Goal: Complete application form

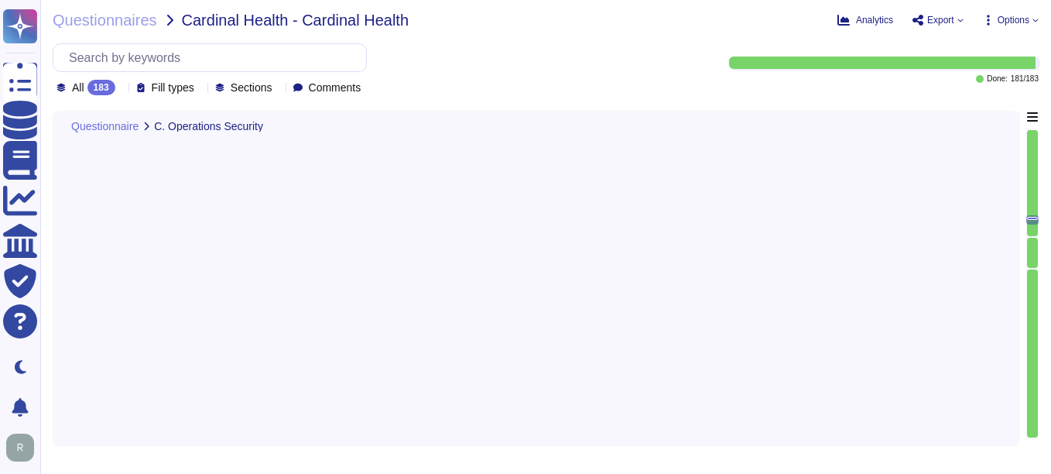
type textarea "Yes, our company logs events to enable detection and audit of suspicious or abn…"
type textarea "Yes, our company retains system event and audit logs. Audit logs are retained f…"
type textarea "Yes, security audit logs are centralized using a logging system that automates …"
type textarea "Yes, we establish thresholds for acceptable service performance and availabilit…"
type textarea "Yes, our company performs continuous security monitoring 24x7x365. We operate a…"
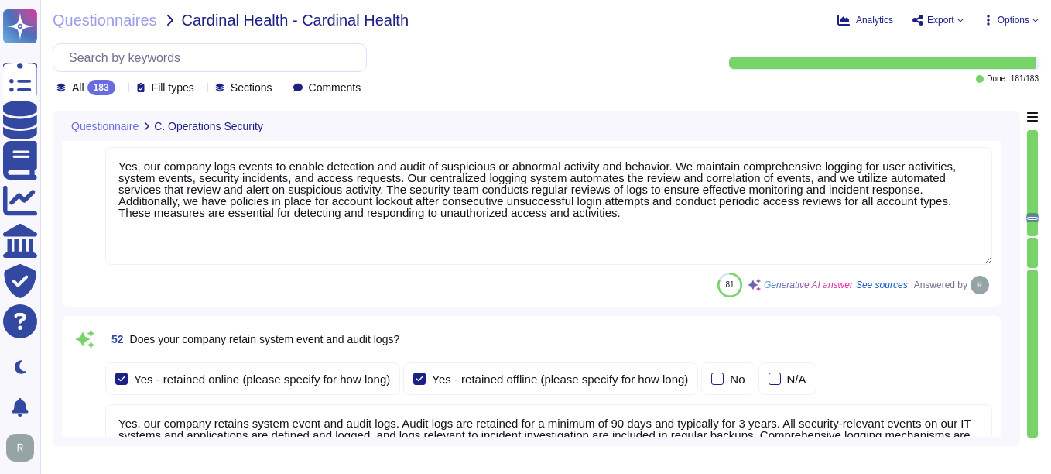
type textarea "Our company has a comprehensive Logging and Monitoring program that includes co…"
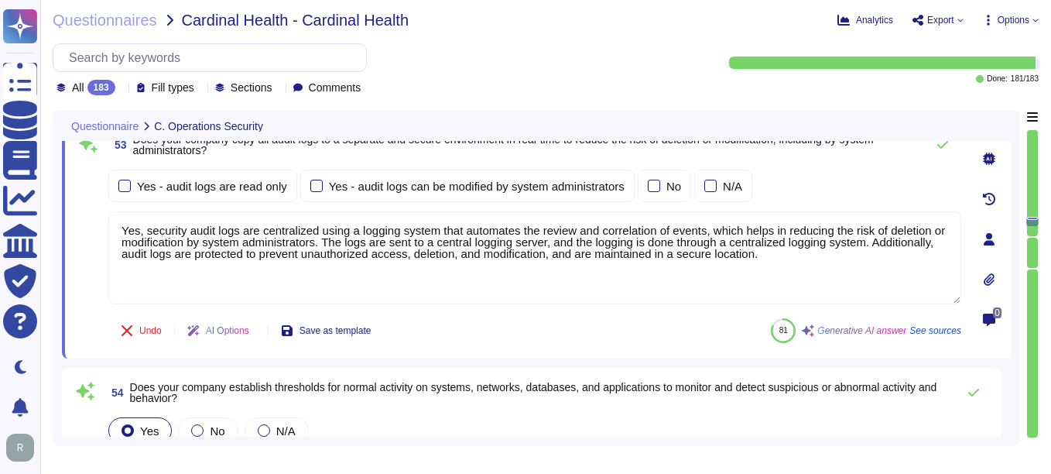
type textarea "Yes, our company performs continuous security monitoring 24x7x365. We operate a…"
type textarea "No, our company does not use customer data or vendor confidential data in non-p…"
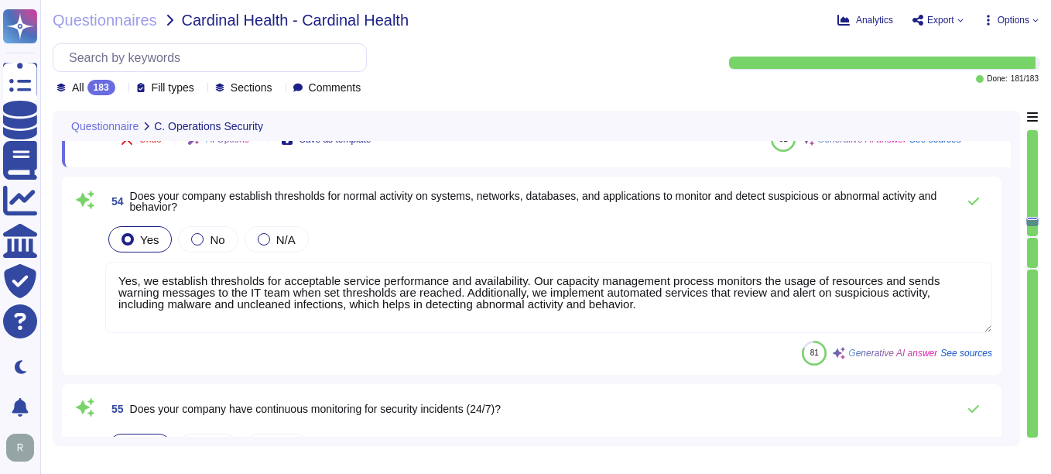
type textarea "No, only appropriate employees have access to the production system, and access…"
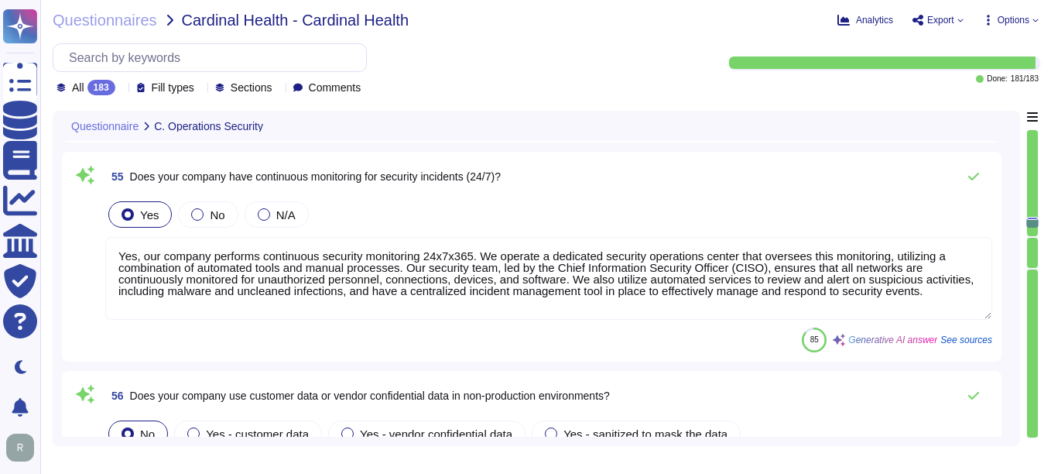
scroll to position [2, 0]
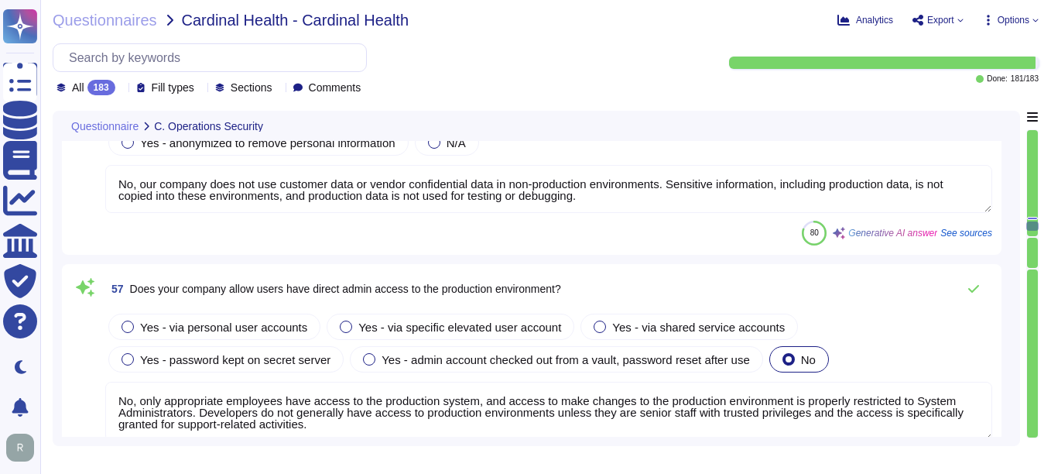
type textarea "Currently, we do not have integration with SIEM solutions. However, we provide …"
type textarea "Yes, customer certificate data can be exported as a report or retrieved through…"
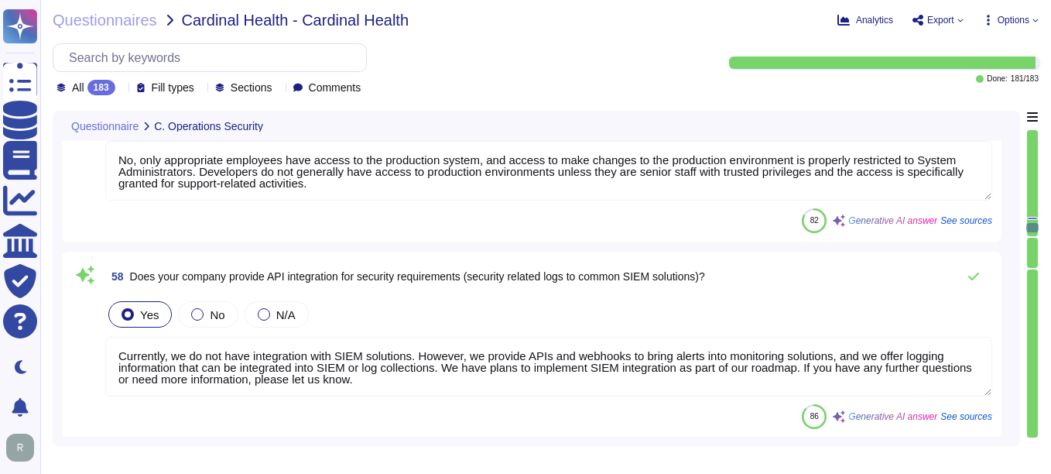
type textarea "Sectigo has a comprehensive asset management program that prioritizes critical …"
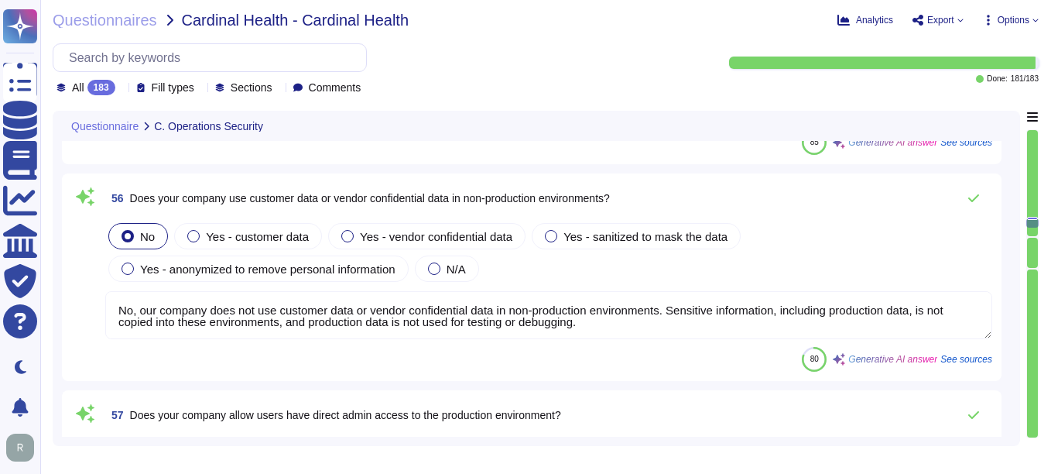
scroll to position [14152, 0]
type textarea "Yes, security audit logs are centralized using a logging system that automates …"
type textarea "Yes, we establish thresholds for acceptable service performance and availabilit…"
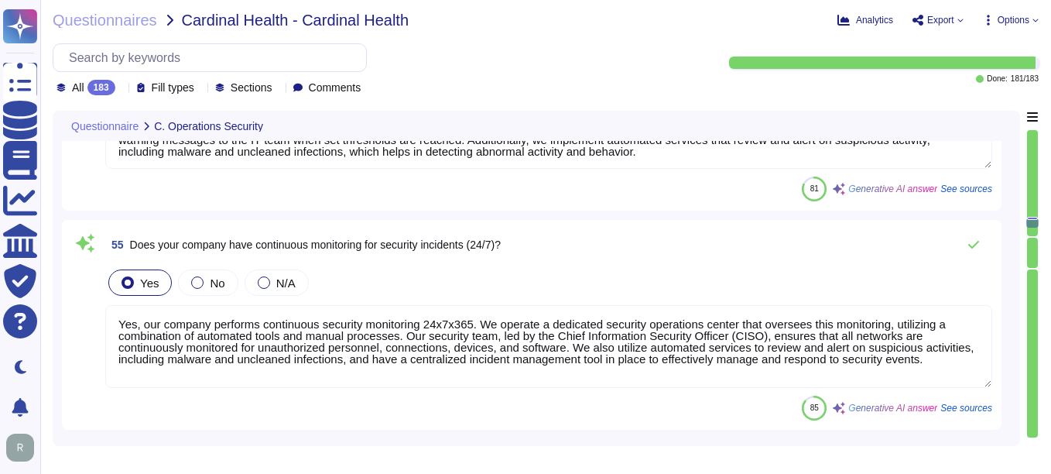
scroll to position [0, 0]
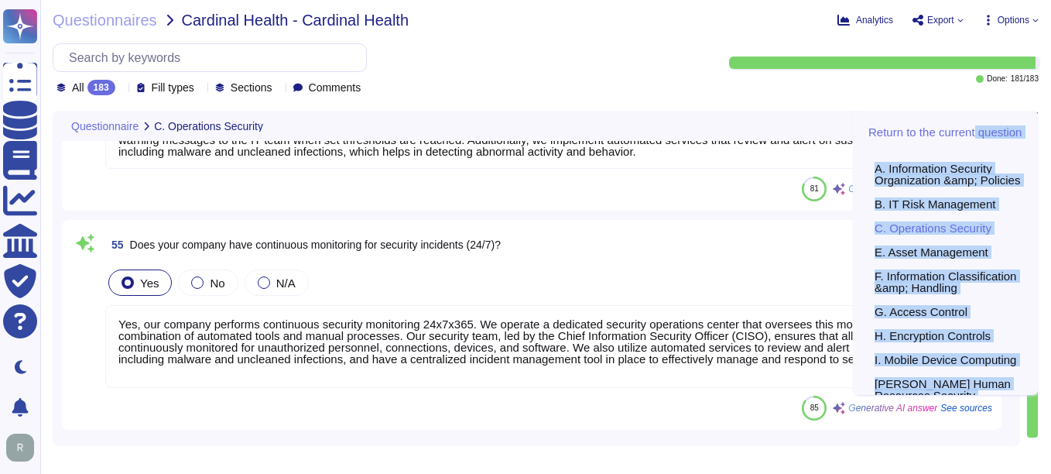
drag, startPoint x: 1029, startPoint y: 221, endPoint x: 1029, endPoint y: 115, distance: 106.8
click at [1029, 115] on div "Return to the current question A. Information Security Organization &amp; Polic…" at bounding box center [1032, 278] width 12 height 335
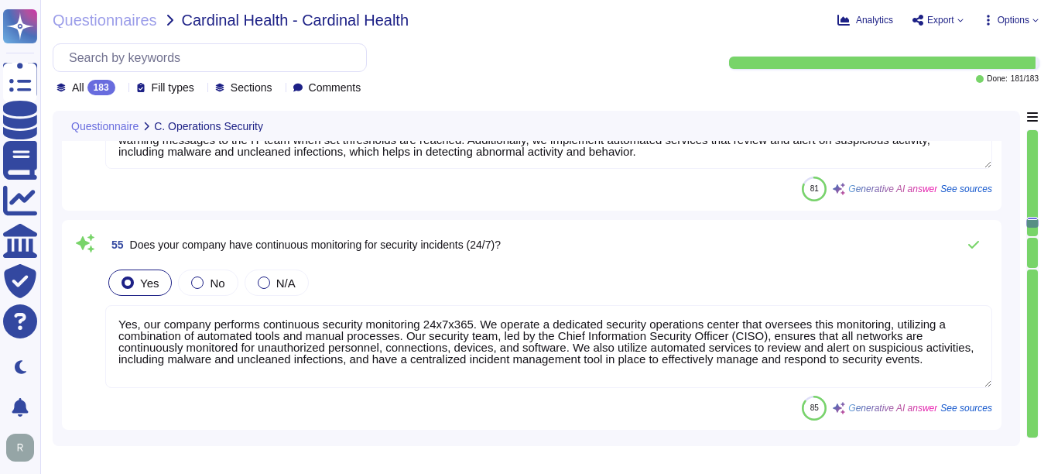
click at [662, 270] on div "Yes No N/A" at bounding box center [548, 282] width 887 height 32
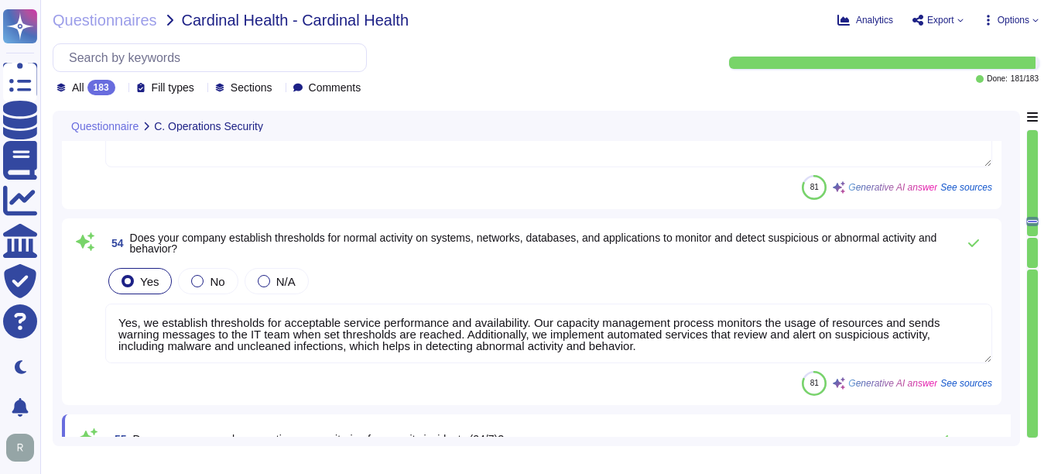
type textarea "Yes, our company logs events to enable detection and audit of suspicious or abn…"
type textarea "Yes, our company retains system event and audit logs. Audit logs are retained f…"
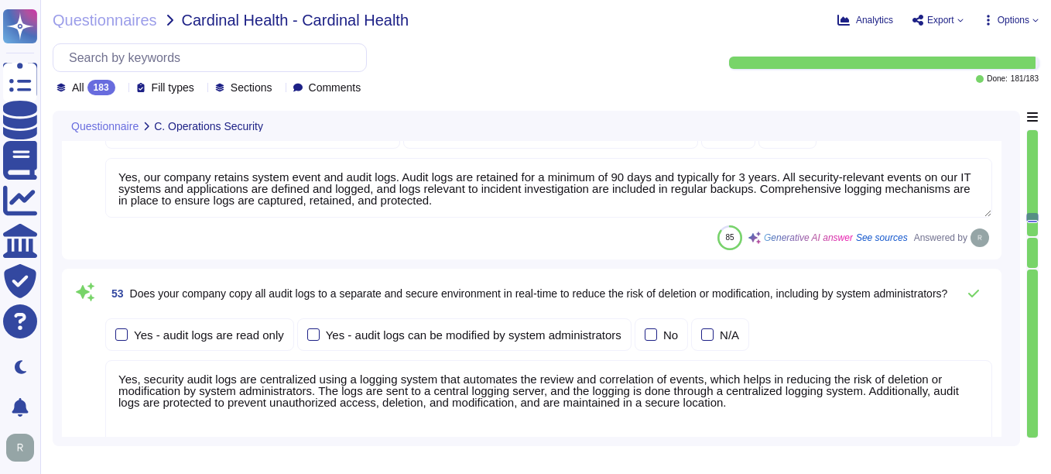
type textarea "Our company has a comprehensive Logging and Monitoring program that includes co…"
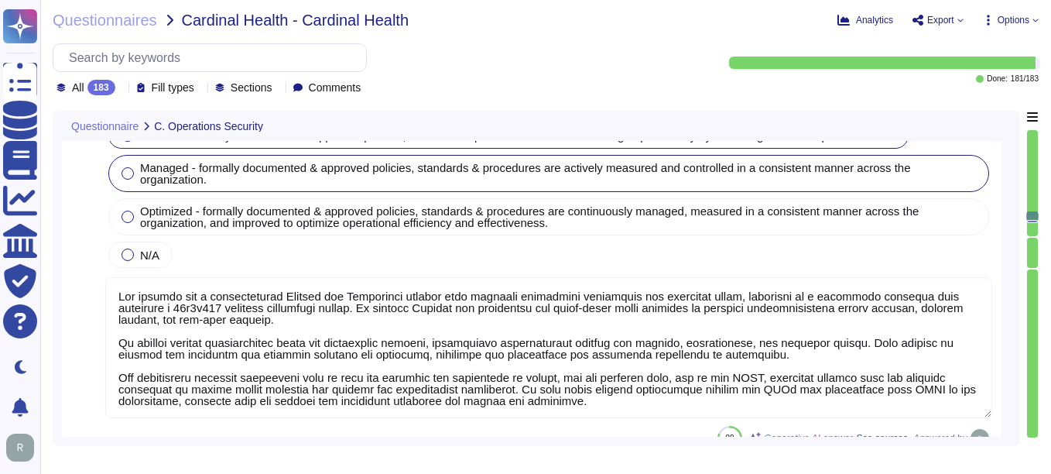
type textarea "Yes, security patches are tested in a controlled environment prior to implement…"
type textarea "Yes, security audit logs are centralized using a logging system that automates …"
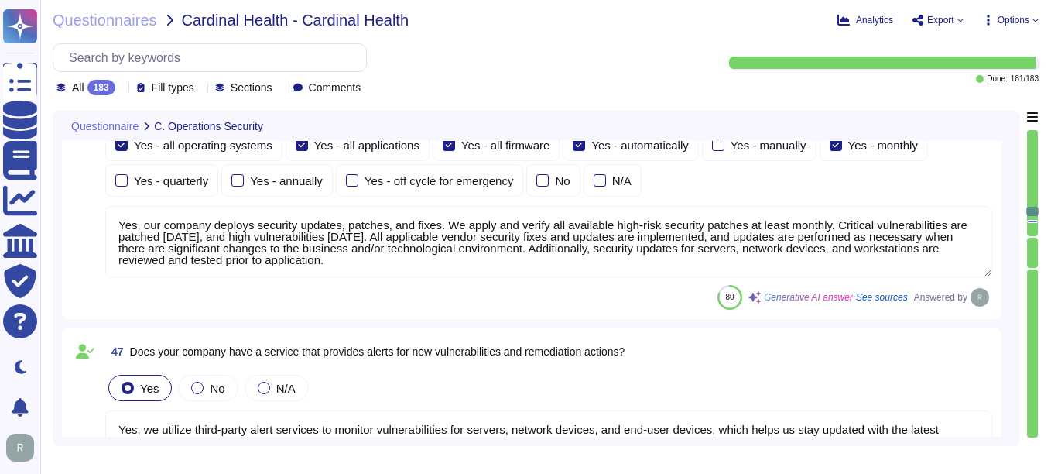
type textarea "Yes, our company enforces system hardening standards for servers, workstations,…"
type textarea "Yes, our company deploys security updates, patches, and fixes. We apply and ver…"
type textarea "Yes, we utilize third-party alert services to monitor vulnerabilities for serve…"
type textarea "Yes, our company scans systems, including midrange operating systems, databases…"
type textarea "Yes, our company utilizes several technologies to detect potential breaches and…"
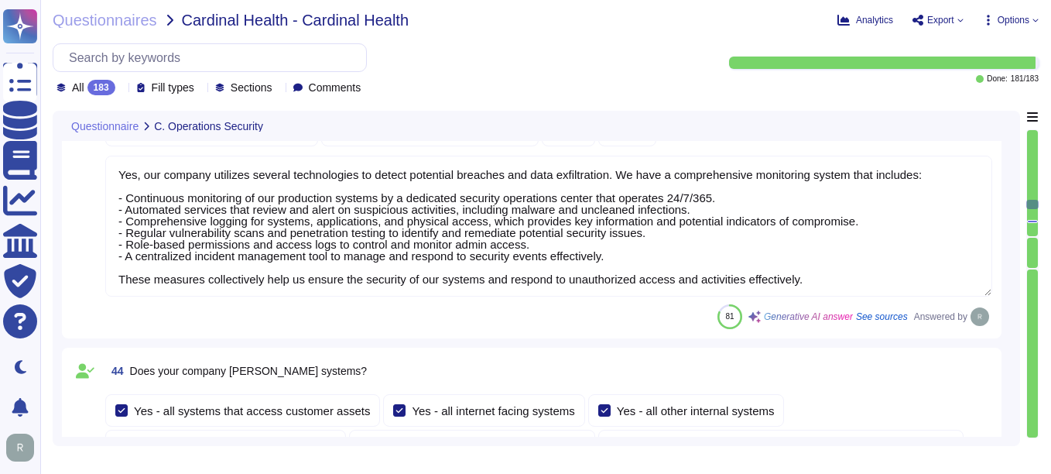
type textarea "Yes, our company segregates customer assets into different security zones. We l…"
type textarea "Our company utilizes File Integrity Monitoring (FIM) to validate the integrity …"
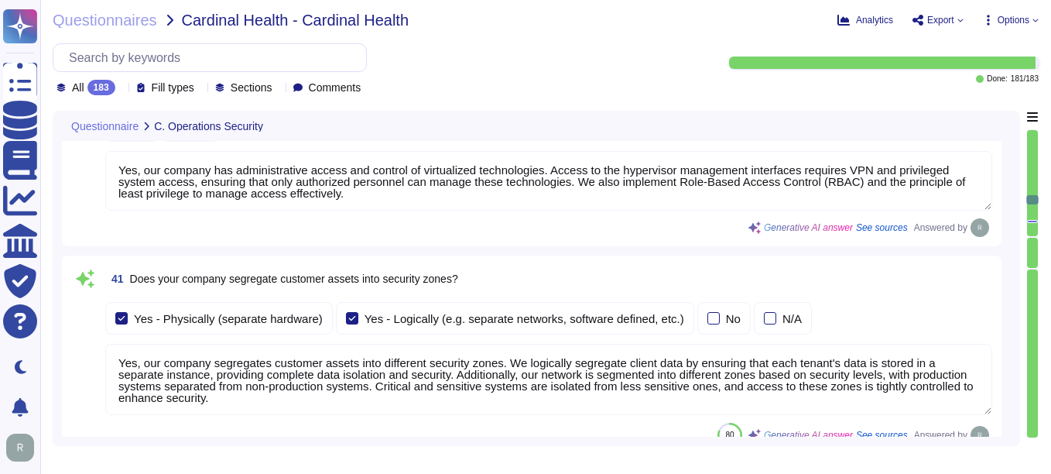
type textarea "Yes, our company validates and tests firmware, software, and application source…"
type textarea "Yes, we ensure isolation of virtualized technologies through several key method…"
type textarea "Yes, our company has administrative access and control of virtualized technolog…"
type textarea "Yes, our company utilizes several technologies to detect potential breaches and…"
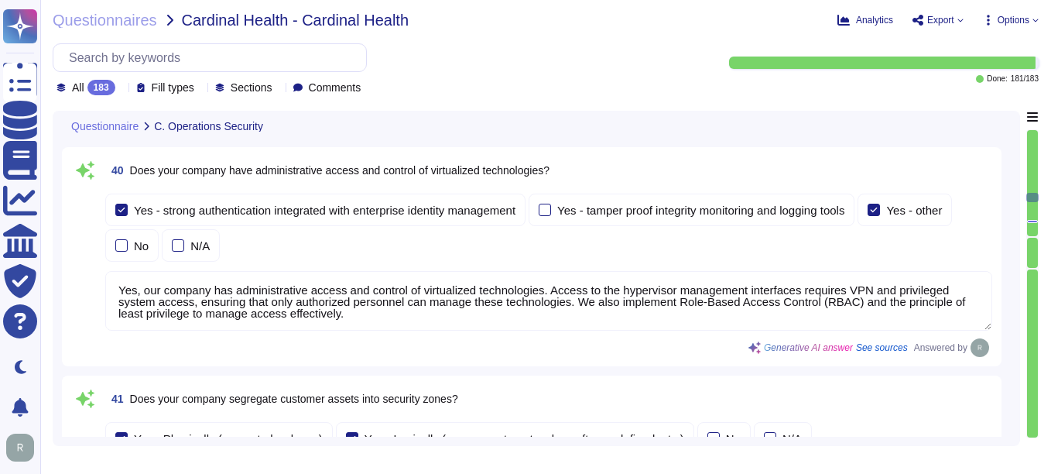
type textarea "Our service is deployed as a Software as a Service (SaaS), which means it is ho…"
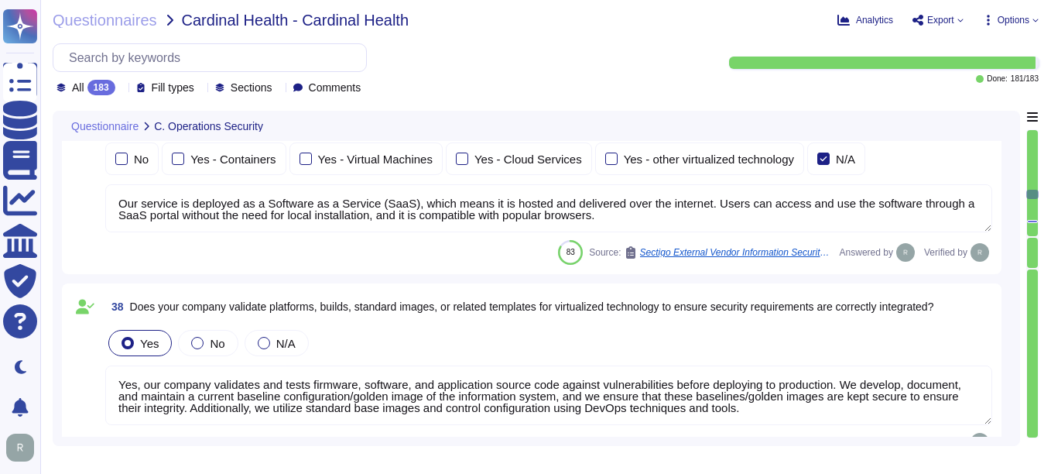
type textarea "Yes, our company requires encrypted communications for all administrative acces…"
type textarea "Yes, our company requires multi-factor authentication (MFA) for access to our s…"
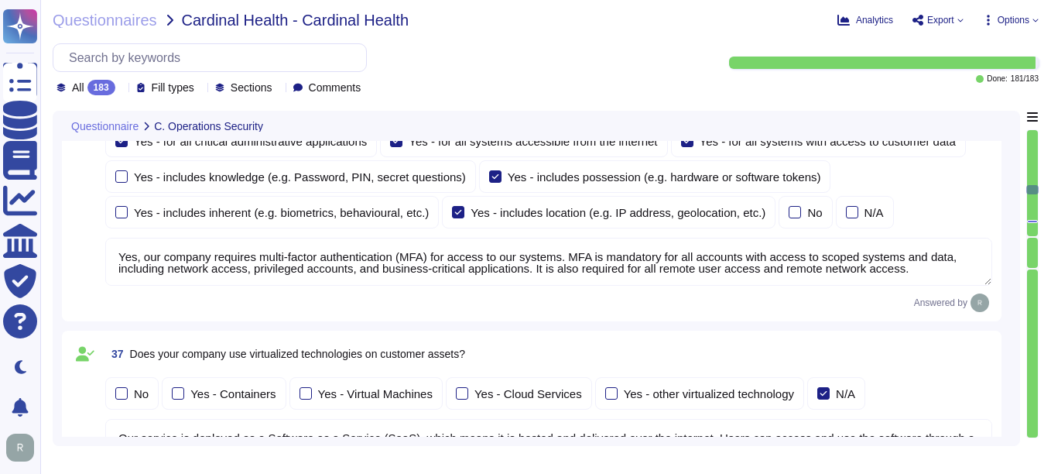
type textarea "Yes, our organization requires that passwords be masked when entered during the…"
type textarea "Yes, our company encrypts authentication credentials at all times. Passwords ar…"
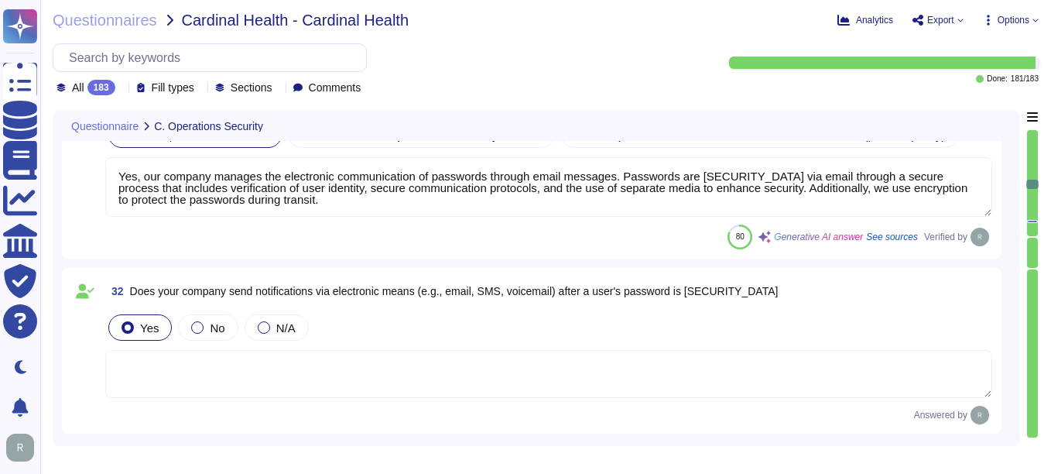
type textarea "Yes, users must change their password immediately if they suspect it has been c…"
type textarea "Yes, our company verifies user identities prior to performing password resets. …"
type textarea "Yes, our company manages the electronic communication of passwords through emai…"
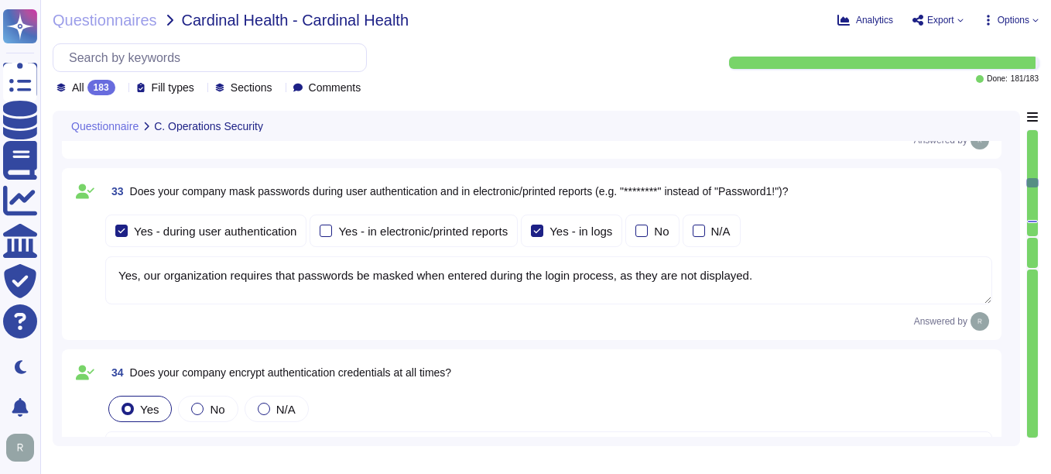
type textarea "Yes, the company configures user accounts so that first-time user account passw…"
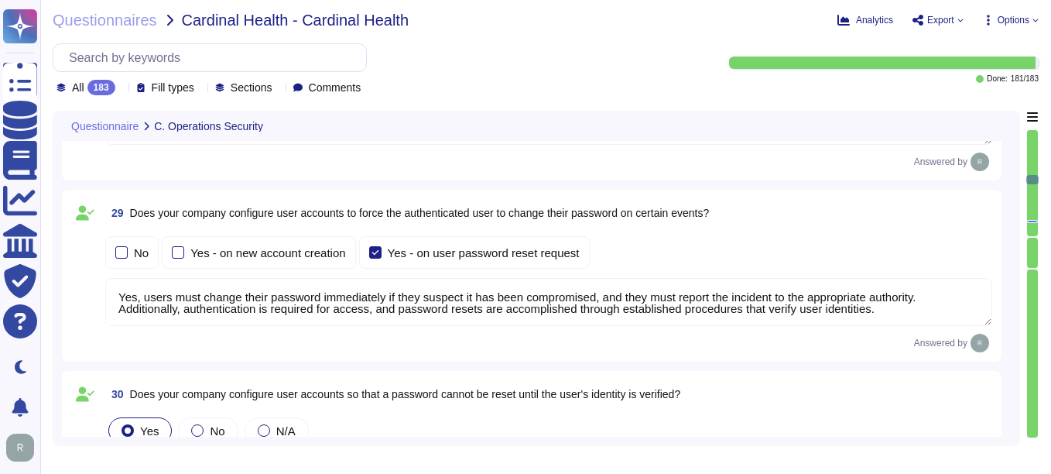
type textarea "- Account Lockout: Accounts are locked after a maximum of 5 failed login attemp…"
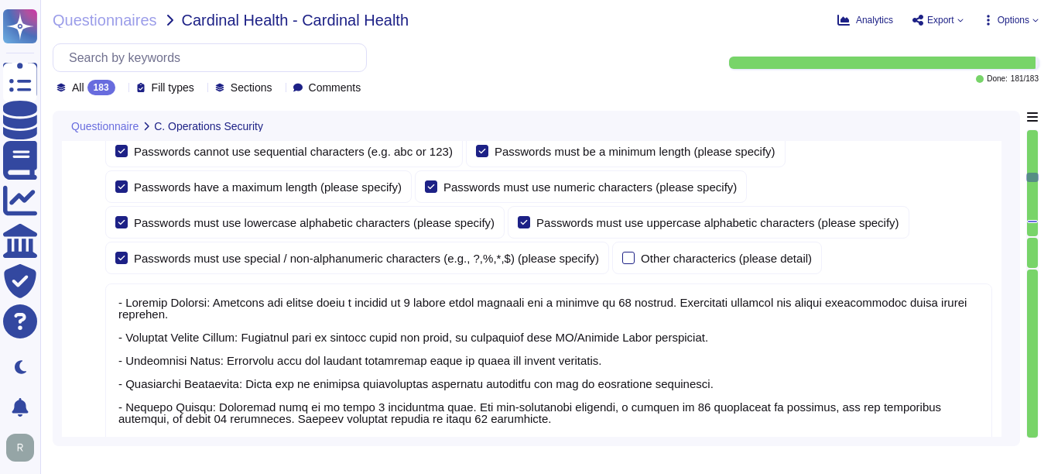
type textarea "Customer data records retention periods are not fixed and will vary based on se…"
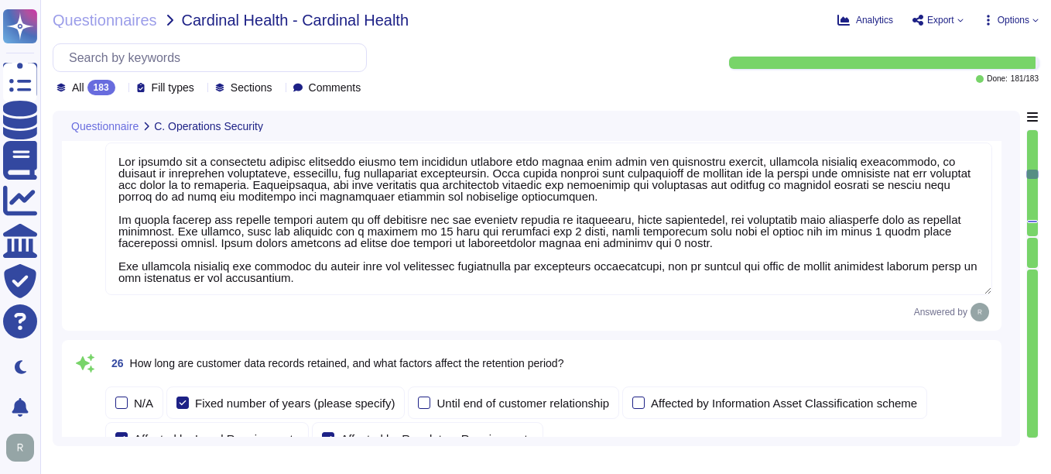
type textarea "Yes, our company conducts quarterly scans to identify unauthorized wireless acc…"
type textarea "Our company has a documented records retention policy and retention schedule th…"
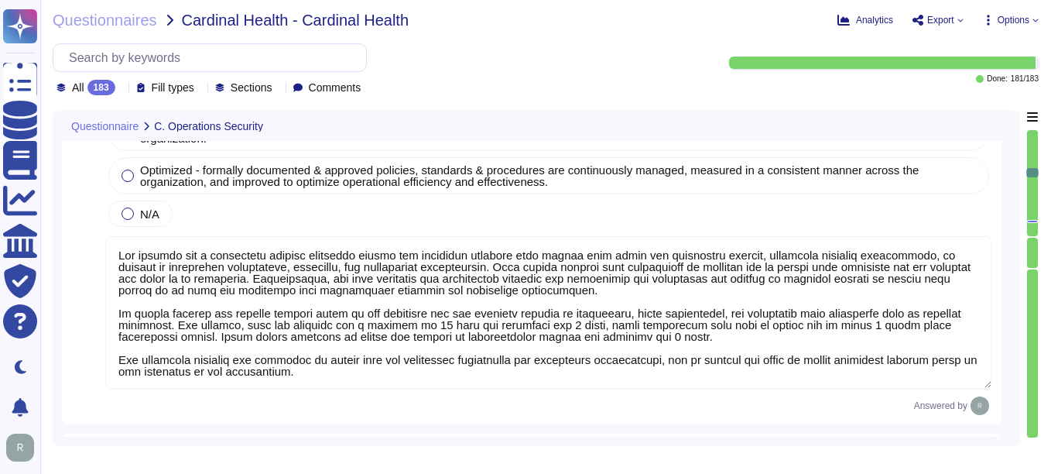
type textarea "Yes, our company has a solution in place to detect, monitor, prevent, and mitig…"
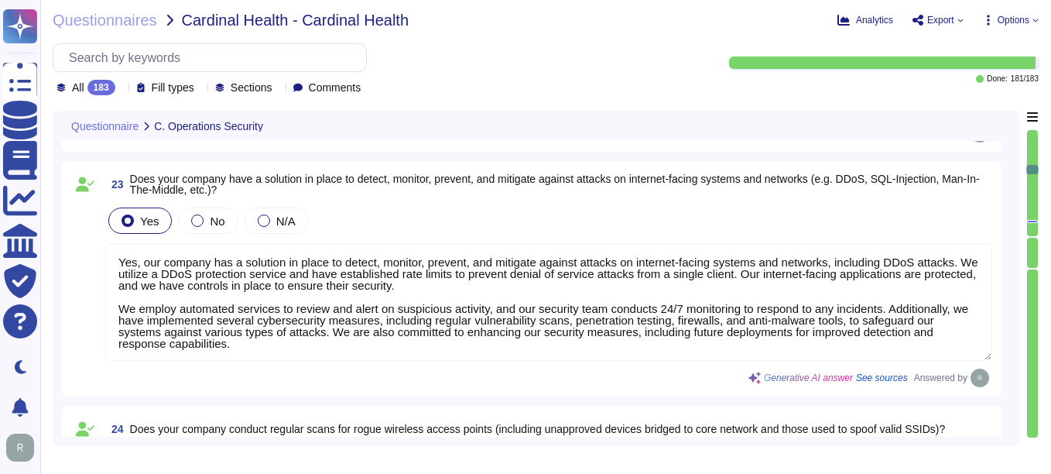
type textarea "Yes, our company tracks and appropriately remediates findings from vulnerabilit…"
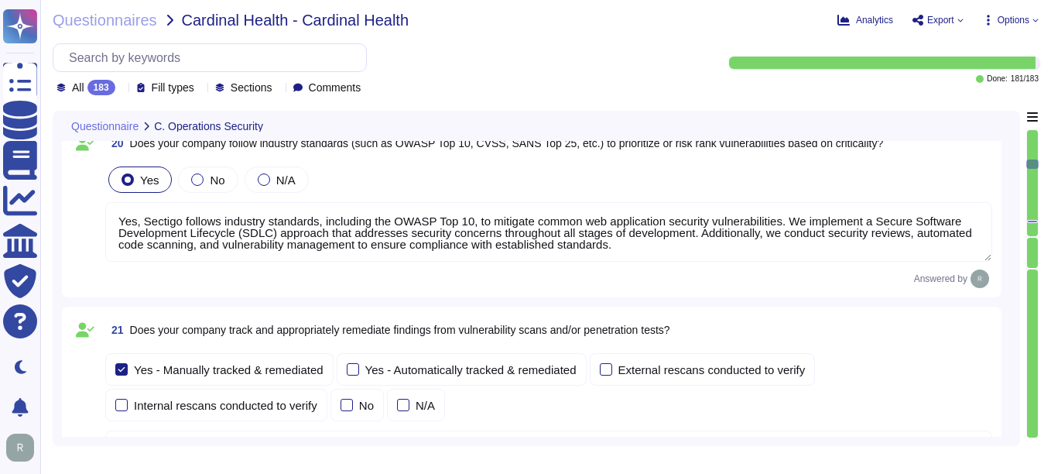
type textarea "No, we do not permit customers to perform their own audits. However, we can sup…"
type textarea "Yes, we conduct routine security code reviews on applications we develop or own…"
type textarea "Yes, Sectigo follows industry standards, including the OWASP Top 10, to mitigat…"
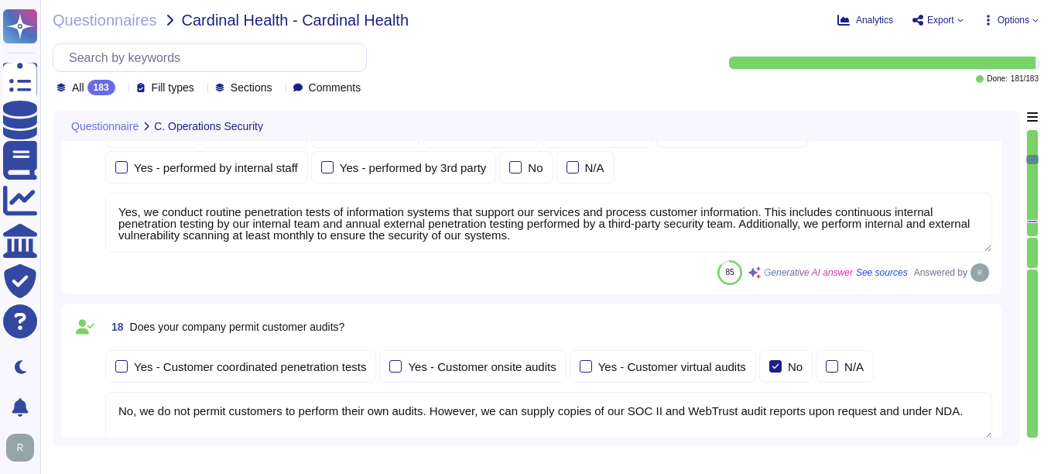
type textarea "Yes, all incoming and outgoing email attachments are scanned for malicious cont…"
type textarea "Yes, our company performs vulnerability scans of information systems that suppo…"
type textarea "Yes, we conduct routine penetration tests of information systems that support o…"
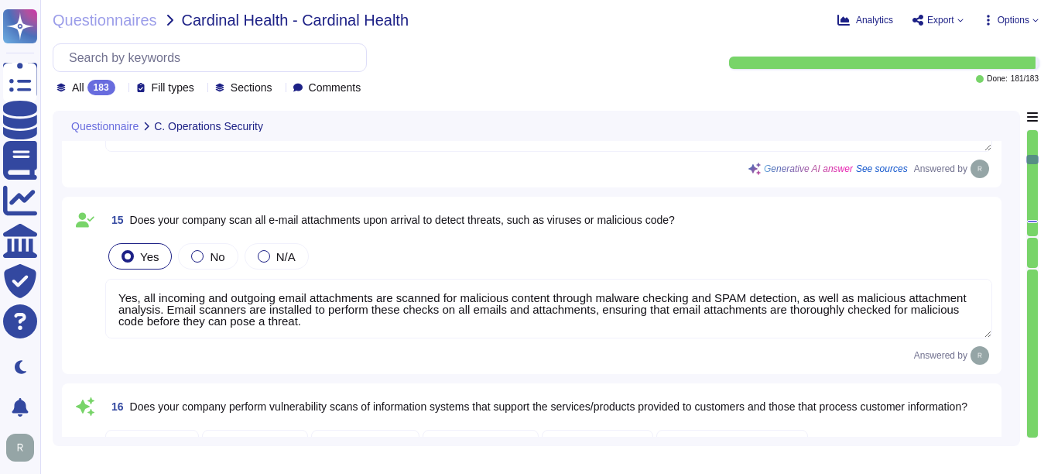
type textarea "Yes, our company has implemented several technical controls to prevent users fr…"
type textarea "Yes, devices are locked down after a maximum of 5 failed login attempts, and th…"
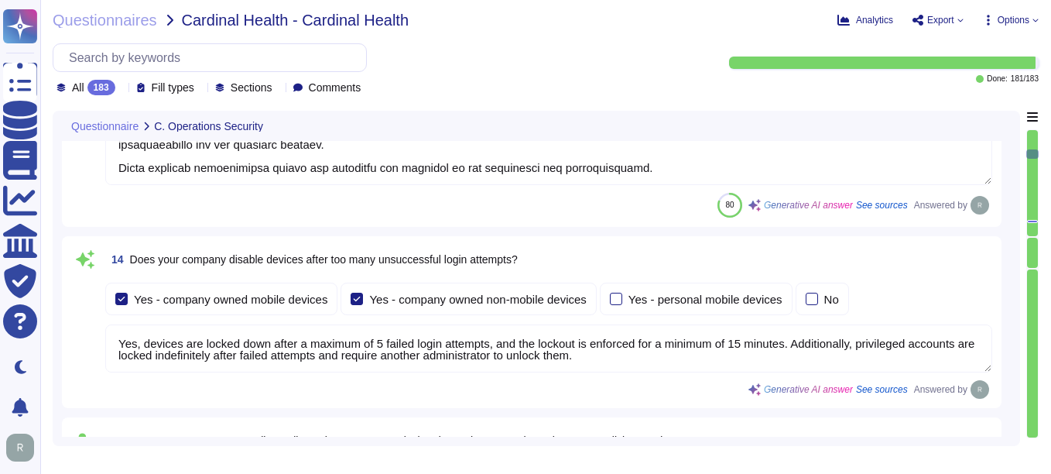
type textarea "Yes, our company has technical controls in place to restrict the installation o…"
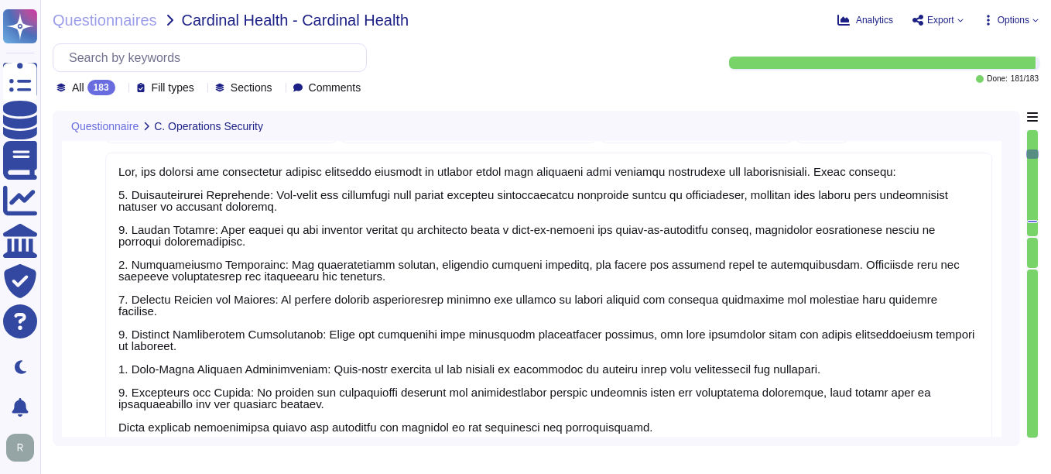
type textarea "Yes, our company prohibits the use of unauthorized or unsupported hardware and …"
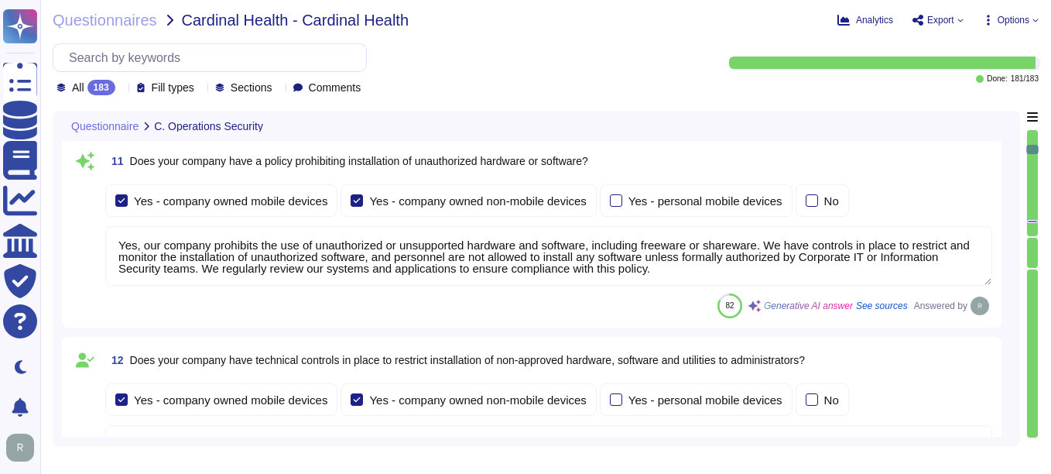
type textarea "Yes, Sectigo enforces security baselines through established system hardening s…"
type textarea "Yes, all devices must be registered and authorized to access the corporate netw…"
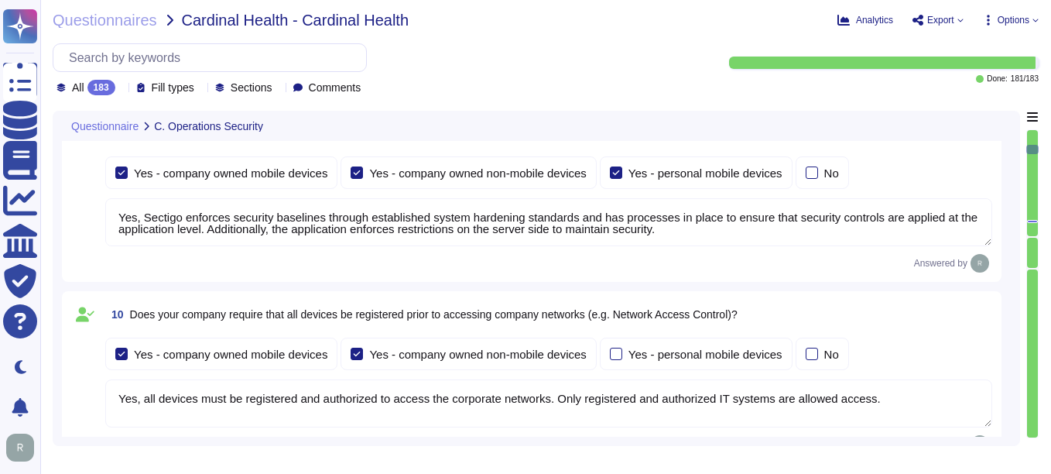
type textarea "Sectigo implements a comprehensive malware detection, containment, and resoluti…"
type textarea "Yes, installation of malware protection must be installed on network hosts to r…"
type textarea "Yes, our company updates signatures for anti-malware solutions regularly. The a…"
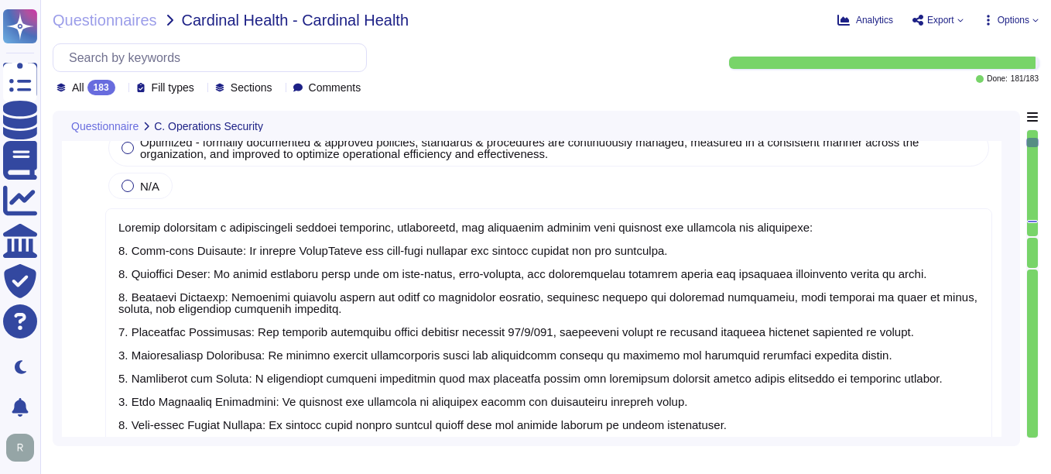
type textarea "Yes, we have a dedicated information security team composed of qualified IT sec…"
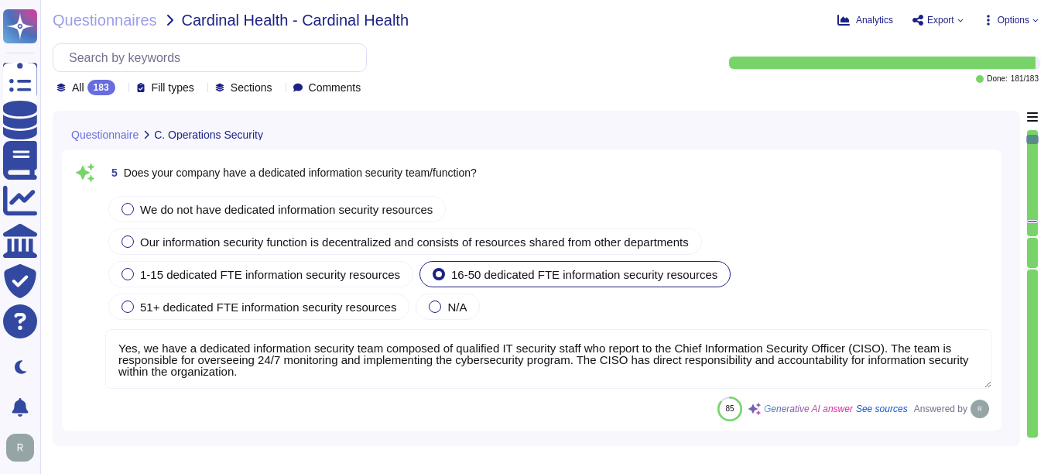
type textarea "Yes, our organization has implemented and documented a comprehensive informatio…"
type textarea "Yes, Sectigo has established comprehensive procedures to ensure compliance with…"
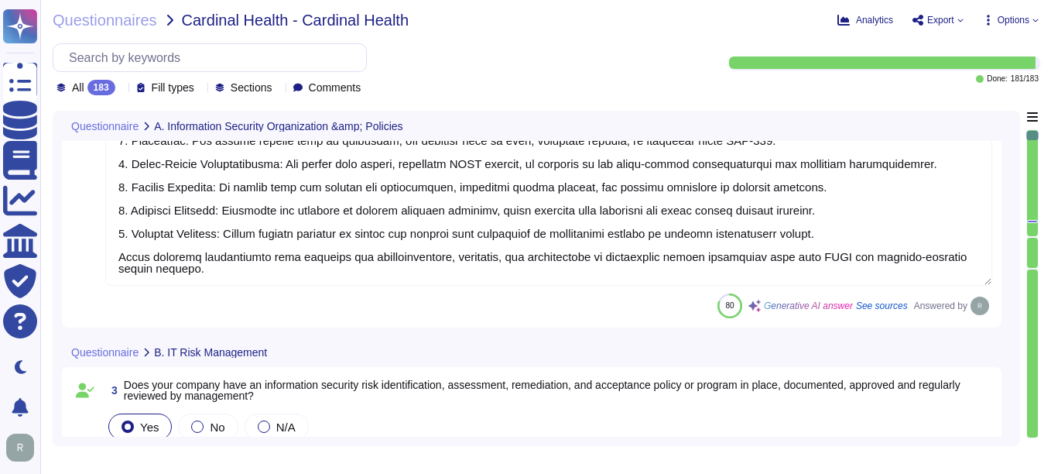
type textarea "Our company's mobile device policy includes several key components to ensure se…"
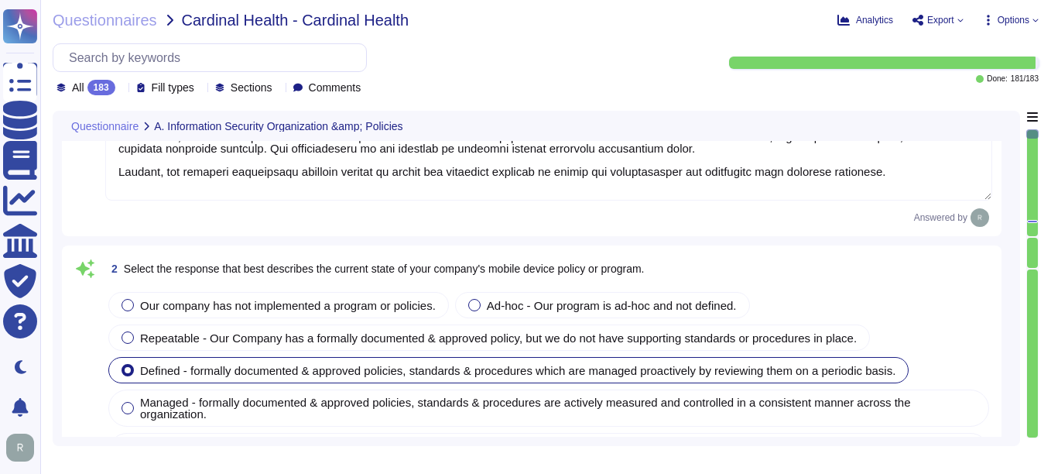
type textarea "Our company has a comprehensive internal information security program that incl…"
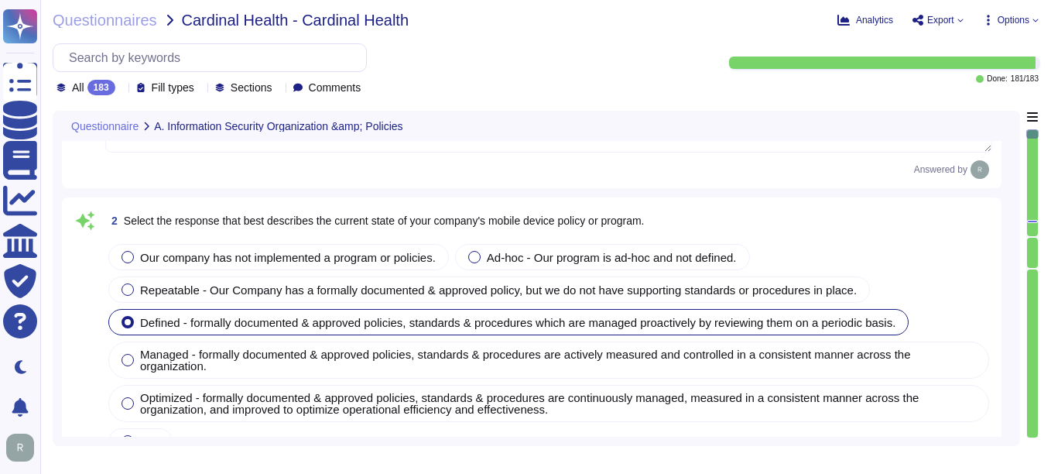
scroll to position [464, 0]
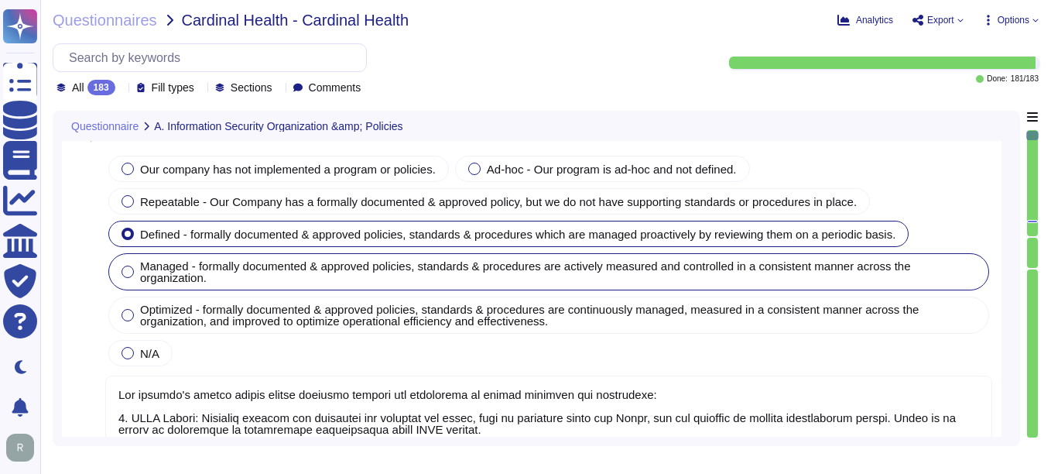
type textarea "Yes, our organization has implemented and documented a comprehensive informatio…"
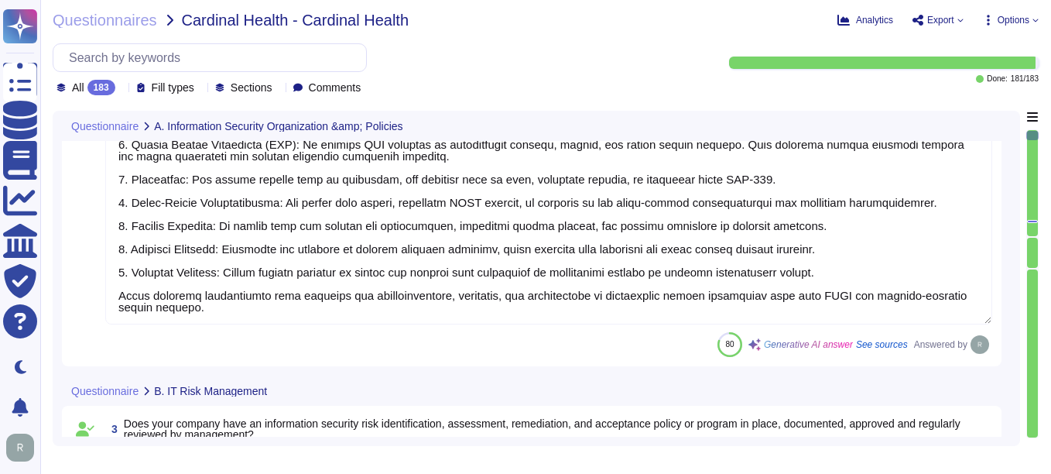
type textarea "Yes, Sectigo has established comprehensive procedures to ensure compliance with…"
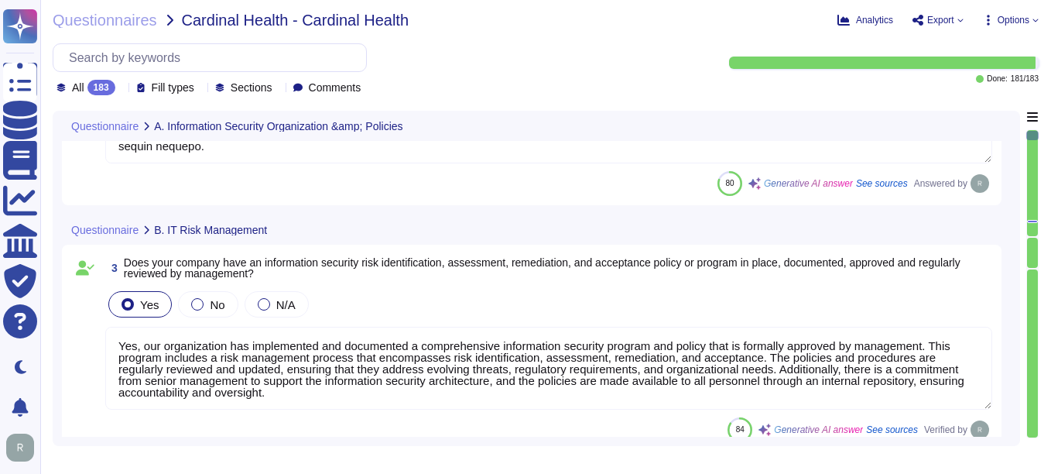
scroll to position [1006, 0]
type textarea "Yes, we have a dedicated information security team composed of qualified IT sec…"
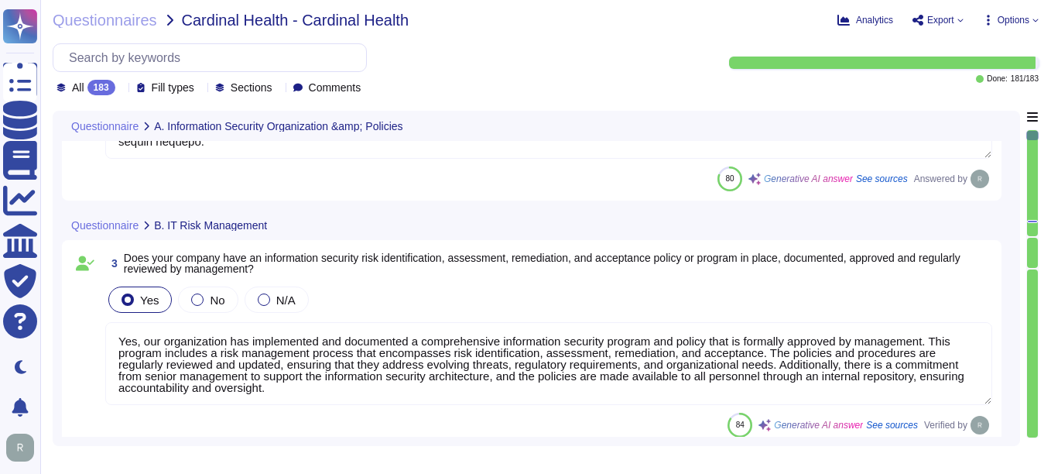
scroll to position [2, 0]
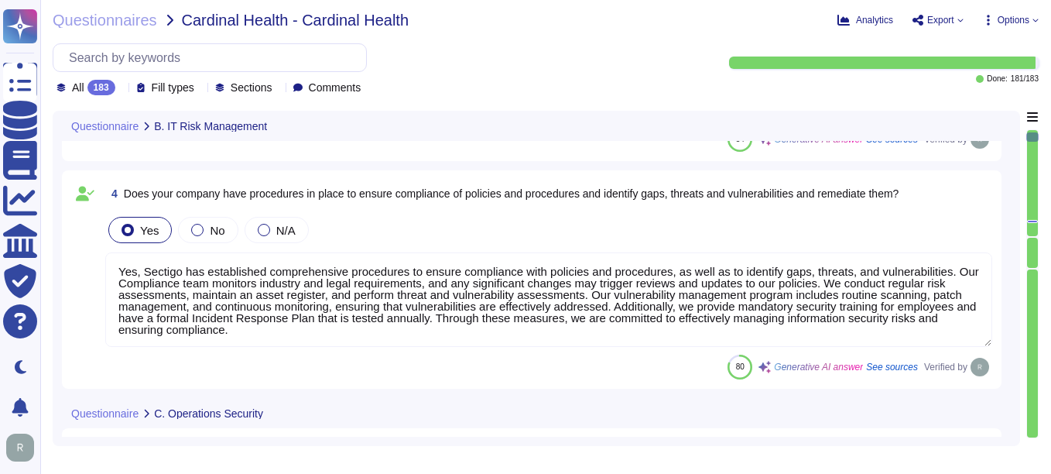
type textarea "Sectigo implements a comprehensive malware detection, containment, and resoluti…"
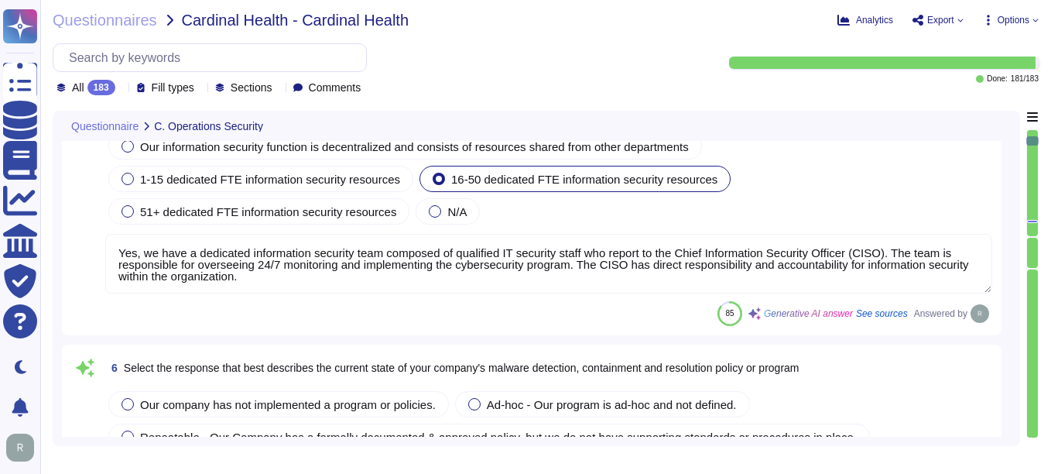
scroll to position [1547, 0]
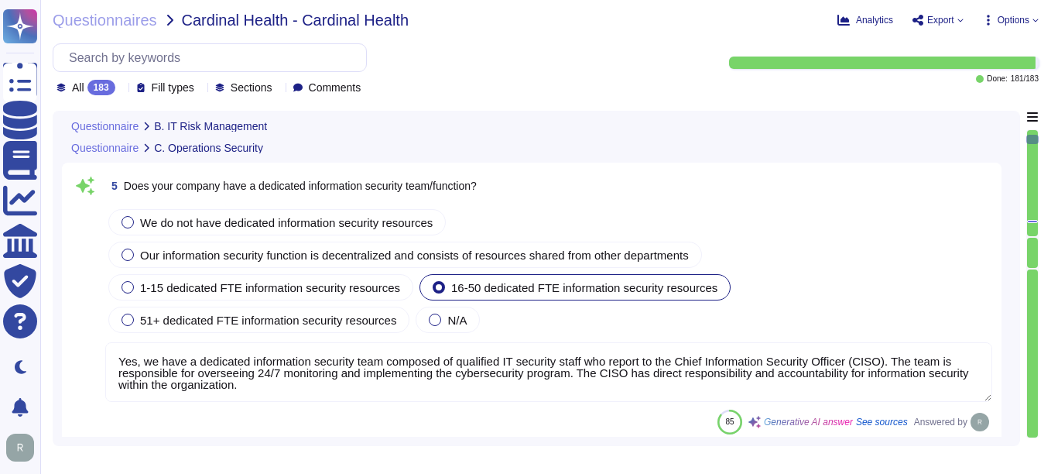
type textarea "Yes, our organization has implemented and documented a comprehensive informatio…"
type textarea "Yes, Sectigo has established comprehensive procedures to ensure compliance with…"
click at [589, 401] on textarea "Yes, we have a dedicated information security team composed of qualified IT sec…" at bounding box center [548, 372] width 887 height 60
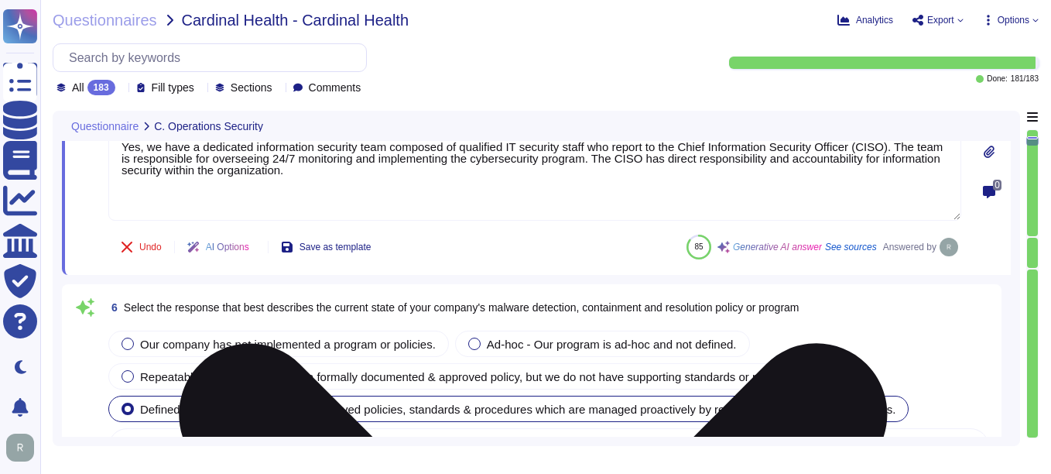
scroll to position [1780, 0]
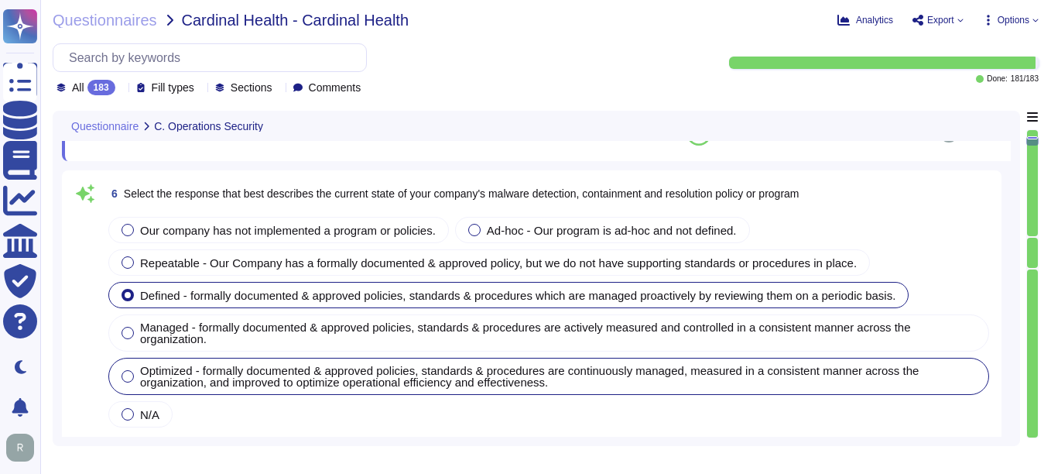
type textarea "Yes, installation of malware protection must be installed on network hosts to r…"
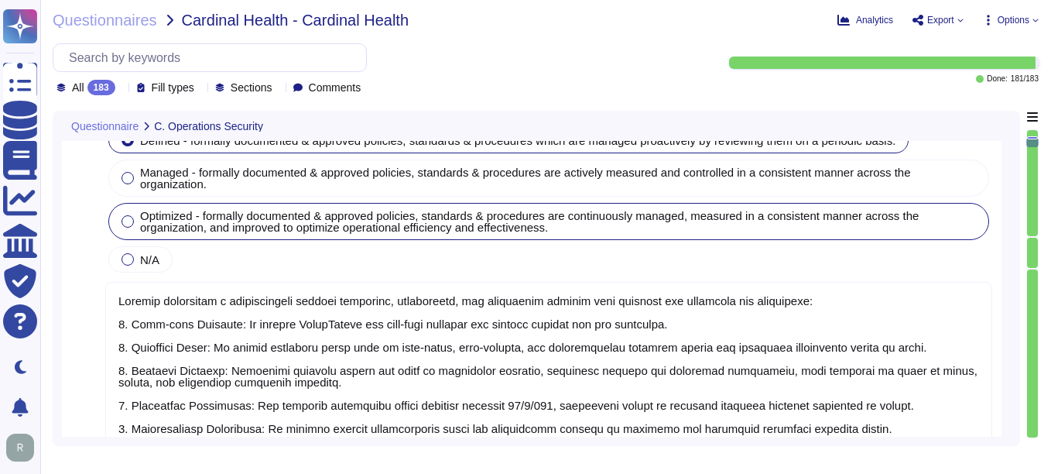
scroll to position [2, 0]
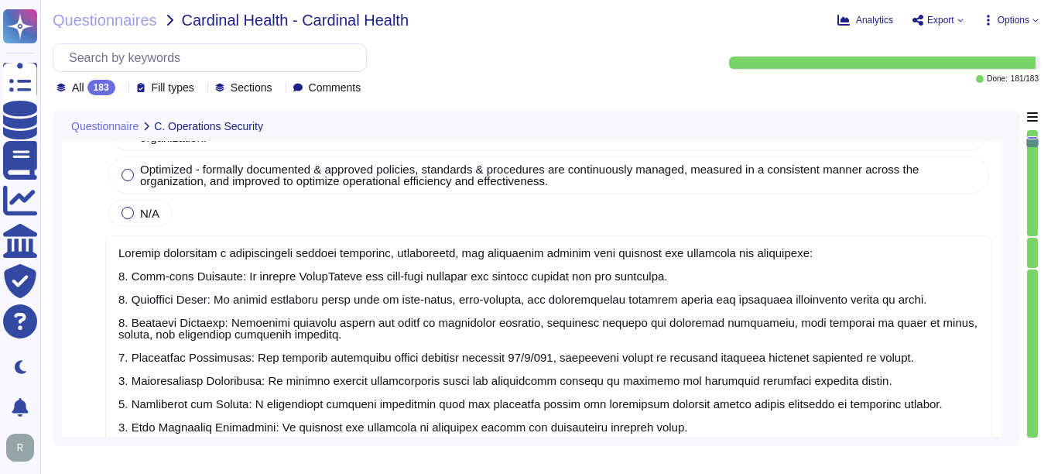
type textarea "Yes, our company updates signatures for anti-malware solutions regularly. The a…"
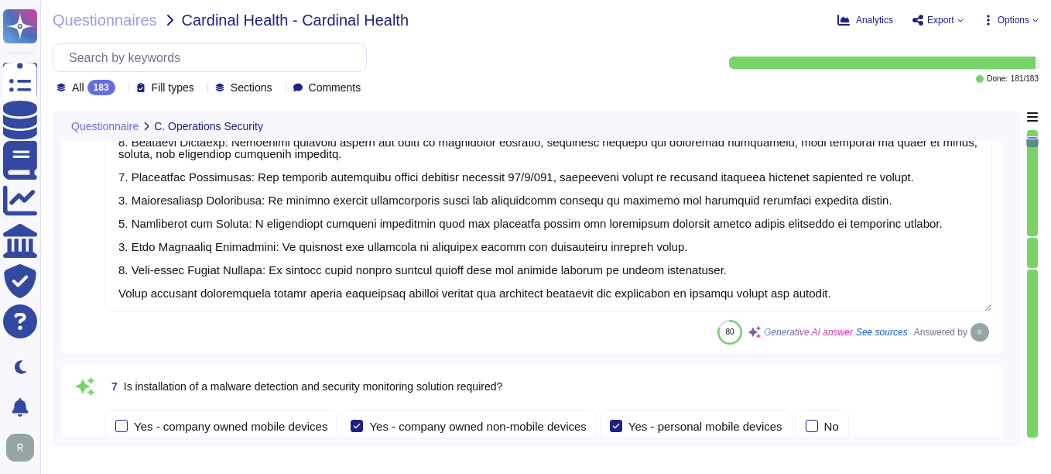
type textarea "Yes, Sectigo enforces security baselines through established system hardening s…"
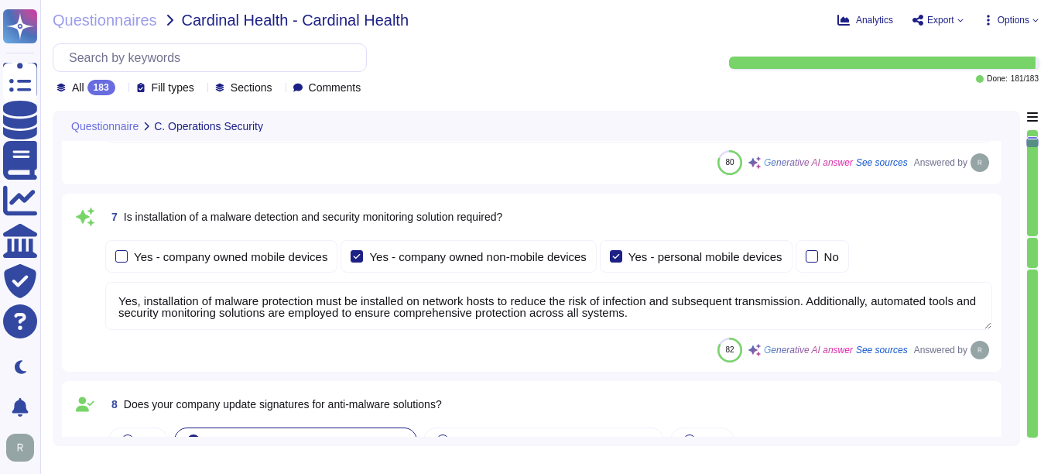
type textarea "Yes, all devices must be registered and authorized to access the corporate netw…"
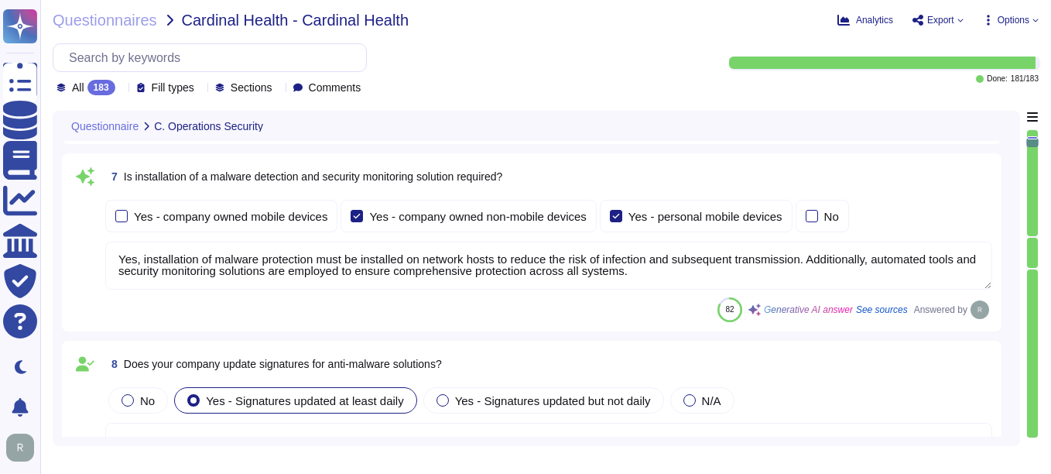
scroll to position [2553, 0]
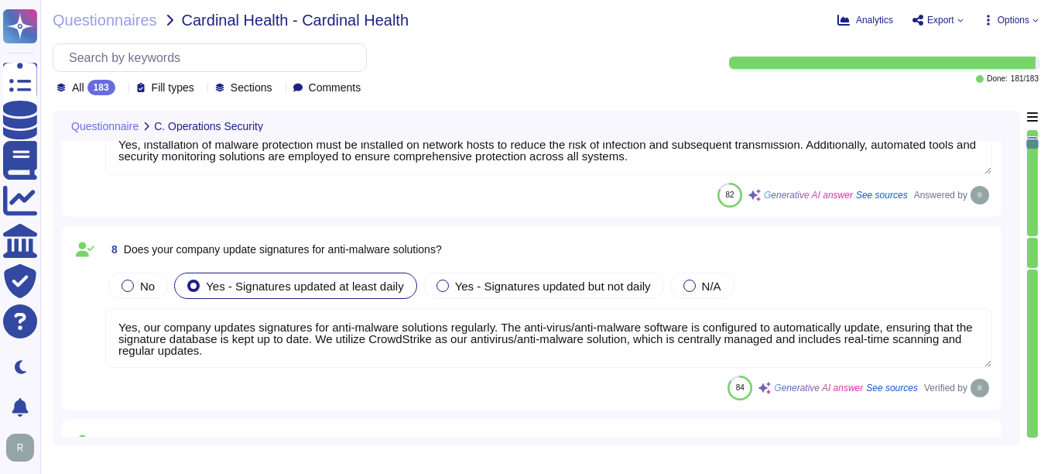
type textarea "Yes, our company prohibits the use of unauthorized or unsupported hardware and …"
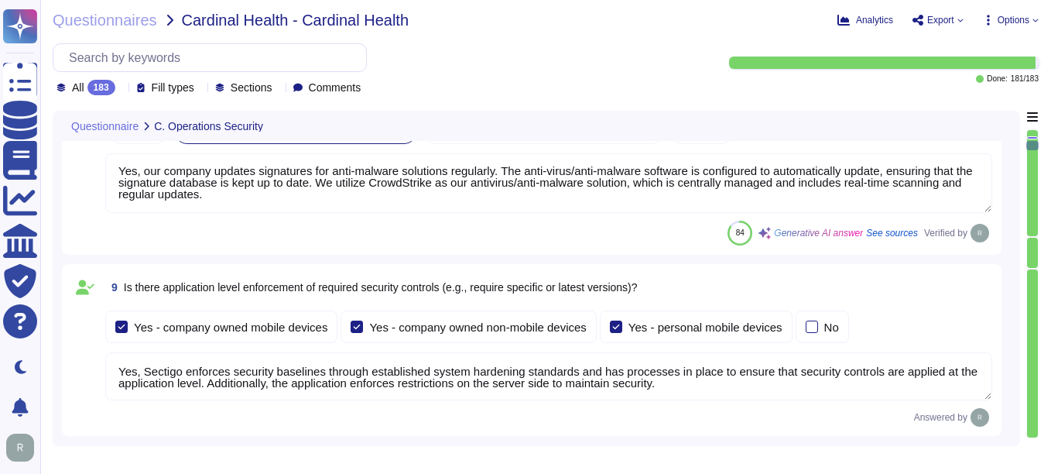
scroll to position [2785, 0]
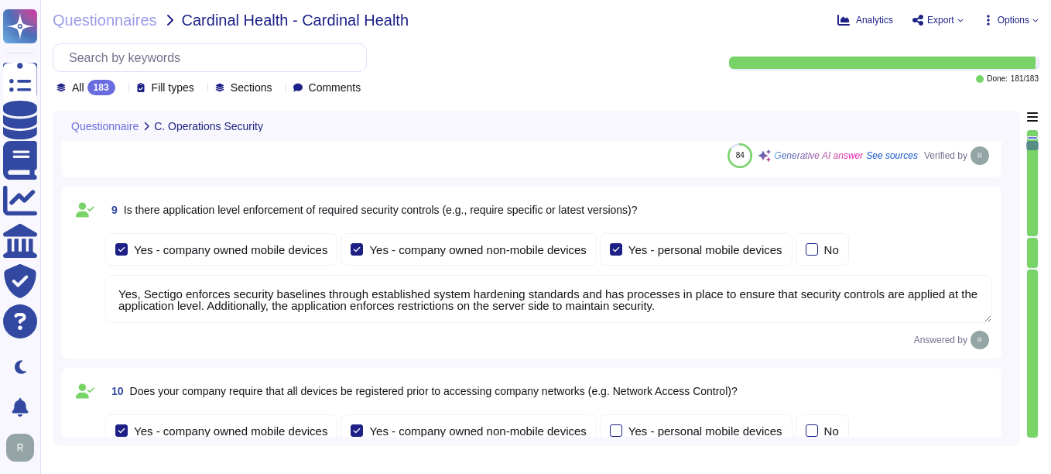
type textarea "Yes, our company has technical controls in place to restrict the installation o…"
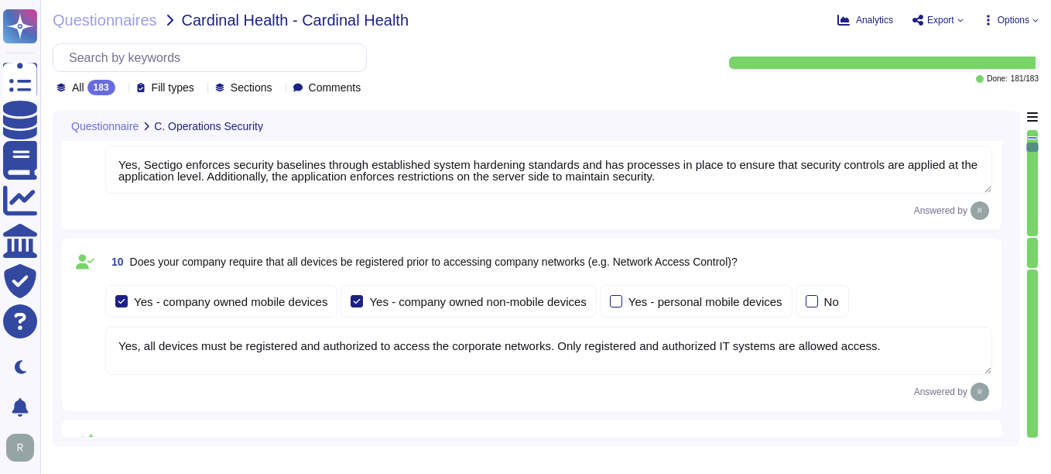
scroll to position [2940, 0]
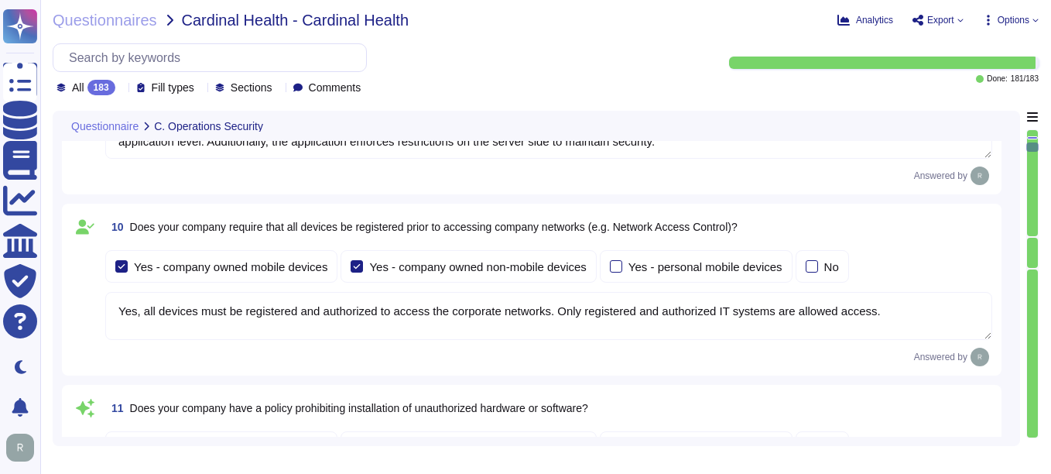
type textarea "Yes, our company has implemented several technical controls to prevent users fr…"
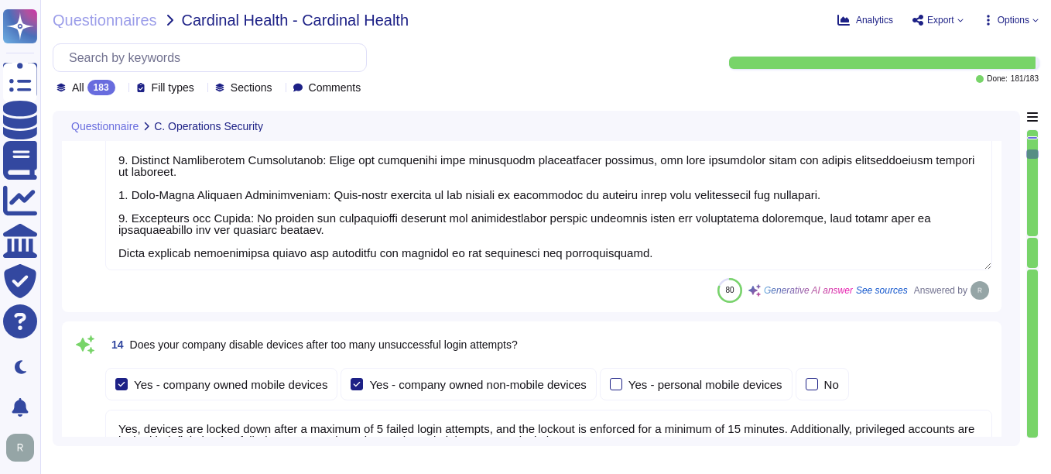
type textarea "Yes, devices are locked down after a maximum of 5 failed login attempts, and th…"
type textarea "Yes, all incoming and outgoing email attachments are scanned for malicious cont…"
type textarea "Yes, our company performs vulnerability scans of information systems that suppo…"
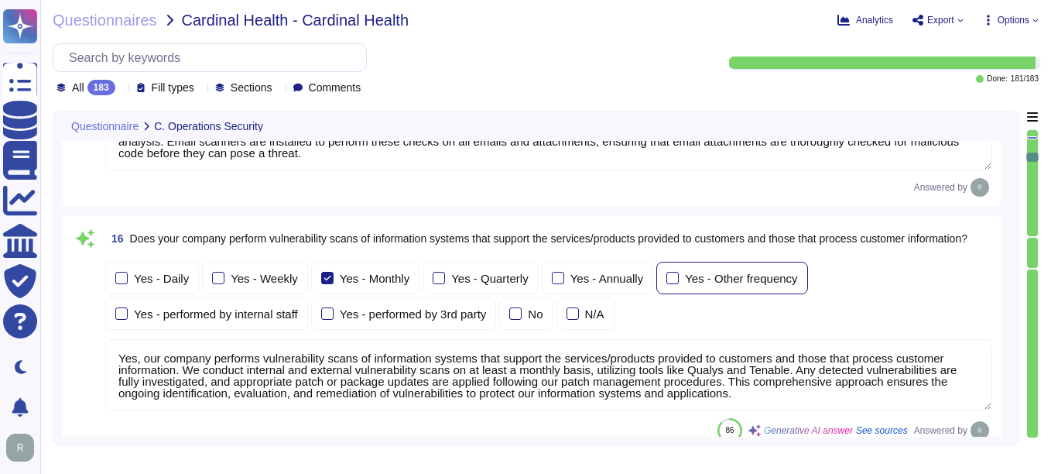
type textarea "Yes, we conduct routine penetration tests of information systems that support o…"
type textarea "No, we do not permit customers to perform their own audits. However, we can sup…"
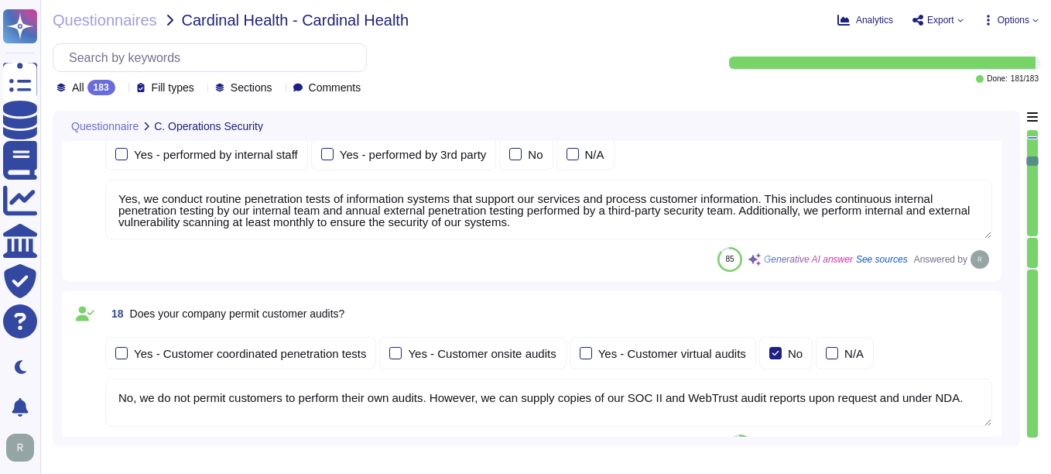
type textarea "Yes, we conduct routine security code reviews on applications we develop or own…"
type textarea "Yes, Sectigo follows industry standards, including the OWASP Top 10, to mitigat…"
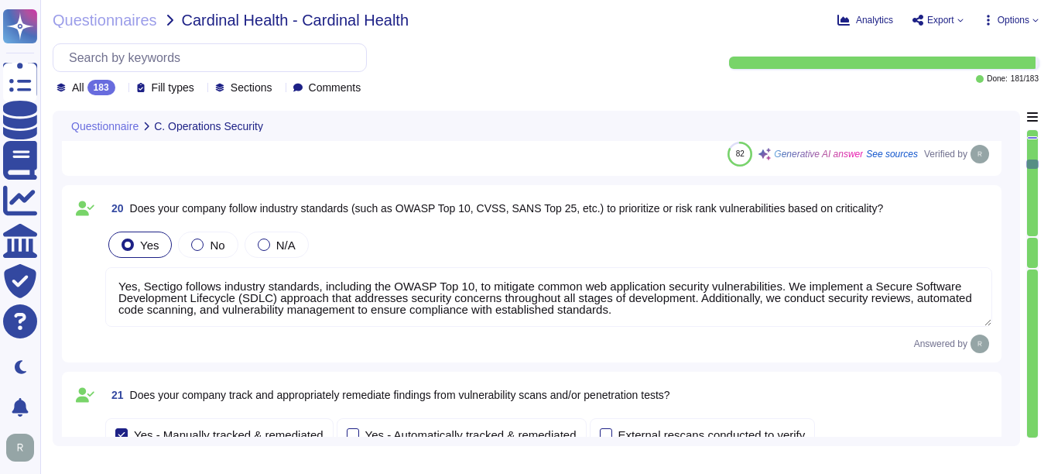
type textarea "Yes, our company tracks and appropriately remediates findings from vulnerabilit…"
type textarea "Yes, our company has a solution in place to detect, monitor, prevent, and mitig…"
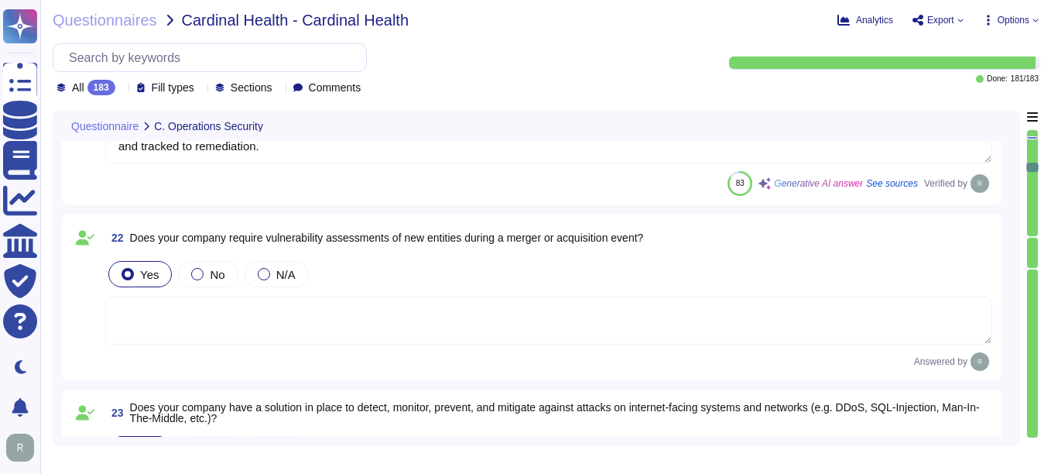
type textarea "Yes, our company conducts quarterly scans to identify unauthorized wireless acc…"
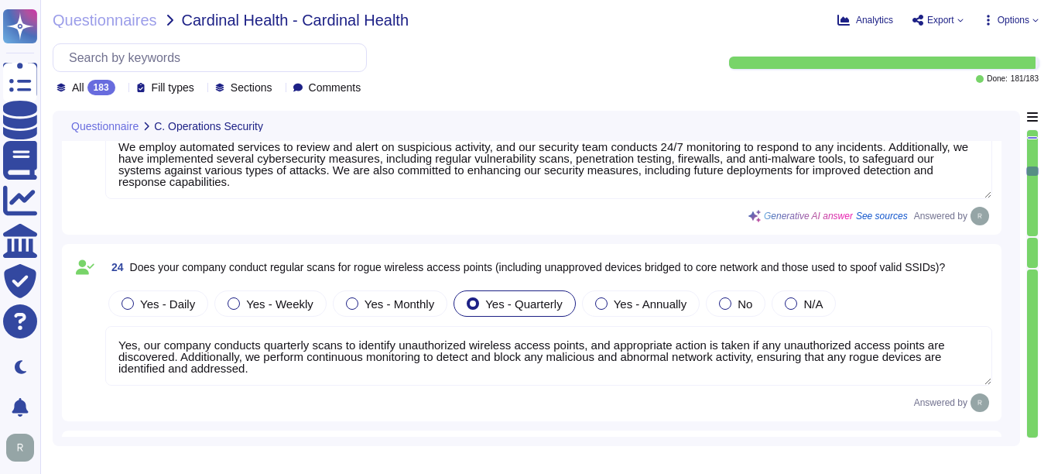
type textarea "Our company has a documented records retention policy and retention schedule th…"
type textarea "Customer data records retention periods are not fixed and will vary based on se…"
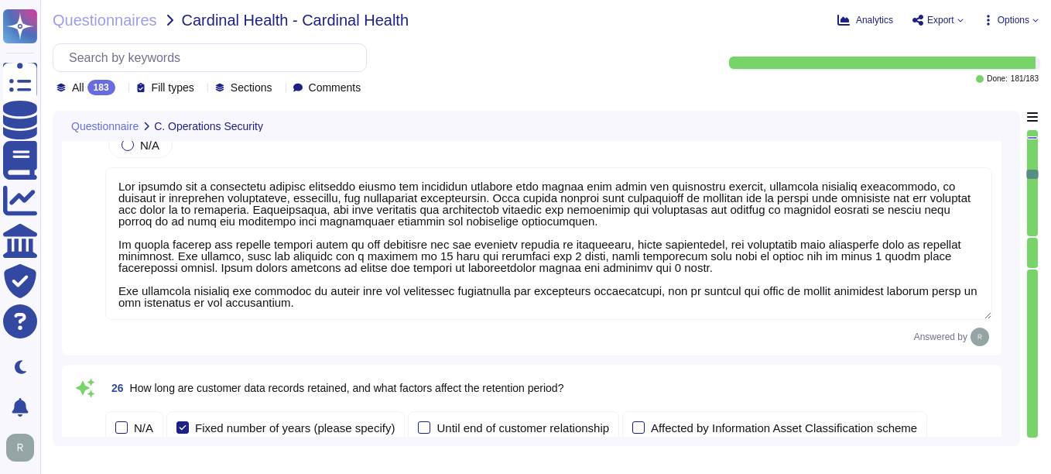
type textarea "- Account Lockout: Accounts are locked after a maximum of 5 failed login attemp…"
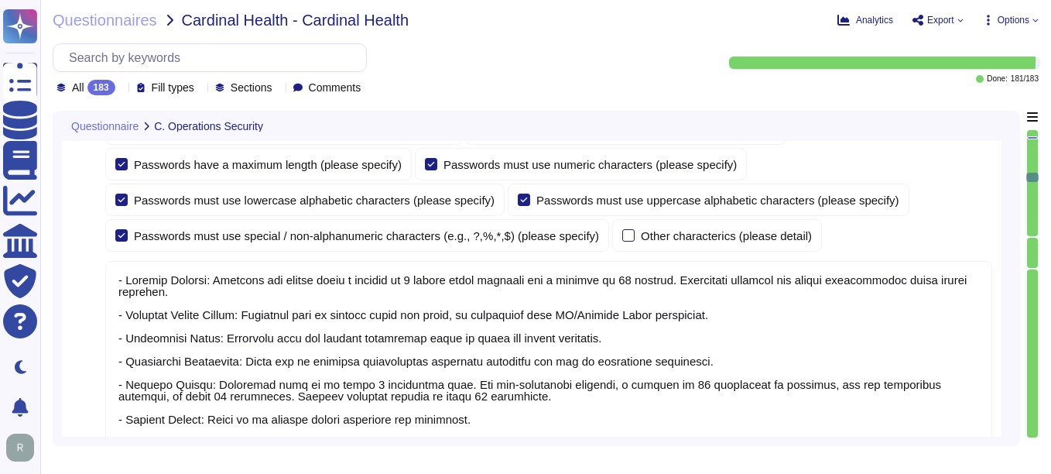
type textarea "Yes, the company configures user accounts so that first-time user account passw…"
type textarea "Yes, users must change their password immediately if they suspect it has been c…"
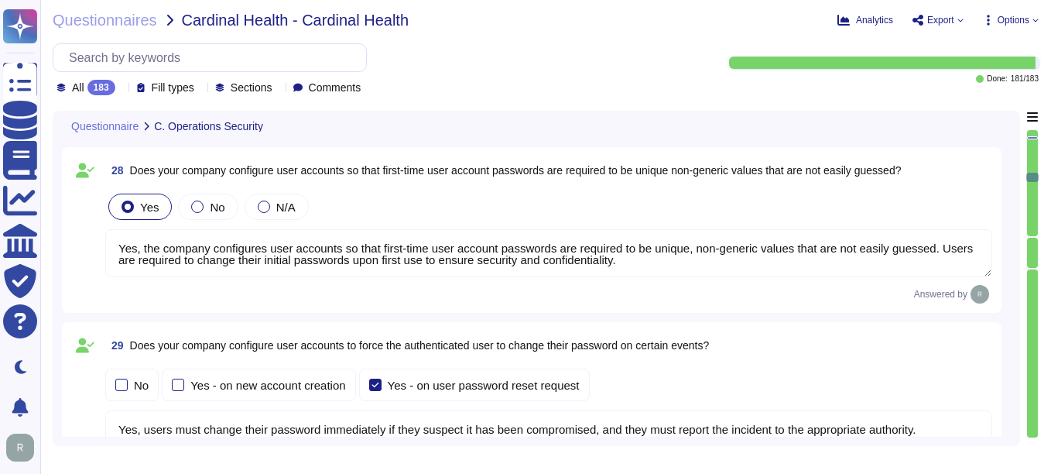
type textarea "Yes, our company verifies user identities prior to performing password resets. …"
type textarea "Yes, our company manages the electronic communication of passwords through emai…"
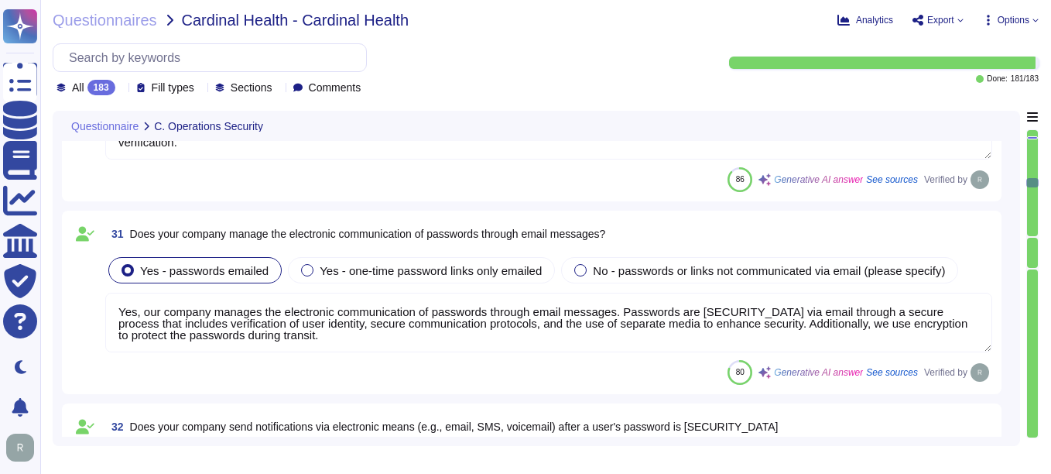
type textarea "Yes, our organization requires that passwords be masked when entered during the…"
type textarea "Yes, our company encrypts authentication credentials at all times. Passwords ar…"
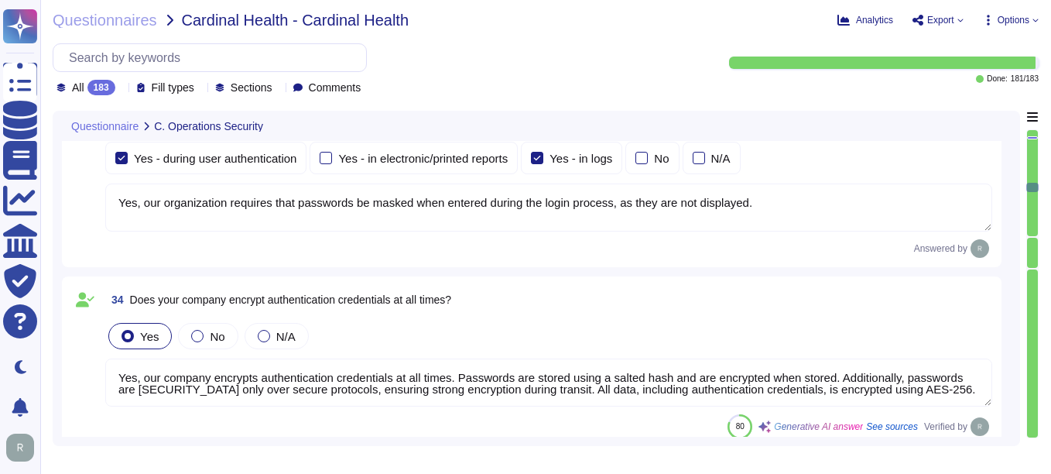
type textarea "Yes, our company requires encrypted communications for all administrative acces…"
type textarea "Yes, our company requires multi-factor authentication (MFA) for access to our s…"
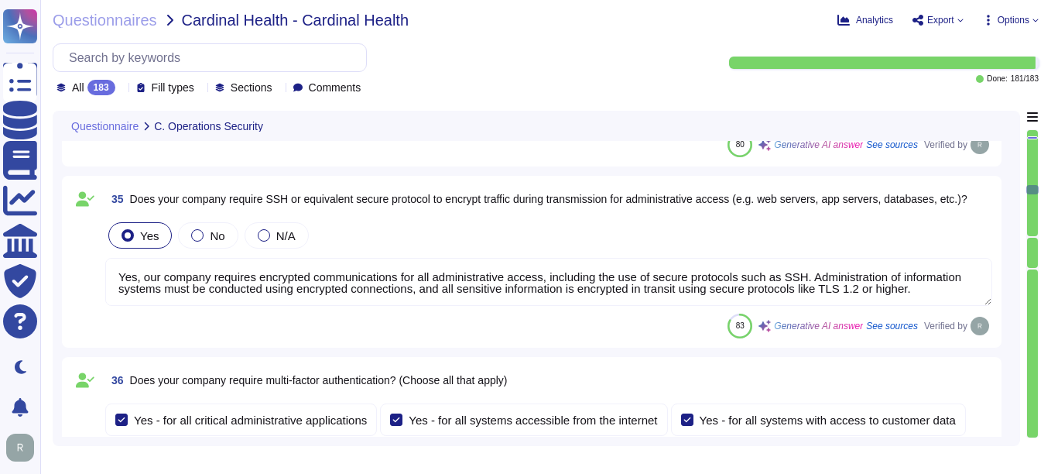
type textarea "Our service is deployed as a Software as a Service (SaaS), which means it is ho…"
type textarea "Yes, our company validates and tests firmware, software, and application source…"
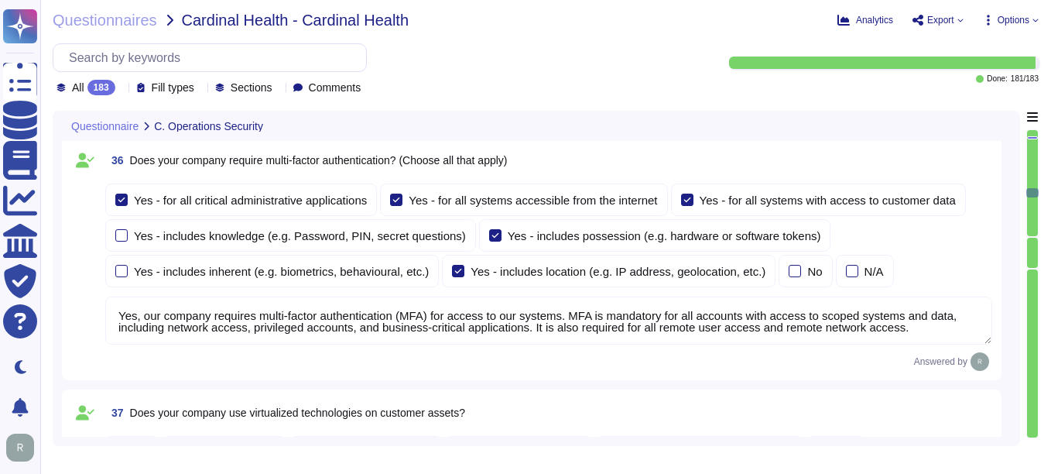
type textarea "Yes, we ensure isolation of virtualized technologies through several key method…"
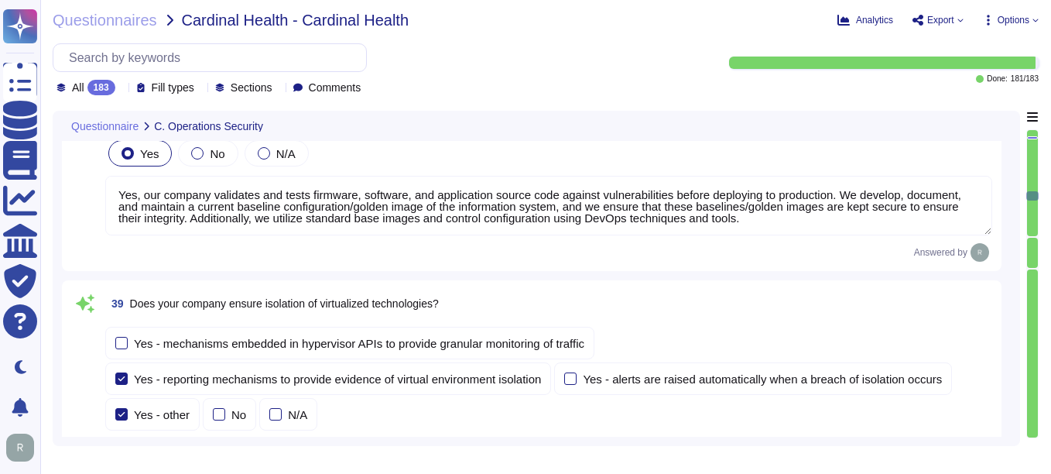
type textarea "Yes, our company has administrative access and control of virtualized technolog…"
type textarea "Yes, our company segregates customer assets into different security zones. We l…"
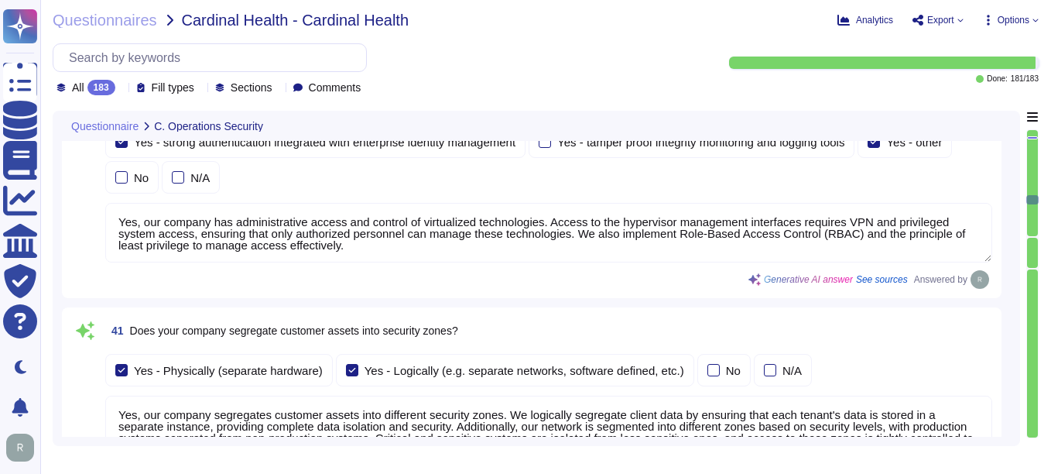
type textarea "Our company utilizes File Integrity Monitoring (FIM) to validate the integrity …"
type textarea "Yes, our company utilizes several technologies to detect potential breaches and…"
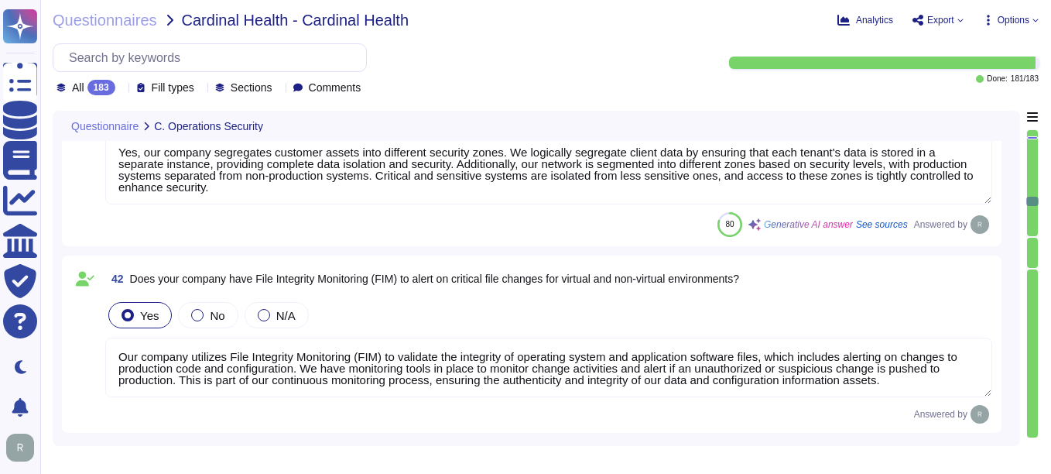
type textarea "Yes, our company enforces system hardening standards for servers, workstations,…"
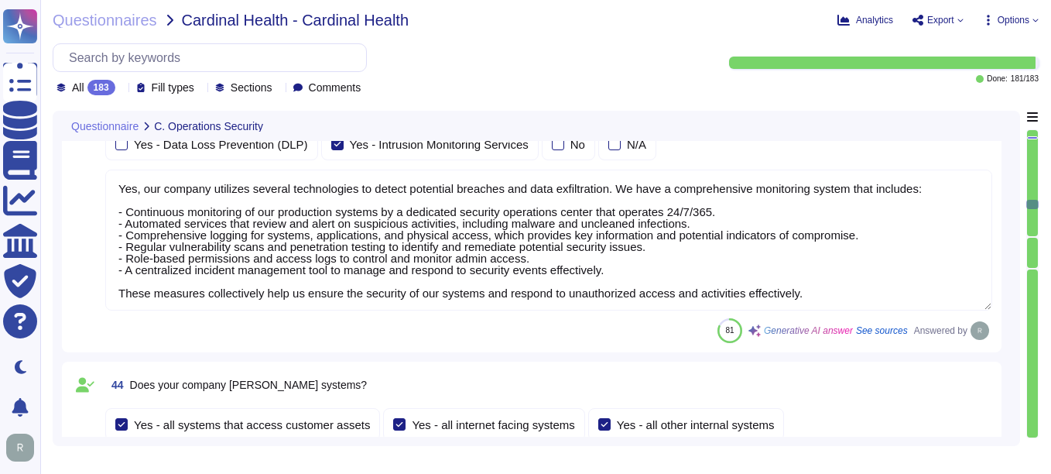
type textarea "Yes, our company deploys security updates, patches, and fixes. We apply and ver…"
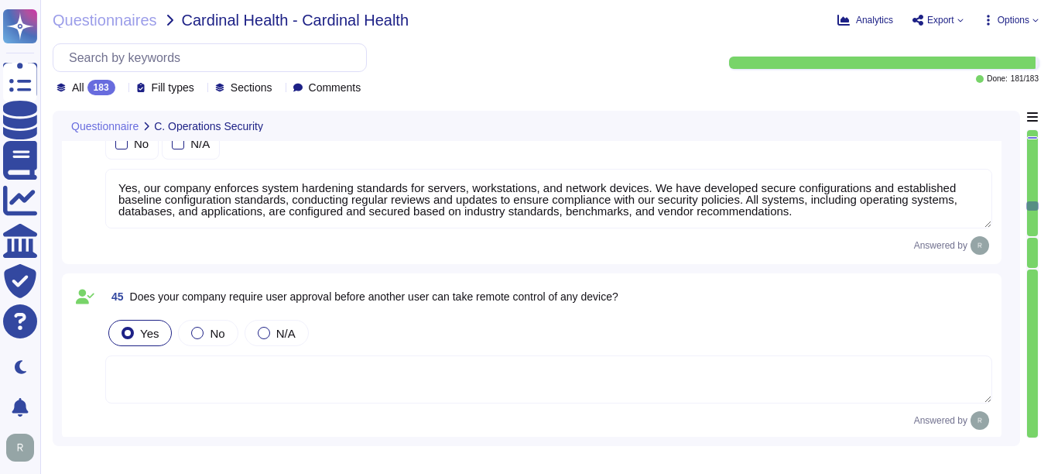
type textarea "Yes, we utilize third-party alert services to monitor vulnerabilities for serve…"
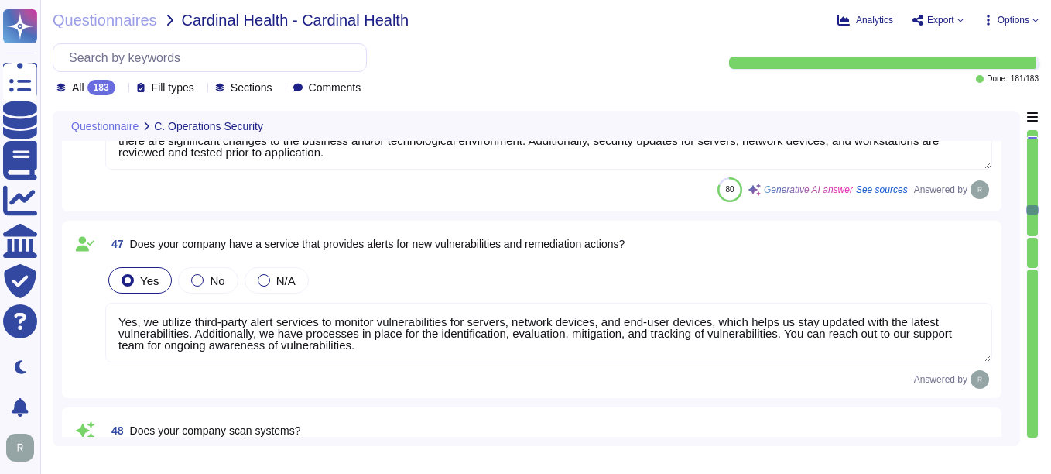
type textarea "Yes, our company scans systems, including midrange operating systems, databases…"
type textarea "Yes, security patches are tested in a controlled environment prior to implement…"
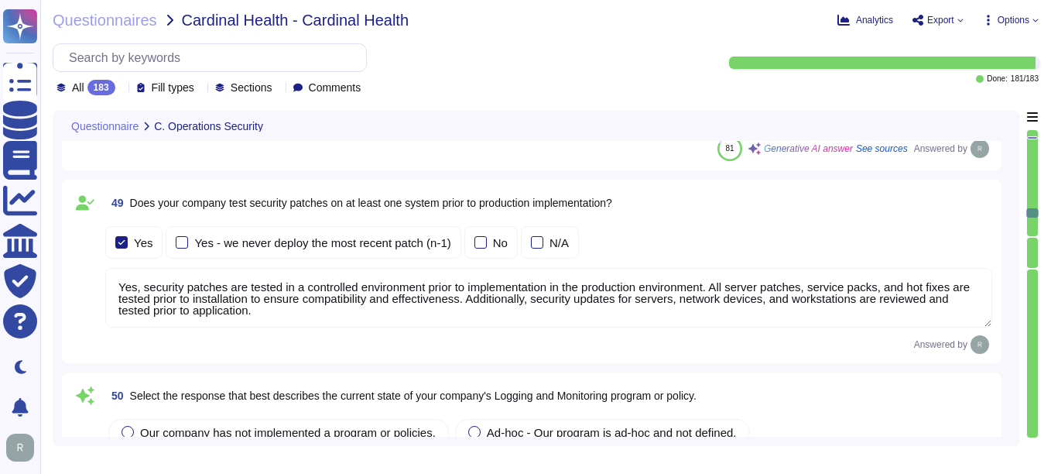
type textarea "Our company has a comprehensive Logging and Monitoring program that includes co…"
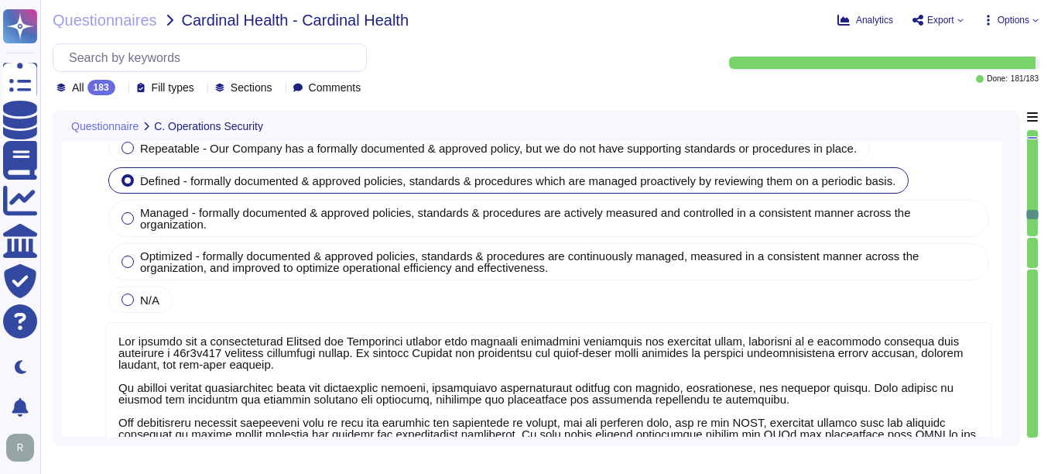
type textarea "Yes, our company logs events to enable detection and audit of suspicious or abn…"
type textarea "Yes, our company retains system event and audit logs. Audit logs are retained f…"
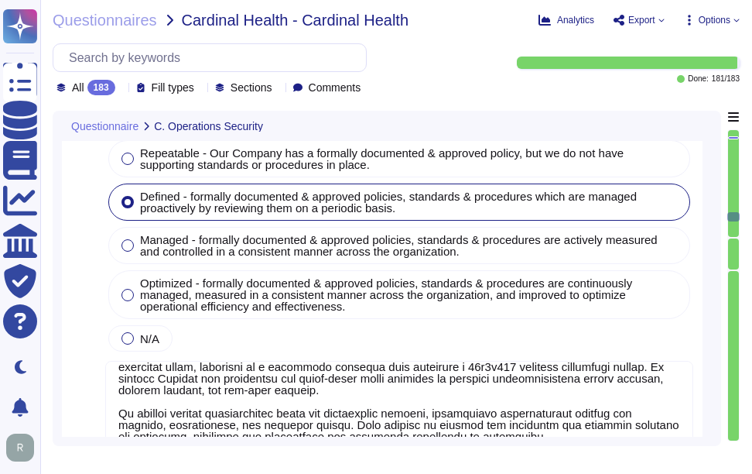
scroll to position [36, 0]
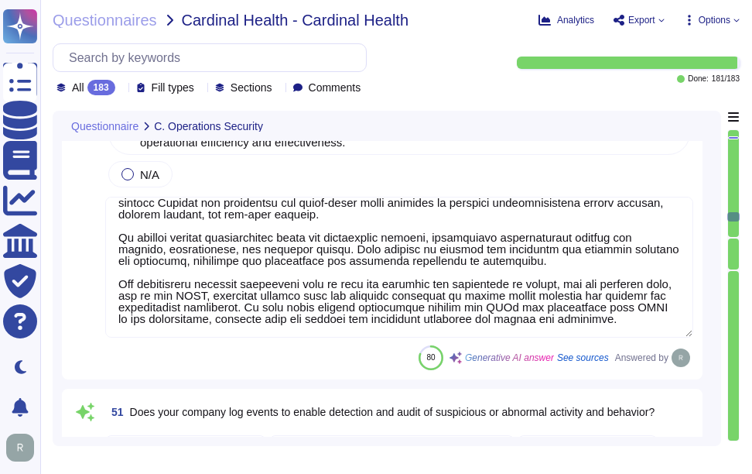
type textarea "Yes, our company retains system event and audit logs. Audit logs are retained f…"
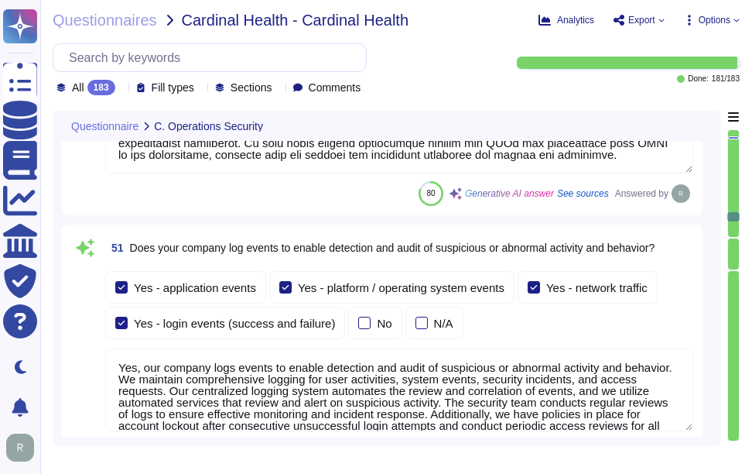
type textarea "Yes, security audit logs are centralized using a logging system that automates …"
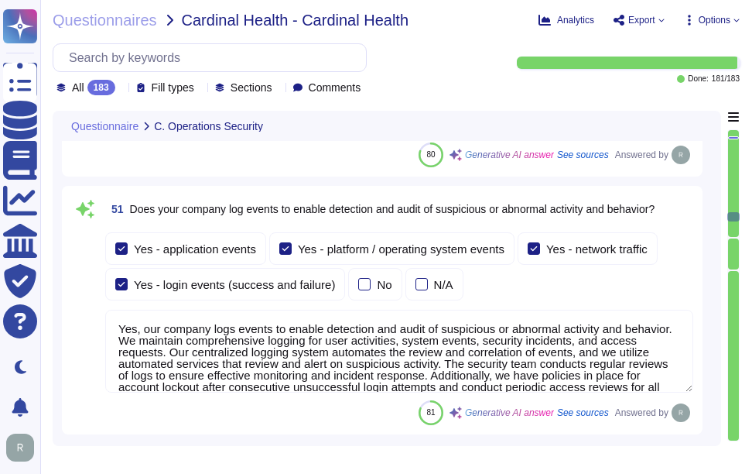
scroll to position [12380, 0]
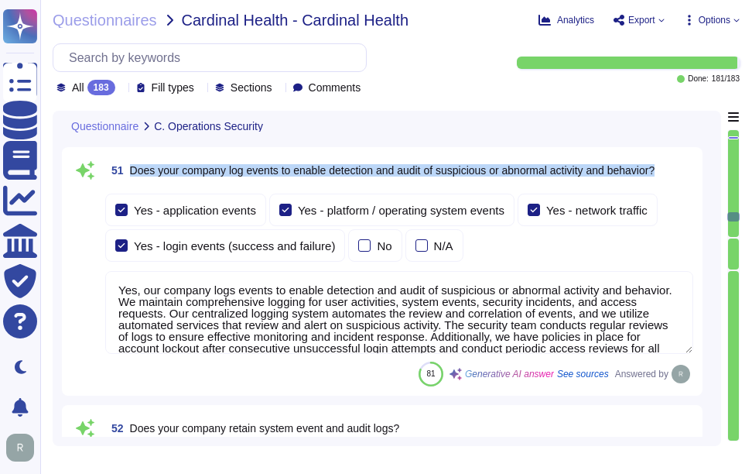
drag, startPoint x: 131, startPoint y: 163, endPoint x: 699, endPoint y: 173, distance: 568.0
click at [699, 173] on div "51 Does your company log events to enable detection and audit of suspicious or …" at bounding box center [382, 271] width 641 height 248
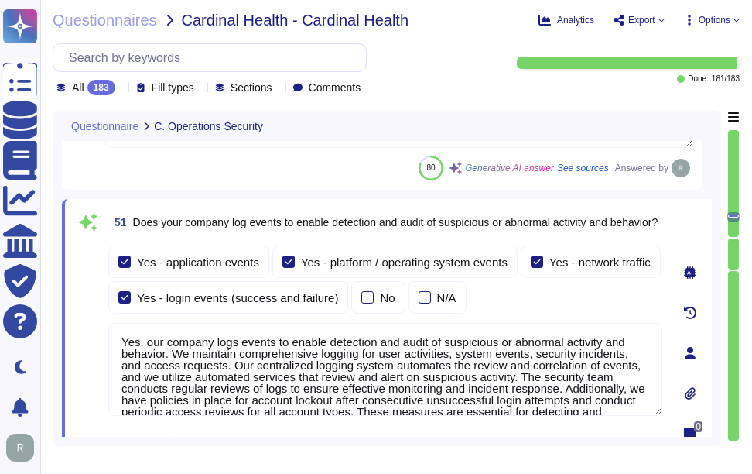
scroll to position [12302, 0]
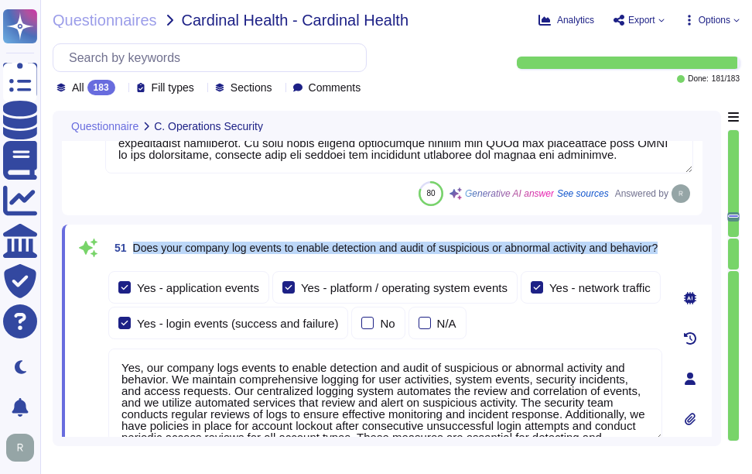
drag, startPoint x: 133, startPoint y: 239, endPoint x: 203, endPoint y: 251, distance: 70.7
click at [203, 251] on span "Does your company log events to enable detection and audit of suspicious or abn…" at bounding box center [395, 247] width 525 height 11
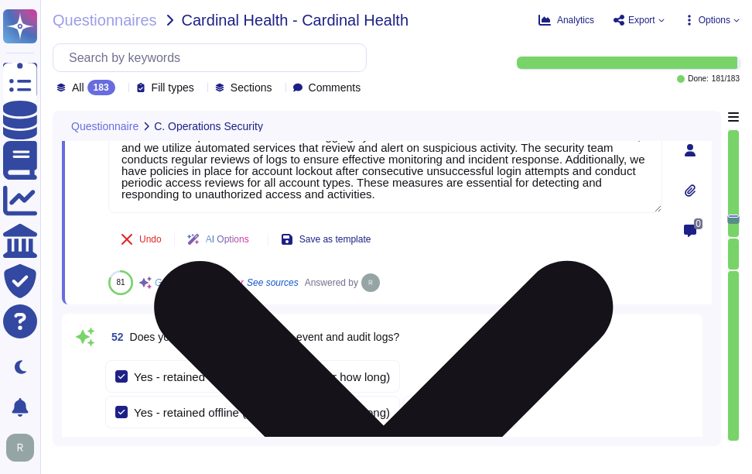
scroll to position [12612, 0]
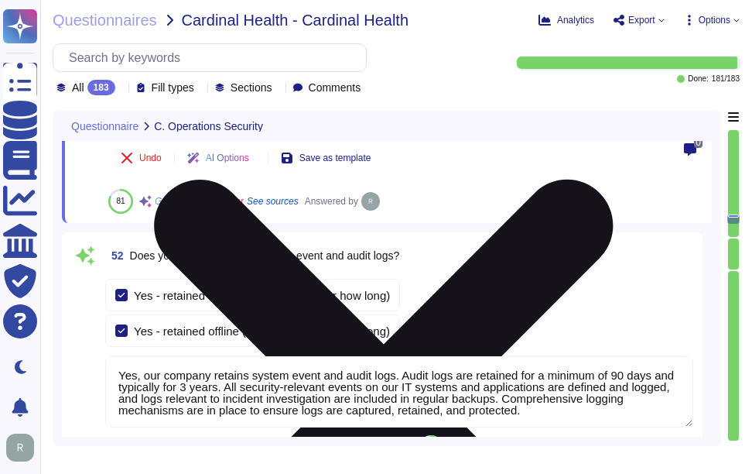
type textarea "Yes, we establish thresholds for acceptable service performance and availabilit…"
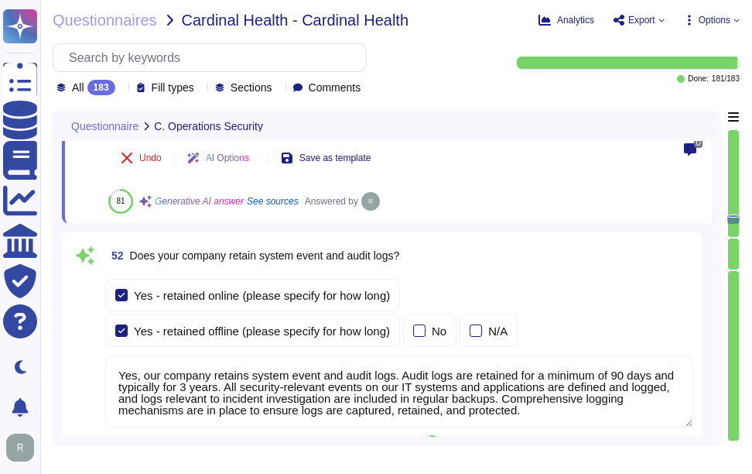
scroll to position [2, 0]
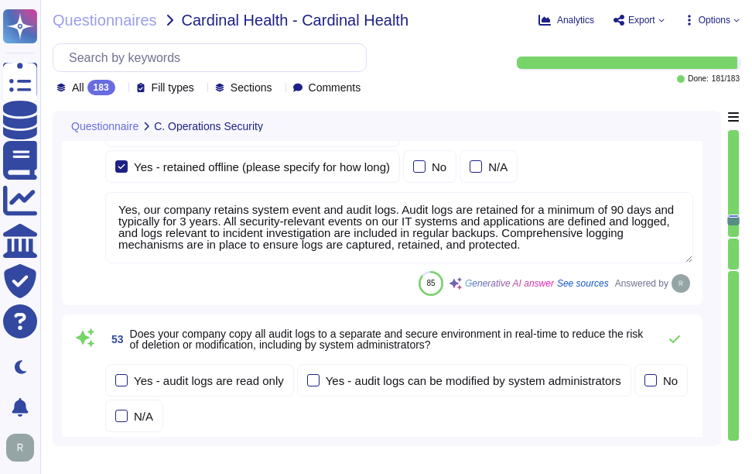
type textarea "Yes, our company performs continuous security monitoring 24x7x365. We operate a…"
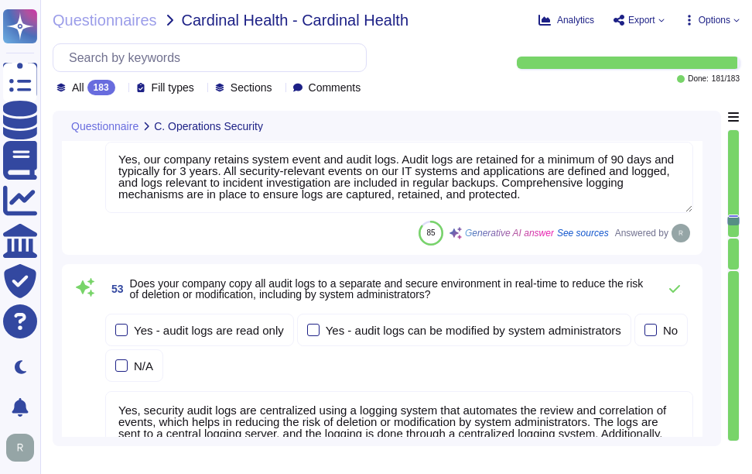
scroll to position [12844, 0]
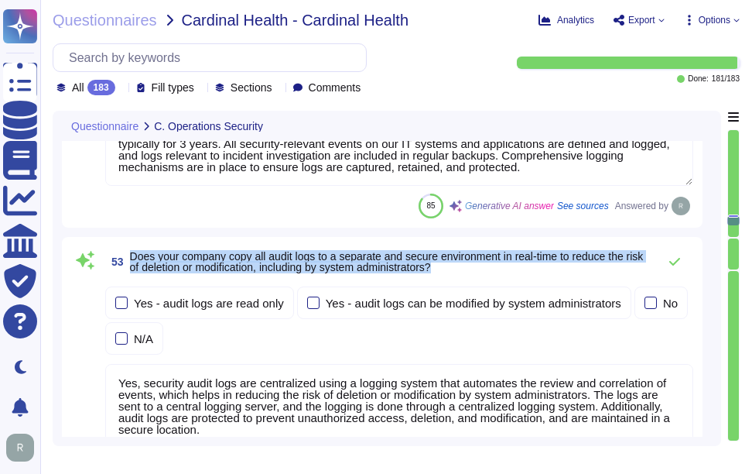
drag, startPoint x: 128, startPoint y: 251, endPoint x: 525, endPoint y: 269, distance: 397.3
click at [525, 269] on span "53 Does your company copy all audit logs to a separate and secure environment i…" at bounding box center [377, 262] width 545 height 28
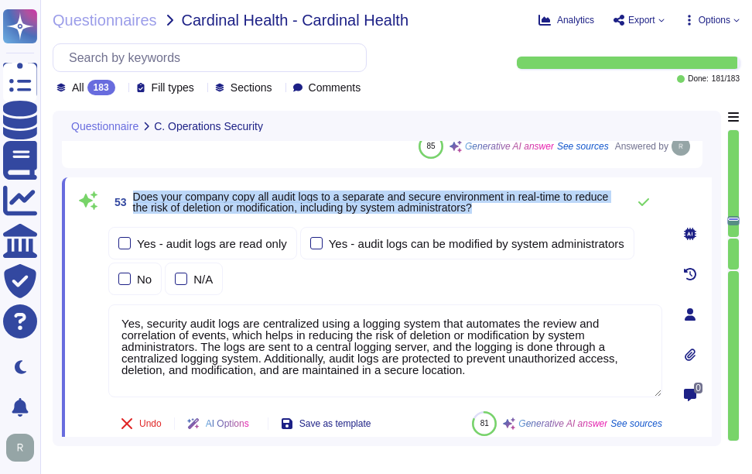
drag, startPoint x: 134, startPoint y: 194, endPoint x: 540, endPoint y: 208, distance: 406.5
click at [540, 208] on span "Does your company copy all audit logs to a separate and secure environment in r…" at bounding box center [376, 202] width 486 height 22
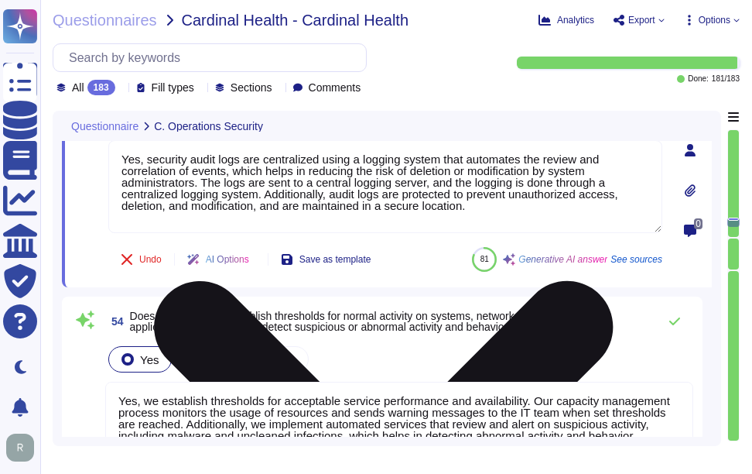
type textarea "No, our company does not use customer data or vendor confidential data in non-p…"
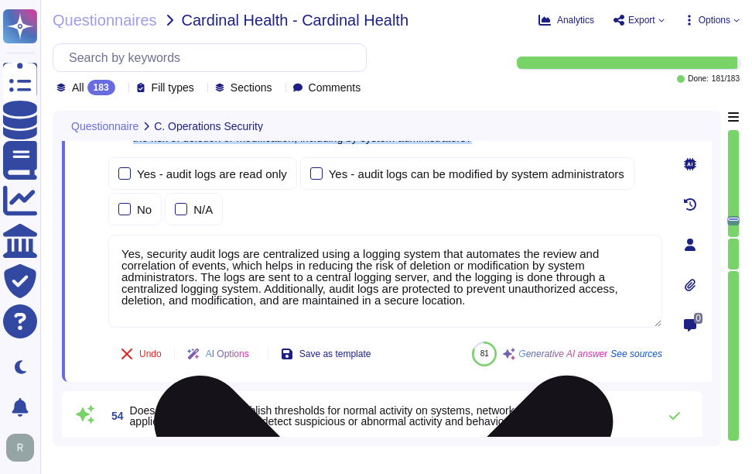
type textarea "Yes, our company logs events to enable detection and audit of suspicious or abn…"
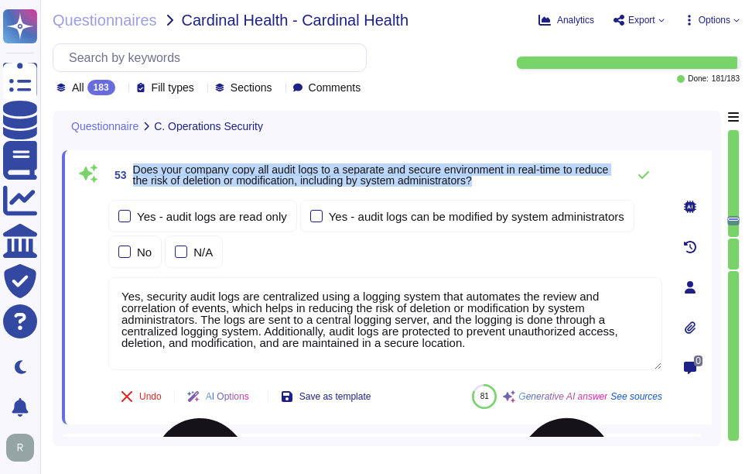
scroll to position [12879, 0]
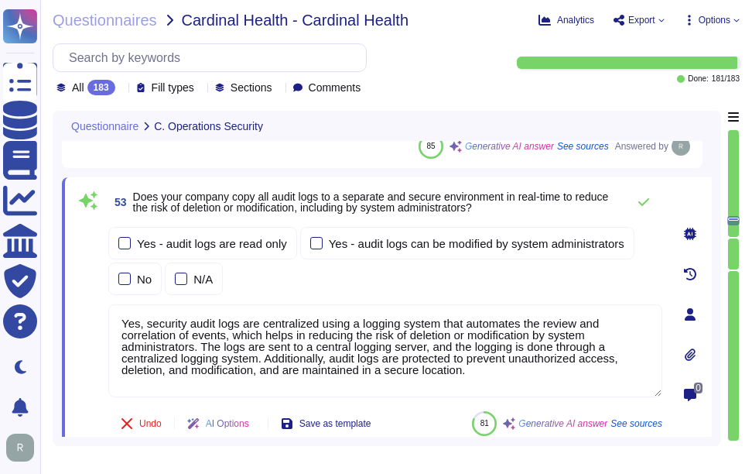
click at [244, 345] on textarea "Yes, security audit logs are centralized using a logging system that automates …" at bounding box center [385, 350] width 554 height 93
click at [351, 271] on div "Yes - audit logs are read only Yes - audit logs can be modified by system admin…" at bounding box center [385, 261] width 554 height 68
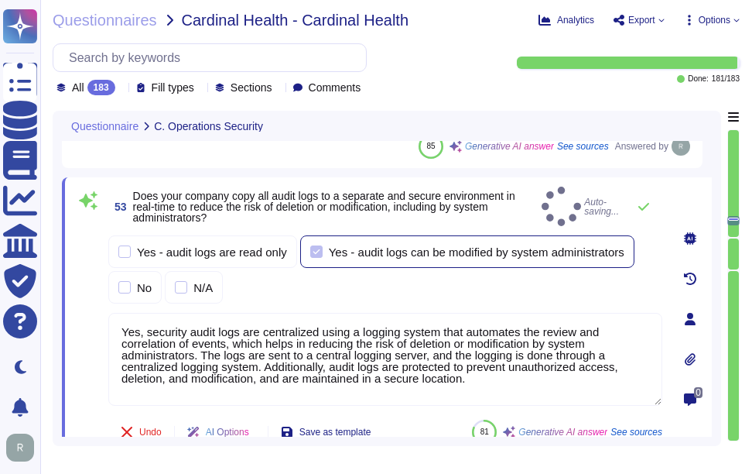
click at [313, 245] on div at bounding box center [316, 251] width 12 height 12
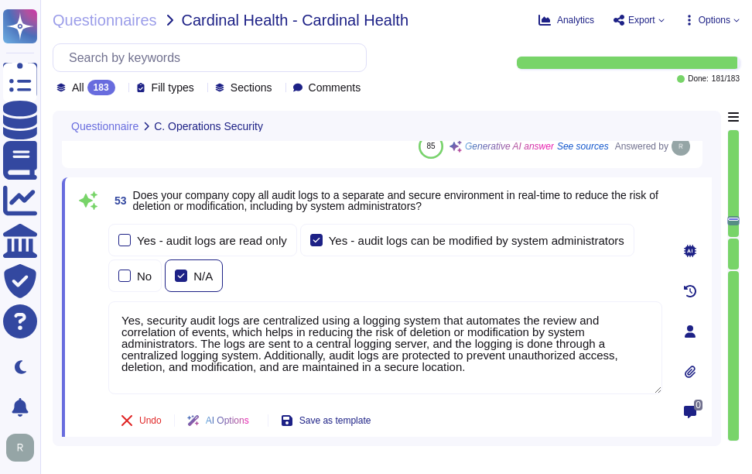
click at [180, 279] on div at bounding box center [181, 275] width 12 height 12
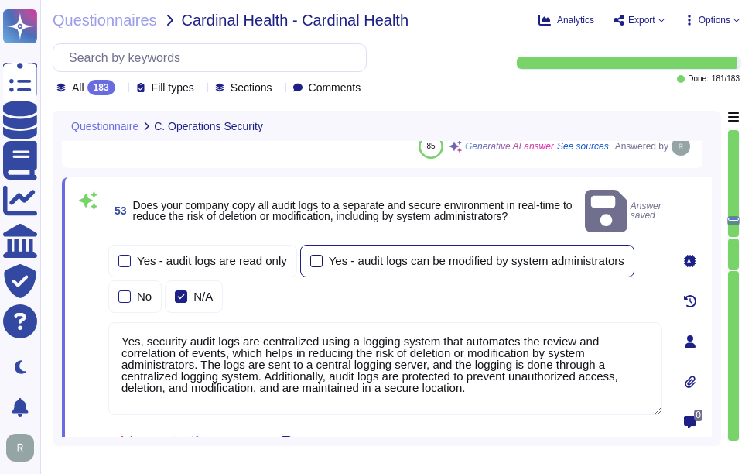
click at [319, 255] on div at bounding box center [316, 261] width 12 height 12
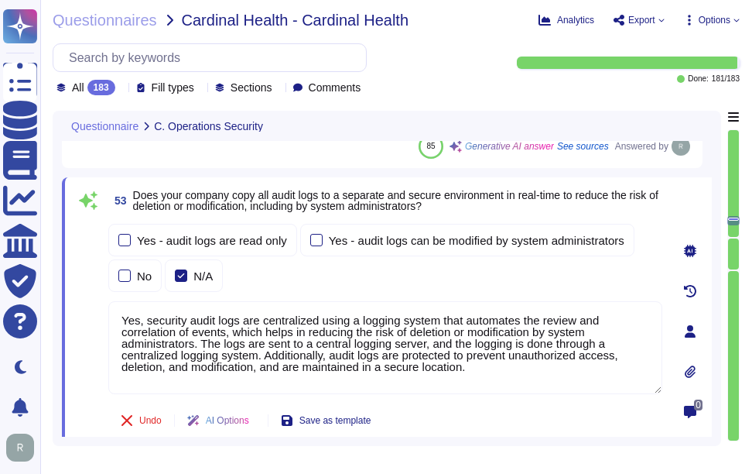
click at [399, 361] on textarea "Yes, security audit logs are centralized using a logging system that automates …" at bounding box center [385, 347] width 554 height 93
click at [439, 289] on div "Yes - audit logs are read only Yes - audit logs can be modified by system admin…" at bounding box center [385, 258] width 554 height 68
click at [125, 238] on div at bounding box center [124, 240] width 12 height 12
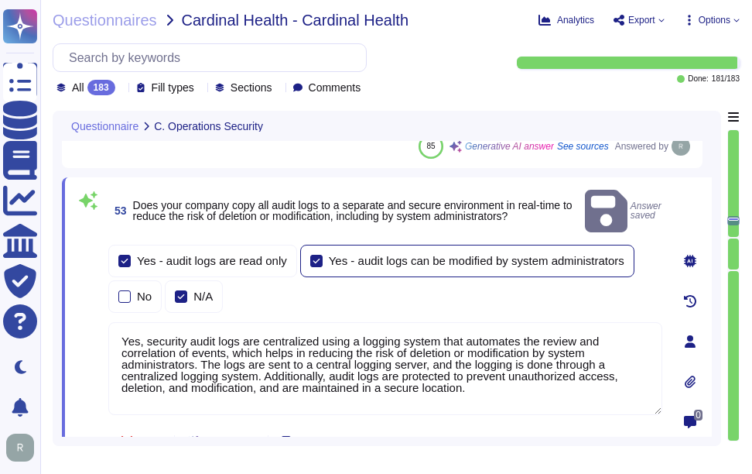
click at [320, 255] on div at bounding box center [316, 261] width 12 height 12
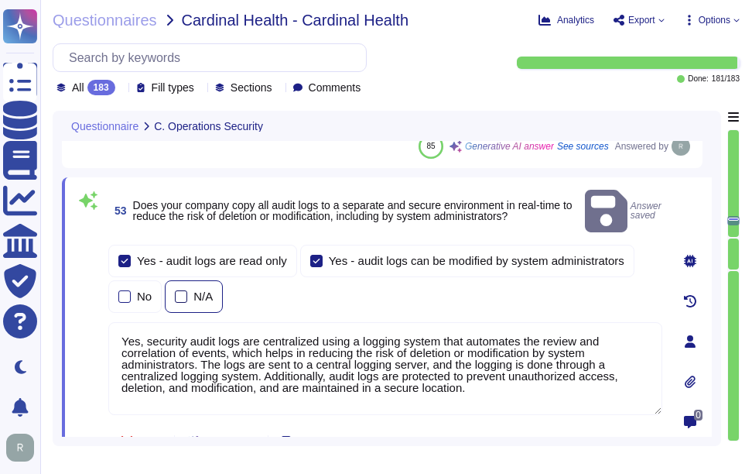
click at [185, 290] on div at bounding box center [181, 296] width 12 height 12
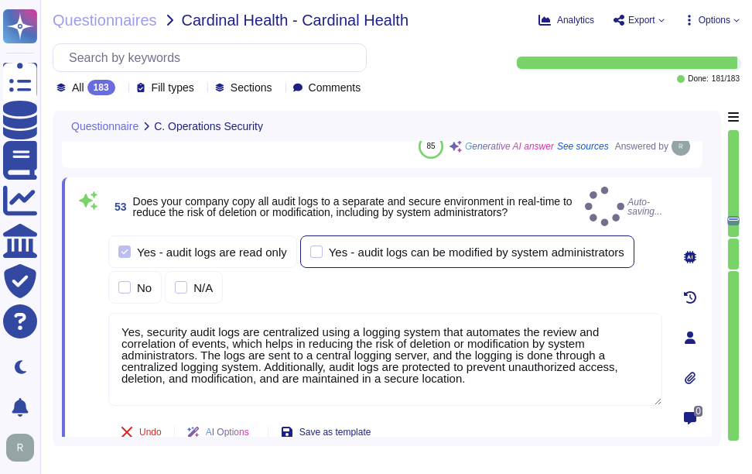
click at [313, 245] on div at bounding box center [316, 251] width 12 height 12
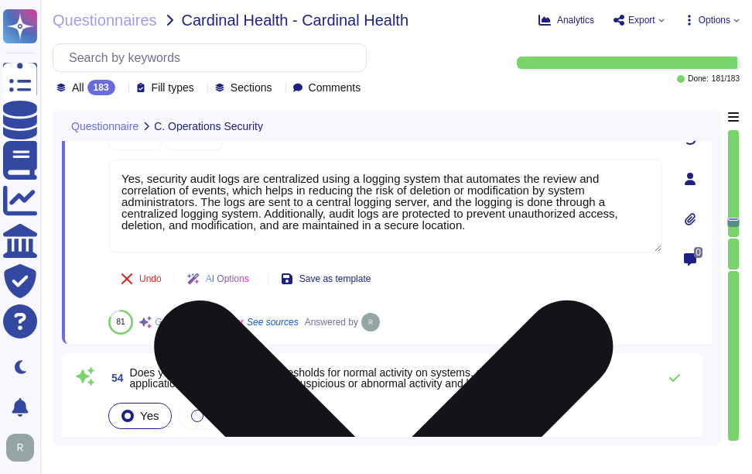
type textarea "No, our company does not use customer data or vendor confidential data in non-p…"
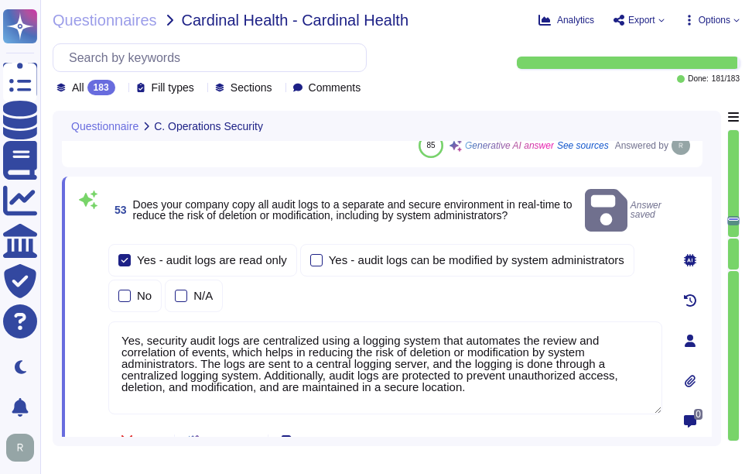
type textarea "Yes, our company logs events to enable detection and audit of suspicious or abn…"
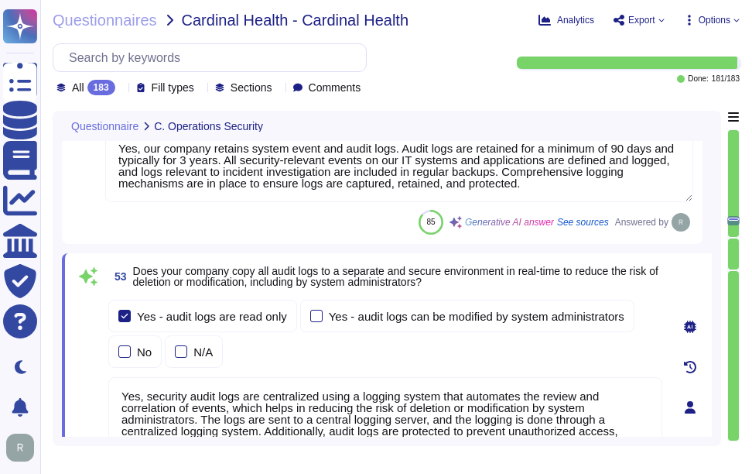
scroll to position [12802, 0]
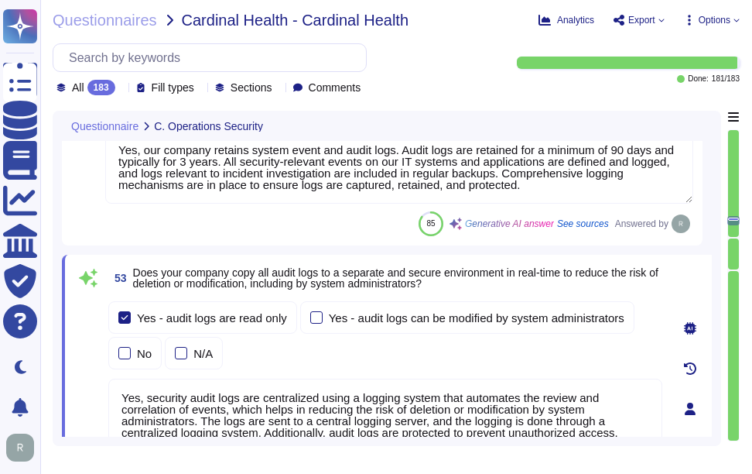
click at [517, 355] on div "Yes - audit logs are read only Yes - audit logs can be modified by system admin…" at bounding box center [385, 335] width 554 height 68
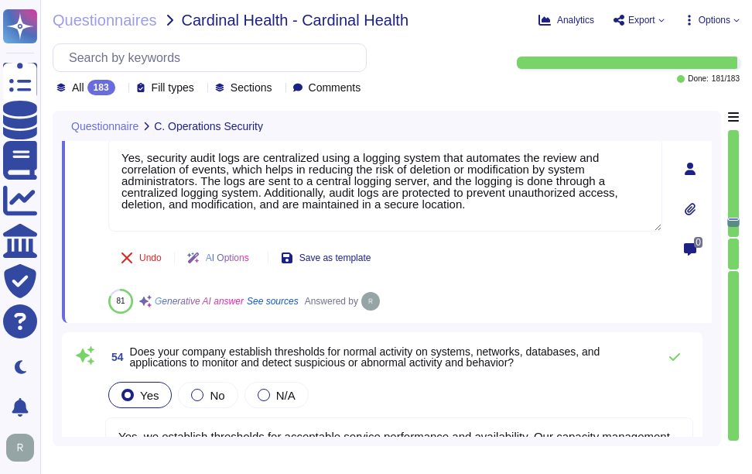
type textarea "No, our company does not use customer data or vendor confidential data in non-p…"
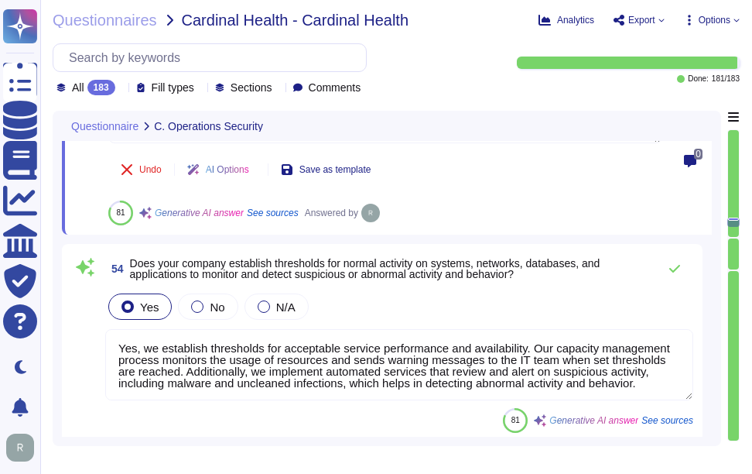
scroll to position [13188, 0]
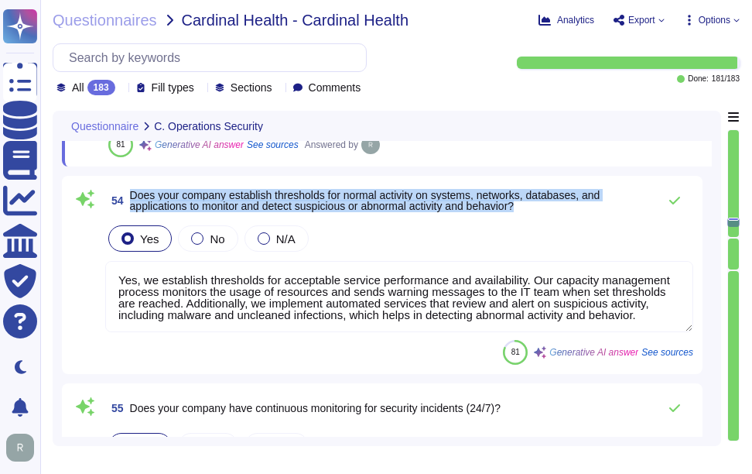
drag, startPoint x: 131, startPoint y: 193, endPoint x: 544, endPoint y: 204, distance: 413.3
click at [544, 204] on span "54 Does your company establish thresholds for normal activity on systems, netwo…" at bounding box center [377, 200] width 545 height 28
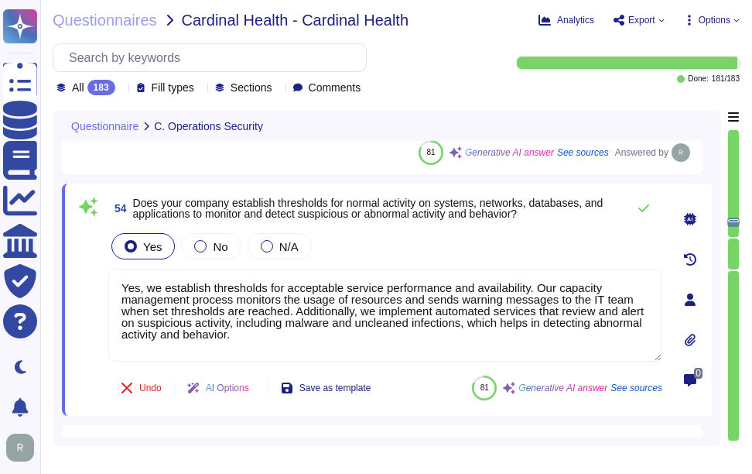
scroll to position [13034, 0]
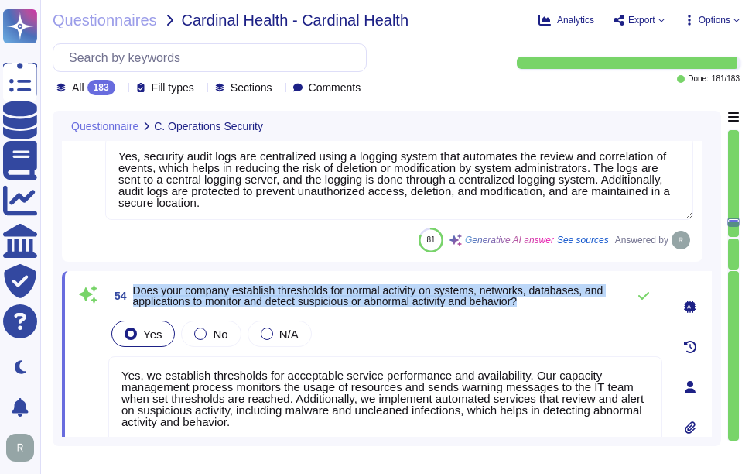
drag, startPoint x: 134, startPoint y: 286, endPoint x: 534, endPoint y: 299, distance: 400.3
click at [534, 299] on span "Does your company establish thresholds for normal activity on systems, networks…" at bounding box center [376, 296] width 486 height 22
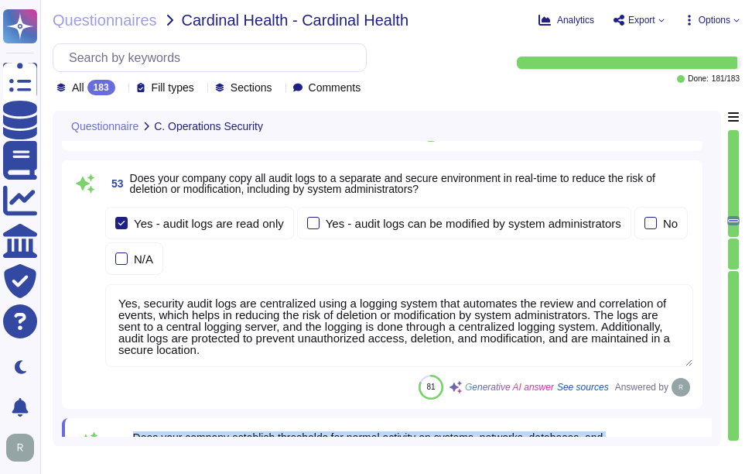
type textarea "Yes, our company logs events to enable detection and audit of suspicious or abn…"
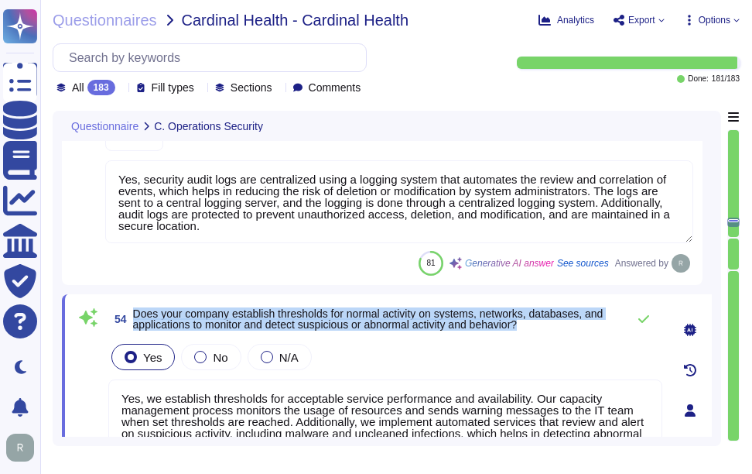
type textarea "No, our company does not use customer data or vendor confidential data in non-p…"
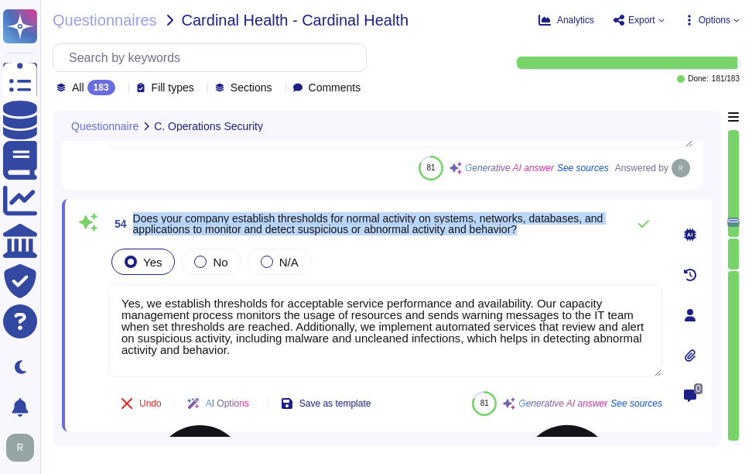
scroll to position [13111, 0]
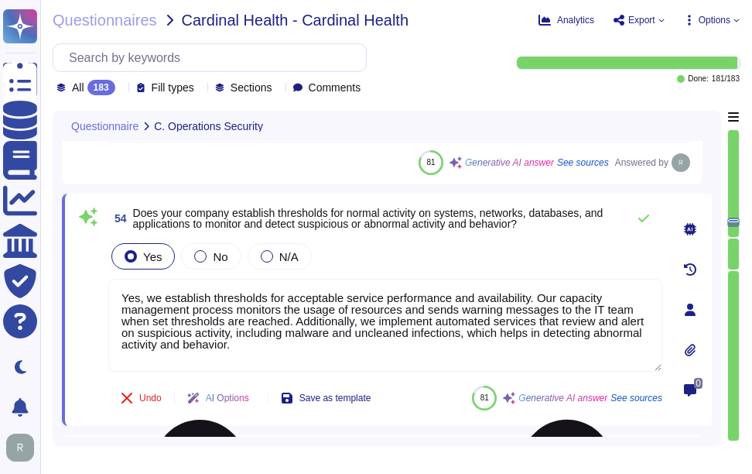
click at [382, 320] on textarea "Yes, we establish thresholds for acceptable service performance and availabilit…" at bounding box center [385, 325] width 554 height 93
click at [483, 255] on div "Yes No N/A" at bounding box center [385, 256] width 554 height 32
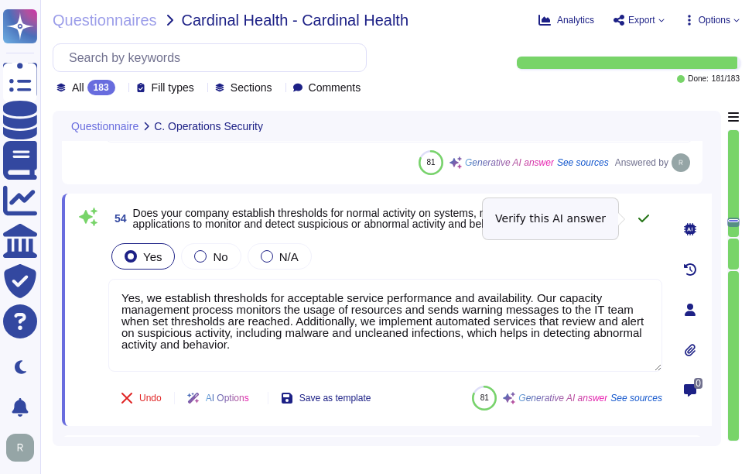
click at [648, 217] on icon at bounding box center [643, 218] width 11 height 8
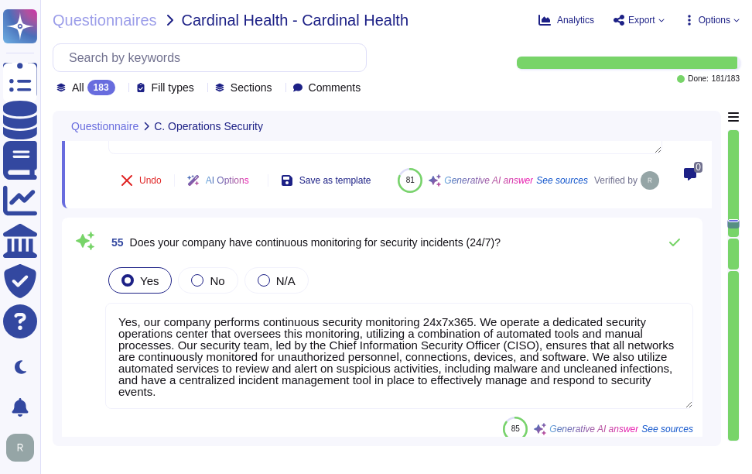
scroll to position [13343, 0]
type textarea "No, only appropriate employees have access to the production system, and access…"
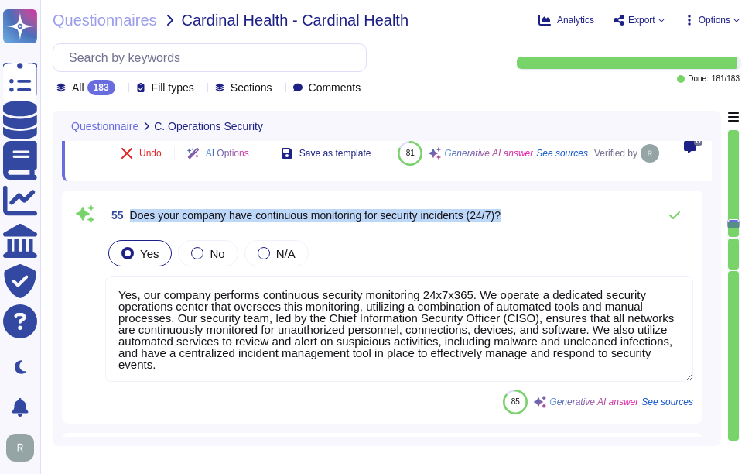
drag, startPoint x: 132, startPoint y: 248, endPoint x: 538, endPoint y: 248, distance: 406.2
click at [538, 231] on div "55 Does your company have continuous monitoring for security incidents (24/7)?" at bounding box center [399, 215] width 588 height 31
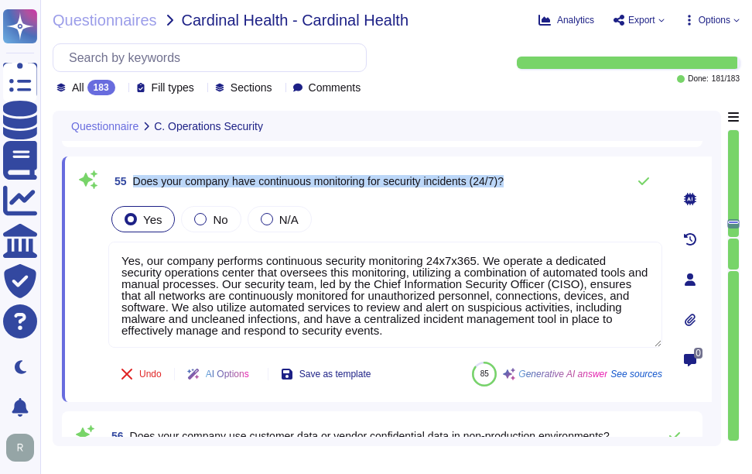
drag, startPoint x: 134, startPoint y: 180, endPoint x: 578, endPoint y: 180, distance: 444.1
click at [578, 180] on div "55 Does your company have continuous monitoring for security incidents (24/7)?" at bounding box center [385, 181] width 554 height 31
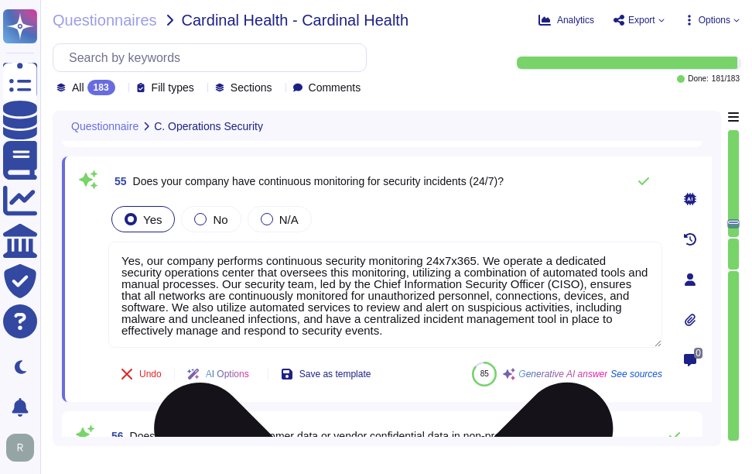
click at [258, 293] on textarea "Yes, our company performs continuous security monitoring 24x7x365. We operate a…" at bounding box center [385, 294] width 554 height 106
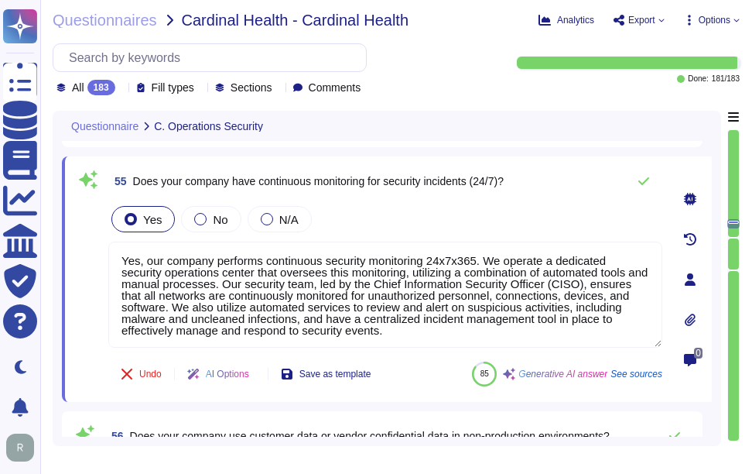
click at [487, 214] on div "Yes No N/A" at bounding box center [385, 219] width 554 height 32
click at [638, 182] on icon at bounding box center [644, 181] width 12 height 12
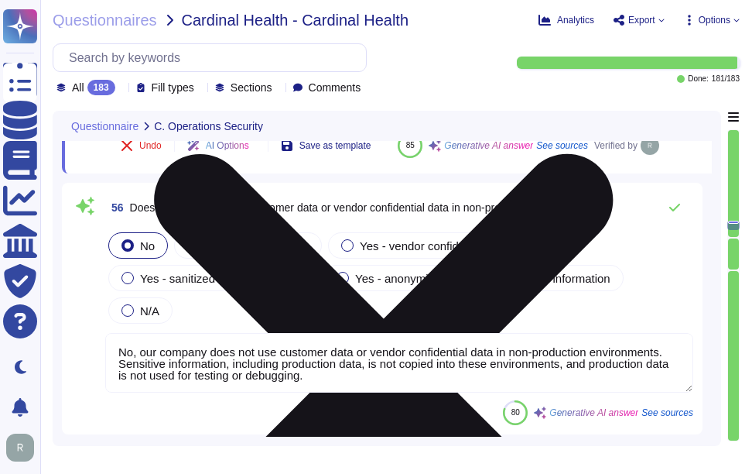
scroll to position [13575, 0]
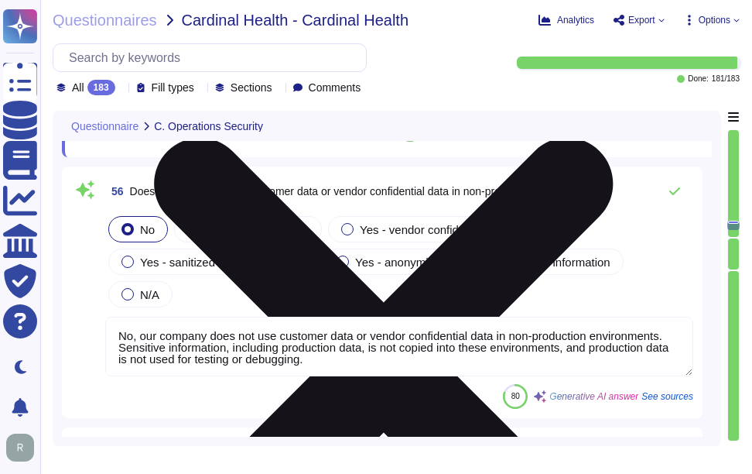
type textarea "Currently, we do not have integration with SIEM solutions. However, we provide …"
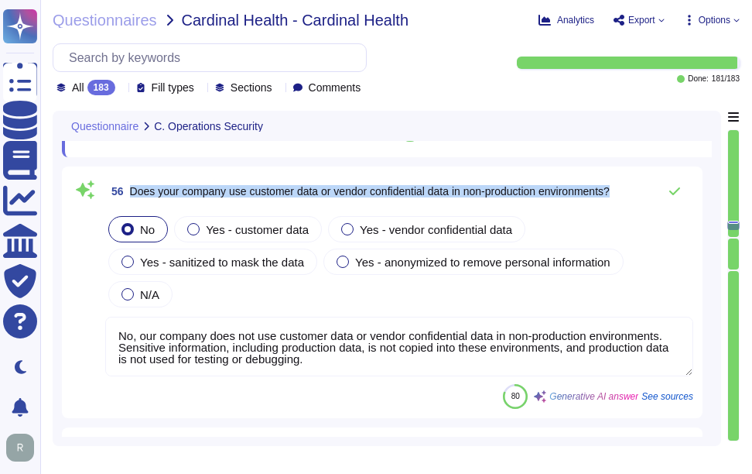
drag, startPoint x: 130, startPoint y: 227, endPoint x: 643, endPoint y: 235, distance: 513.1
click at [643, 207] on div "56 Does your company use customer data or vendor confidential data in non-produ…" at bounding box center [399, 191] width 588 height 31
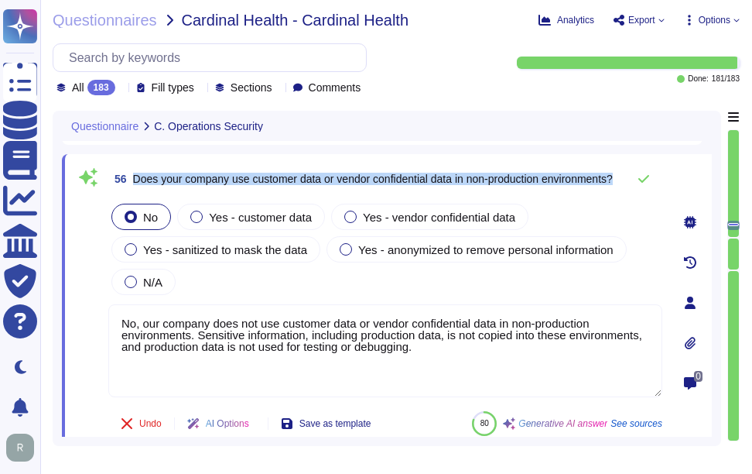
drag, startPoint x: 133, startPoint y: 171, endPoint x: 239, endPoint y: 183, distance: 106.6
click at [239, 183] on span "Does your company use customer data or vendor confidential data in non-producti…" at bounding box center [373, 178] width 480 height 11
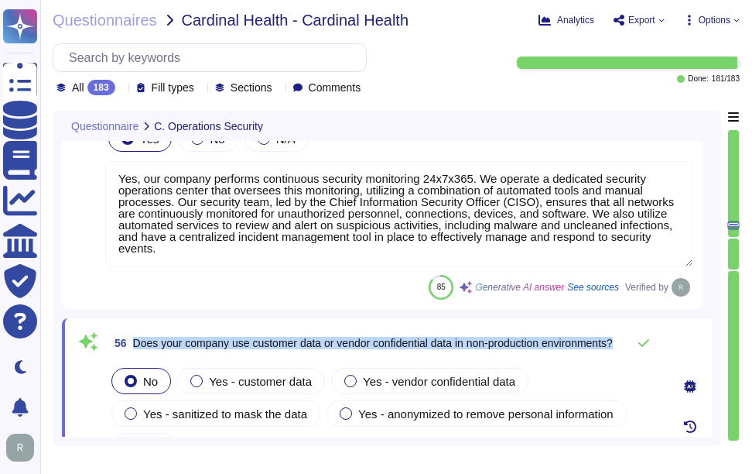
type textarea "Yes, security audit logs are centralized using a logging system that automates …"
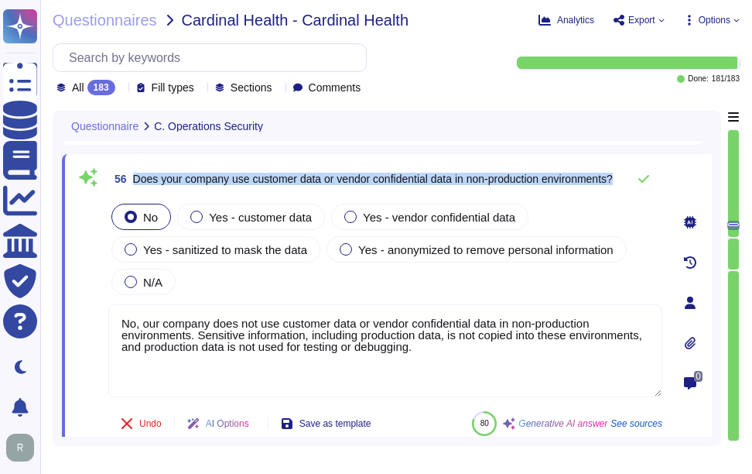
type textarea "Currently, we do not have integration with SIEM solutions. However, we provide …"
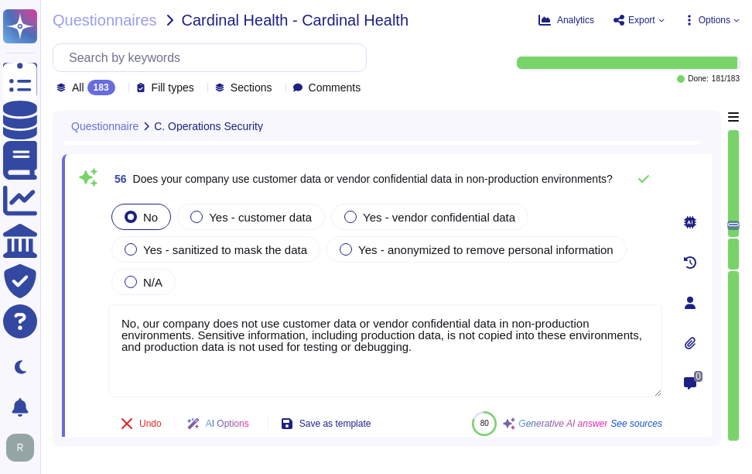
click at [302, 361] on textarea "No, our company does not use customer data or vendor confidential data in non-p…" at bounding box center [385, 350] width 554 height 93
click at [300, 287] on div "No Yes - customer data Yes - vendor confidential data Yes - sanitized to mask t…" at bounding box center [385, 248] width 554 height 97
click at [644, 176] on icon at bounding box center [644, 179] width 12 height 12
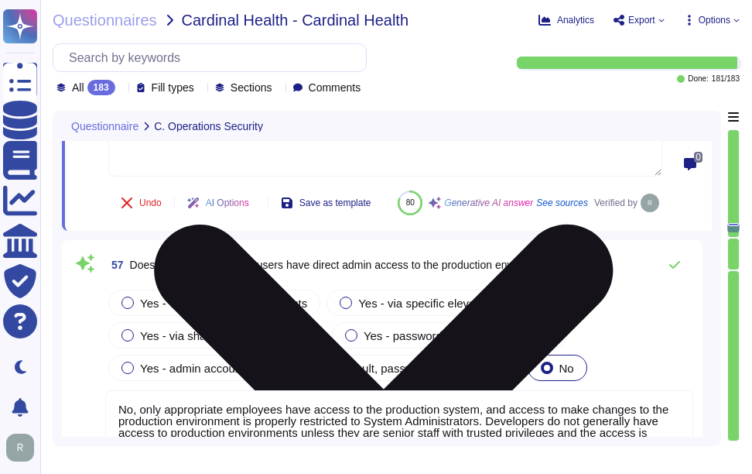
type textarea "Yes, customer certificate data can be exported as a report or retrieved through…"
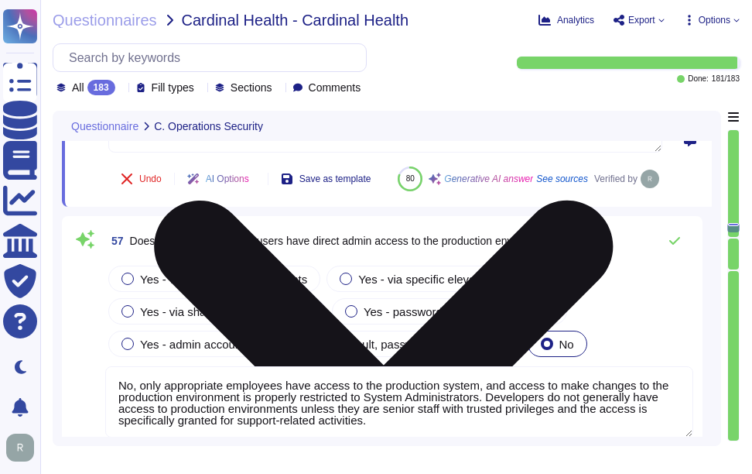
scroll to position [13885, 0]
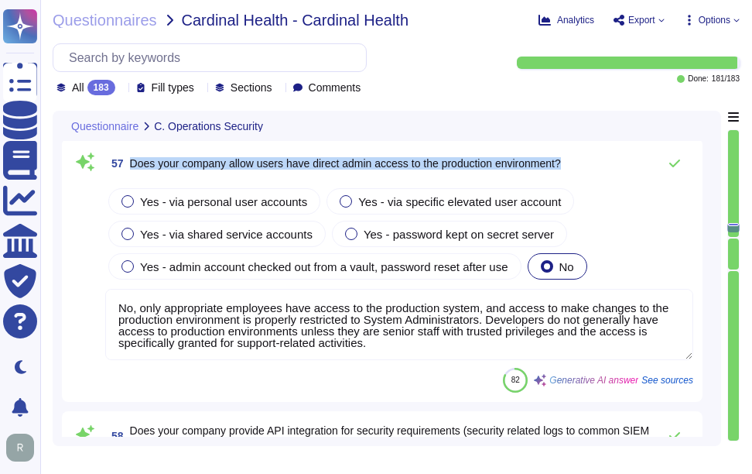
drag, startPoint x: 132, startPoint y: 199, endPoint x: 611, endPoint y: 197, distance: 479.7
click at [611, 179] on div "57 Does your company allow users have direct admin access to the production env…" at bounding box center [399, 163] width 588 height 31
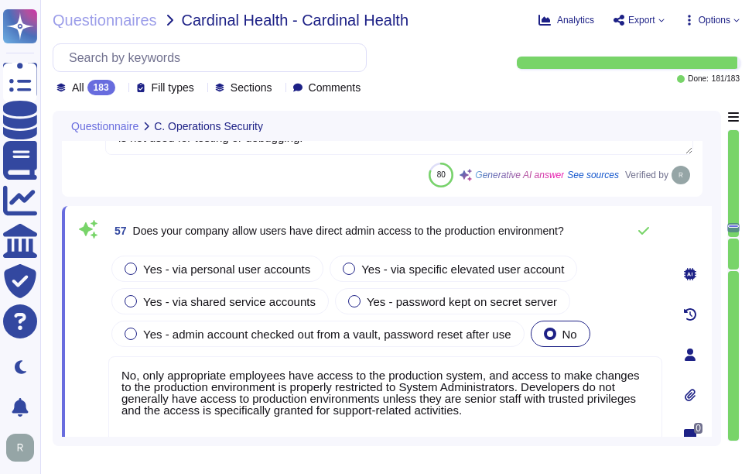
scroll to position [13730, 0]
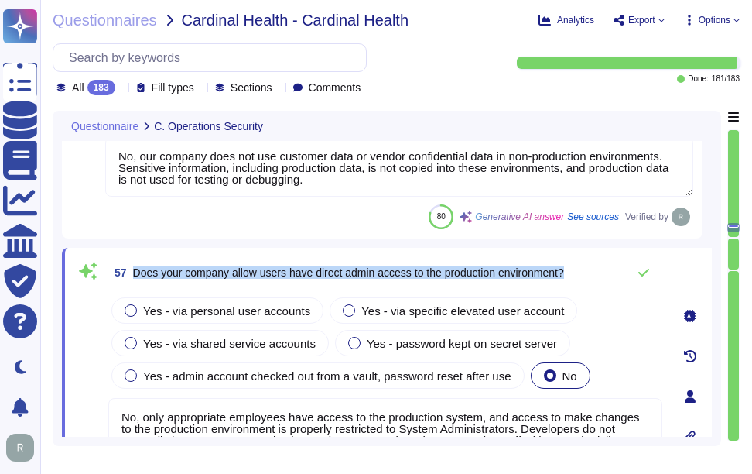
drag, startPoint x: 133, startPoint y: 270, endPoint x: 580, endPoint y: 269, distance: 446.4
click at [580, 269] on div "57 Does your company allow users have direct admin access to the production env…" at bounding box center [385, 272] width 554 height 31
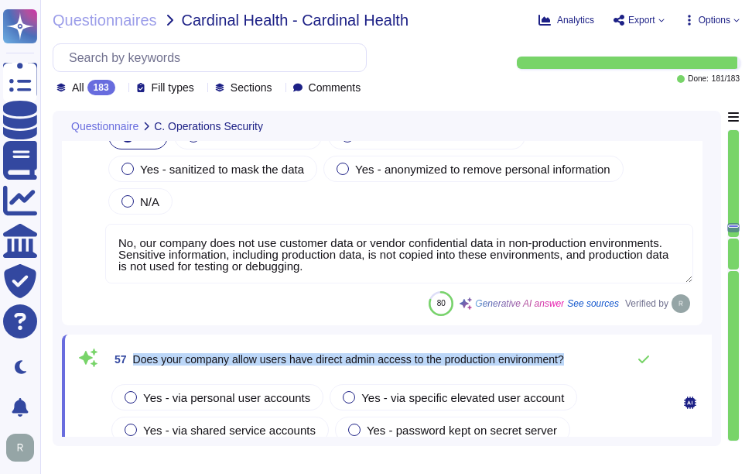
type textarea "Yes, we establish thresholds for acceptable service performance and availabilit…"
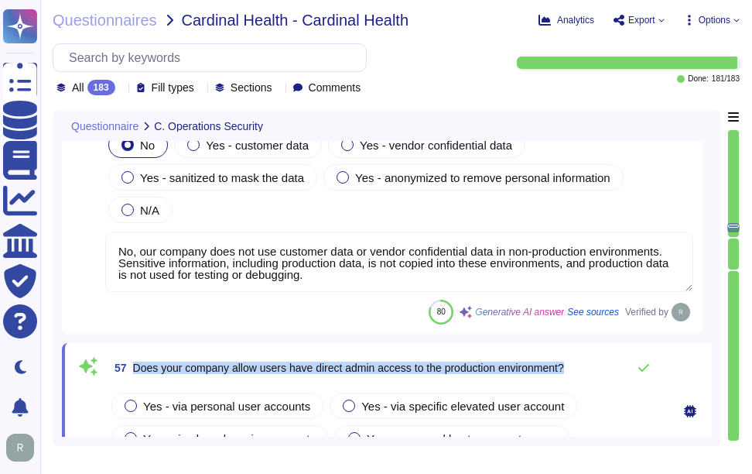
type textarea "Yes, customer certificate data can be exported as a report or retrieved through…"
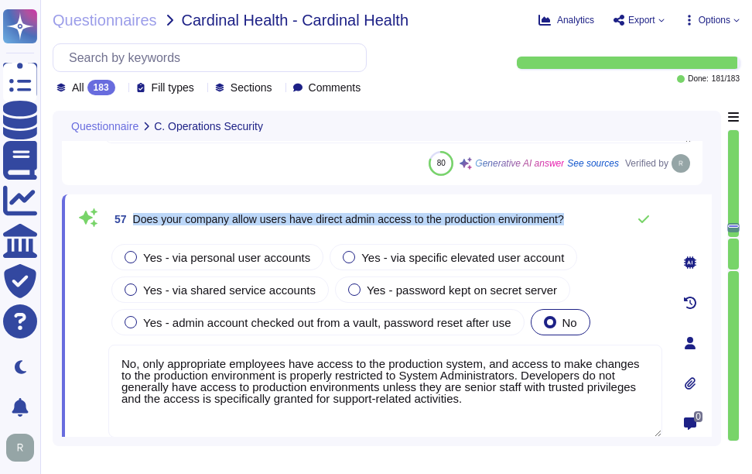
scroll to position [13807, 0]
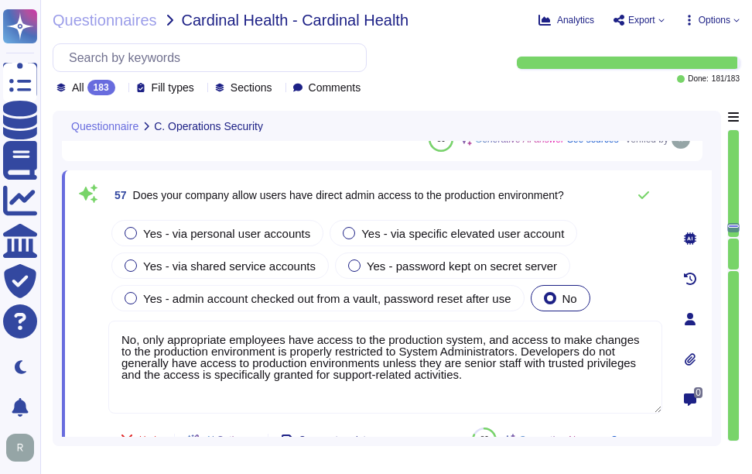
click at [299, 350] on textarea "No, only appropriate employees have access to the production system, and access…" at bounding box center [385, 366] width 554 height 93
paste textarea "the production environment"
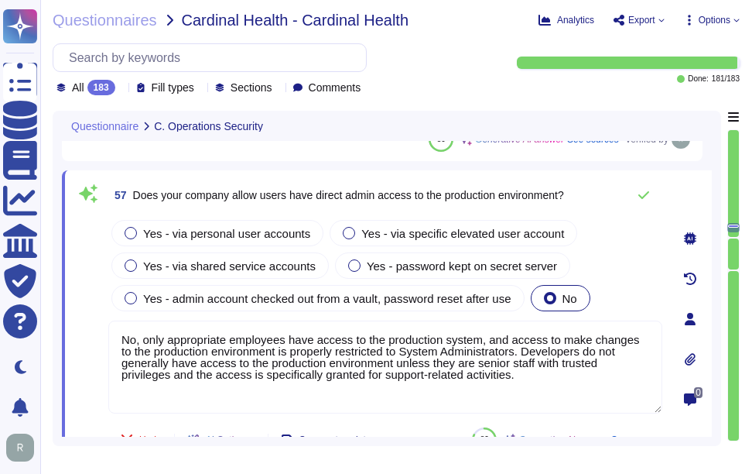
click at [576, 375] on textarea "No, only appropriate employees have access to the production system, and access…" at bounding box center [385, 366] width 554 height 93
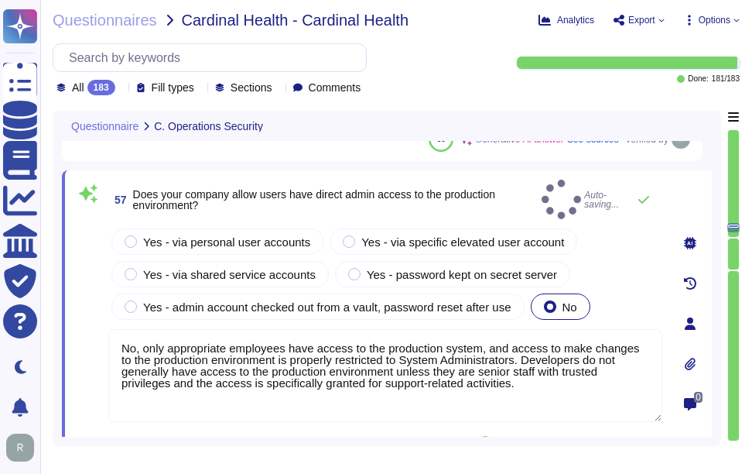
click at [599, 265] on div "Yes - via personal user accounts Yes - via specific elevated user account Yes -…" at bounding box center [385, 273] width 554 height 97
click at [641, 193] on icon at bounding box center [644, 199] width 12 height 12
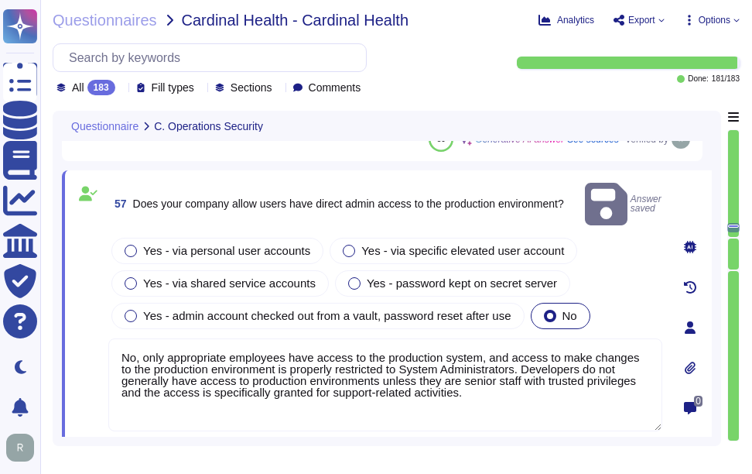
type textarea "No, only appropriate employees have access to the production system, and access…"
click at [645, 196] on span "Answer saved" at bounding box center [623, 204] width 77 height 49
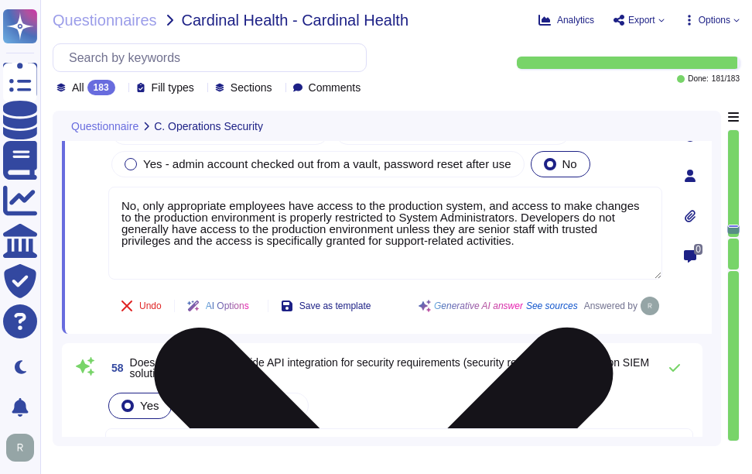
type textarea "Sectigo has a comprehensive asset management program that prioritizes critical …"
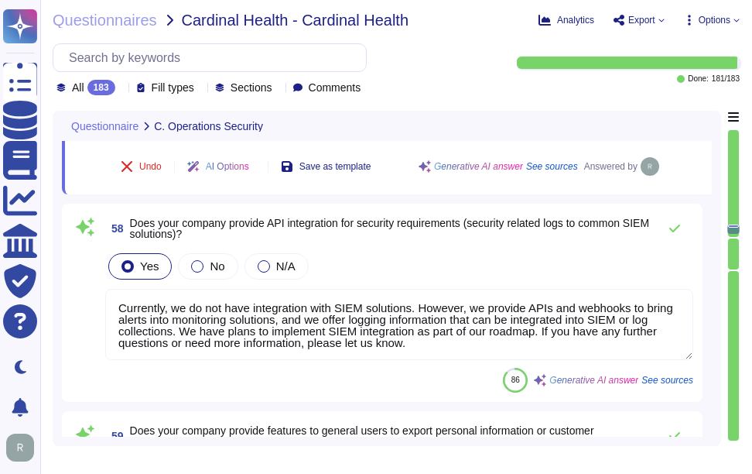
scroll to position [14117, 0]
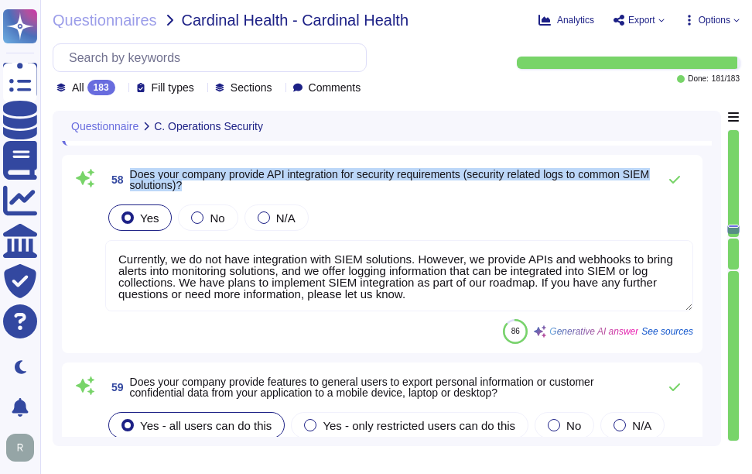
drag, startPoint x: 132, startPoint y: 172, endPoint x: 260, endPoint y: 190, distance: 129.7
click at [260, 190] on span "Does your company provide API integration for security requirements (security r…" at bounding box center [390, 180] width 520 height 22
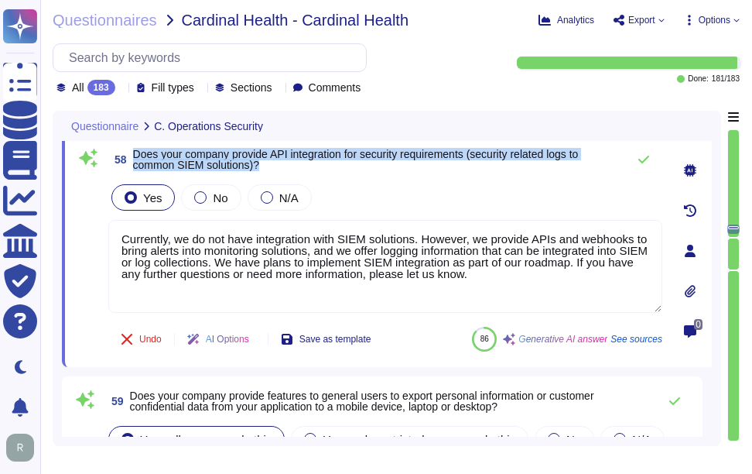
drag, startPoint x: 134, startPoint y: 151, endPoint x: 307, endPoint y: 162, distance: 173.7
click at [307, 162] on span "Does your company provide API integration for security requirements (security r…" at bounding box center [376, 160] width 486 height 22
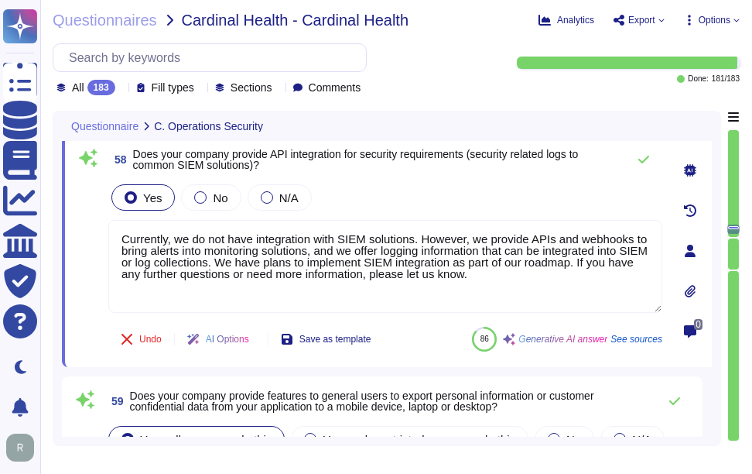
drag, startPoint x: 535, startPoint y: 276, endPoint x: 56, endPoint y: 211, distance: 482.6
click at [56, 211] on div "Questionnaire C. Operations Security 56 Does your company use customer data or …" at bounding box center [387, 278] width 669 height 335
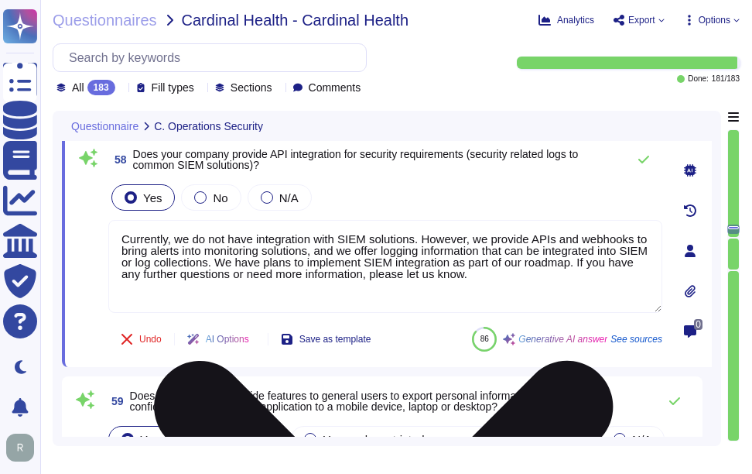
paste textarea "Yes, we provide APIs and webhooks to bring alerts into monitoring solutions, an…"
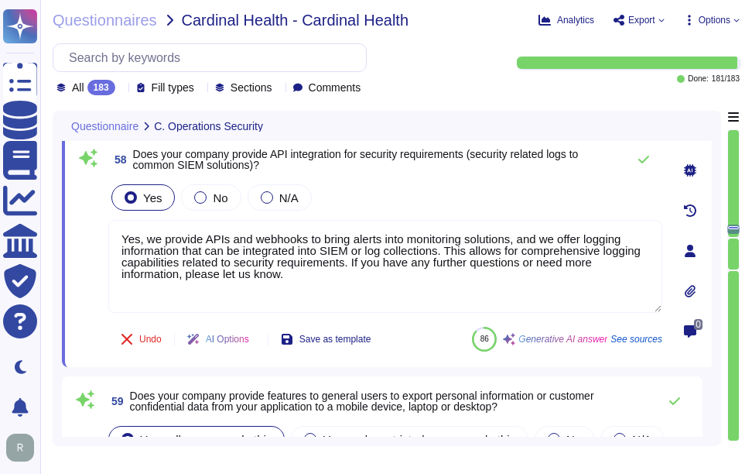
type textarea "Yes, we provide APIs and webhooks to bring alerts into monitoring solutions, an…"
click at [516, 203] on div "Yes No N/A" at bounding box center [385, 197] width 554 height 32
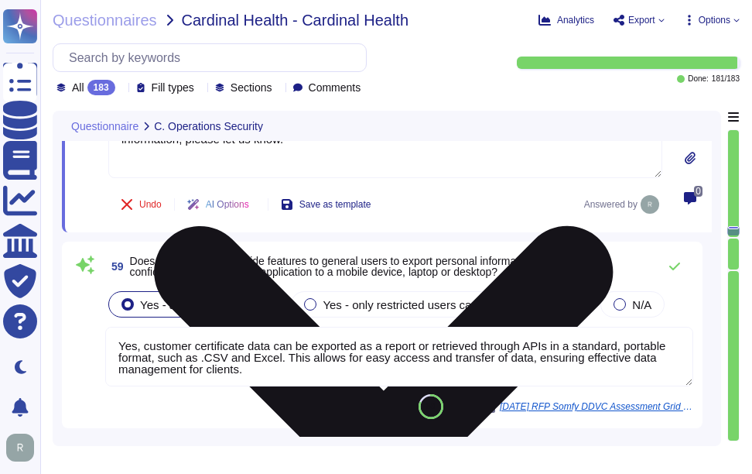
scroll to position [14272, 0]
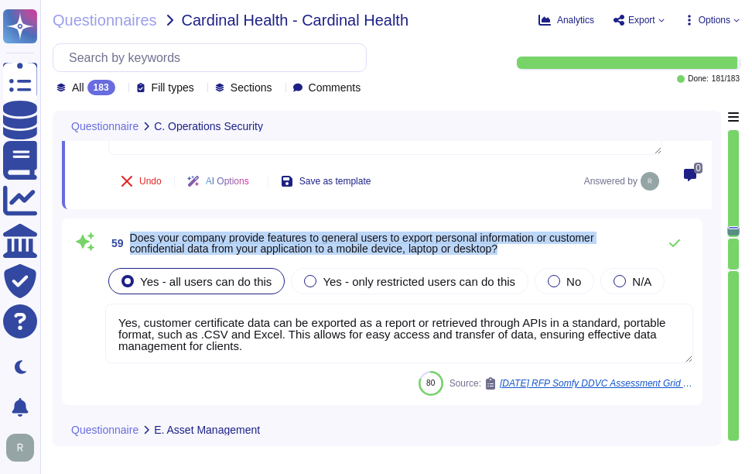
drag, startPoint x: 129, startPoint y: 236, endPoint x: 525, endPoint y: 248, distance: 395.6
click at [525, 248] on span "59 Does your company provide features to general users to export personal infor…" at bounding box center [377, 243] width 545 height 28
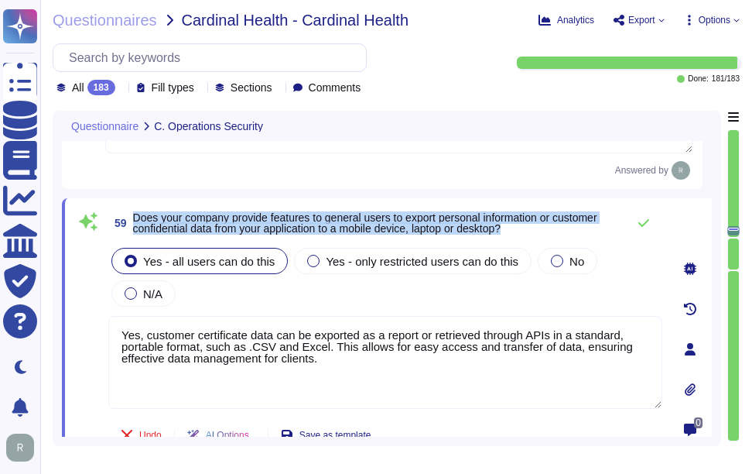
drag, startPoint x: 134, startPoint y: 217, endPoint x: 525, endPoint y: 235, distance: 391.1
click at [525, 235] on span "59 Does your company provide features to general users to export personal infor…" at bounding box center [363, 223] width 511 height 28
click at [558, 260] on label "No" at bounding box center [567, 261] width 33 height 12
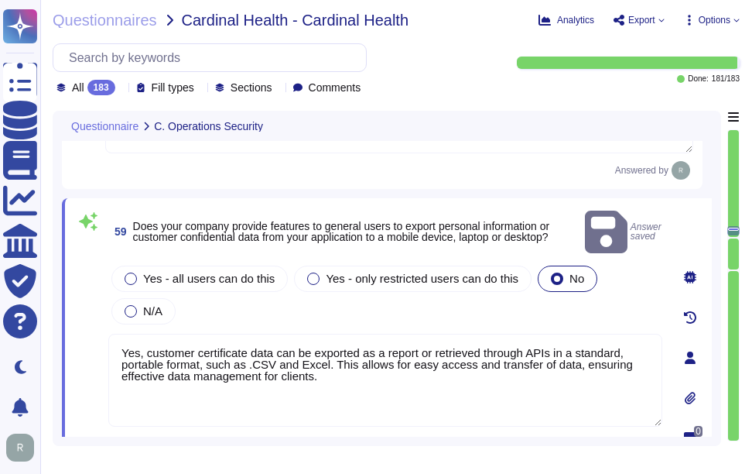
drag, startPoint x: 358, startPoint y: 364, endPoint x: 101, endPoint y: 303, distance: 264.1
click at [101, 303] on div "59 Does your company provide features to general users to export personal infor…" at bounding box center [368, 357] width 588 height 301
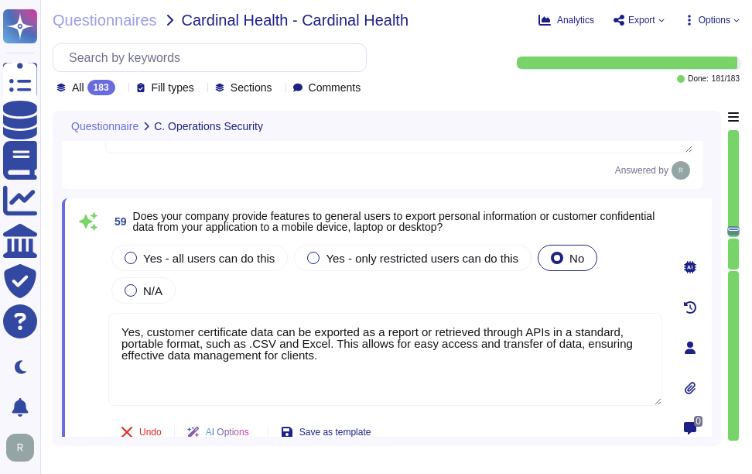
paste textarea
drag, startPoint x: 145, startPoint y: 333, endPoint x: 83, endPoint y: 324, distance: 63.2
click at [83, 324] on div "59 Does your company provide features to general users to export personal infor…" at bounding box center [368, 347] width 588 height 280
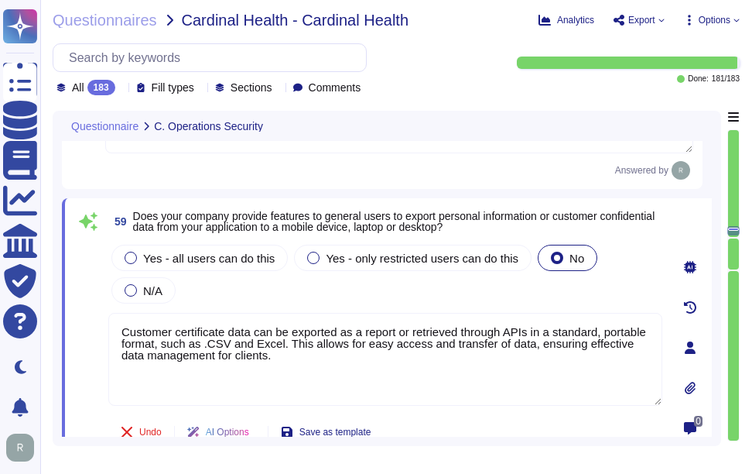
type textarea "Customer certificate data can be exported as a report or retrieved through APIs…"
click at [347, 306] on div "Yes - all users can do this Yes - only restricted users can do this No N/A" at bounding box center [385, 273] width 554 height 65
drag, startPoint x: 275, startPoint y: 363, endPoint x: 100, endPoint y: 301, distance: 185.5
click at [100, 301] on div "59 Does your company provide features to general users to export personal infor…" at bounding box center [368, 344] width 588 height 274
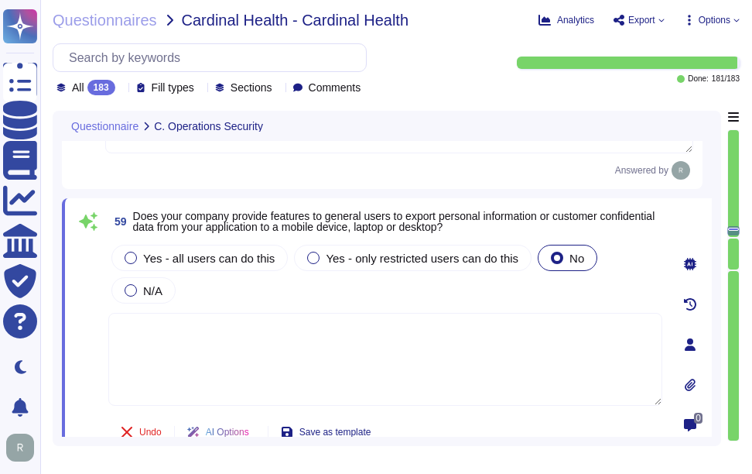
click at [446, 292] on div "Yes - all users can do this Yes - only restricted users can do this No N/A" at bounding box center [385, 273] width 554 height 65
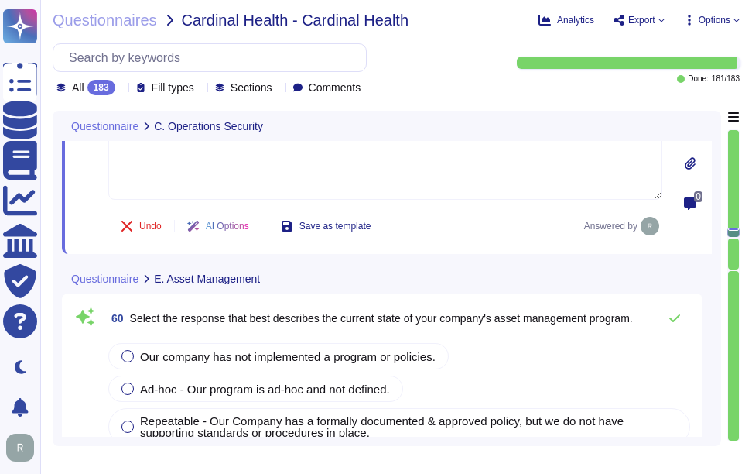
scroll to position [14504, 0]
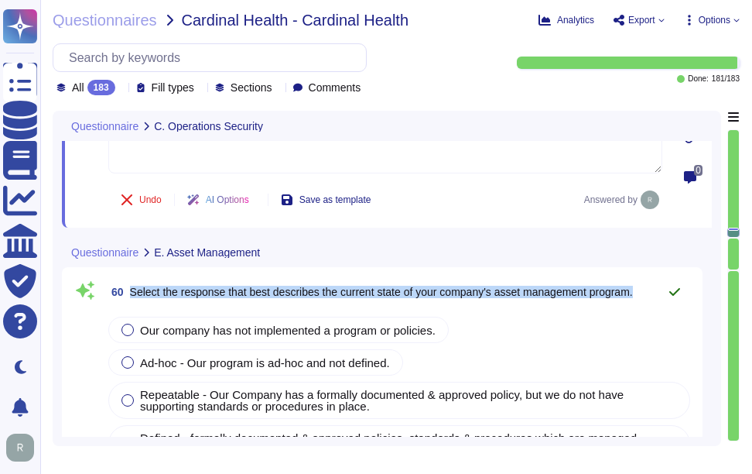
drag, startPoint x: 130, startPoint y: 288, endPoint x: 657, endPoint y: 292, distance: 526.9
click at [657, 292] on div "60 Select the response that best describes the current state of your company's …" at bounding box center [399, 291] width 588 height 31
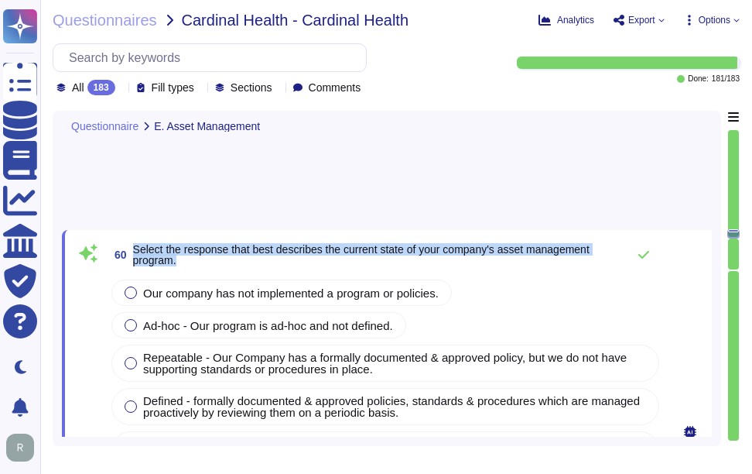
type textarea "Yes, we maintain a current and complete inventory of all hardware and software …"
type textarea "Yes, our company maintains a centralized inventory of all technology assets, in…"
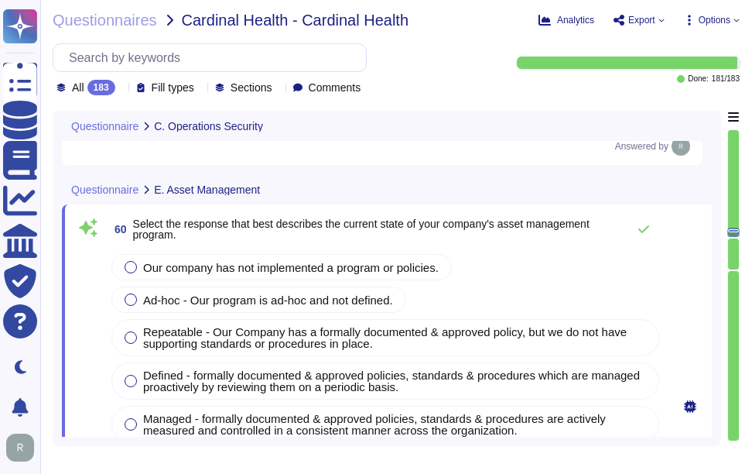
type textarea "Yes, we provide APIs and webhooks to bring alerts into monitoring solutions, an…"
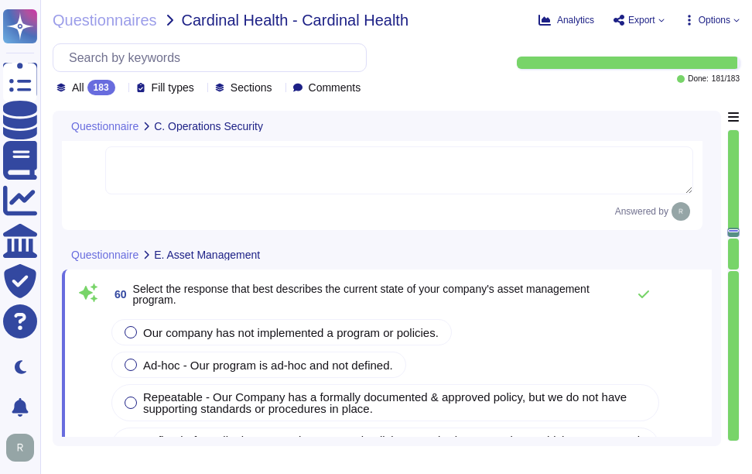
type textarea "No, only appropriate employees have access to the production system, and access…"
type textarea "Yes, we maintain a current and complete inventory of all hardware and software …"
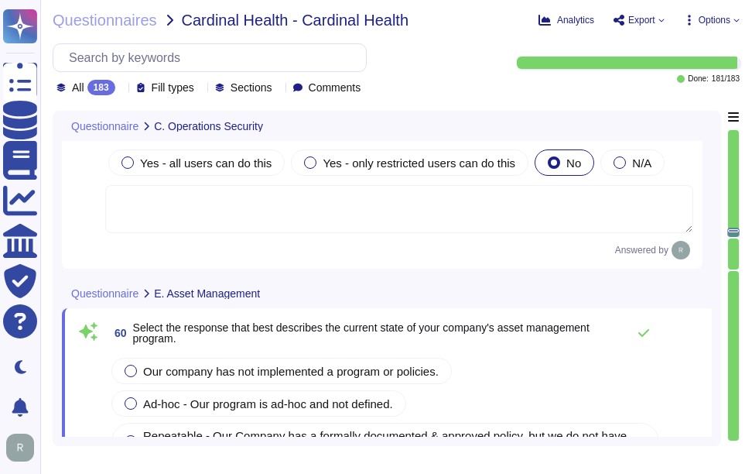
scroll to position [14328, 0]
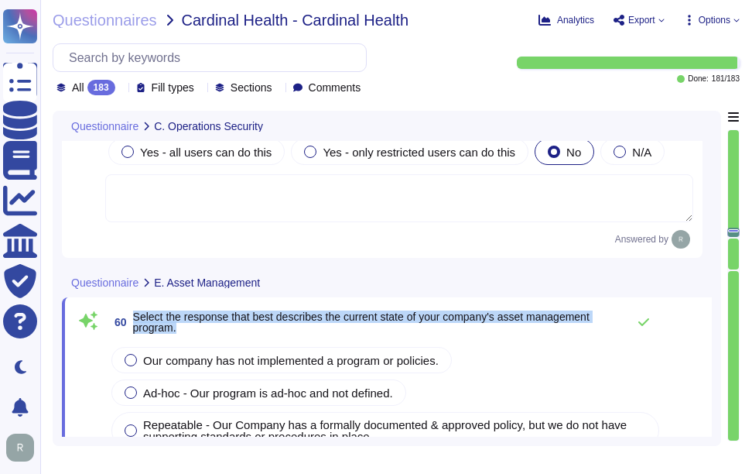
drag, startPoint x: 134, startPoint y: 291, endPoint x: 207, endPoint y: 299, distance: 73.2
click at [207, 311] on span "Select the response that best describes the current state of your company's ass…" at bounding box center [376, 322] width 486 height 22
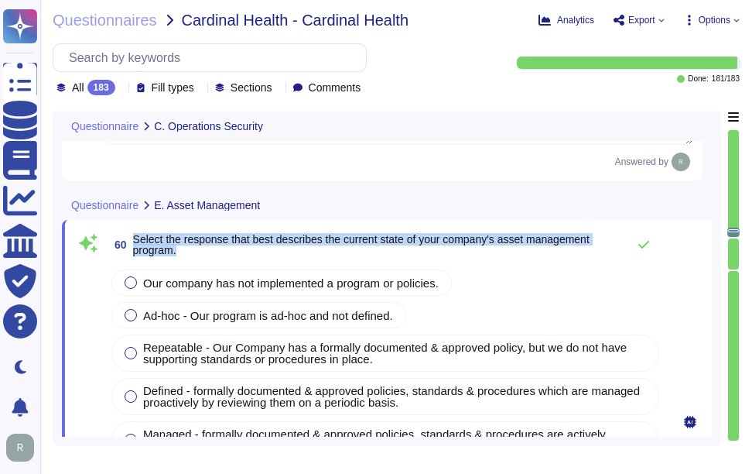
scroll to position [14483, 0]
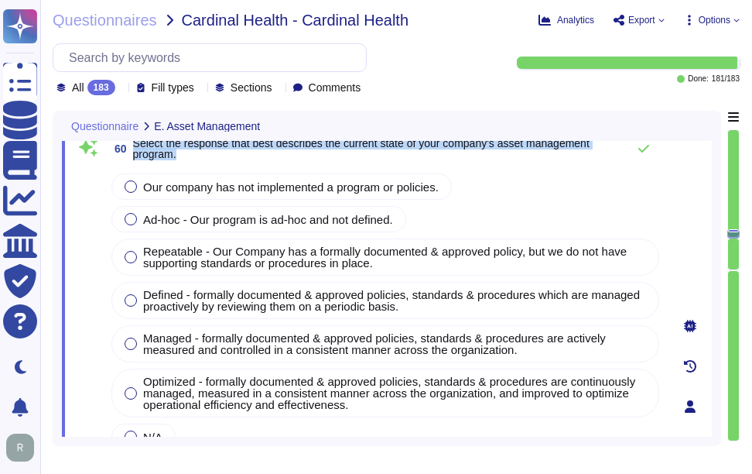
type textarea "Yes, we maintain a current and complete inventory of all hardware and software …"
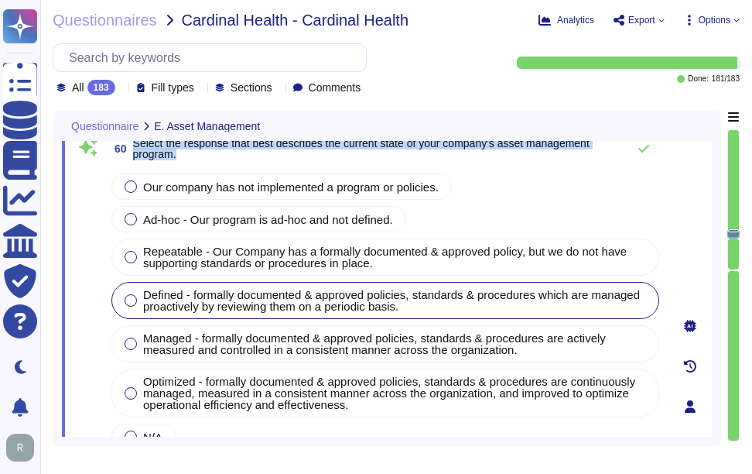
click at [132, 298] on div at bounding box center [131, 300] width 12 height 12
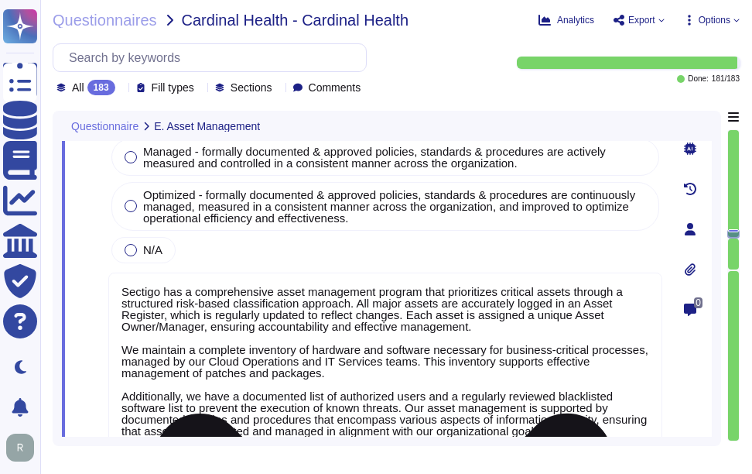
scroll to position [14715, 0]
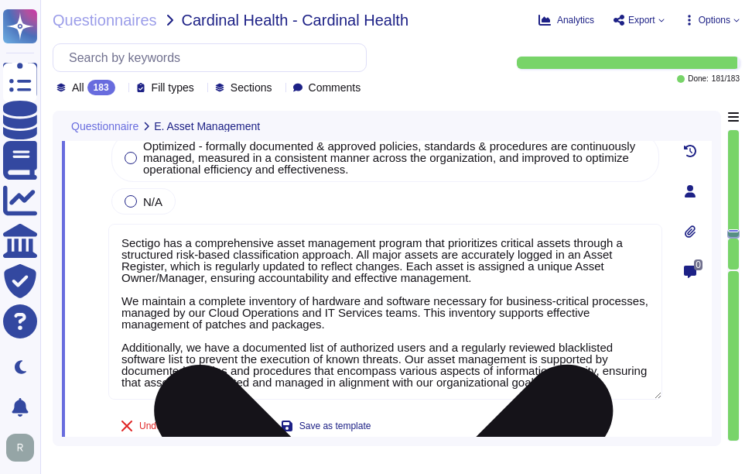
type textarea "Yes, our company maintains a centralized inventory of all technology assets, in…"
click at [399, 309] on textarea "Sectigo has a comprehensive asset management program that prioritizes critical …" at bounding box center [385, 312] width 554 height 176
paste textarea "We maintain a complete inventory of hardware and software necessary for busines…"
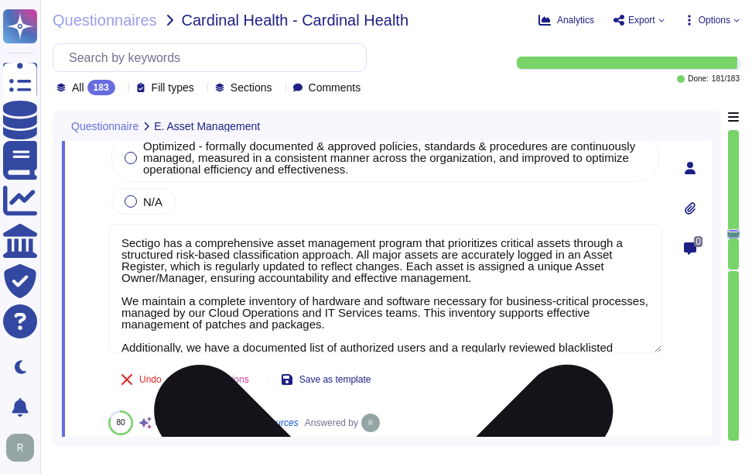
type textarea "Sectigo has a comprehensive asset management program that prioritizes critical …"
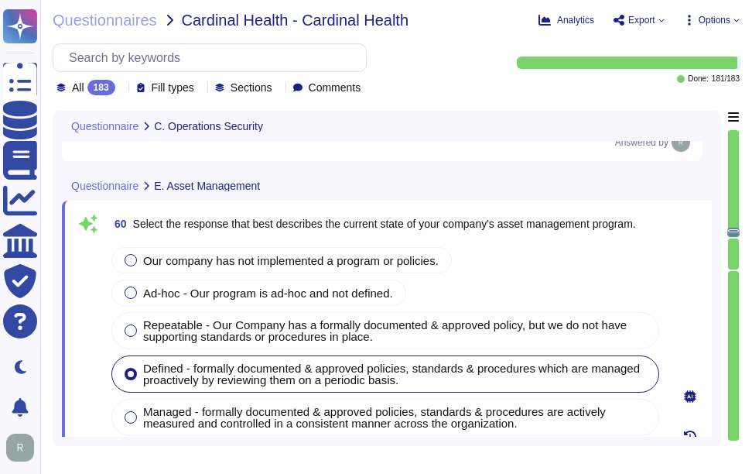
type textarea "Yes, we provide APIs and webhooks to bring alerts into monitoring solutions, an…"
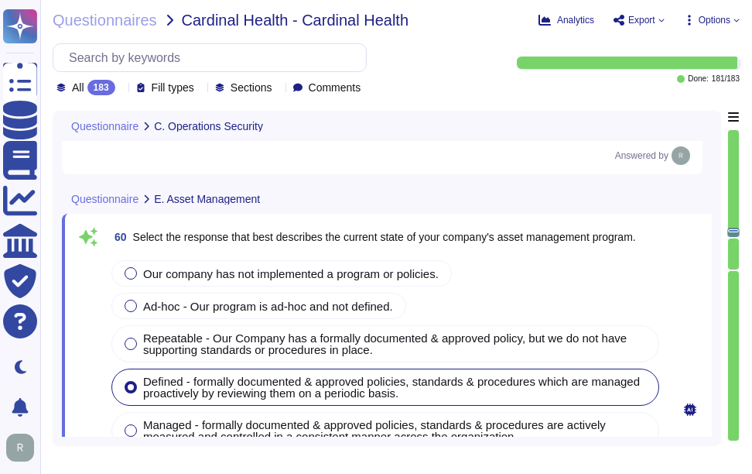
type textarea "Yes, we provide APIs and webhooks to bring alerts into monitoring solutions, an…"
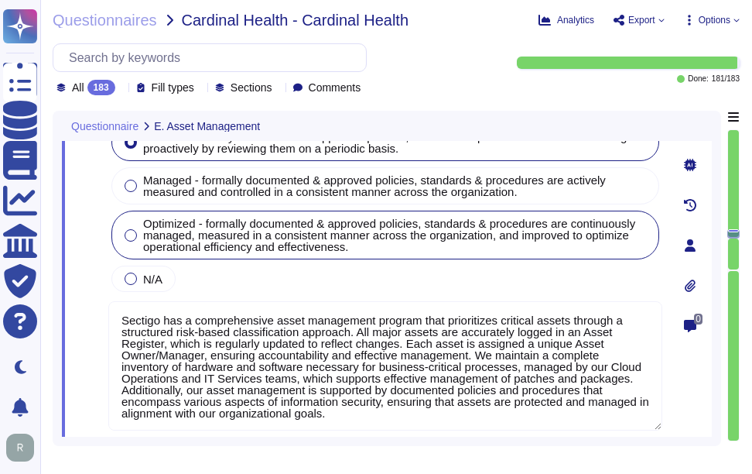
type textarea "Yes, our company maintains a centralized inventory of all technology assets, in…"
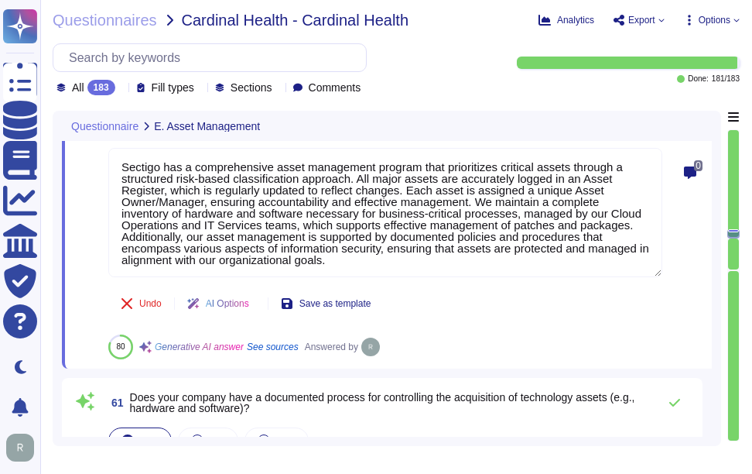
scroll to position [14792, 0]
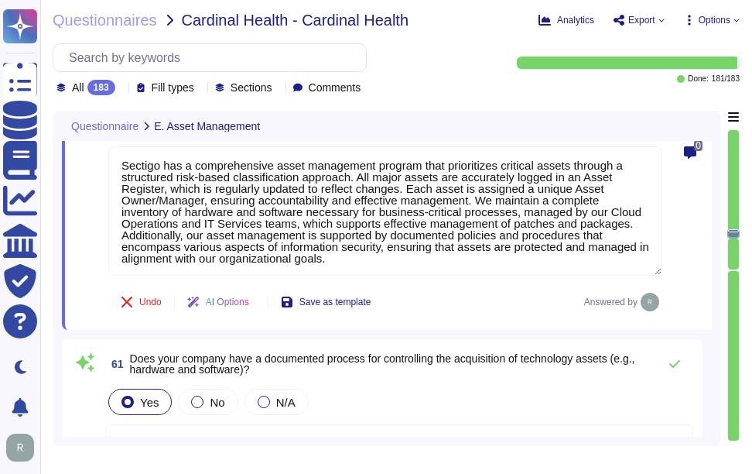
type textarea "Sectigo has a comprehensive asset management program that prioritizes critical …"
type textarea "Yes, our company has a documented process for the secure disposal of technology…"
click at [685, 300] on div "0" at bounding box center [690, 72] width 43 height 497
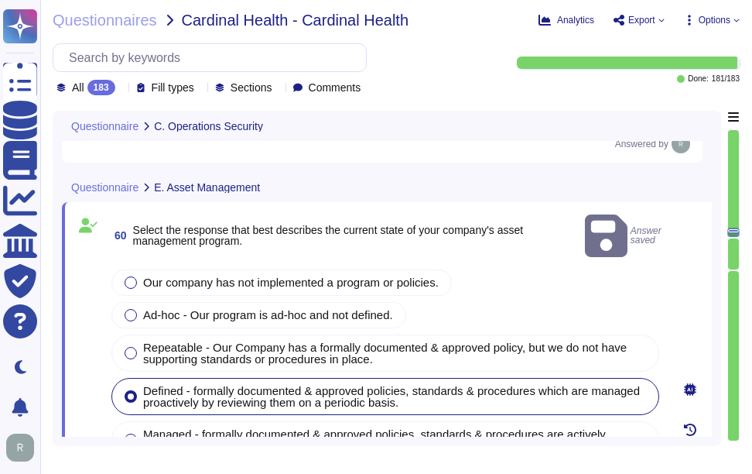
type textarea "Yes, we provide APIs and webhooks to bring alerts into monitoring solutions, an…"
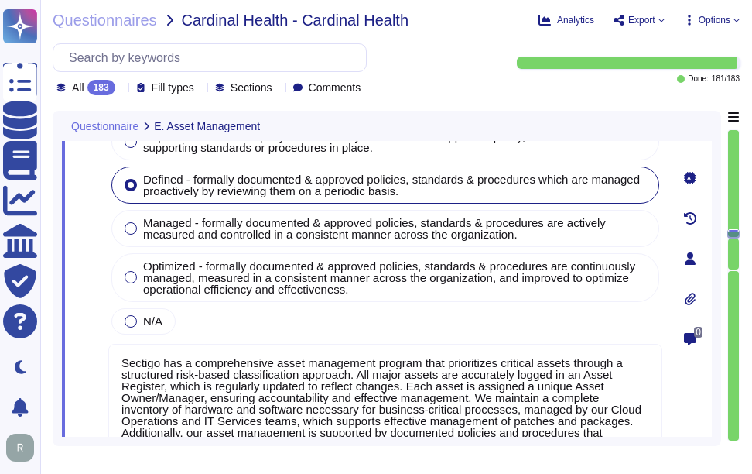
type textarea "Yes, our company maintains a centralized inventory of all technology assets, in…"
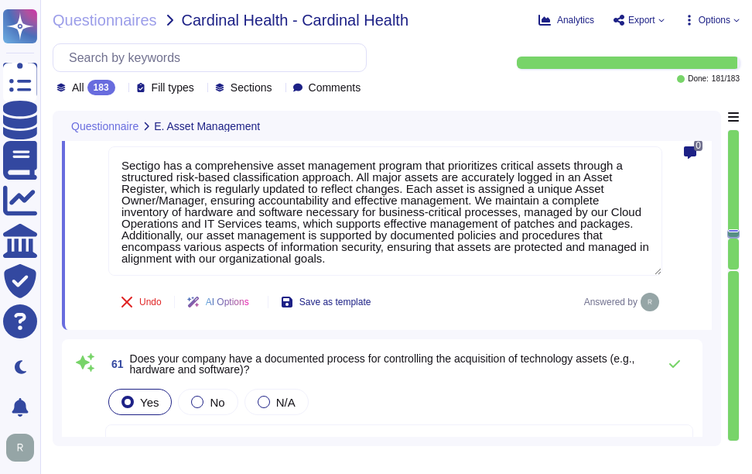
type textarea "Yes, our company has a documented process for the secure disposal of technology…"
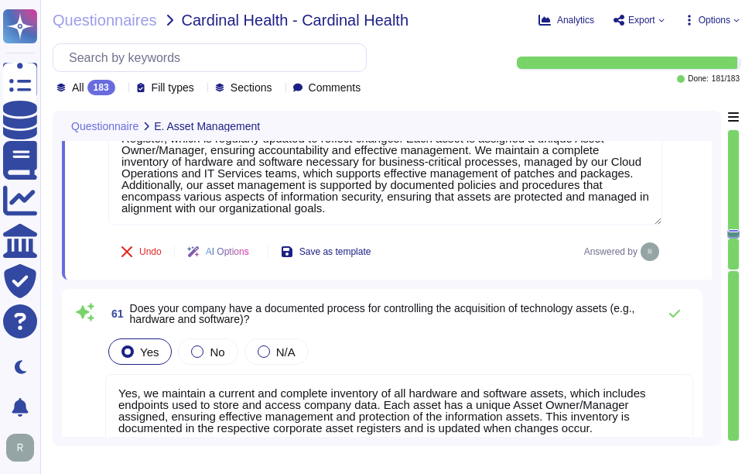
scroll to position [14870, 0]
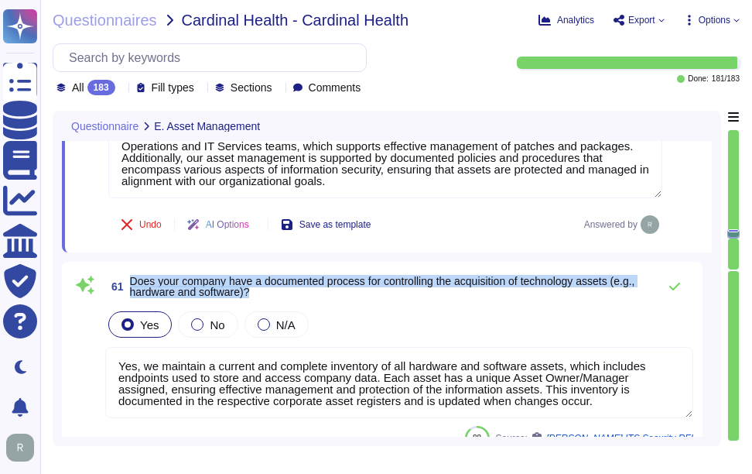
drag, startPoint x: 130, startPoint y: 279, endPoint x: 264, endPoint y: 294, distance: 134.7
click at [264, 294] on span "Does your company have a documented process for controlling the acquisition of …" at bounding box center [390, 286] width 520 height 22
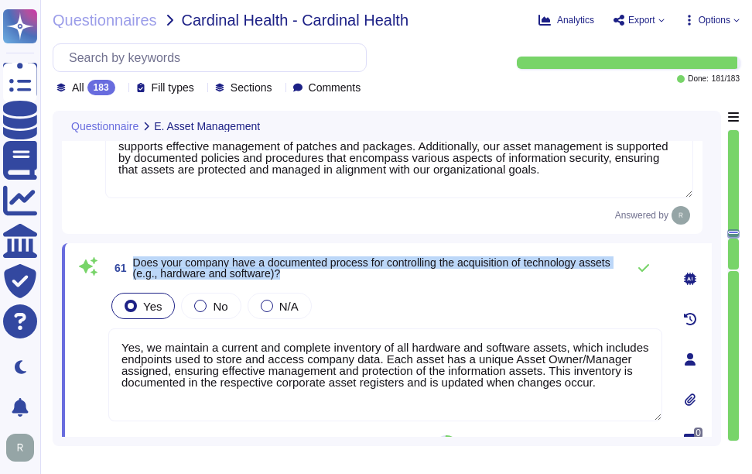
drag, startPoint x: 134, startPoint y: 262, endPoint x: 316, endPoint y: 275, distance: 182.3
click at [316, 275] on span "Does your company have a documented process for controlling the acquisition of …" at bounding box center [376, 268] width 486 height 22
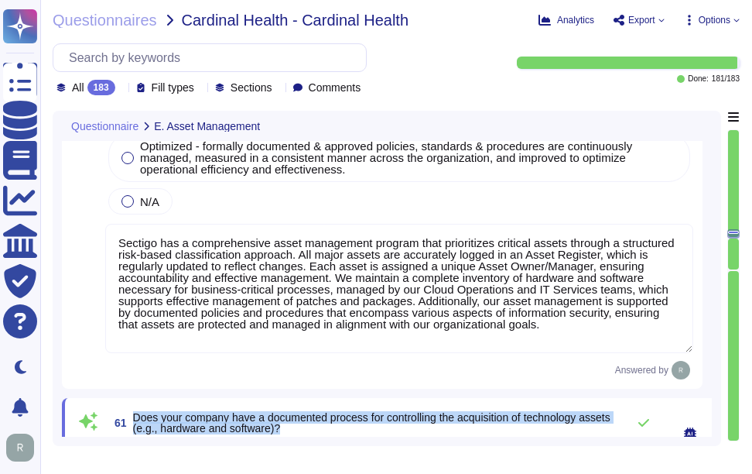
scroll to position [2, 0]
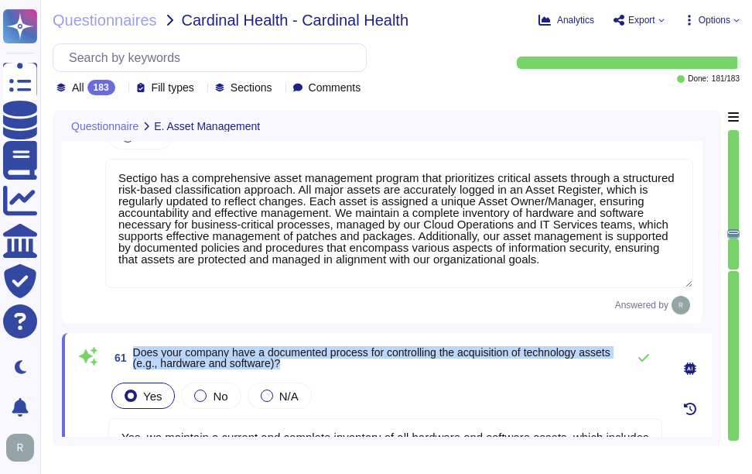
type textarea "Yes, our company has a documented process for the secure disposal of technology…"
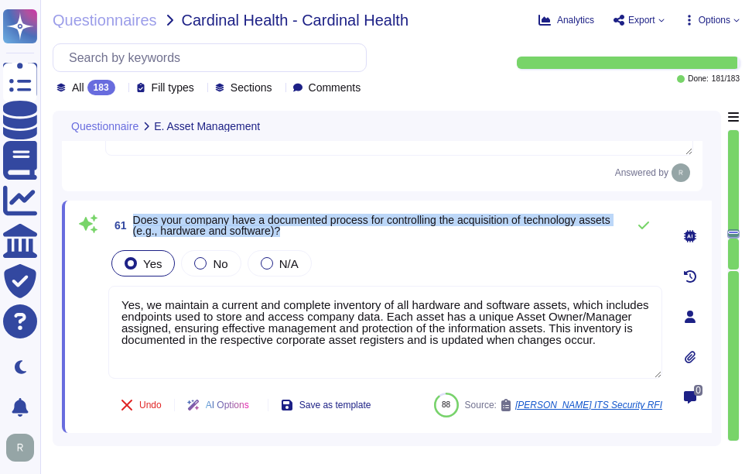
scroll to position [14947, 0]
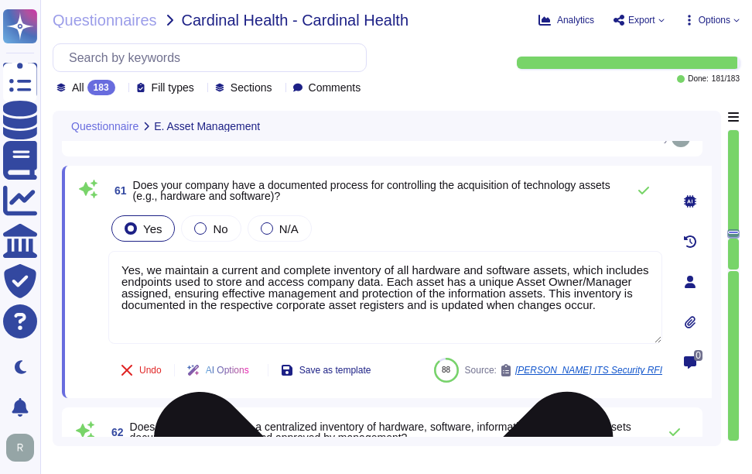
click at [298, 297] on textarea "Yes, we maintain a current and complete inventory of all hardware and software …" at bounding box center [385, 297] width 554 height 93
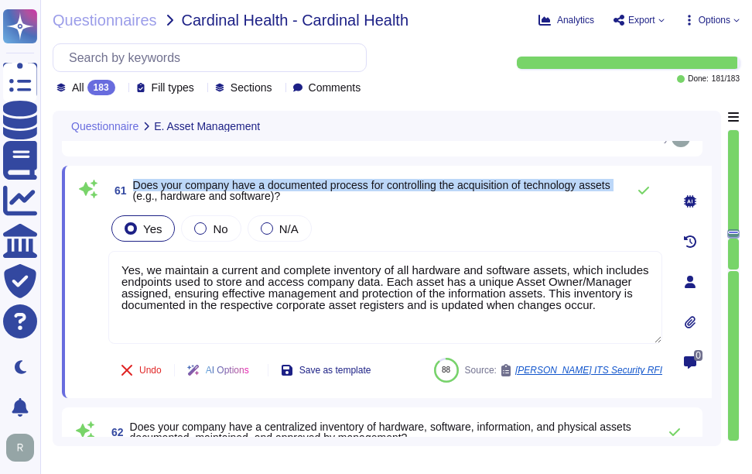
drag, startPoint x: 134, startPoint y: 184, endPoint x: 164, endPoint y: 201, distance: 34.6
click at [164, 201] on span "Does your company have a documented process for controlling the acquisition of …" at bounding box center [371, 190] width 477 height 23
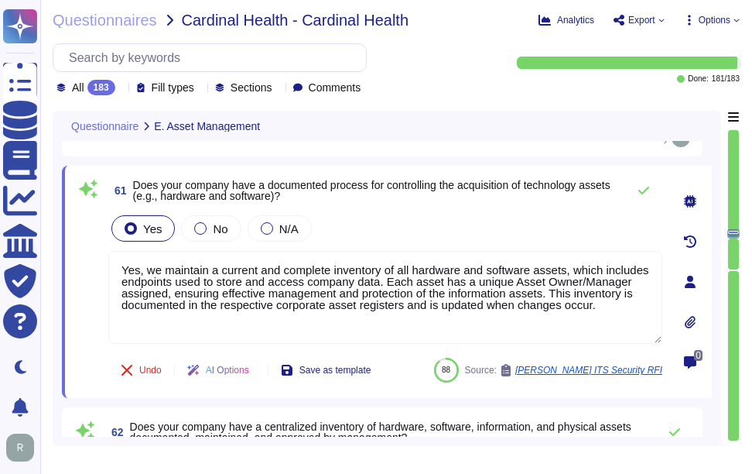
drag, startPoint x: 608, startPoint y: 306, endPoint x: 99, endPoint y: 265, distance: 510.8
click at [99, 265] on div "61 Does your company have a documented process for controlling the acquisition …" at bounding box center [368, 282] width 588 height 214
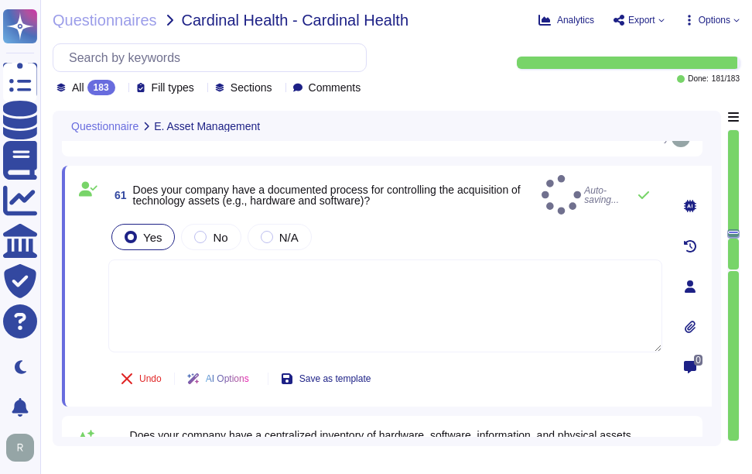
click at [470, 238] on div "Yes No N/A" at bounding box center [385, 237] width 554 height 32
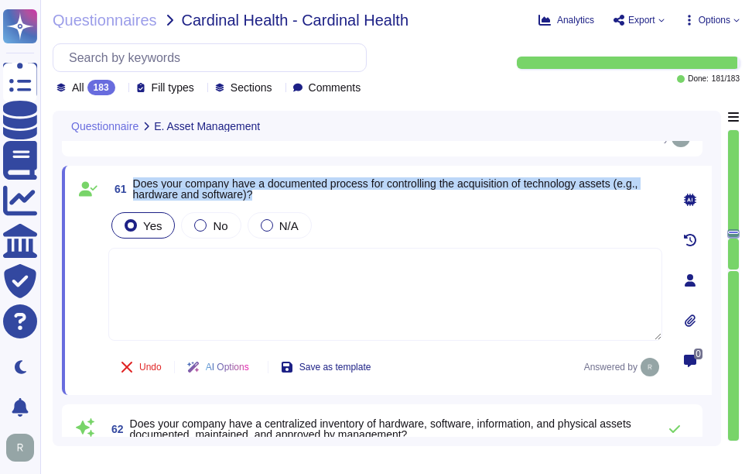
drag, startPoint x: 134, startPoint y: 184, endPoint x: 263, endPoint y: 197, distance: 129.9
click at [263, 197] on span "Does your company have a documented process for controlling the acquisition of …" at bounding box center [397, 189] width 529 height 22
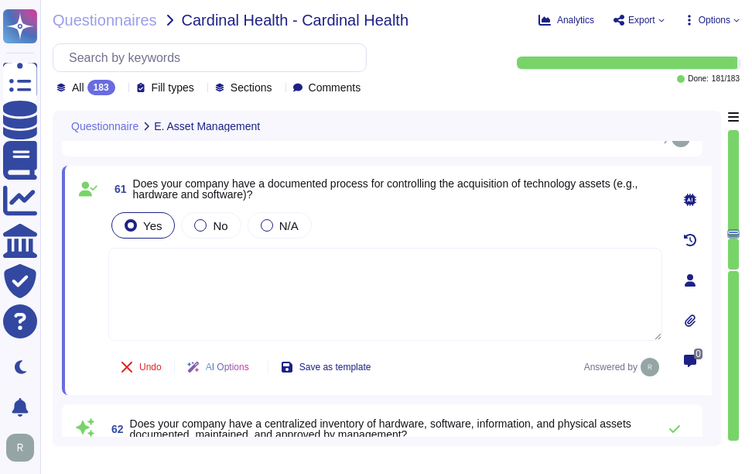
click at [379, 326] on textarea at bounding box center [385, 294] width 554 height 93
click at [416, 224] on div "Yes No N/A" at bounding box center [385, 225] width 554 height 32
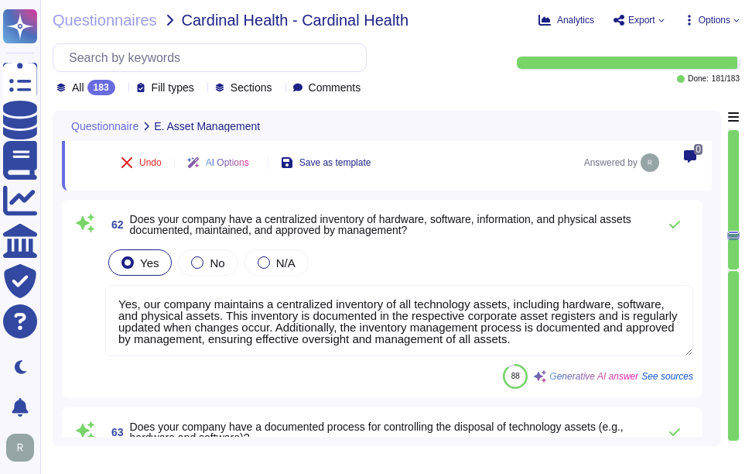
scroll to position [15179, 0]
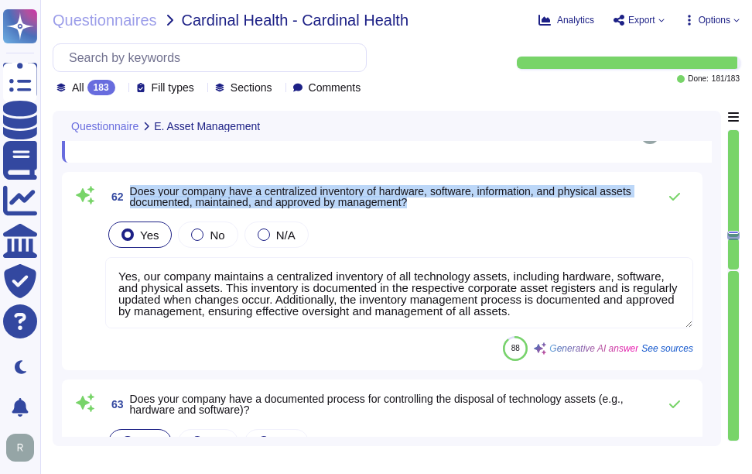
drag, startPoint x: 128, startPoint y: 195, endPoint x: 425, endPoint y: 210, distance: 296.7
click at [425, 210] on span "62 Does your company have a centralized inventory of hardware, software, inform…" at bounding box center [377, 197] width 545 height 28
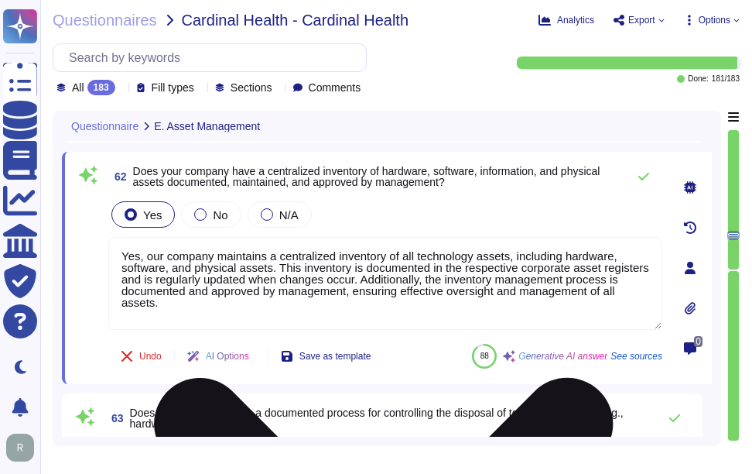
click at [396, 262] on textarea "Yes, our company maintains a centralized inventory of all technology assets, in…" at bounding box center [385, 283] width 554 height 93
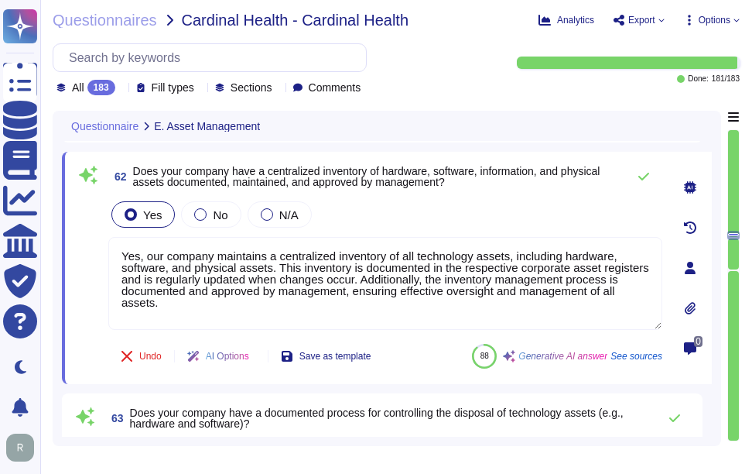
click at [405, 221] on div "Yes No N/A" at bounding box center [385, 214] width 554 height 32
click at [412, 224] on div "Yes No N/A" at bounding box center [385, 214] width 554 height 32
click at [643, 182] on icon at bounding box center [644, 176] width 12 height 12
click at [640, 180] on icon at bounding box center [643, 177] width 11 height 8
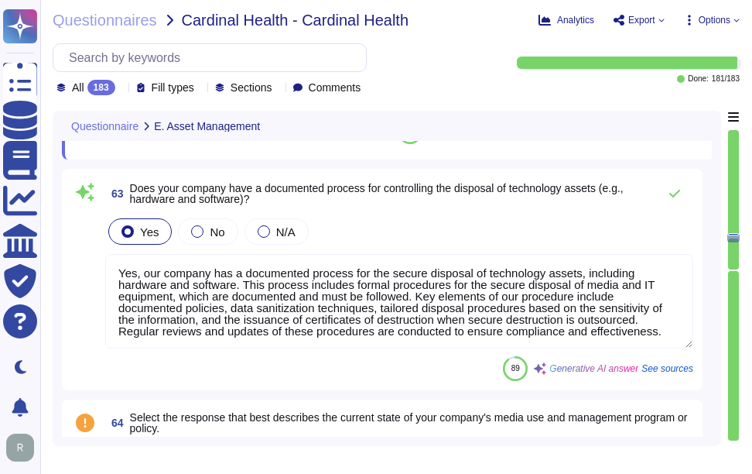
scroll to position [15411, 0]
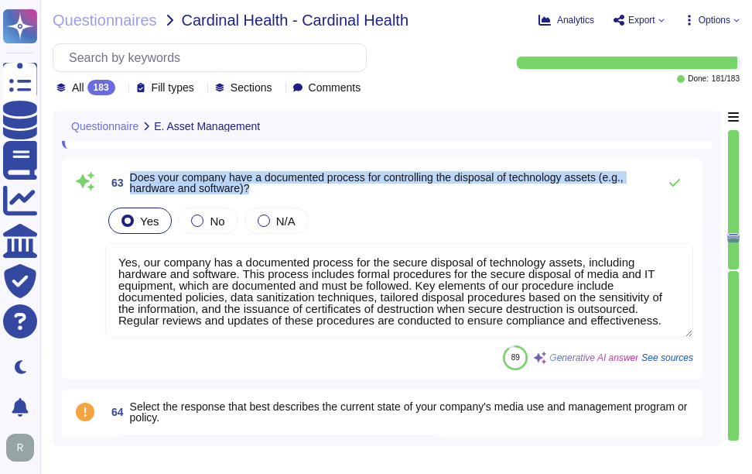
drag, startPoint x: 131, startPoint y: 219, endPoint x: 292, endPoint y: 232, distance: 161.5
click at [292, 193] on span "Does your company have a documented process for controlling the disposal of tec…" at bounding box center [390, 183] width 520 height 22
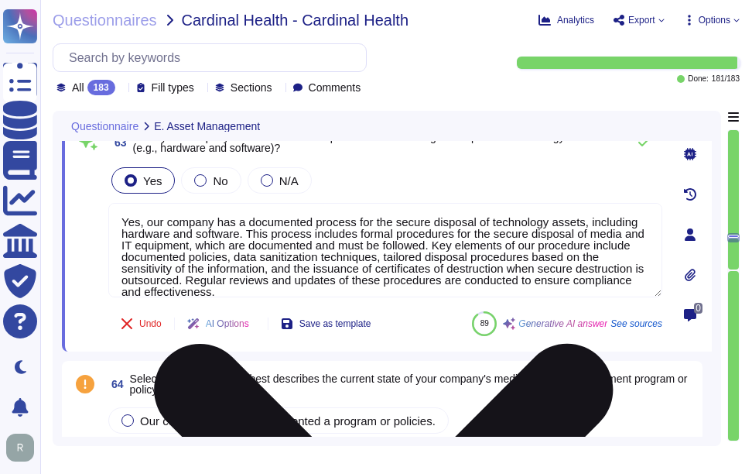
type textarea "Yes, our organization requires media to be stored in a safe and secure manner i…"
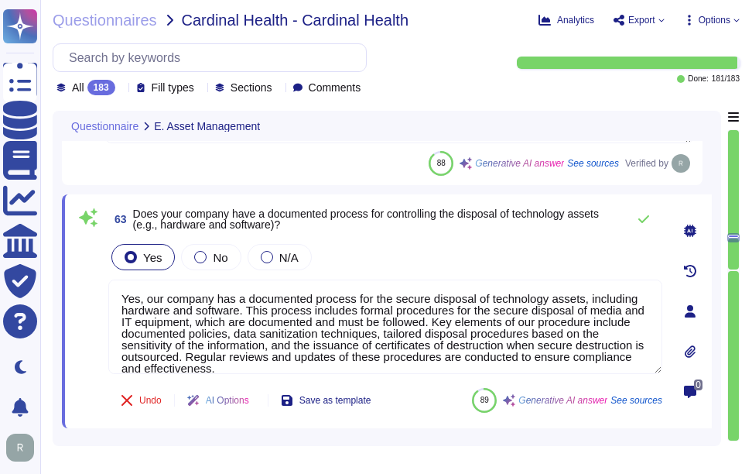
scroll to position [15334, 0]
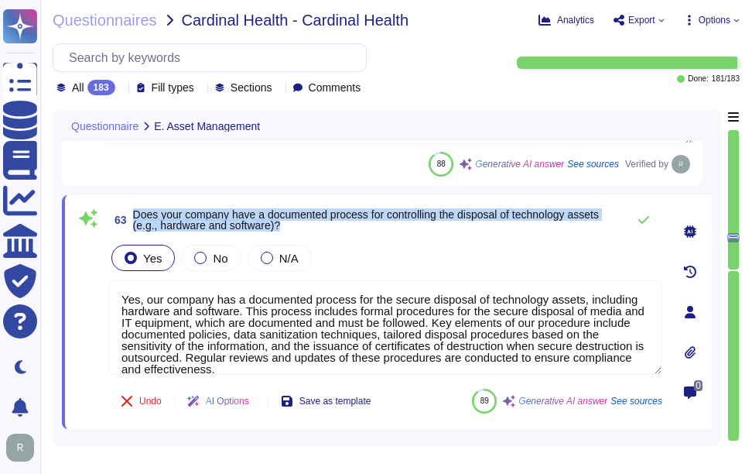
drag, startPoint x: 134, startPoint y: 216, endPoint x: 534, endPoint y: 230, distance: 400.3
click at [534, 230] on span "Does your company have a documented process for controlling the disposal of tec…" at bounding box center [376, 220] width 486 height 22
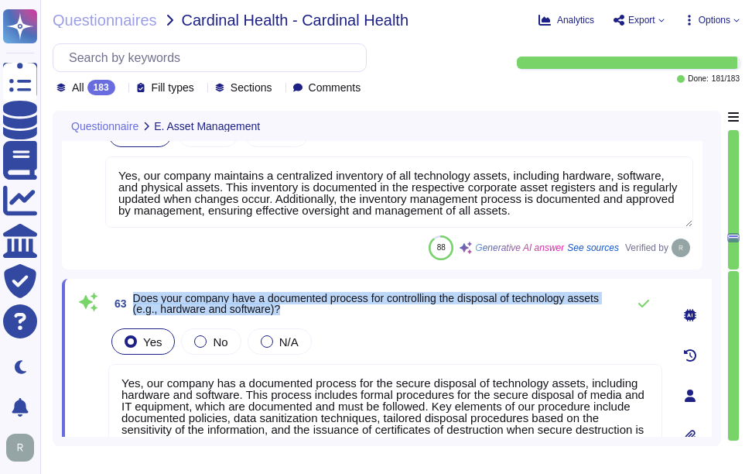
type textarea "Sectigo has a comprehensive asset management program that prioritizes critical …"
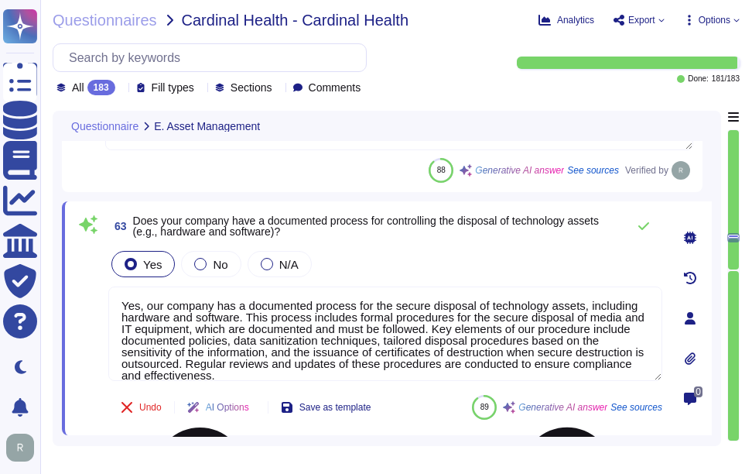
click at [310, 339] on textarea "Yes, our company has a documented process for the secure disposal of technology…" at bounding box center [385, 333] width 554 height 94
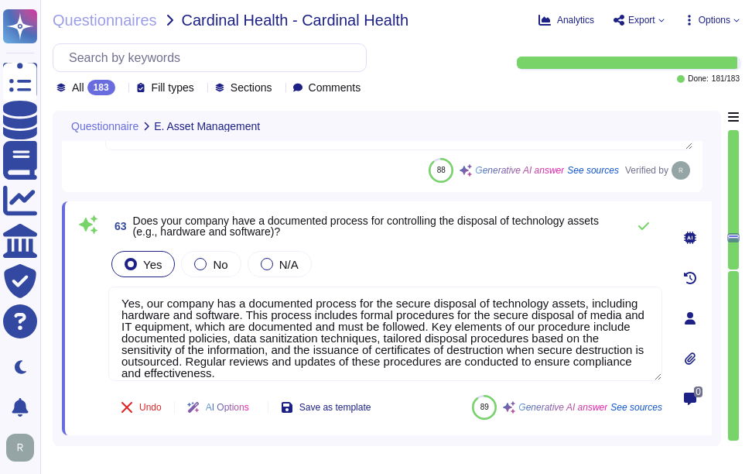
click at [406, 265] on div "Yes No N/A" at bounding box center [385, 264] width 554 height 32
click at [539, 266] on div "Yes No N/A" at bounding box center [385, 264] width 554 height 32
click at [648, 231] on icon at bounding box center [644, 226] width 12 height 12
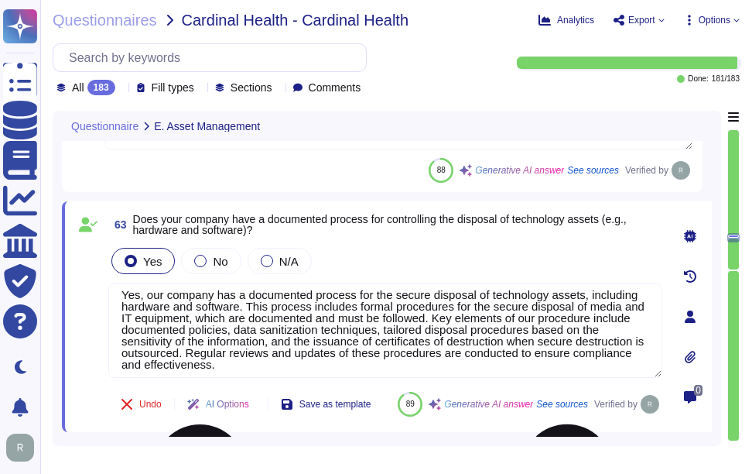
scroll to position [13, 0]
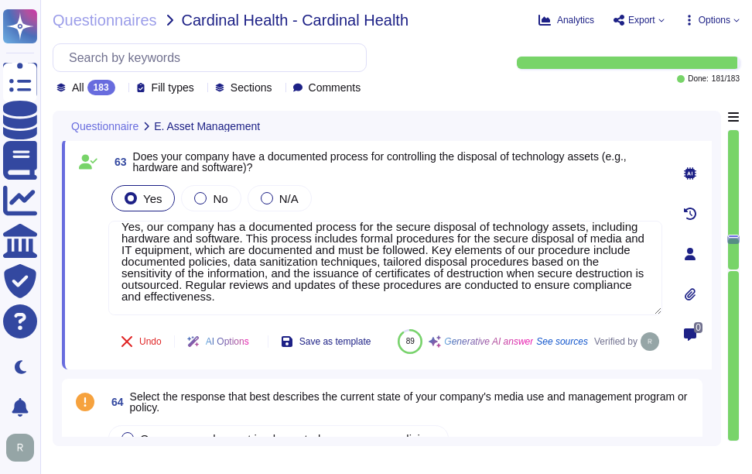
type textarea "Yes, our organization requires media to be stored in a safe and secure manner i…"
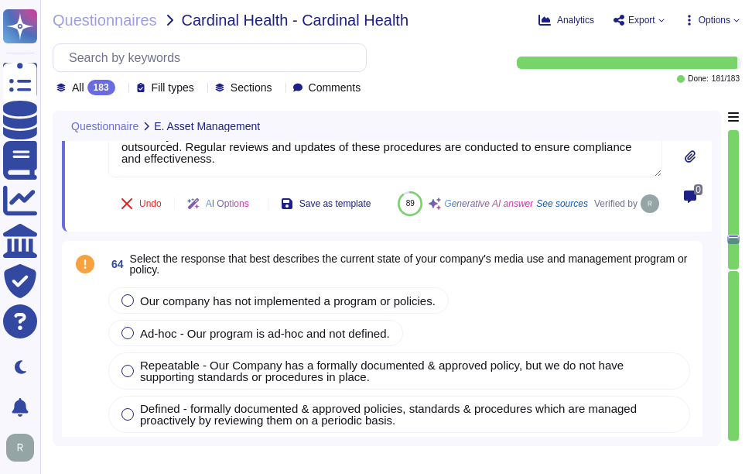
scroll to position [15566, 0]
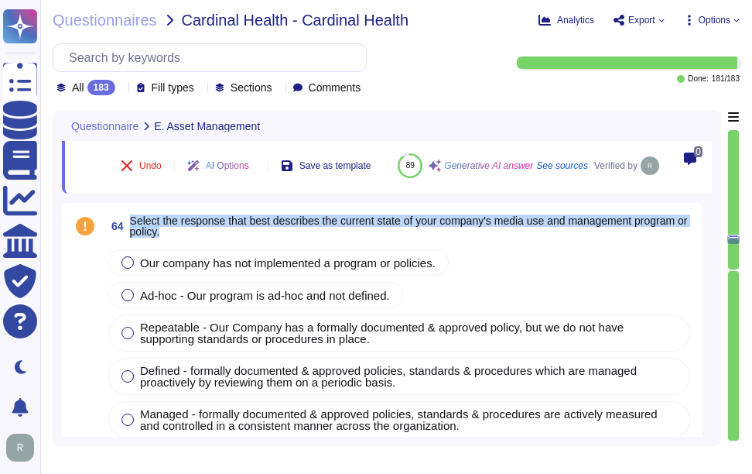
drag, startPoint x: 129, startPoint y: 257, endPoint x: 197, endPoint y: 272, distance: 69.8
click at [197, 240] on span "64 Select the response that best describes the current state of your company's …" at bounding box center [399, 226] width 588 height 28
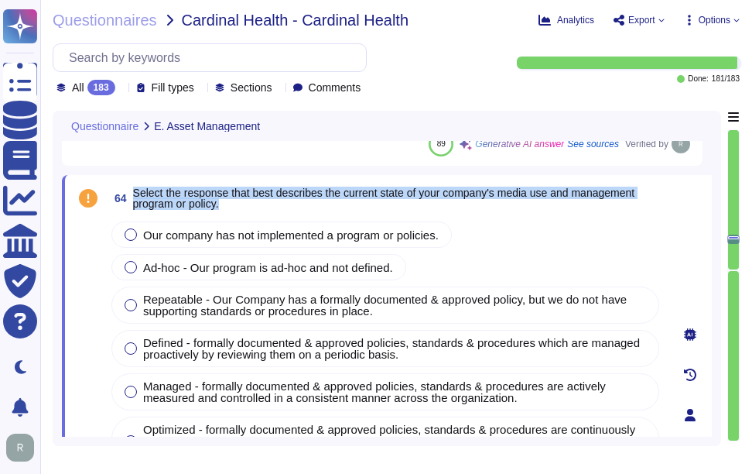
type textarea "Yes, our company has established security practices and controls to track and s…"
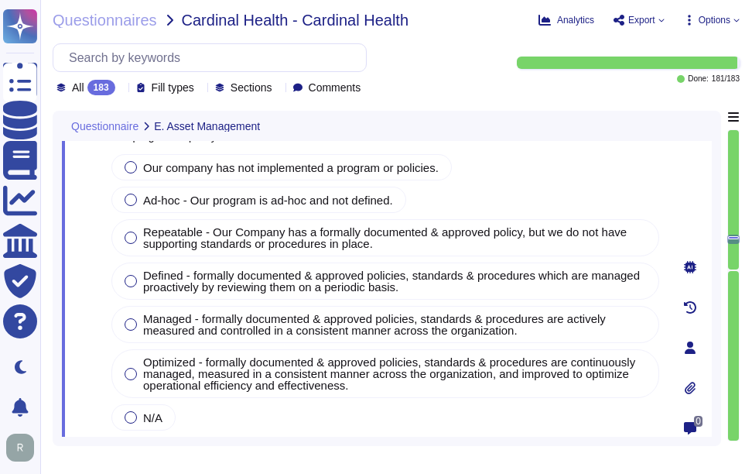
type textarea "Yes, our company maintains a centralized inventory of all technology assets, in…"
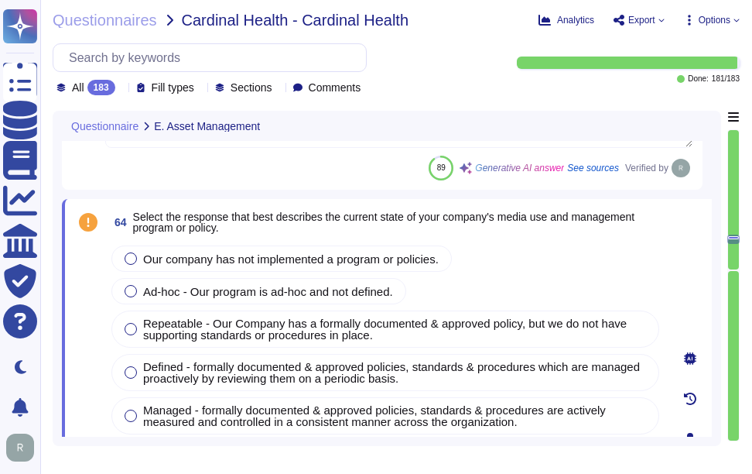
scroll to position [15527, 0]
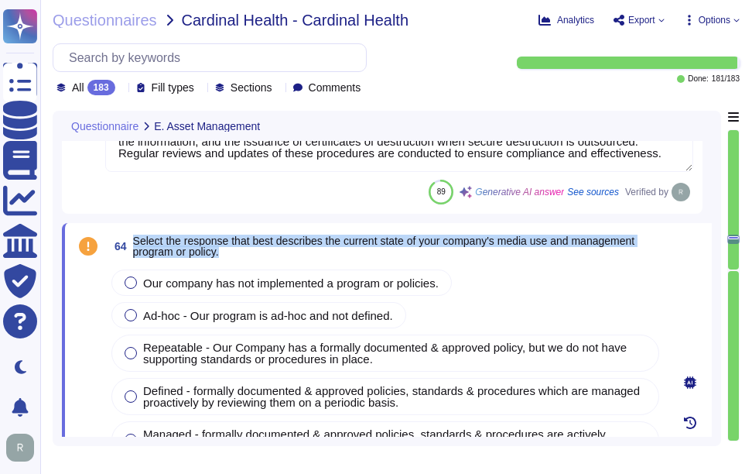
drag, startPoint x: 132, startPoint y: 237, endPoint x: 234, endPoint y: 256, distance: 103.2
click at [234, 256] on span "64 Select the response that best describes the current state of your company's …" at bounding box center [385, 246] width 554 height 28
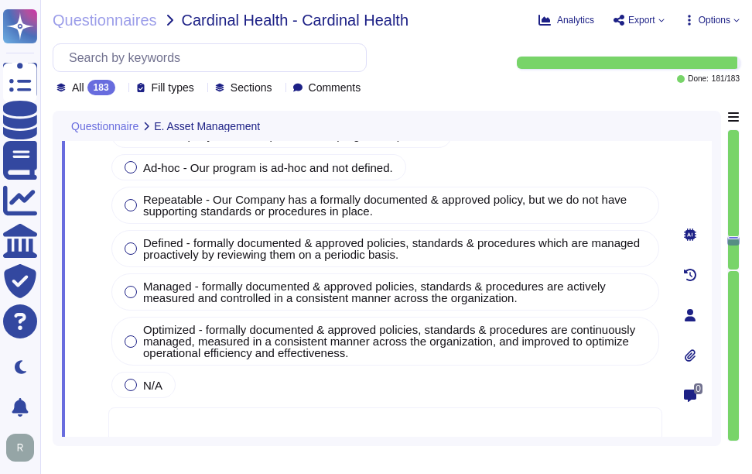
scroll to position [15682, 0]
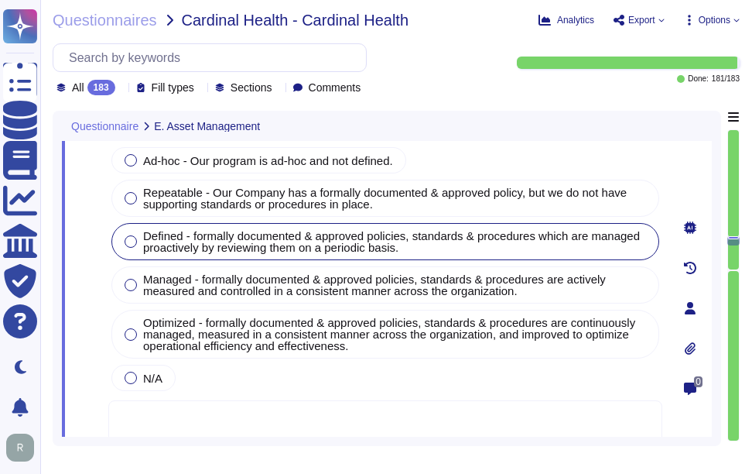
click at [131, 241] on div at bounding box center [131, 241] width 12 height 12
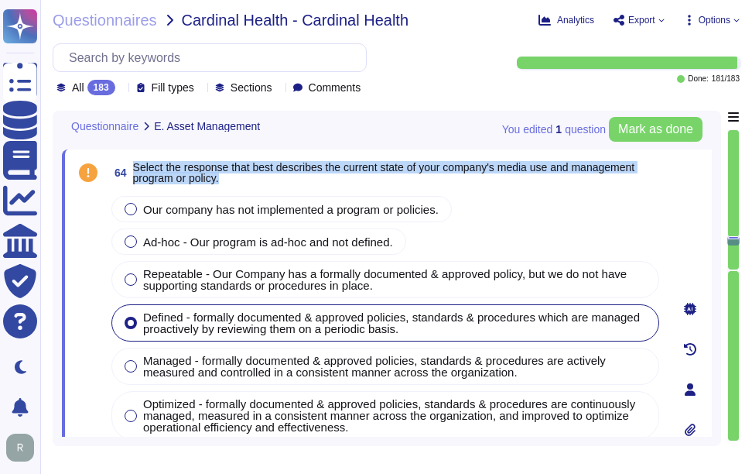
scroll to position [15527, 0]
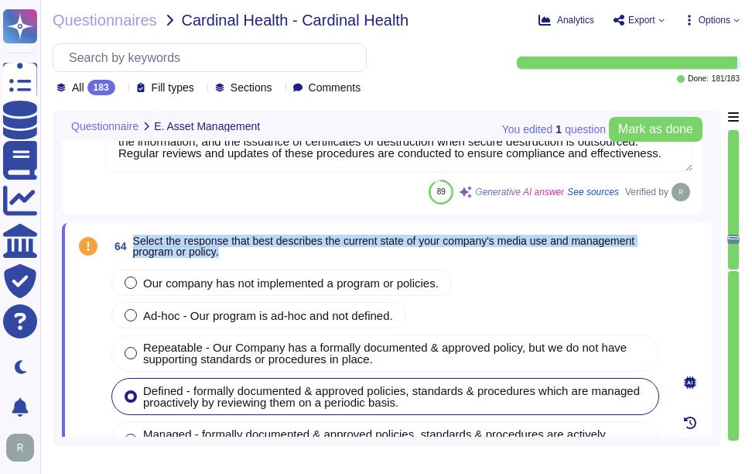
click at [356, 243] on span "Select the response that best describes the current state of your company's med…" at bounding box center [384, 245] width 502 height 23
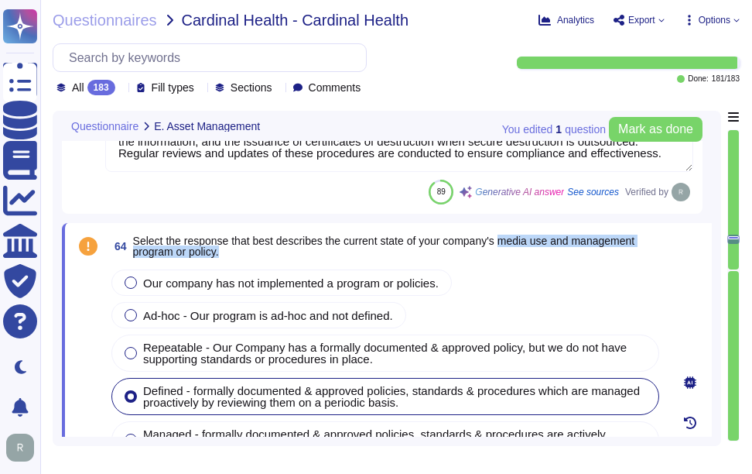
drag, startPoint x: 507, startPoint y: 242, endPoint x: 509, endPoint y: 255, distance: 12.6
click at [509, 255] on span "Select the response that best describes the current state of your company's med…" at bounding box center [397, 246] width 529 height 22
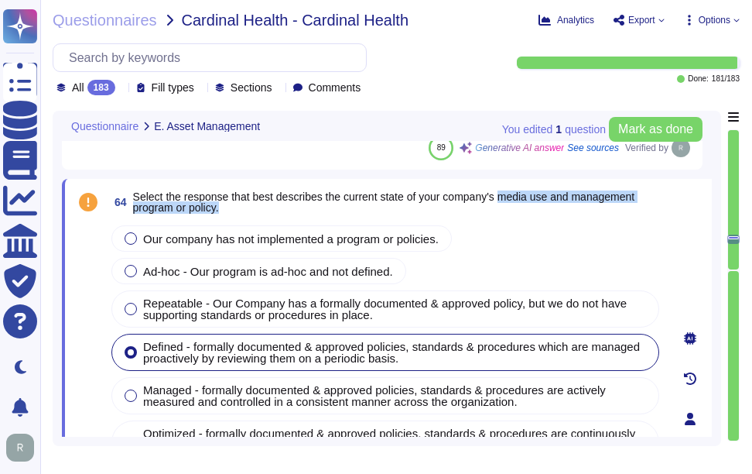
scroll to position [15605, 0]
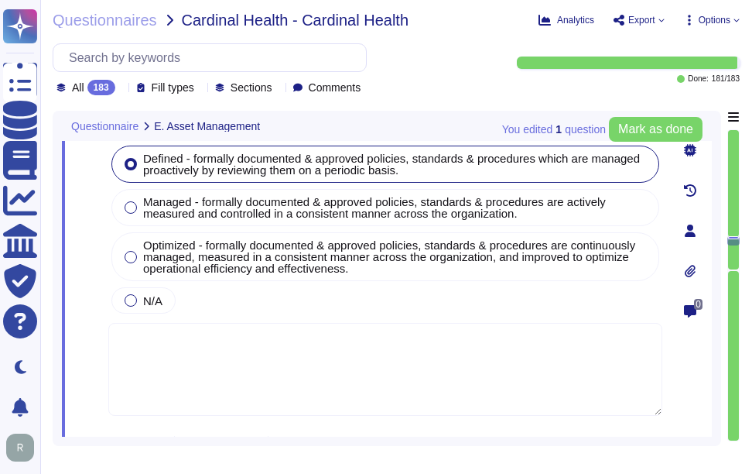
click at [256, 340] on textarea at bounding box center [385, 369] width 554 height 93
paste textarea "We have a removable media policy that restricts the use of writable, removable …"
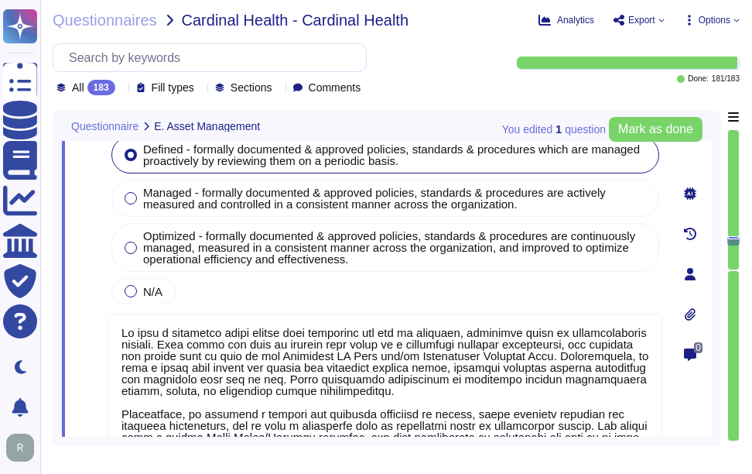
scroll to position [15835, 0]
type textarea "We have a removable media policy that restricts the use of writable, removable …"
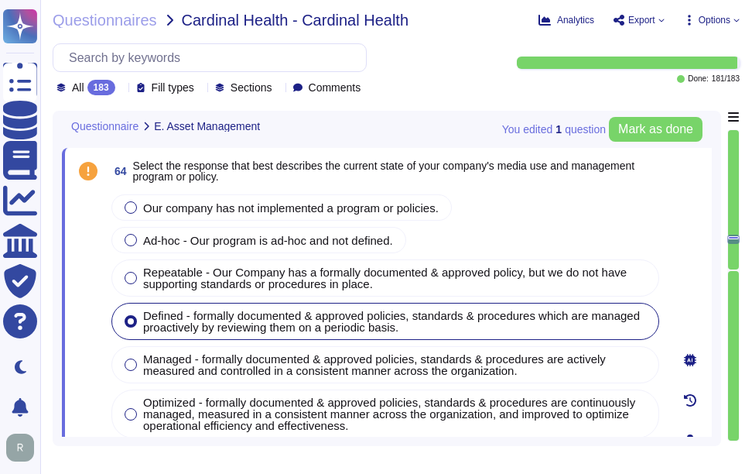
type textarea "Yes, our company maintains a centralized inventory of all technology assets, in…"
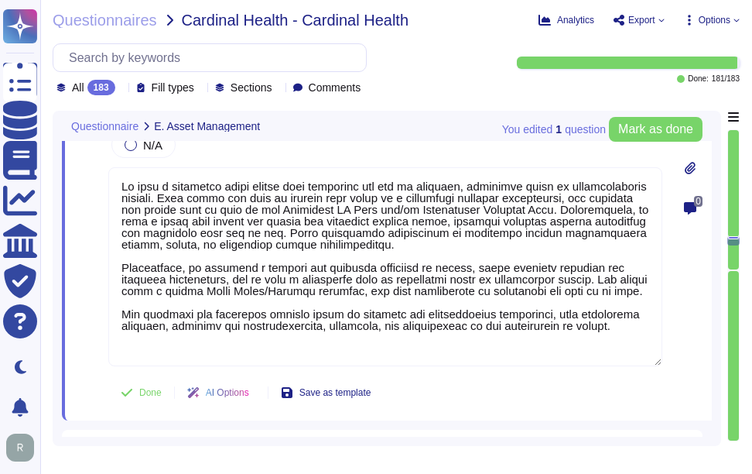
type textarea "Yes, our company has established security practices and controls to track and s…"
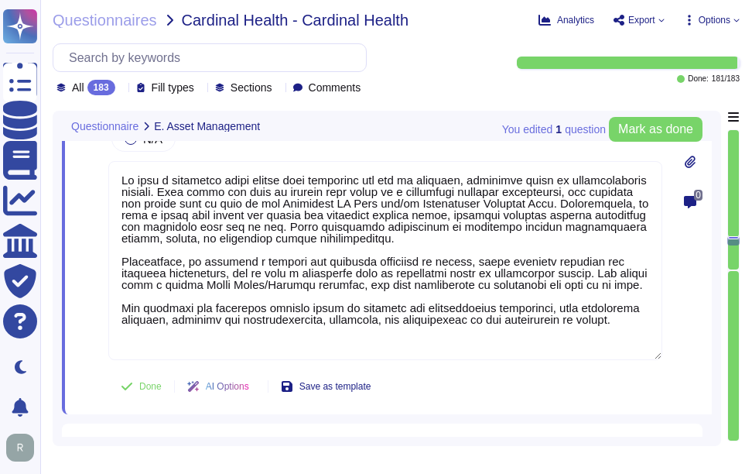
type textarea "We have a removable media policy that restricts the use of writable, removable …"
click at [700, 299] on div "0" at bounding box center [690, 121] width 43 height 566
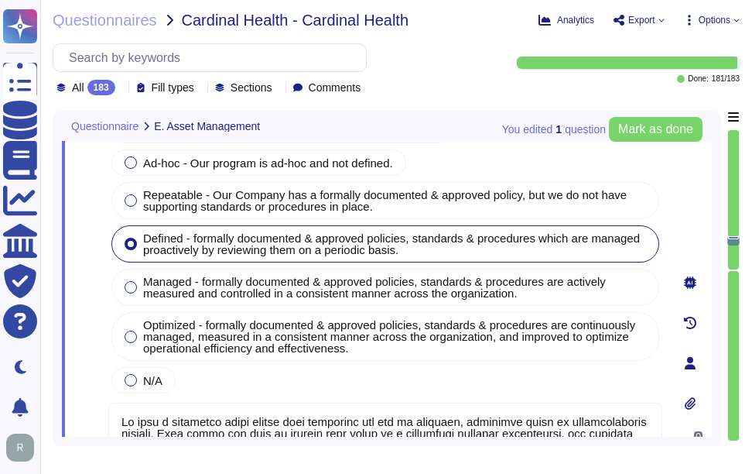
type textarea "Yes, our company maintains a centralized inventory of all technology assets, in…"
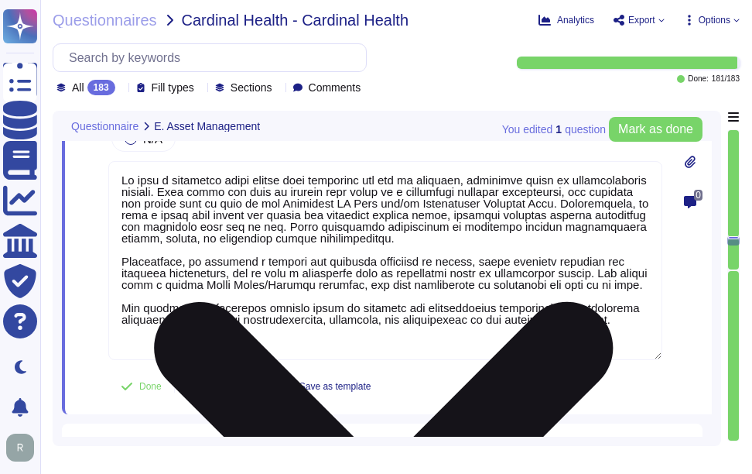
type textarea "Yes, our company has established security practices and controls to track and s…"
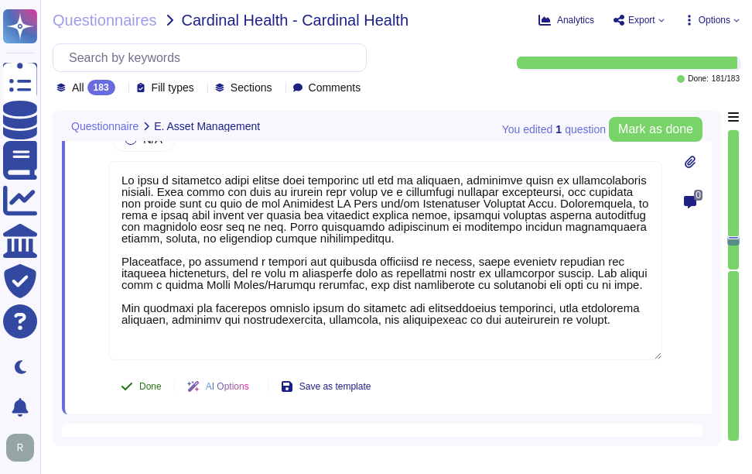
click at [148, 386] on span "Done" at bounding box center [150, 385] width 22 height 9
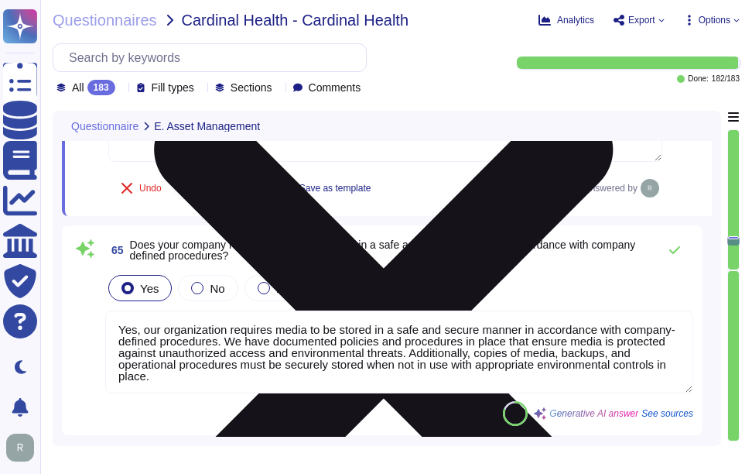
scroll to position [16144, 0]
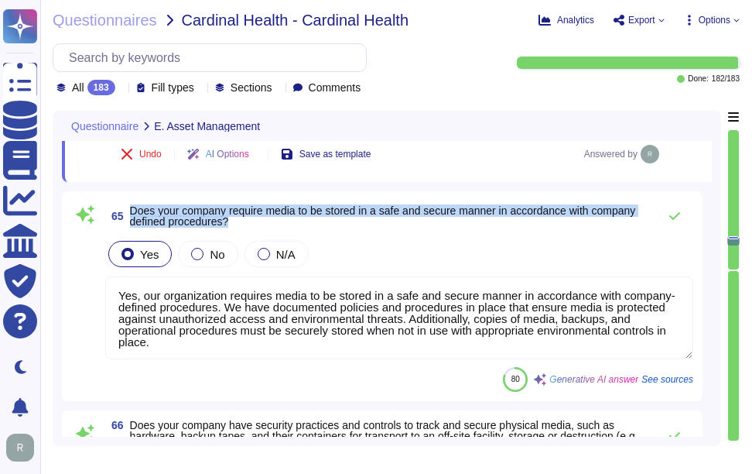
drag, startPoint x: 130, startPoint y: 203, endPoint x: 275, endPoint y: 221, distance: 145.8
click at [275, 221] on span "Does your company require media to be stored in a safe and secure manner in acc…" at bounding box center [390, 216] width 520 height 22
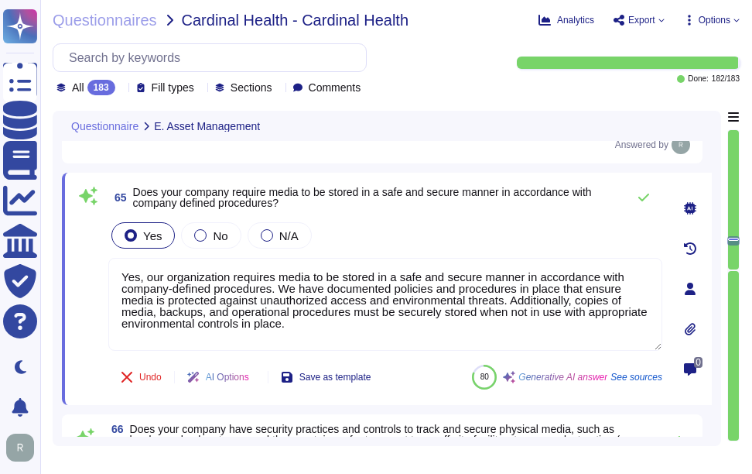
scroll to position [0, 0]
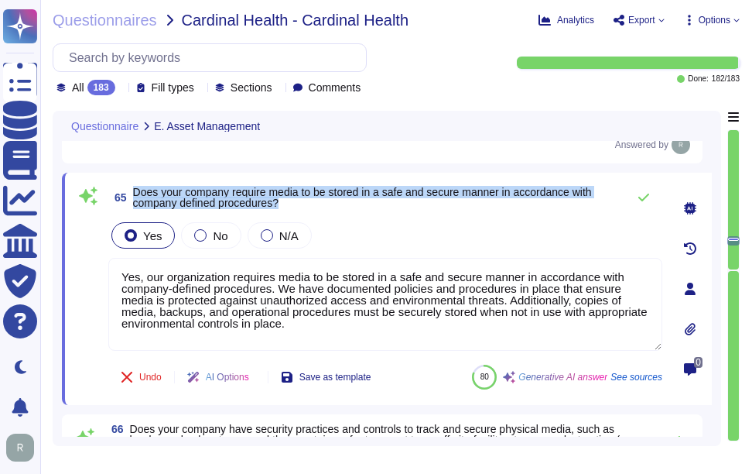
drag, startPoint x: 134, startPoint y: 193, endPoint x: 299, endPoint y: 209, distance: 166.3
click at [299, 208] on span "Does your company require media to be stored in a safe and secure manner in acc…" at bounding box center [376, 197] width 486 height 22
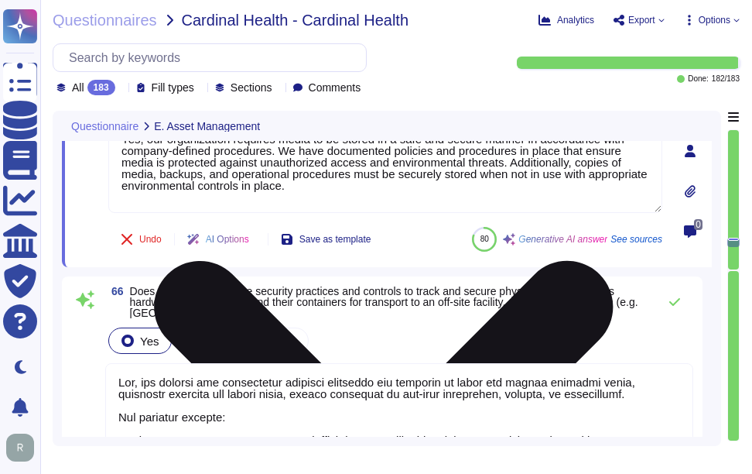
type textarea "Yes, our company has documented policies, guidelines, and practices for the saf…"
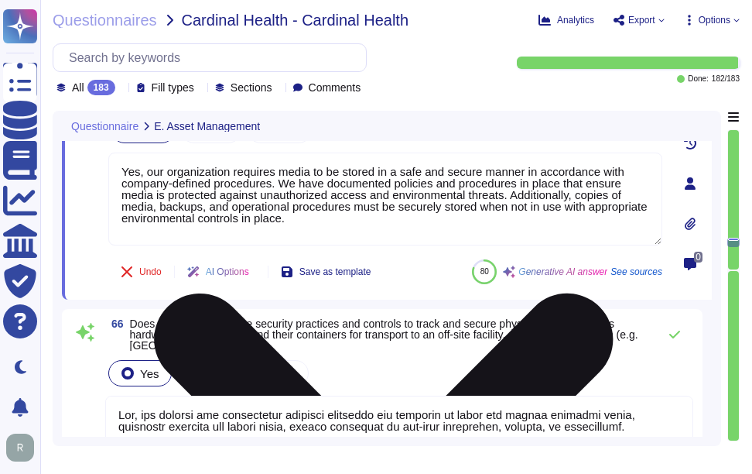
scroll to position [16146, 0]
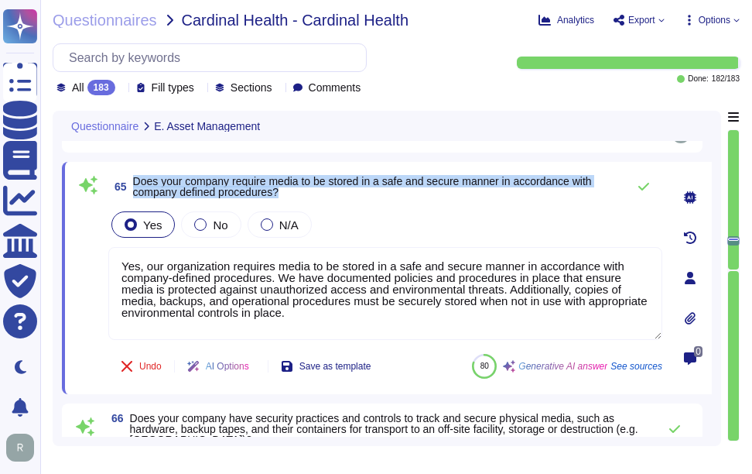
drag, startPoint x: 132, startPoint y: 181, endPoint x: 296, endPoint y: 193, distance: 164.4
click at [296, 193] on span "65 Does your company require media to be stored in a safe and secure manner in …" at bounding box center [363, 187] width 511 height 28
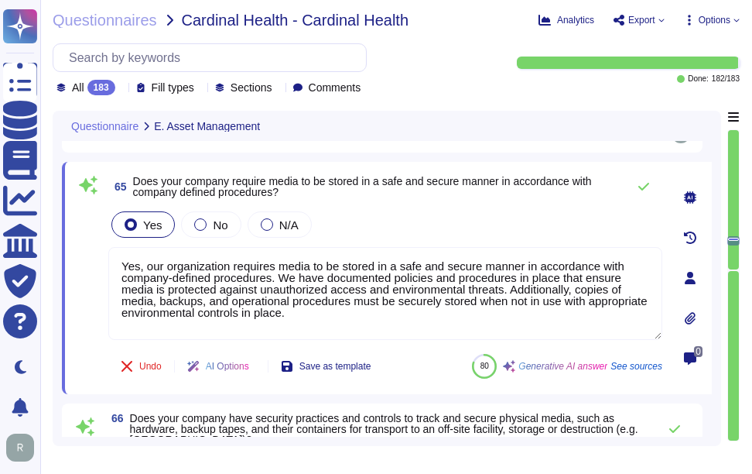
drag, startPoint x: 319, startPoint y: 318, endPoint x: 82, endPoint y: 226, distance: 254.0
click at [82, 226] on div "65 Does your company require media to be stored in a safe and secure manner in …" at bounding box center [368, 278] width 588 height 214
click at [419, 228] on div "Yes No N/A" at bounding box center [385, 224] width 554 height 32
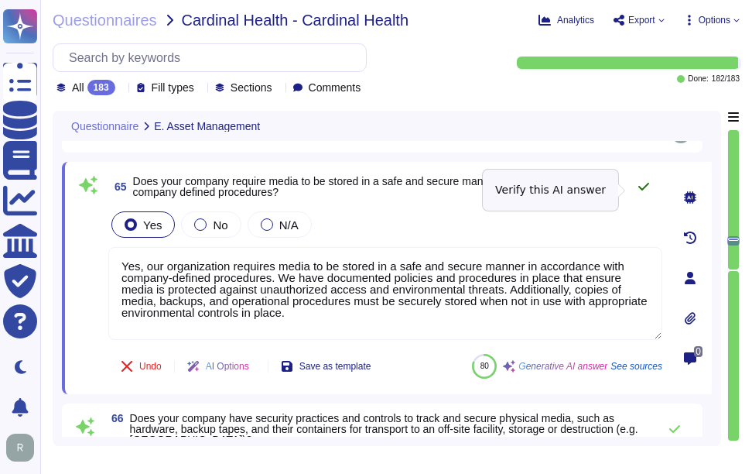
click at [648, 190] on icon at bounding box center [644, 186] width 12 height 12
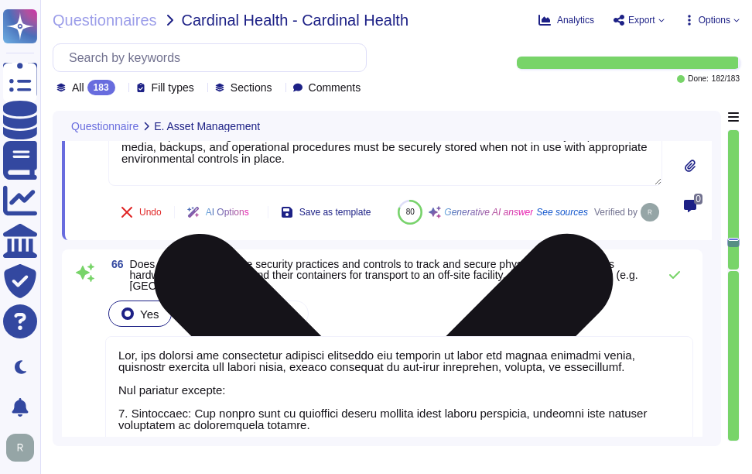
type textarea "Yes, our company has documented policies, guidelines, and practices for the saf…"
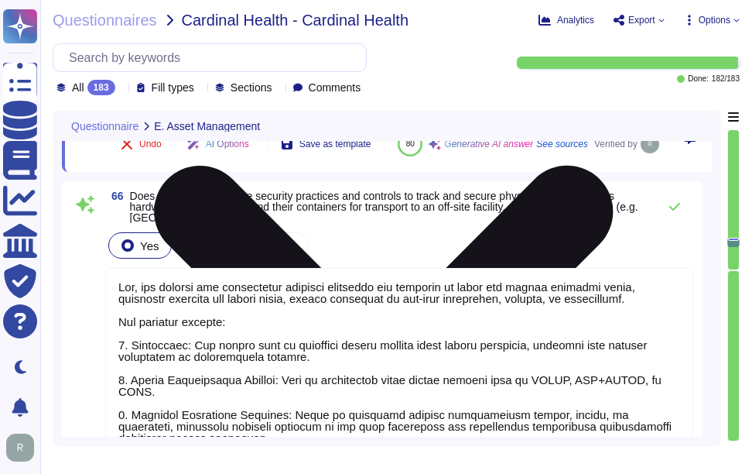
scroll to position [16378, 0]
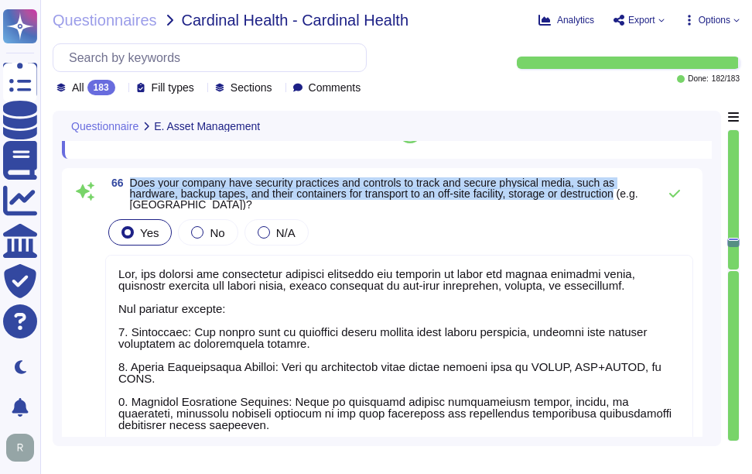
drag, startPoint x: 129, startPoint y: 221, endPoint x: 634, endPoint y: 238, distance: 505.5
click at [634, 210] on span "66 Does your company have security practices and controls to track and secure p…" at bounding box center [377, 193] width 545 height 32
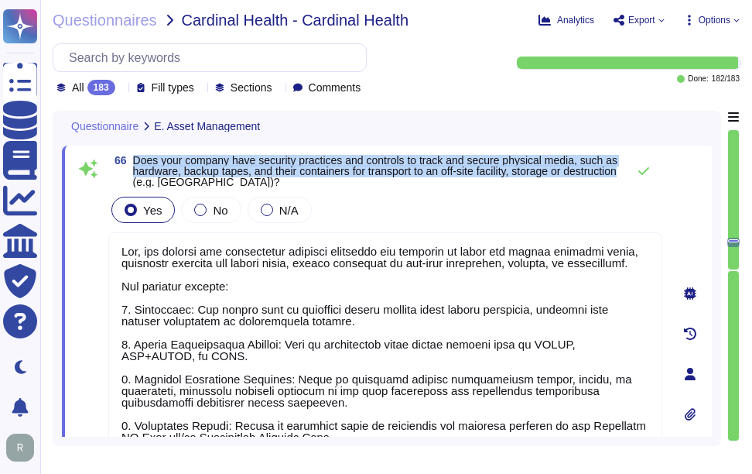
drag, startPoint x: 134, startPoint y: 161, endPoint x: 187, endPoint y: 186, distance: 58.8
click at [187, 186] on span "Does your company have security practices and controls to track and secure phys…" at bounding box center [375, 171] width 484 height 34
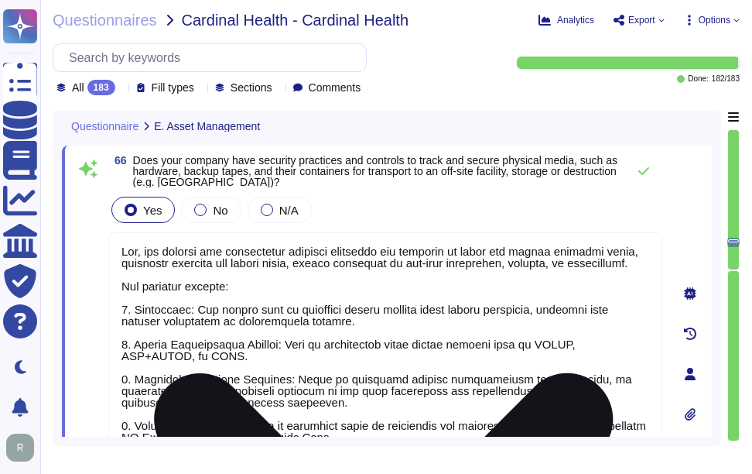
click at [339, 335] on textarea at bounding box center [385, 389] width 554 height 315
paste textarea "Key measures include encryption of backup data during transit, secure transmiss…"
type textarea "Yes, our company has established security practices and controls to track and s…"
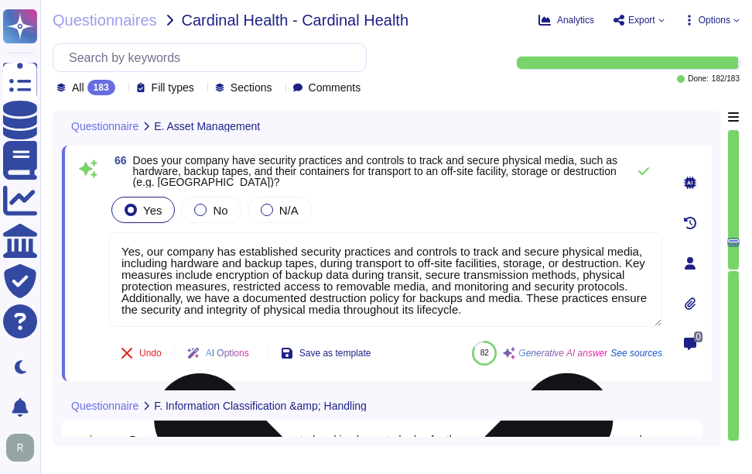
type textarea "Sectigo has a comprehensive information classification policy that categorizes …"
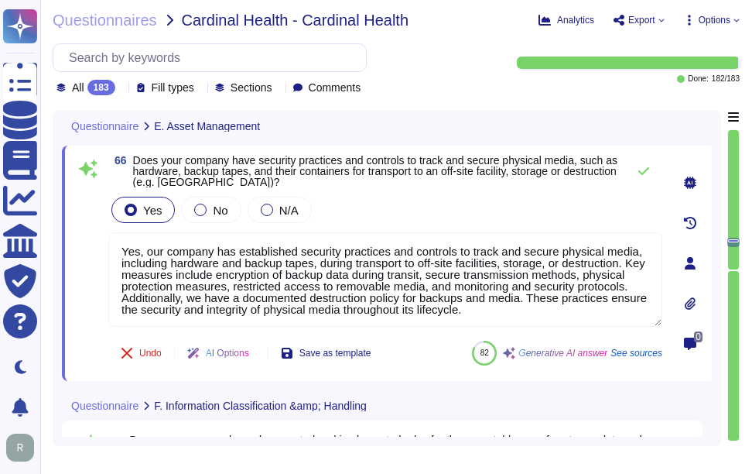
type textarea "Yes, our company has established security practices and controls to track and s…"
click at [471, 213] on div "Yes No N/A" at bounding box center [385, 209] width 554 height 32
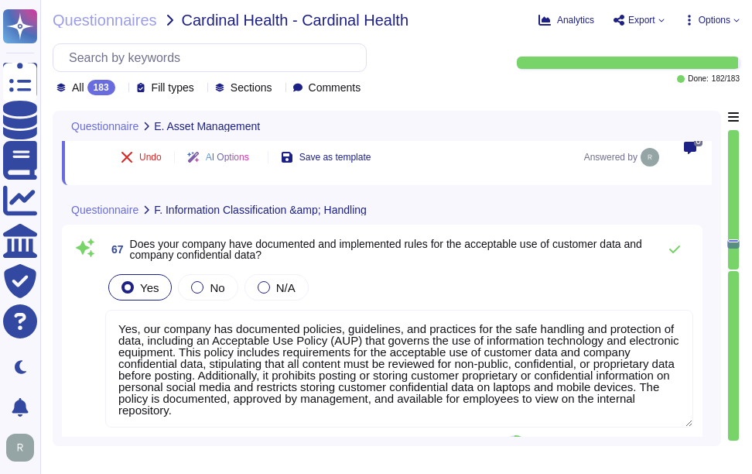
scroll to position [16610, 0]
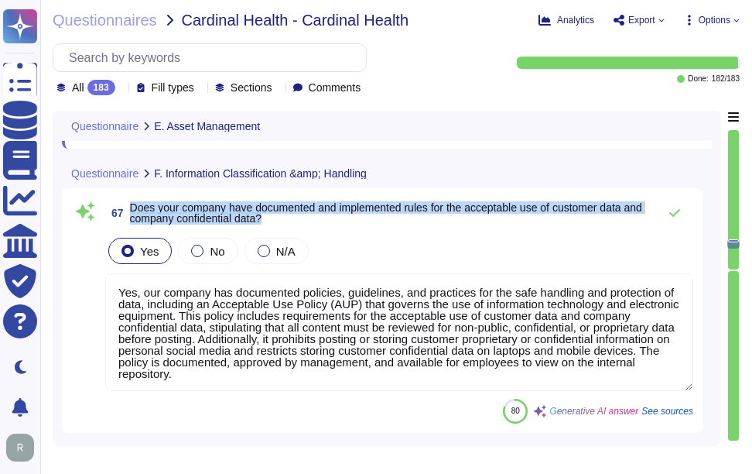
drag, startPoint x: 130, startPoint y: 210, endPoint x: 367, endPoint y: 226, distance: 237.3
click at [367, 224] on span "Does your company have documented and implemented rules for the acceptable use …" at bounding box center [390, 213] width 520 height 22
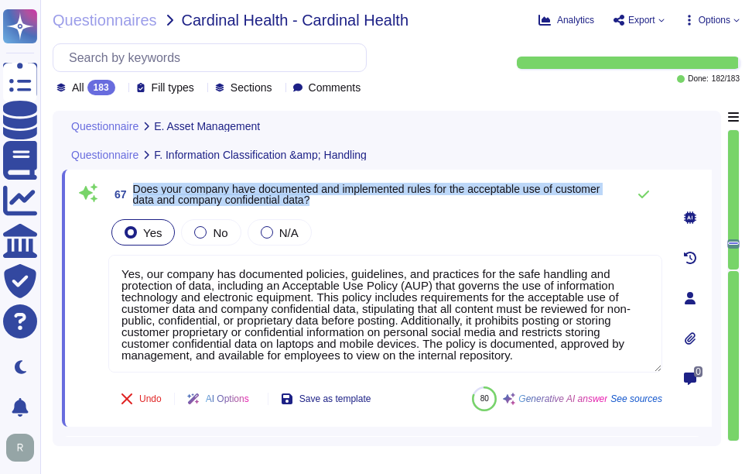
drag, startPoint x: 134, startPoint y: 189, endPoint x: 351, endPoint y: 206, distance: 217.3
click at [351, 205] on span "Does your company have documented and implemented rules for the acceptable use …" at bounding box center [376, 194] width 486 height 22
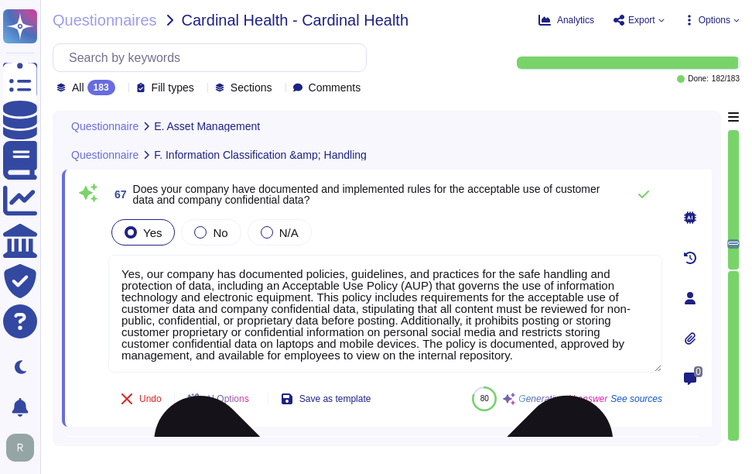
click at [341, 347] on textarea "Yes, our company has documented policies, guidelines, and practices for the saf…" at bounding box center [385, 314] width 554 height 118
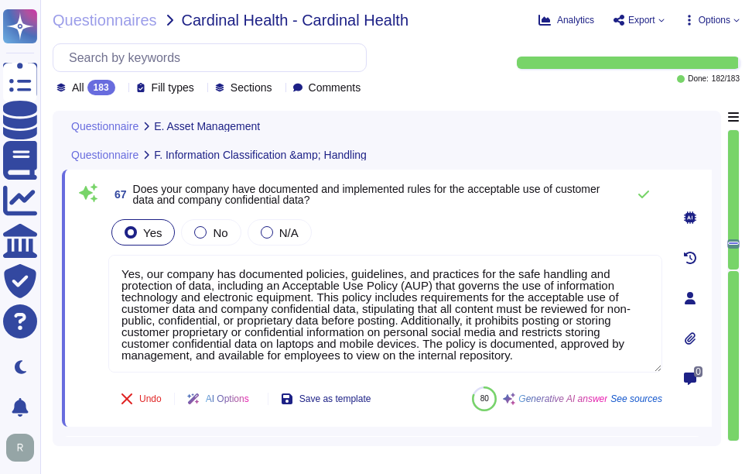
click at [451, 224] on div "Yes No N/A" at bounding box center [385, 232] width 554 height 32
click at [648, 198] on icon at bounding box center [644, 194] width 12 height 12
click at [638, 197] on icon at bounding box center [644, 194] width 12 height 12
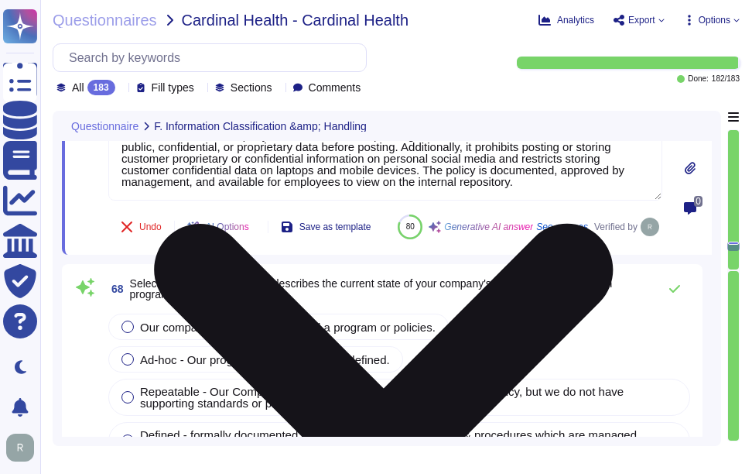
scroll to position [16842, 0]
type textarea "Yes, Sectigo's data classification program formally assigns the role of a data …"
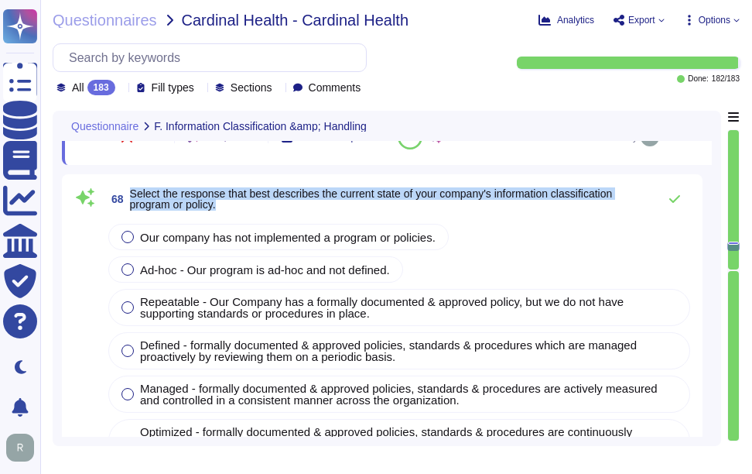
drag, startPoint x: 131, startPoint y: 229, endPoint x: 246, endPoint y: 238, distance: 115.7
click at [246, 210] on span "Select the response that best describes the current state of your company's inf…" at bounding box center [390, 199] width 520 height 22
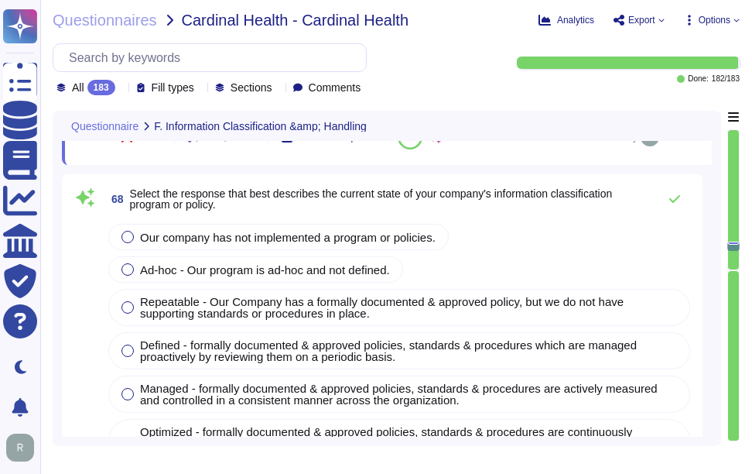
scroll to position [17084, 0]
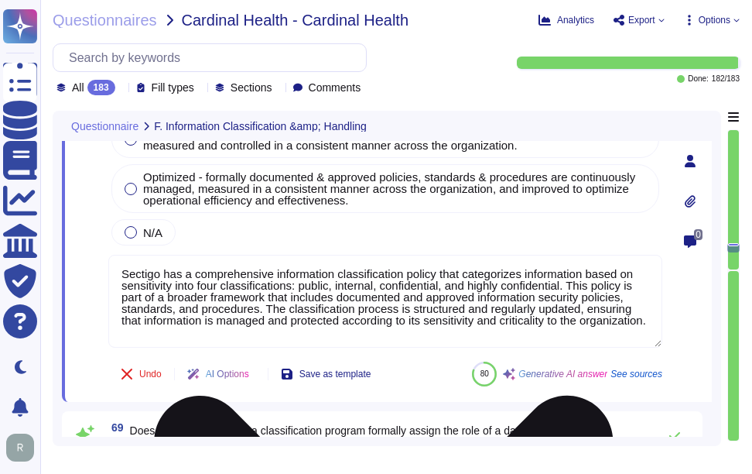
type textarea "Yes, Sectigo has developed and implemented a comprehensive set of procedures fo…"
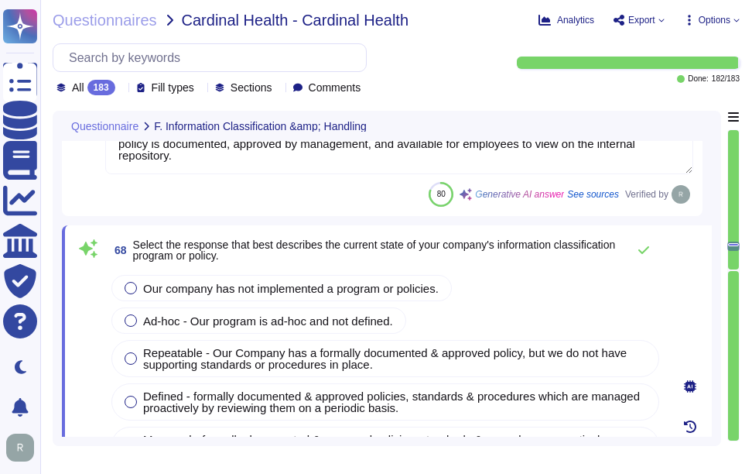
scroll to position [16775, 0]
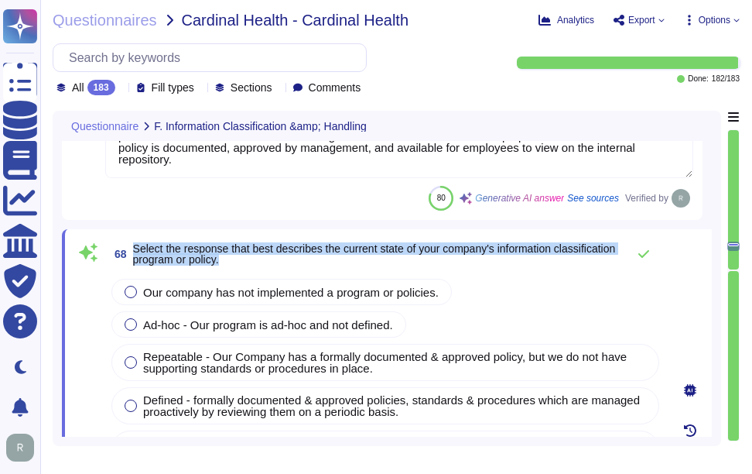
drag, startPoint x: 133, startPoint y: 247, endPoint x: 307, endPoint y: 261, distance: 174.6
click at [307, 261] on span "Select the response that best describes the current state of your company's inf…" at bounding box center [376, 254] width 486 height 22
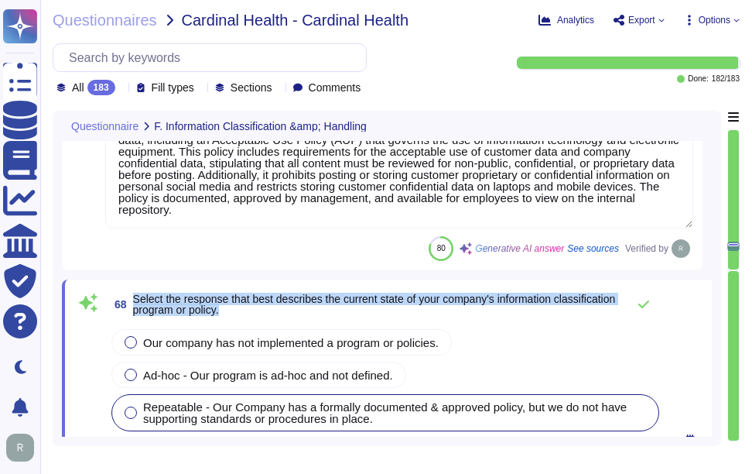
scroll to position [16697, 0]
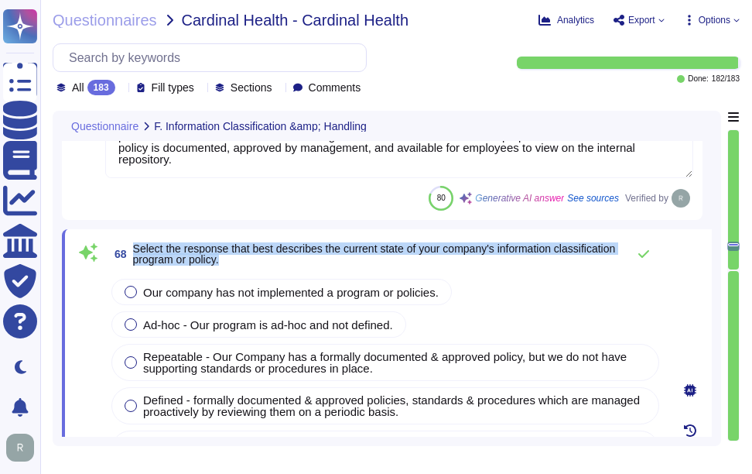
type textarea "Yes, Sectigo's data classification program formally assigns the role of a data …"
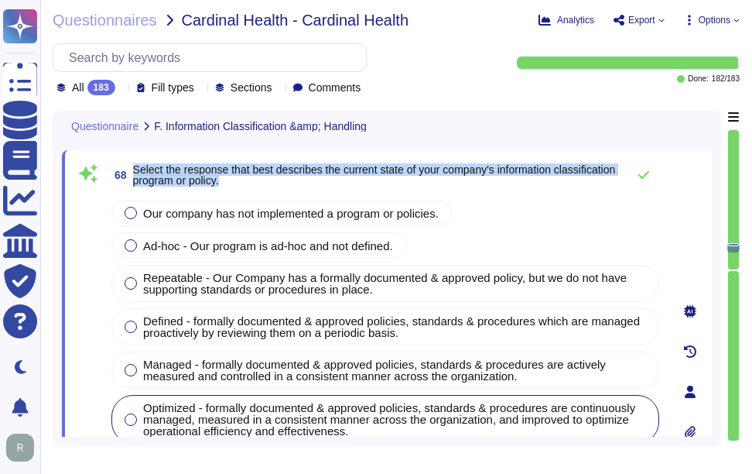
scroll to position [16929, 0]
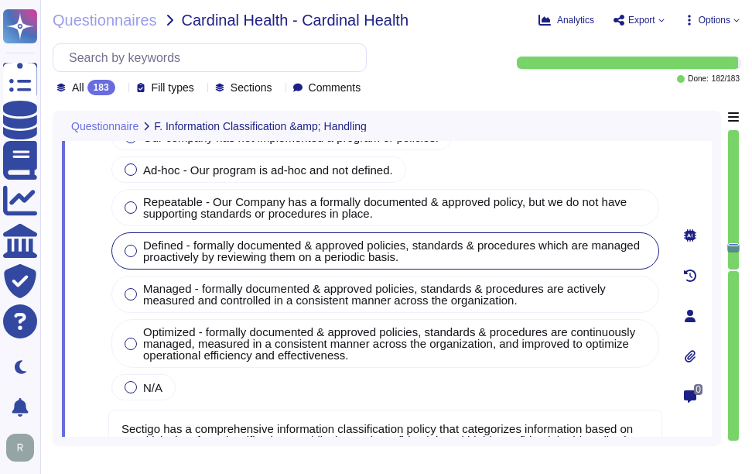
click at [128, 248] on div at bounding box center [131, 251] width 12 height 12
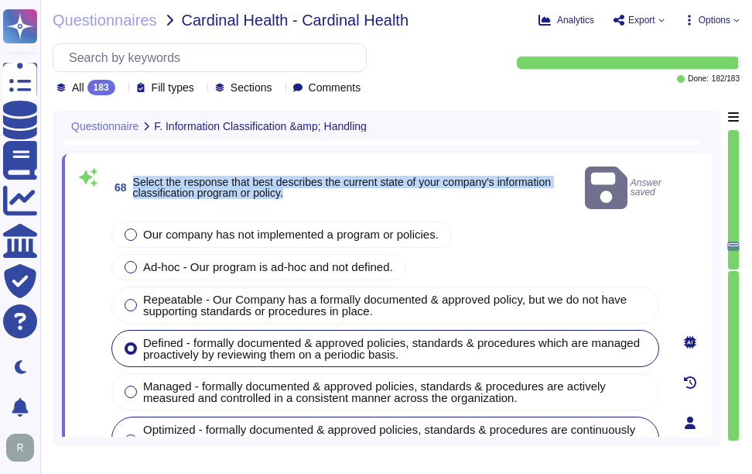
scroll to position [16775, 0]
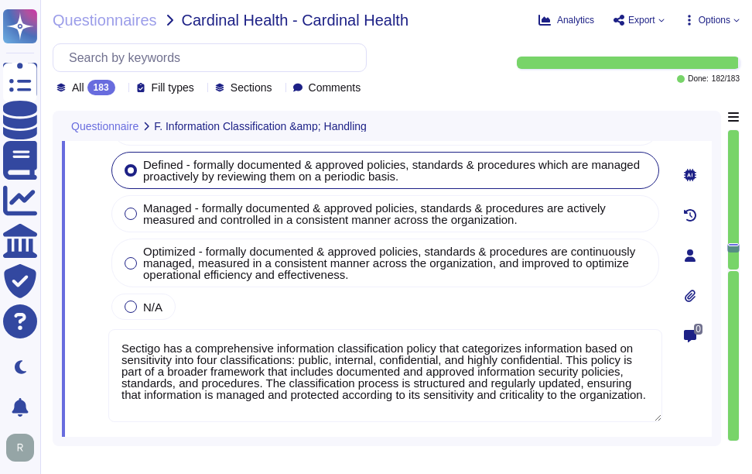
type textarea "Yes, Sectigo has developed and implemented a comprehensive set of procedures fo…"
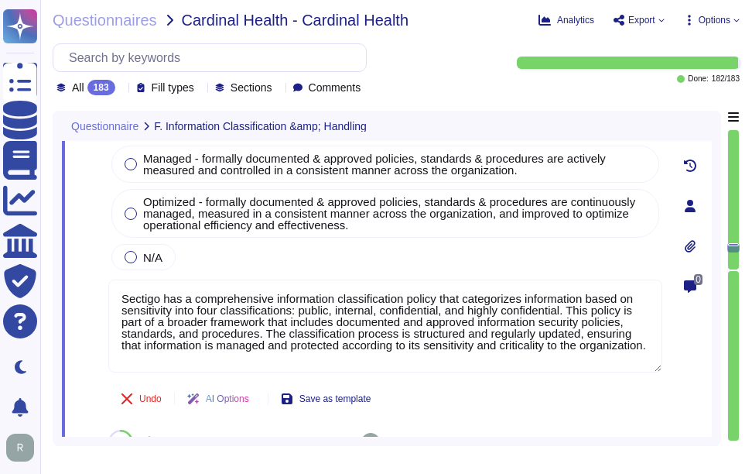
scroll to position [17084, 0]
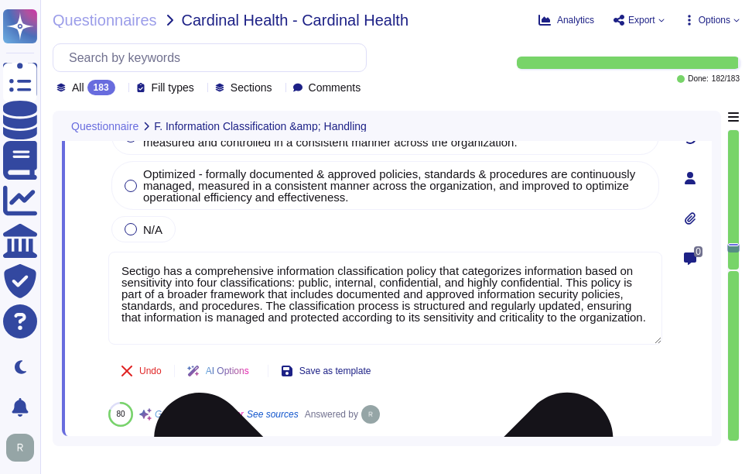
click at [348, 317] on textarea "Sectigo has a comprehensive information classification policy that categorizes …" at bounding box center [385, 297] width 554 height 93
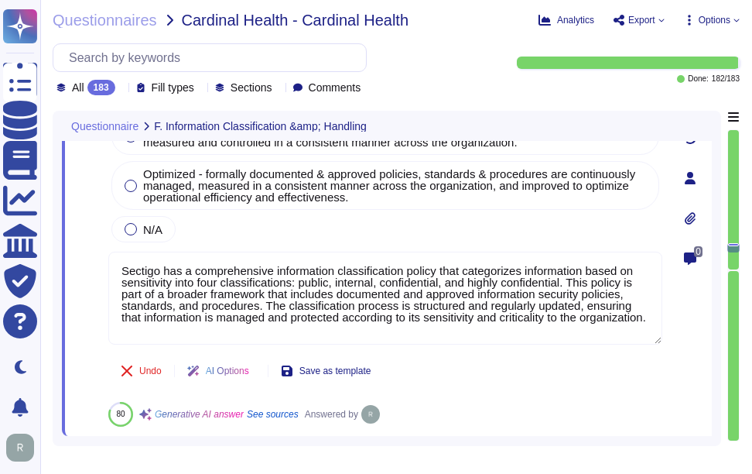
click at [441, 235] on div "Our company has not implemented a program or policies. Ad-hoc - Our program is …" at bounding box center [385, 104] width 554 height 282
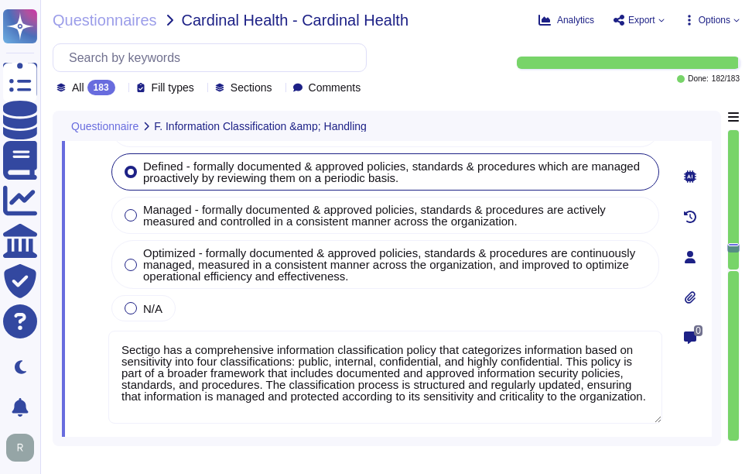
type textarea "Yes, Sectigo has developed and implemented a comprehensive set of procedures fo…"
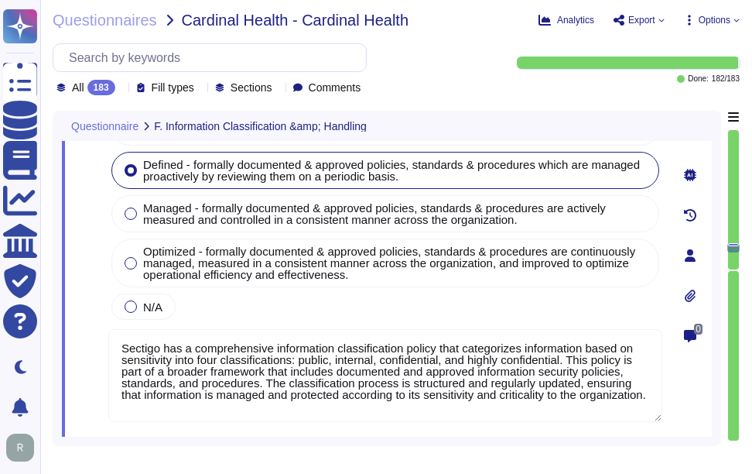
type textarea "Yes, Sectigo has developed and implemented a comprehensive set of procedures fo…"
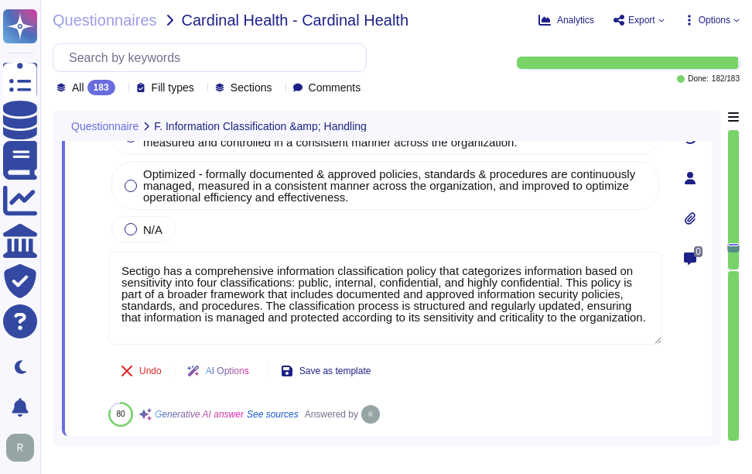
scroll to position [3, 0]
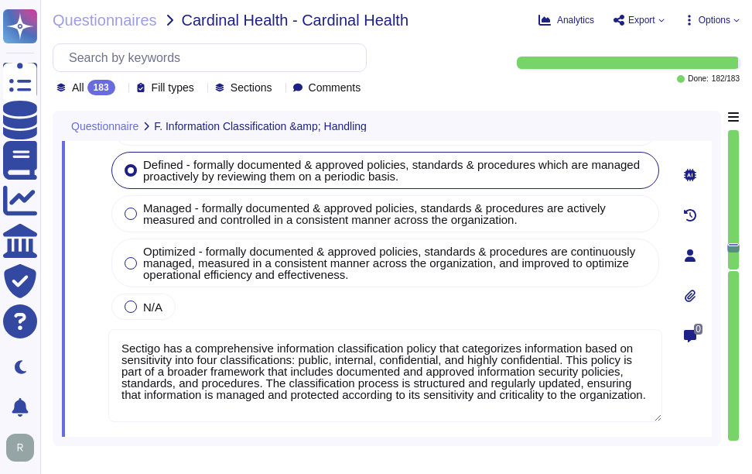
type textarea "Yes, Sectigo has developed and implemented a comprehensive set of procedures fo…"
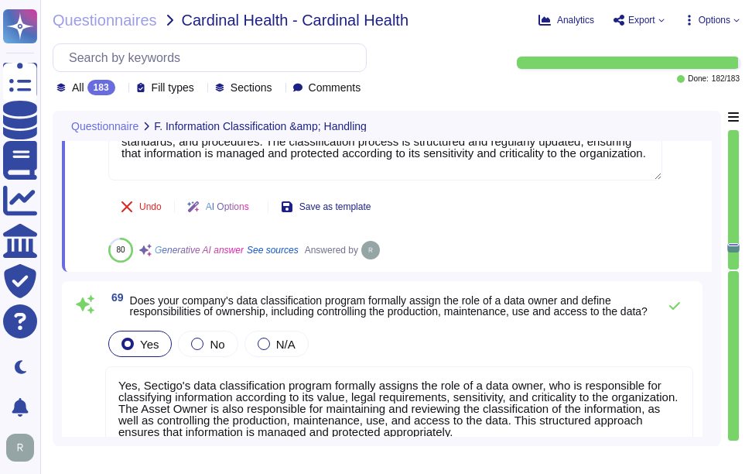
type textarea "Sectigo's access management program is based on a role-based access control (RB…"
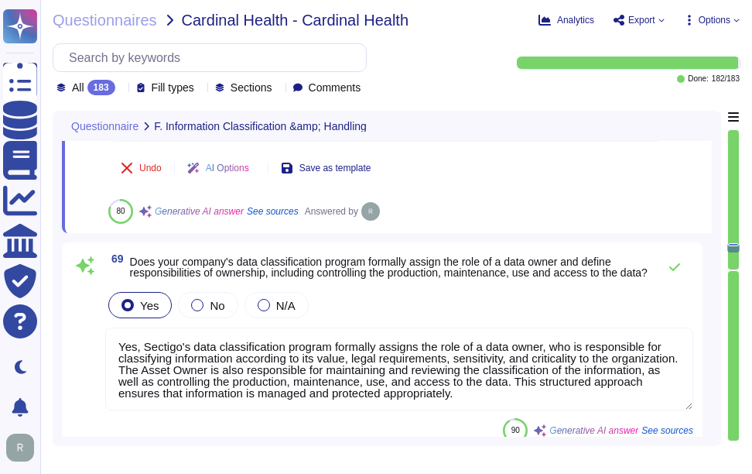
scroll to position [17316, 0]
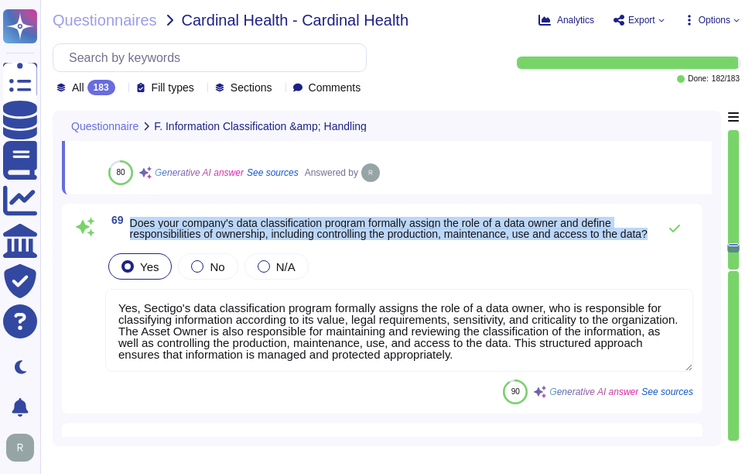
drag, startPoint x: 129, startPoint y: 215, endPoint x: 170, endPoint y: 241, distance: 48.3
click at [170, 241] on span "69 Does your company's data classification program formally assign the role of …" at bounding box center [377, 228] width 545 height 28
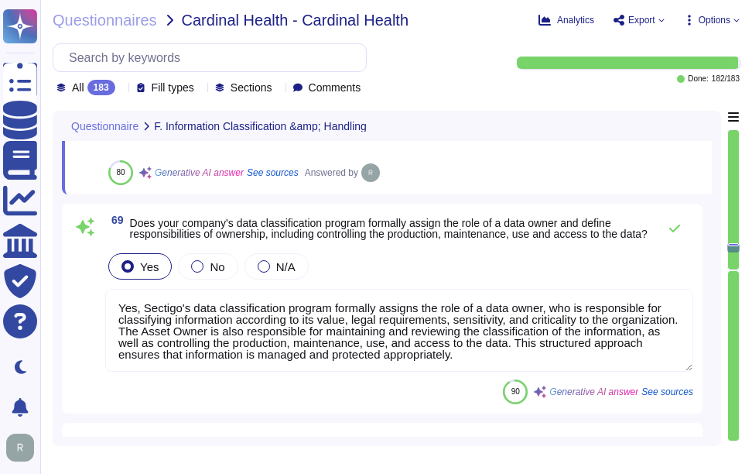
scroll to position [2, 0]
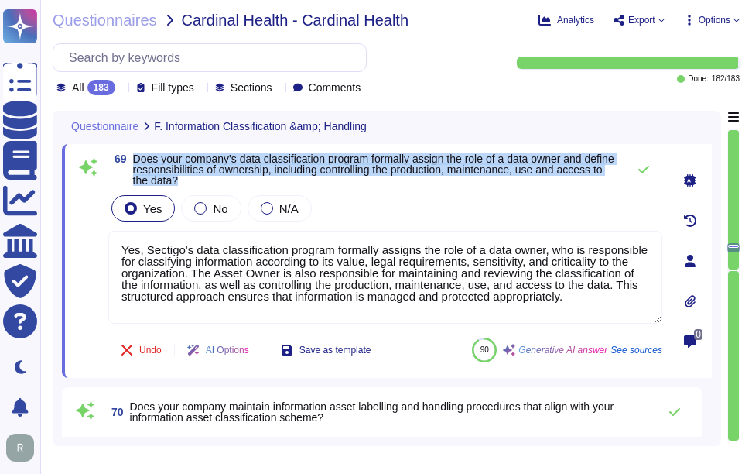
drag, startPoint x: 134, startPoint y: 157, endPoint x: 238, endPoint y: 181, distance: 107.2
click at [238, 181] on span "Does your company's data classification program formally assign the role of a d…" at bounding box center [376, 169] width 486 height 32
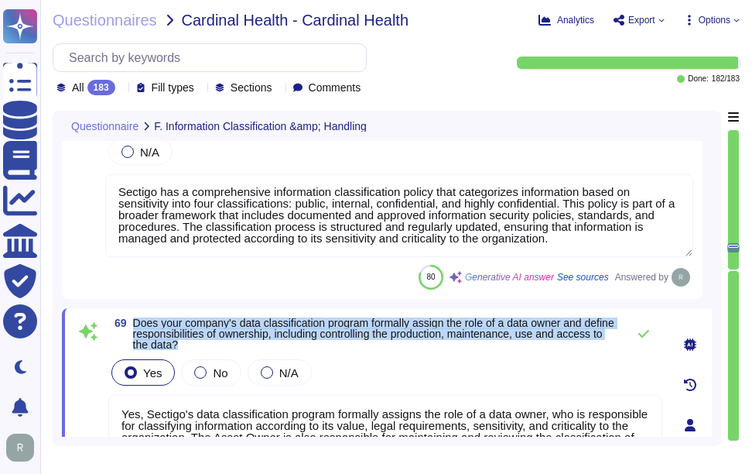
type textarea "Yes, our company has documented policies, guidelines, and practices for the saf…"
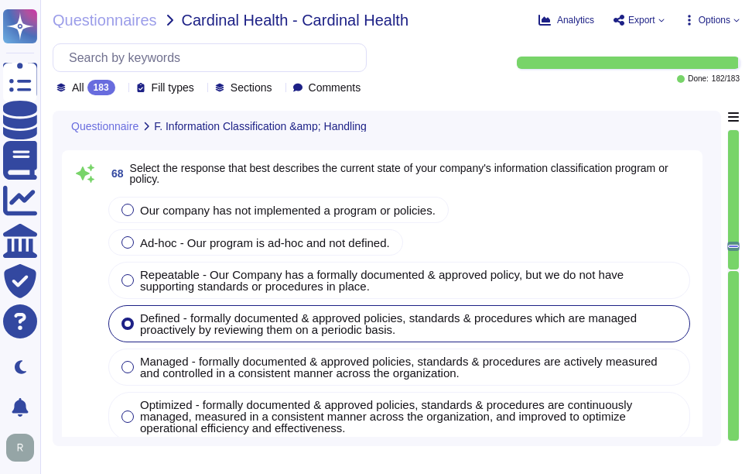
scroll to position [16852, 0]
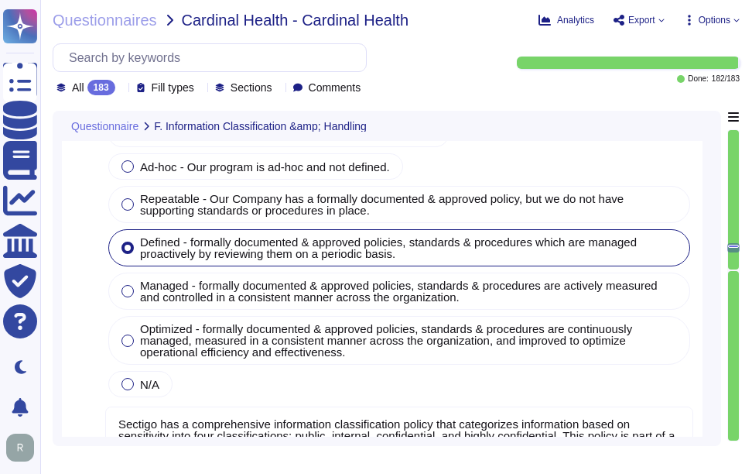
type textarea "Yes, Sectigo has developed and implemented a comprehensive set of procedures fo…"
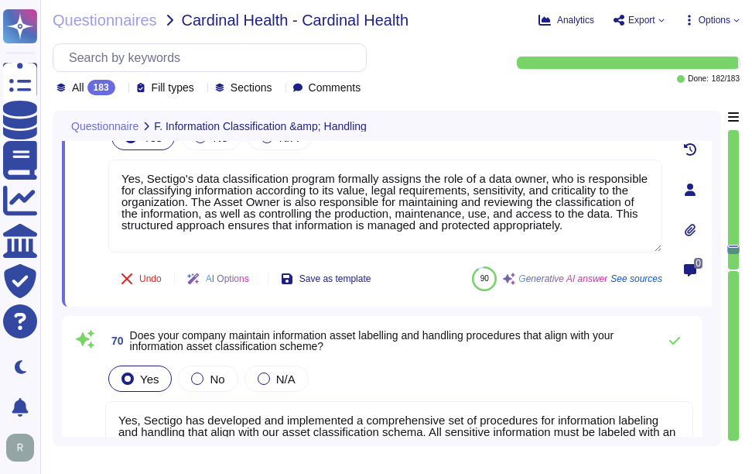
type textarea "Sectigo's access management program is based on a role-based access control (RB…"
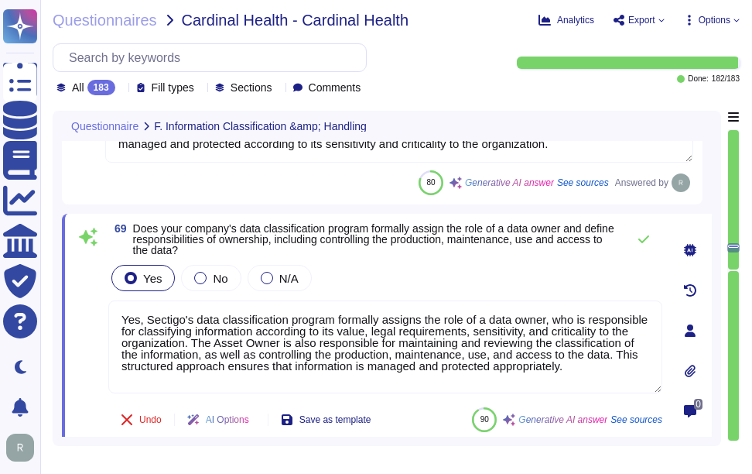
scroll to position [17246, 0]
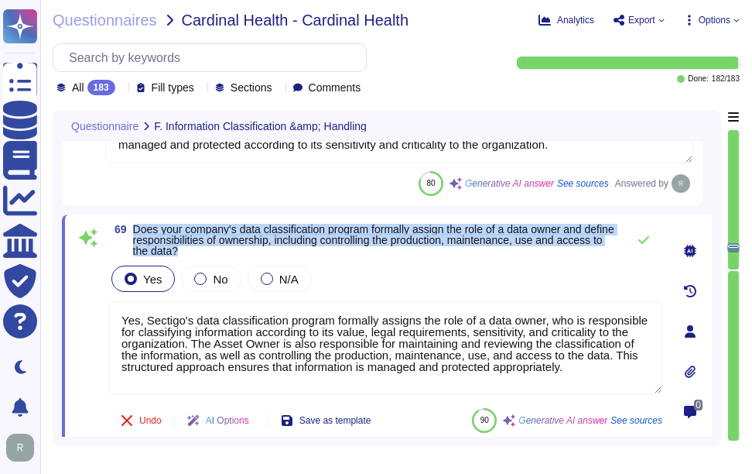
drag, startPoint x: 134, startPoint y: 228, endPoint x: 239, endPoint y: 255, distance: 108.7
click at [239, 255] on span "Does your company's data classification program formally assign the role of a d…" at bounding box center [376, 240] width 486 height 32
click at [339, 243] on span "Does your company's data classification program formally assign the role of a d…" at bounding box center [373, 240] width 481 height 34
click at [357, 227] on span "Does your company's data classification program formally assign the role of a d…" at bounding box center [373, 240] width 481 height 34
drag, startPoint x: 132, startPoint y: 225, endPoint x: 250, endPoint y: 248, distance: 119.9
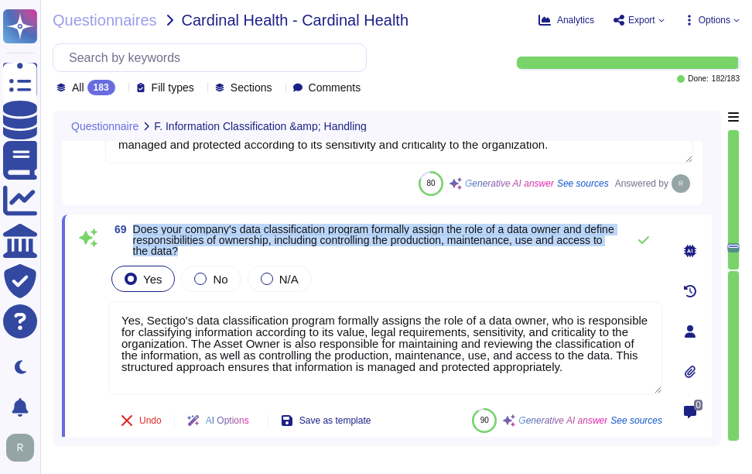
click at [250, 248] on span "Does your company's data classification program formally assign the role of a d…" at bounding box center [376, 240] width 486 height 32
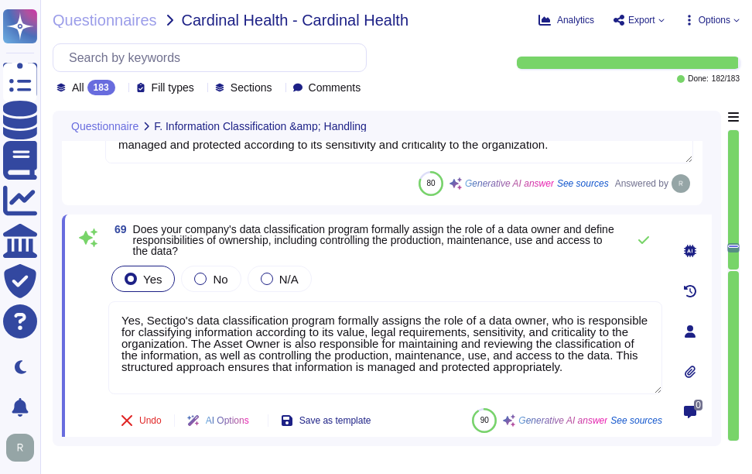
click at [300, 358] on textarea "Yes, Sectigo's data classification program formally assigns the role of a data …" at bounding box center [385, 347] width 554 height 93
click at [379, 277] on div "Yes No N/A" at bounding box center [385, 278] width 554 height 32
click at [641, 239] on icon at bounding box center [644, 240] width 12 height 12
click at [642, 238] on icon at bounding box center [644, 240] width 12 height 12
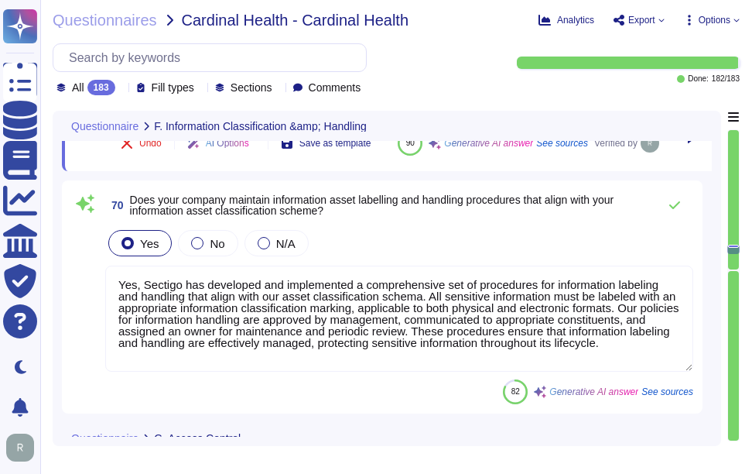
scroll to position [17555, 0]
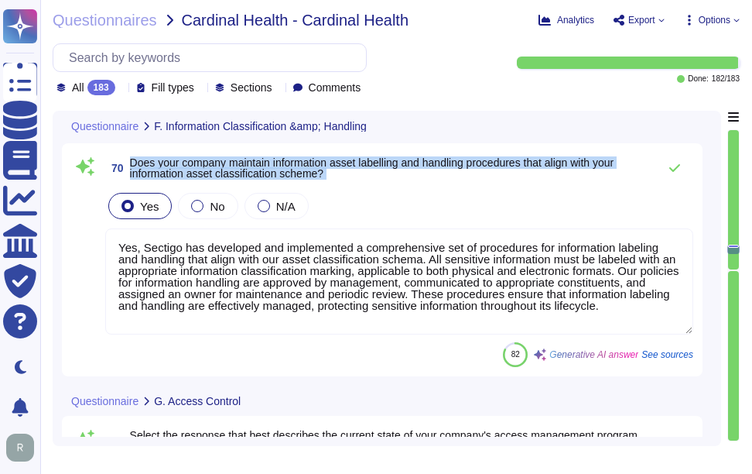
drag, startPoint x: 131, startPoint y: 200, endPoint x: 404, endPoint y: 242, distance: 276.3
click at [404, 242] on div "70 Does your company maintain information asset labelling and handling procedur…" at bounding box center [382, 259] width 622 height 214
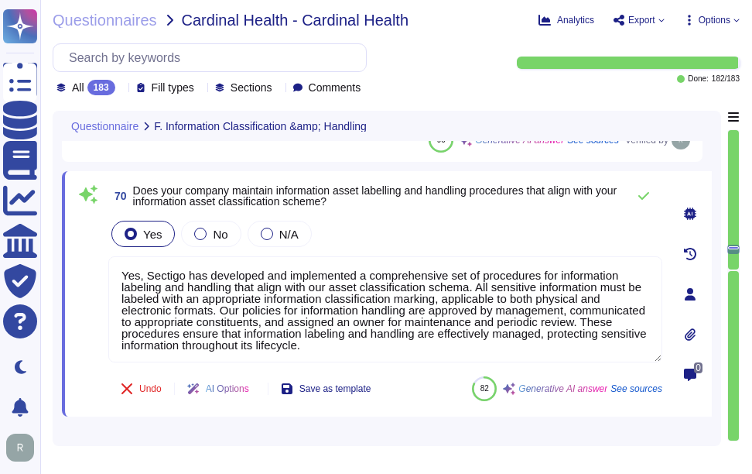
scroll to position [17478, 0]
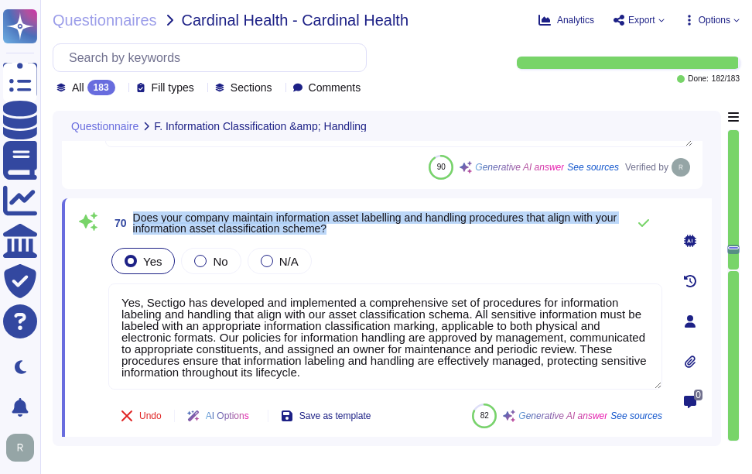
drag, startPoint x: 132, startPoint y: 217, endPoint x: 434, endPoint y: 238, distance: 302.5
click at [434, 238] on div "70 Does your company maintain information asset labelling and handling procedur…" at bounding box center [368, 320] width 588 height 227
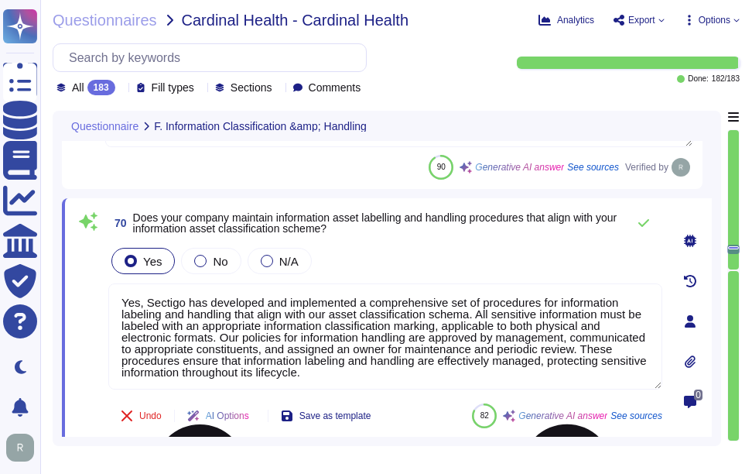
click at [371, 337] on textarea "Yes, Sectigo has developed and implemented a comprehensive set of procedures fo…" at bounding box center [385, 336] width 554 height 106
click at [460, 245] on div "Yes No N/A" at bounding box center [385, 261] width 554 height 32
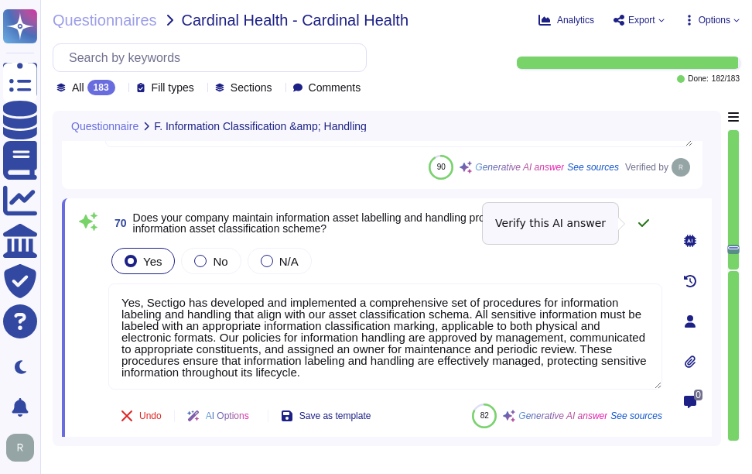
click at [649, 225] on icon at bounding box center [644, 223] width 12 height 12
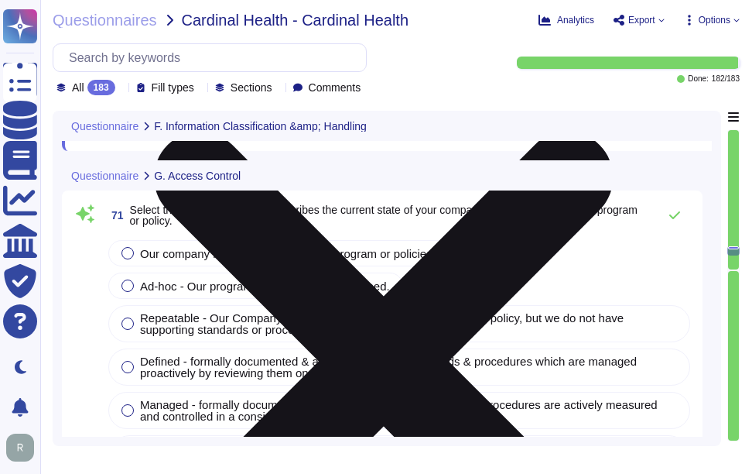
scroll to position [17787, 0]
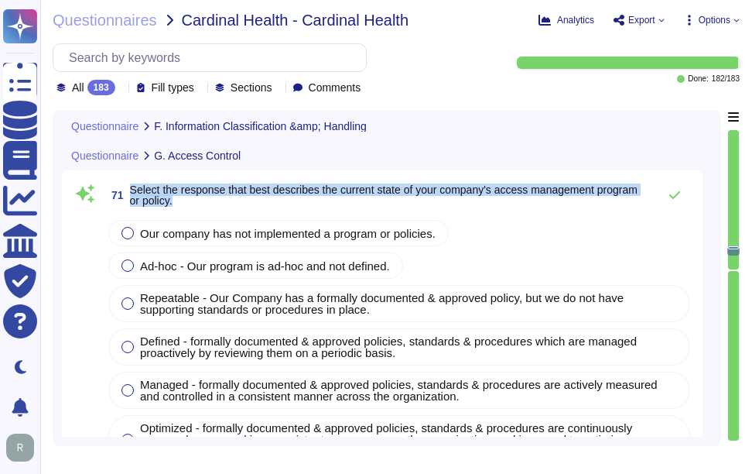
drag, startPoint x: 132, startPoint y: 225, endPoint x: 207, endPoint y: 242, distance: 77.0
click at [207, 206] on span "Select the response that best describes the current state of your company's acc…" at bounding box center [390, 195] width 520 height 22
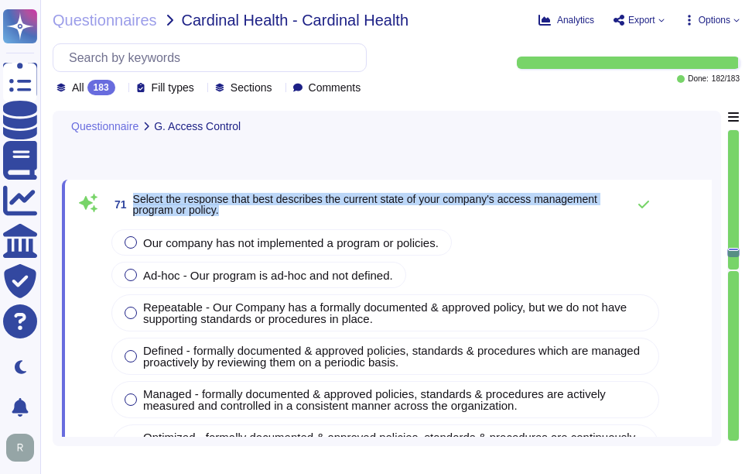
type textarea "Yes, our company assigns unique user IDs to all users. Each user ID is assigned…"
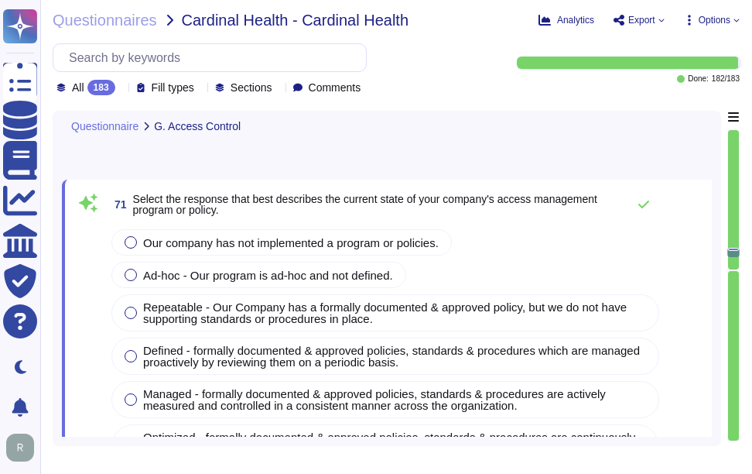
scroll to position [18026, 0]
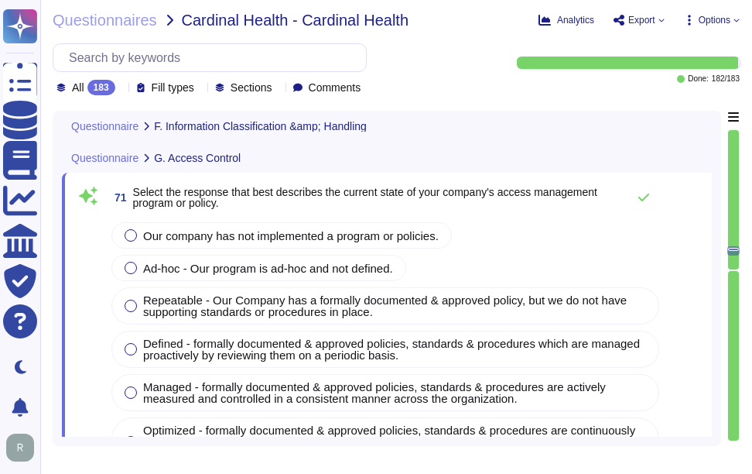
type textarea "Yes, Sectigo's data classification program formally assigns the role of a data …"
type textarea "Yes, Sectigo has developed and implemented a comprehensive set of procedures fo…"
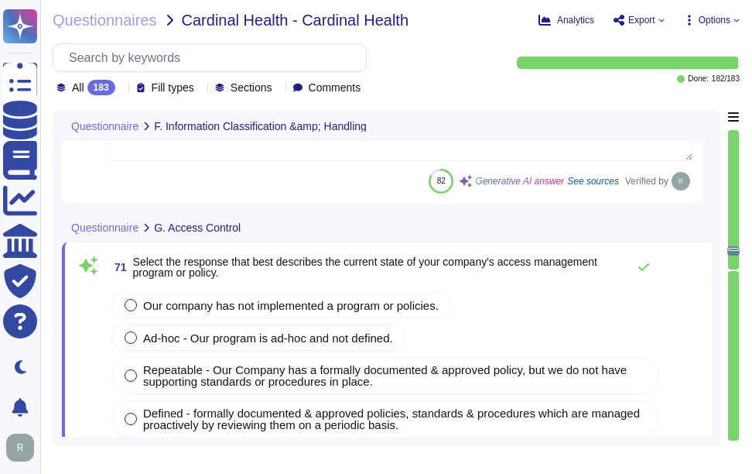
scroll to position [17667, 0]
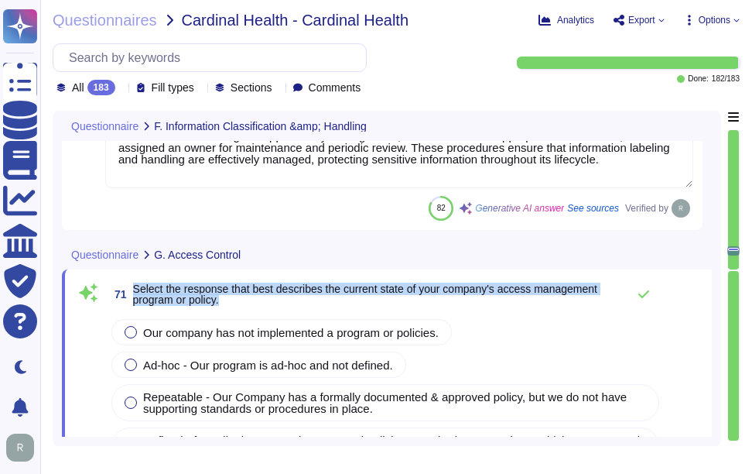
drag, startPoint x: 133, startPoint y: 287, endPoint x: 322, endPoint y: 309, distance: 190.0
click at [322, 309] on div "71 Select the response that best describes the current state of your company's …" at bounding box center [385, 294] width 554 height 31
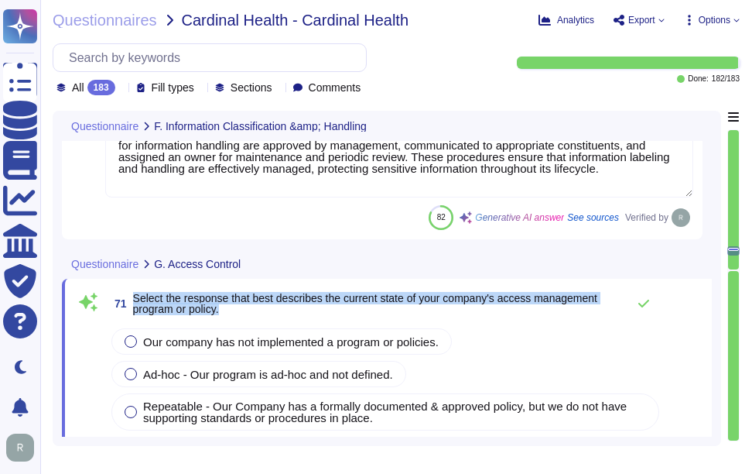
type textarea "Sectigo has a comprehensive information classification policy that categorizes …"
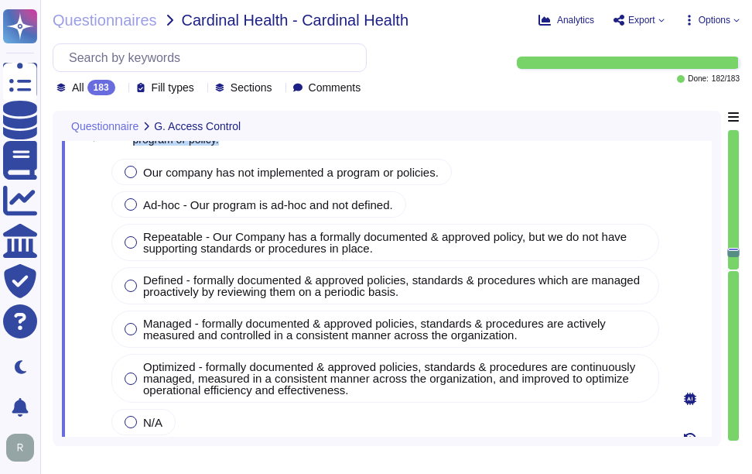
scroll to position [17822, 0]
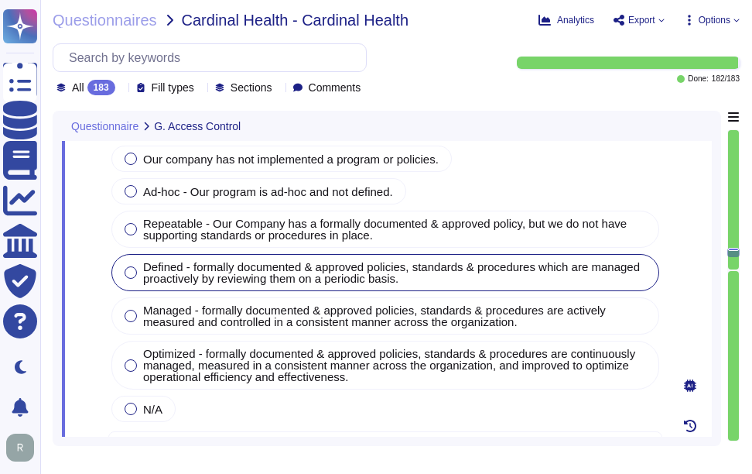
click at [135, 274] on div at bounding box center [131, 272] width 12 height 12
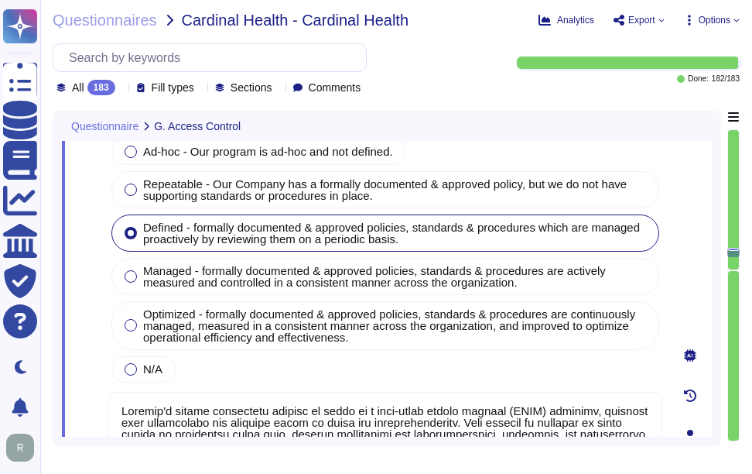
scroll to position [17976, 0]
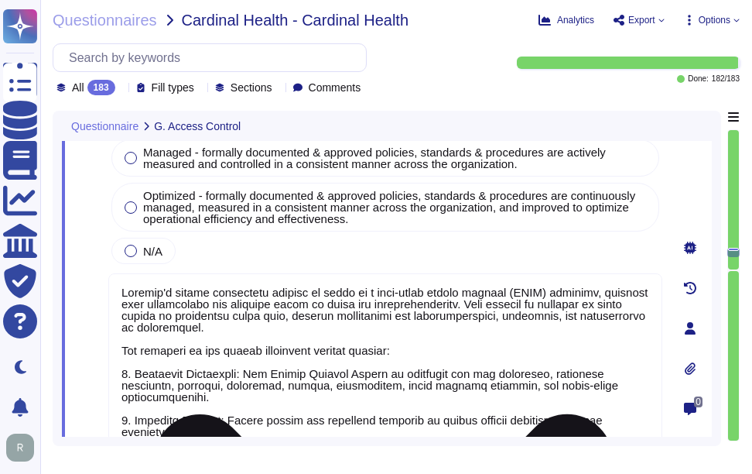
type textarea "Yes, our company assigns unique user IDs to all users. Each user ID is assigned…"
click at [262, 323] on textarea at bounding box center [385, 448] width 554 height 350
paste textarea "Key features include: 1. Mandatory Compliance: The Access Control Policy is man…"
type textarea "Sectigo's access management program is based on a role-based access control (RB…"
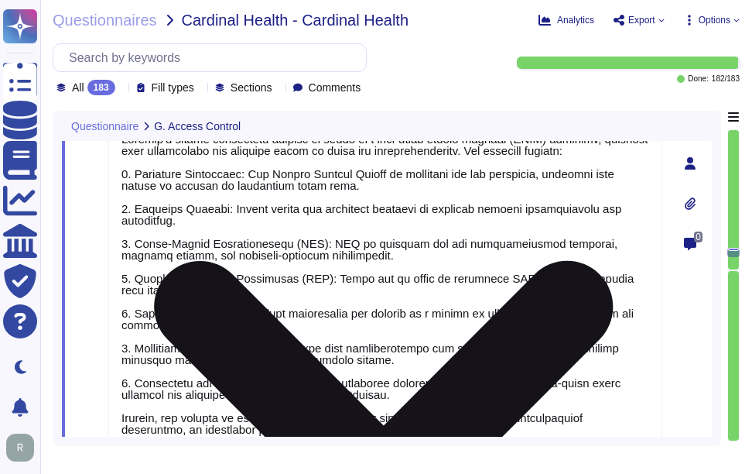
type textarea "Yes, our organization has established procedures to modify and terminate access…"
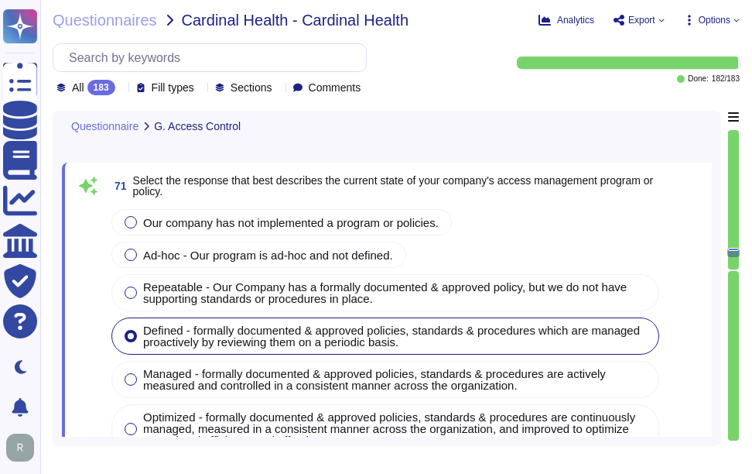
scroll to position [17665, 0]
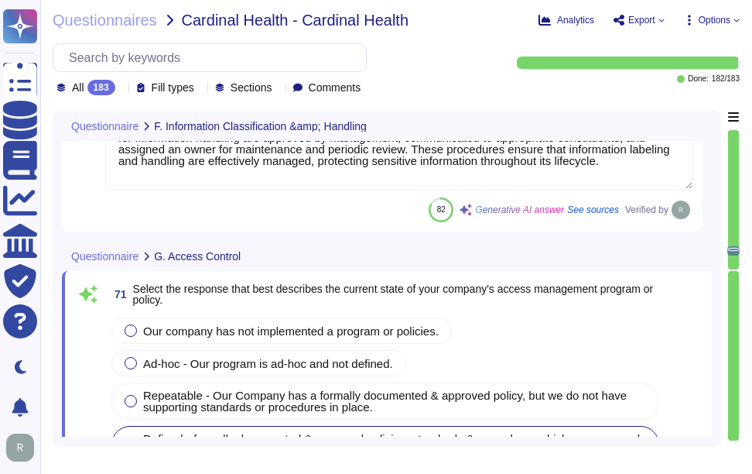
type textarea "Yes, Sectigo's data classification program formally assigns the role of a data …"
type textarea "Yes, Sectigo has developed and implemented a comprehensive set of procedures fo…"
type textarea "Sectigo's access management program is based on a role-based access control (RB…"
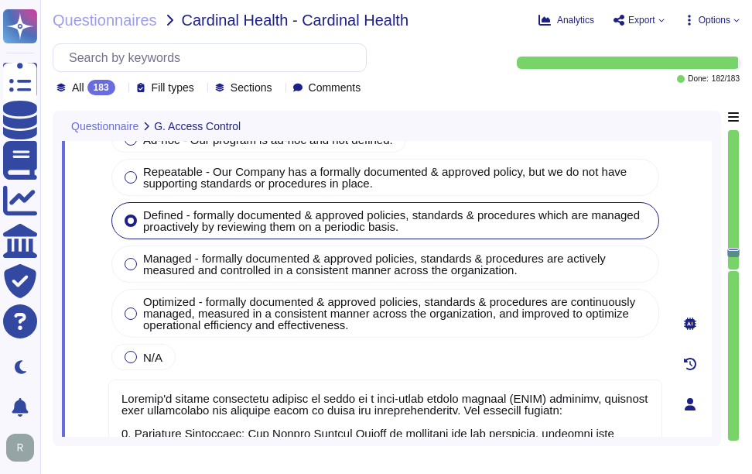
scroll to position [17897, 0]
type textarea "Yes, our company assigns unique user IDs to all users. Each user ID is assigned…"
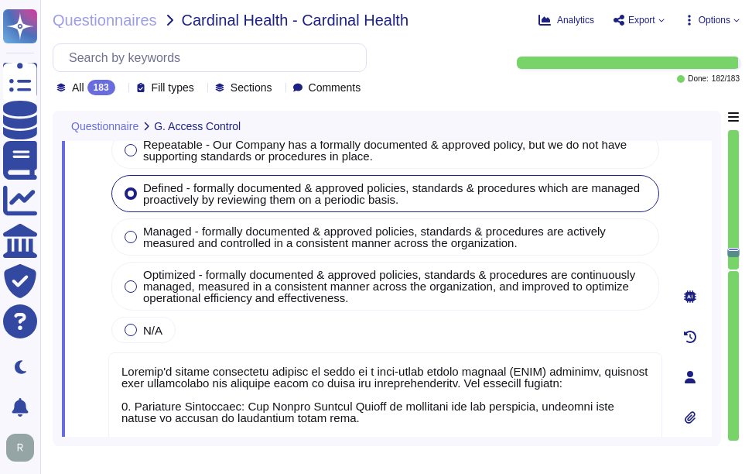
scroll to position [2, 0]
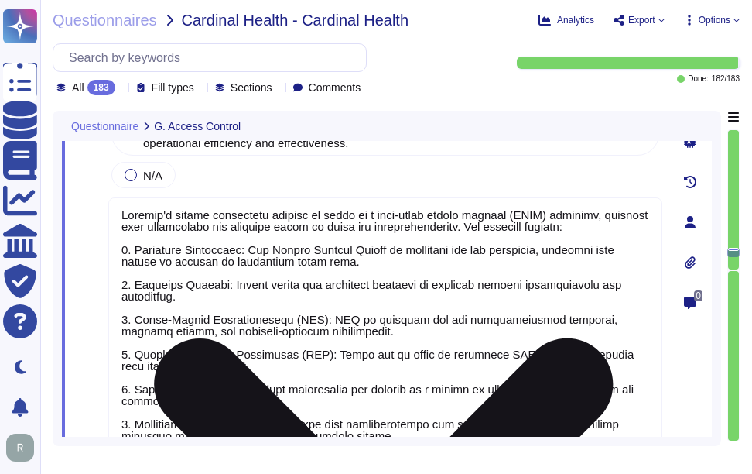
type textarea "Yes, our organization has established procedures to modify and terminate access…"
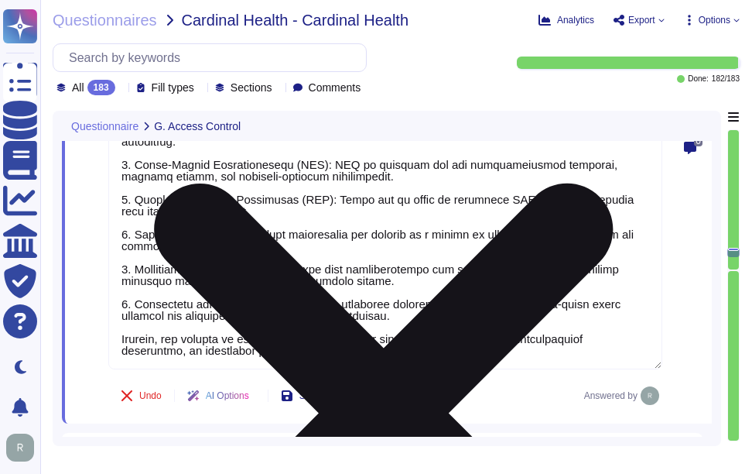
scroll to position [18362, 0]
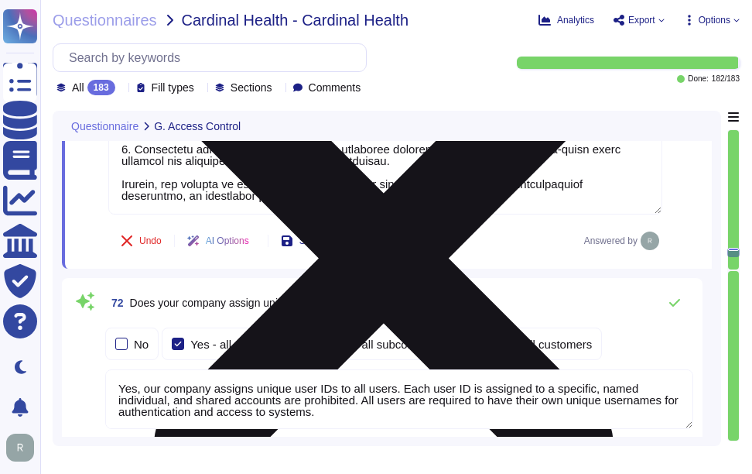
type textarea "Yes, our company has controls in place to require separation of duties between …"
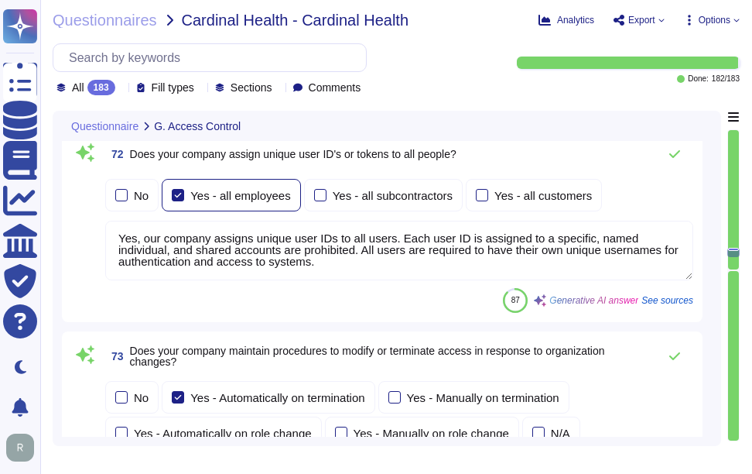
scroll to position [18516, 0]
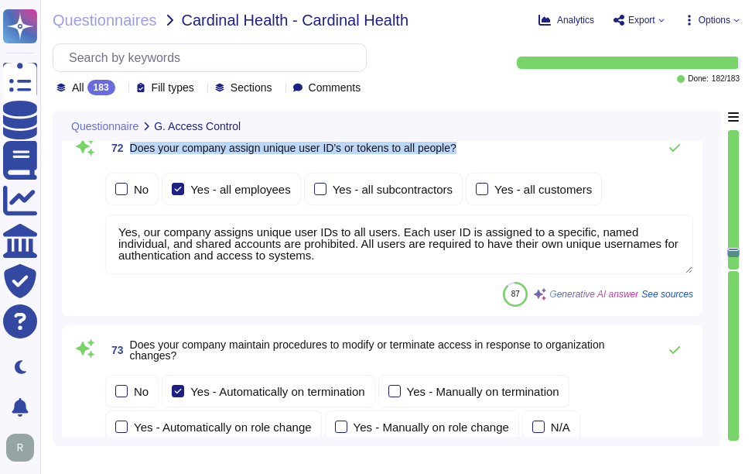
drag, startPoint x: 130, startPoint y: 147, endPoint x: 535, endPoint y: 156, distance: 404.8
click at [535, 156] on div "72 Does your company assign unique user ID's or tokens to all people?" at bounding box center [399, 147] width 588 height 31
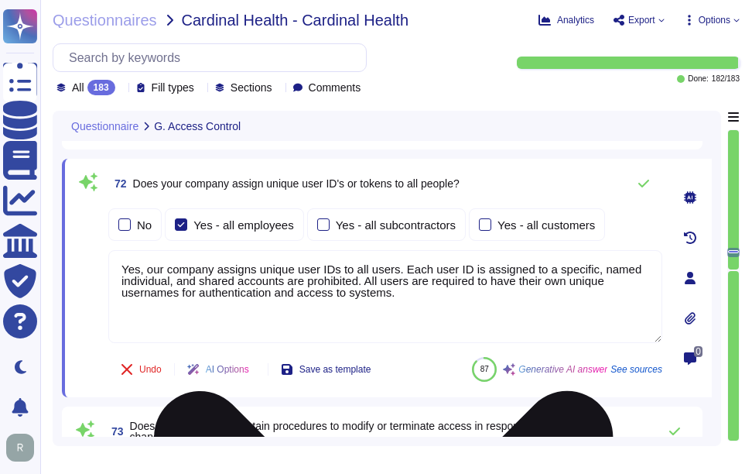
scroll to position [18439, 0]
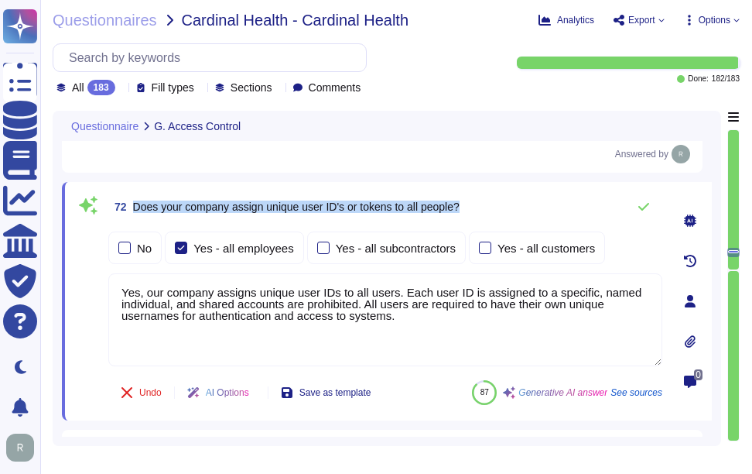
drag, startPoint x: 133, startPoint y: 205, endPoint x: 495, endPoint y: 206, distance: 362.1
click at [495, 206] on div "72 Does your company assign unique user ID's or tokens to all people?" at bounding box center [385, 206] width 554 height 31
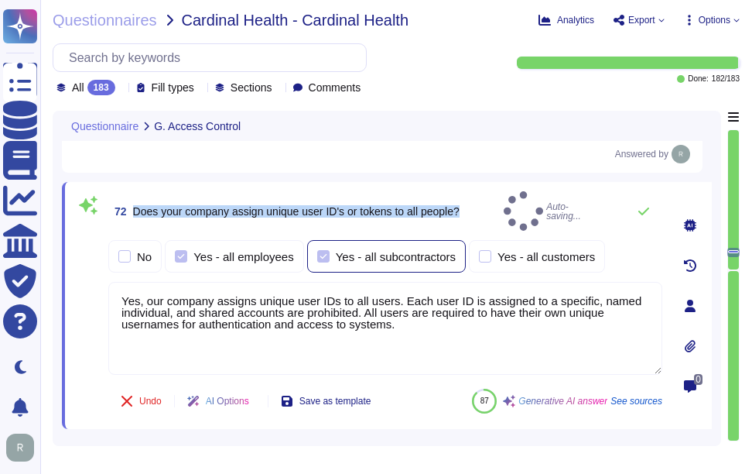
click at [325, 251] on div at bounding box center [323, 256] width 12 height 12
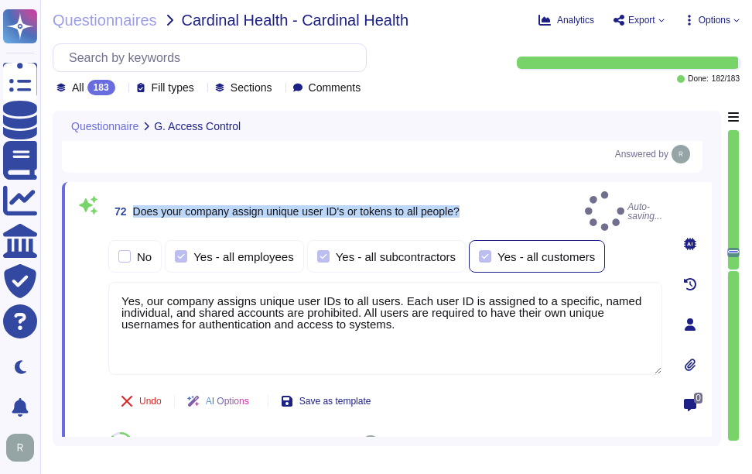
click at [482, 250] on div at bounding box center [485, 256] width 12 height 12
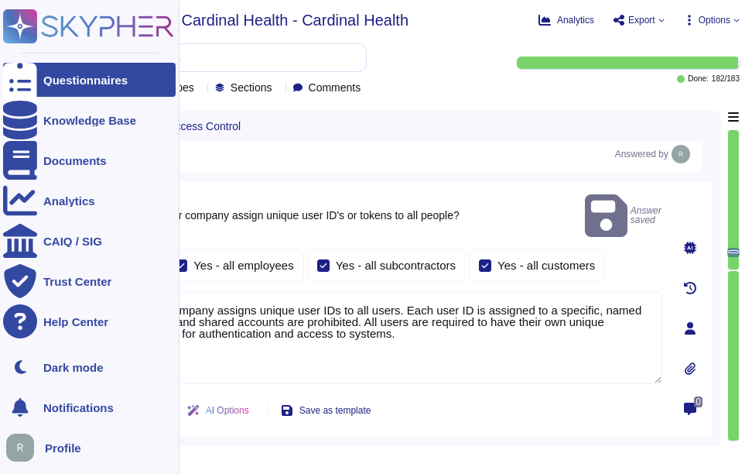
drag, startPoint x: 421, startPoint y: 323, endPoint x: 8, endPoint y: 261, distance: 417.8
click at [8, 261] on div "Questionnaires Knowledge Base Documents Analytics CAIQ / SIG Trust Center Help …" at bounding box center [376, 237] width 752 height 474
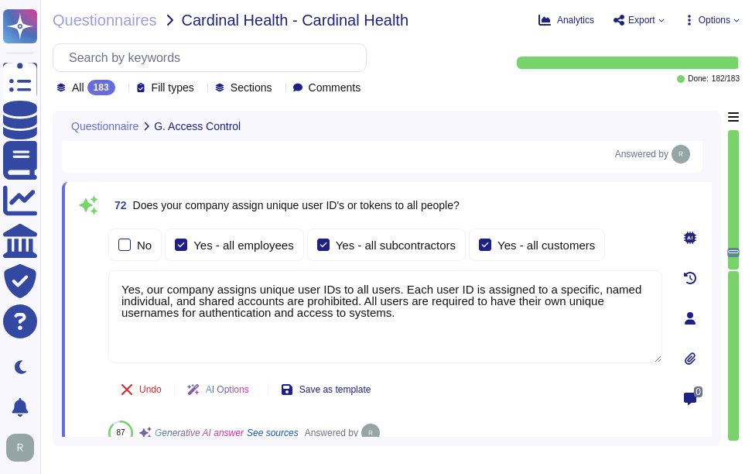
click at [545, 186] on div "72 Does your company assign unique user ID's or tokens to all people? No Yes - …" at bounding box center [387, 318] width 650 height 272
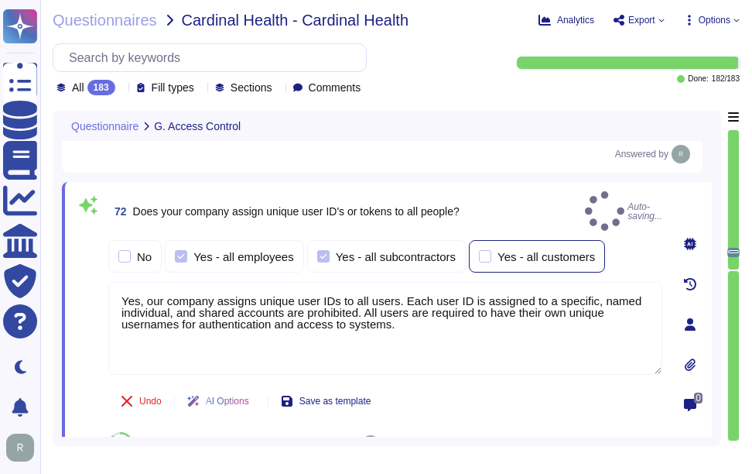
click at [479, 251] on div at bounding box center [485, 256] width 12 height 12
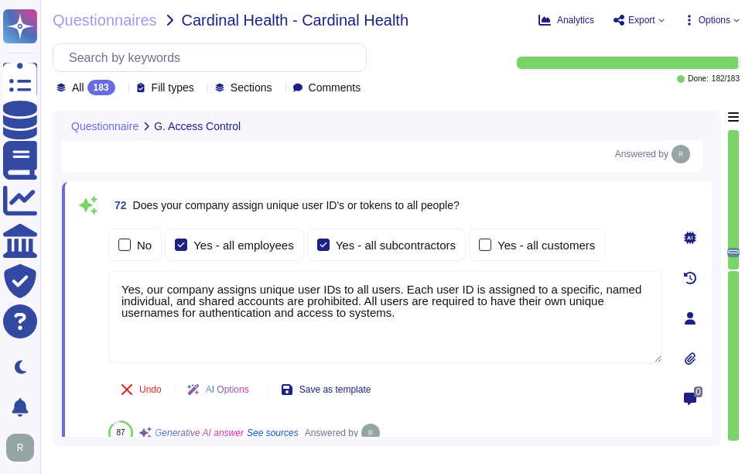
click at [560, 203] on div "72 Does your company assign unique user ID's or tokens to all people?" at bounding box center [385, 205] width 554 height 28
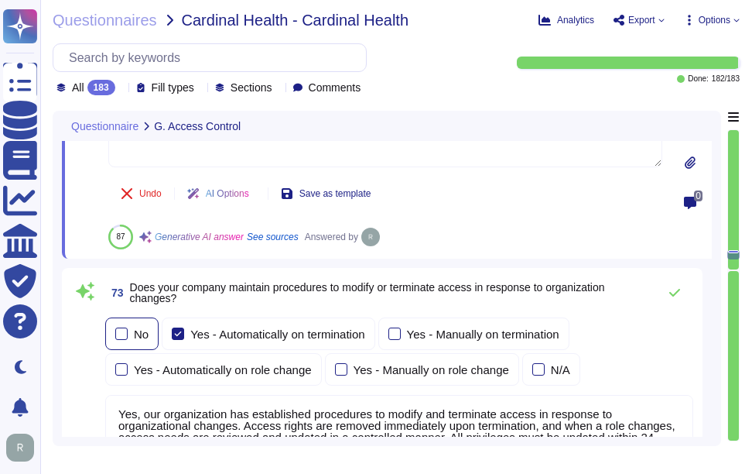
scroll to position [18671, 0]
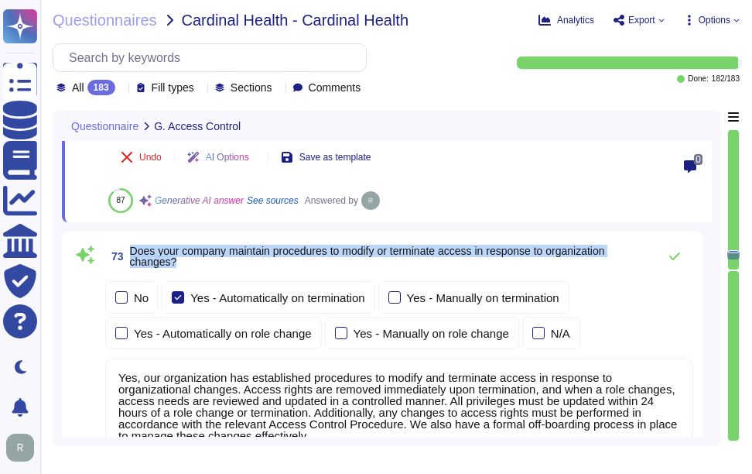
drag, startPoint x: 134, startPoint y: 254, endPoint x: 190, endPoint y: 266, distance: 57.8
click at [190, 266] on span "Does your company maintain procedures to modify or terminate access in response…" at bounding box center [390, 256] width 520 height 22
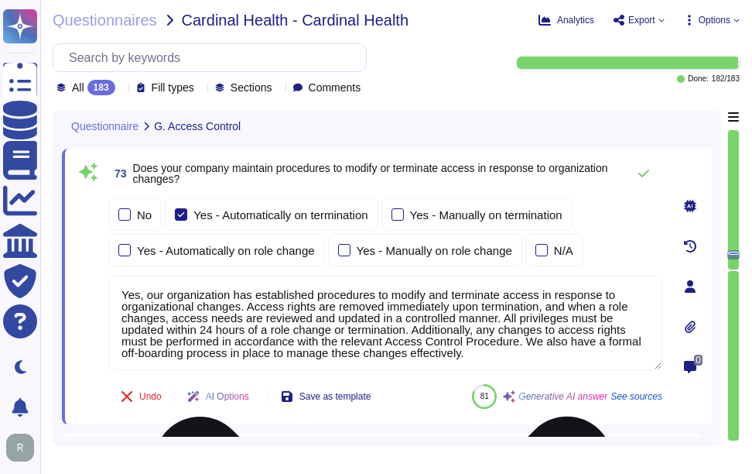
type textarea "Yes, our company conducts periodic access reviews for all account types, includ…"
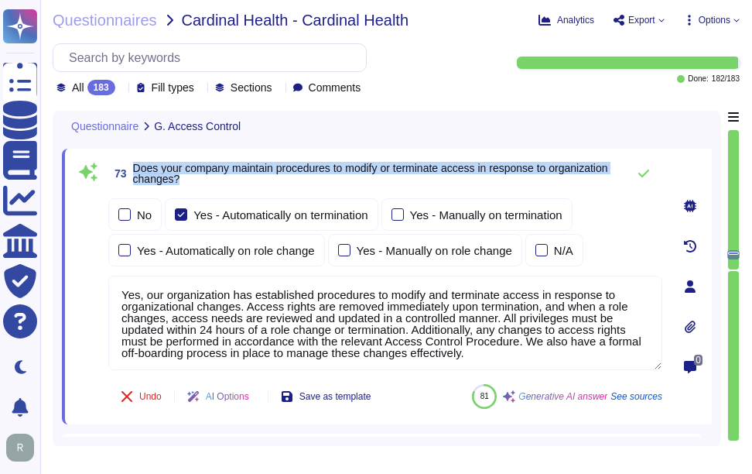
drag, startPoint x: 134, startPoint y: 167, endPoint x: 347, endPoint y: 191, distance: 214.1
click at [347, 189] on div "73 Does your company maintain procedures to modify or terminate access in respo…" at bounding box center [385, 173] width 554 height 31
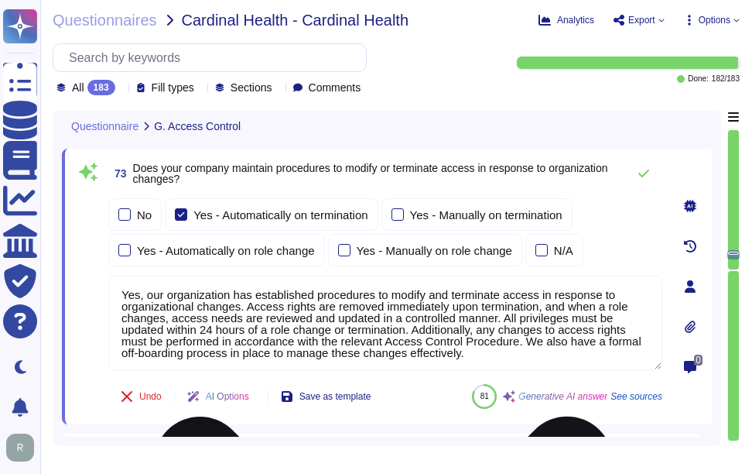
click at [383, 334] on textarea "Yes, our organization has established procedures to modify and terminate access…" at bounding box center [385, 322] width 554 height 94
click at [614, 255] on div "No Yes - Automatically on termination Yes - Manually on termination Yes - Autom…" at bounding box center [385, 232] width 554 height 68
click at [321, 326] on textarea "Yes, our organization has established procedures to modify and terminate access…" at bounding box center [385, 322] width 554 height 94
click at [436, 152] on div "73 Does your company maintain procedures to modify or terminate access in respo…" at bounding box center [387, 286] width 650 height 275
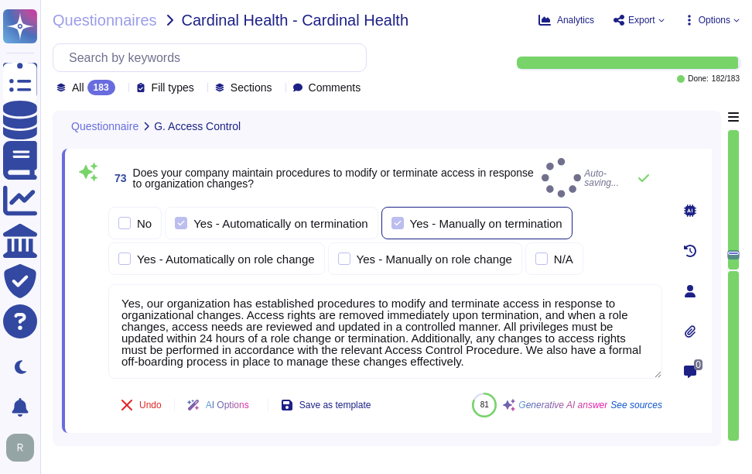
click at [404, 217] on div at bounding box center [398, 223] width 12 height 12
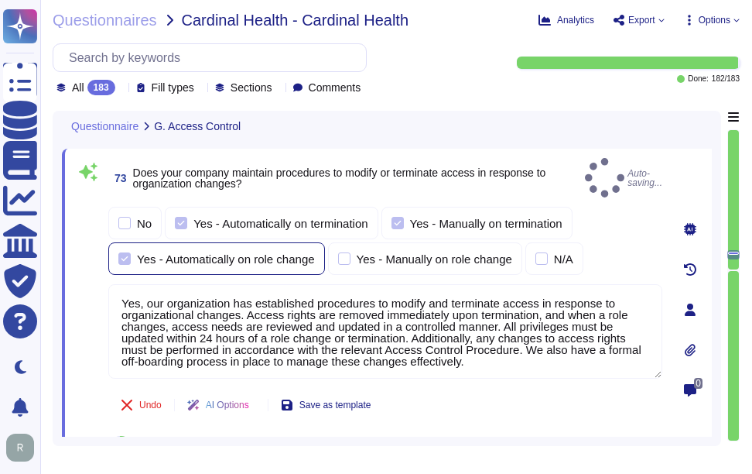
click at [126, 252] on div at bounding box center [124, 258] width 12 height 12
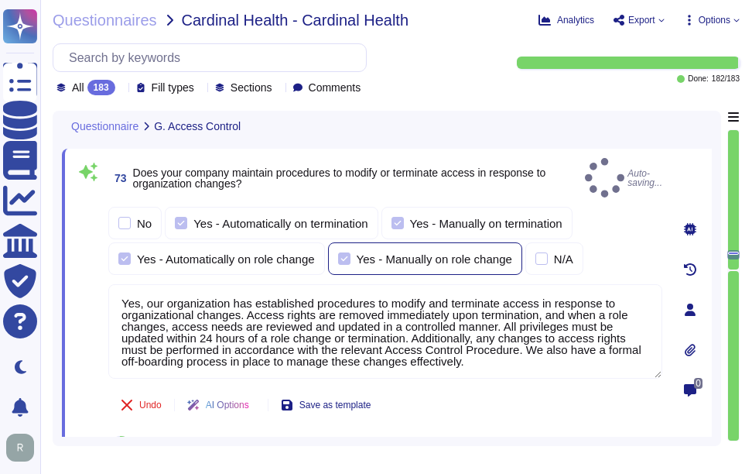
click at [334, 252] on div "Yes - Manually on role change" at bounding box center [425, 258] width 194 height 32
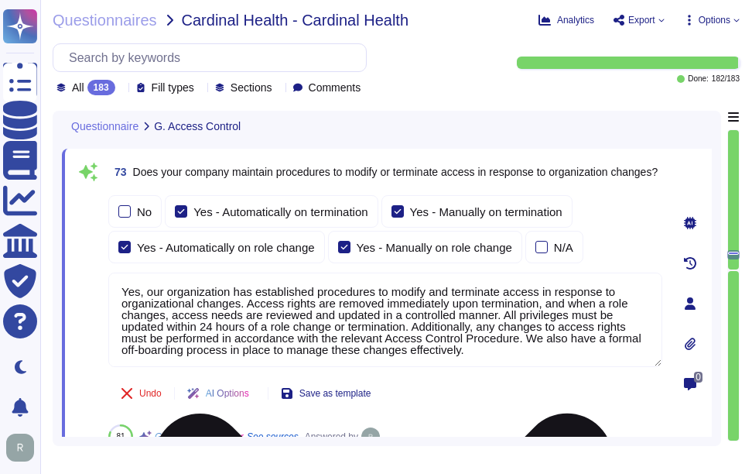
click at [211, 328] on textarea "Yes, our organization has established procedures to modify and terminate access…" at bounding box center [385, 319] width 554 height 94
click at [515, 274] on div "No Yes - Automatically on termination Yes - Manually on termination Yes - Autom…" at bounding box center [385, 280] width 554 height 176
click at [645, 171] on span "Does your company maintain procedures to modify or terminate access in response…" at bounding box center [395, 171] width 525 height 11
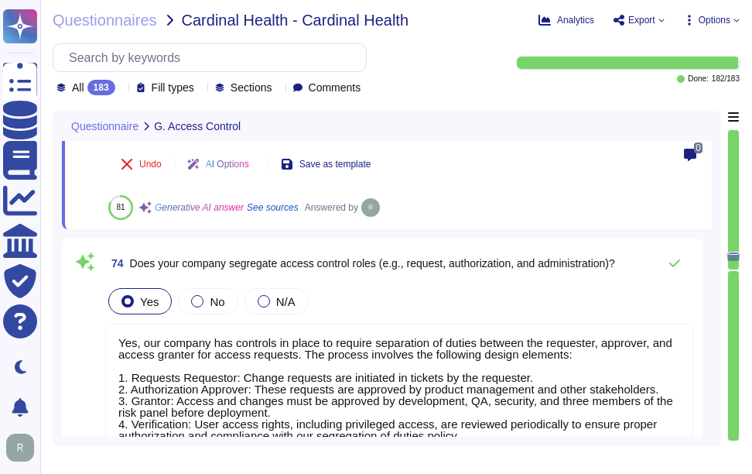
scroll to position [18903, 0]
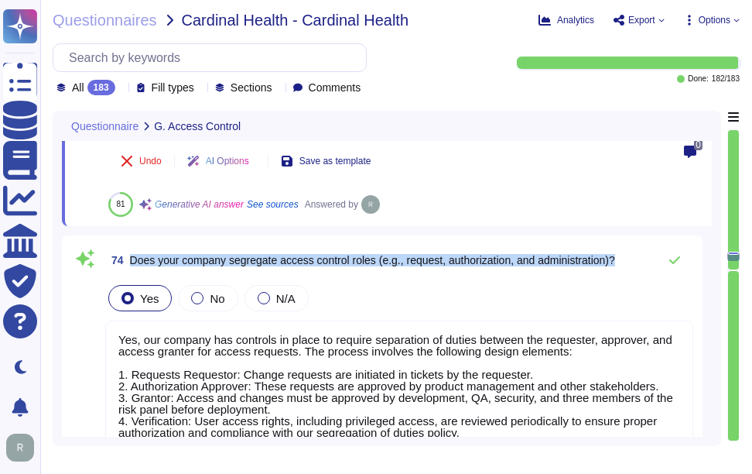
drag, startPoint x: 132, startPoint y: 265, endPoint x: 625, endPoint y: 275, distance: 493.7
click at [625, 275] on div "74 Does your company segregate access control roles (e.g., request, authorizati…" at bounding box center [399, 260] width 588 height 31
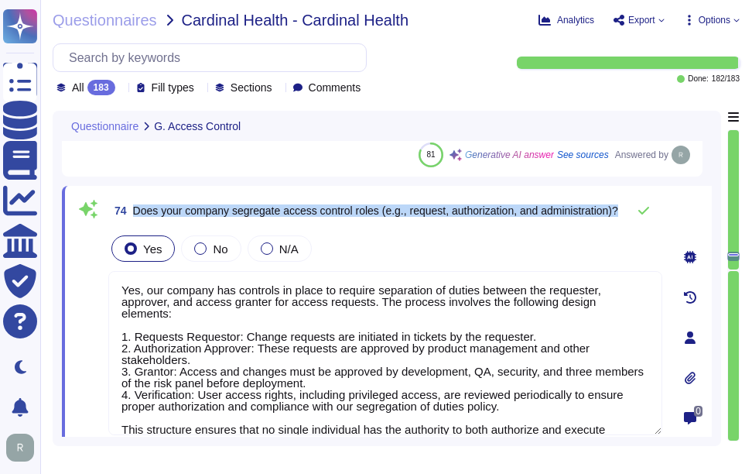
drag, startPoint x: 135, startPoint y: 207, endPoint x: 264, endPoint y: 225, distance: 130.5
click at [264, 224] on span "74 Does your company segregate access control roles (e.g., request, authorizati…" at bounding box center [363, 211] width 510 height 28
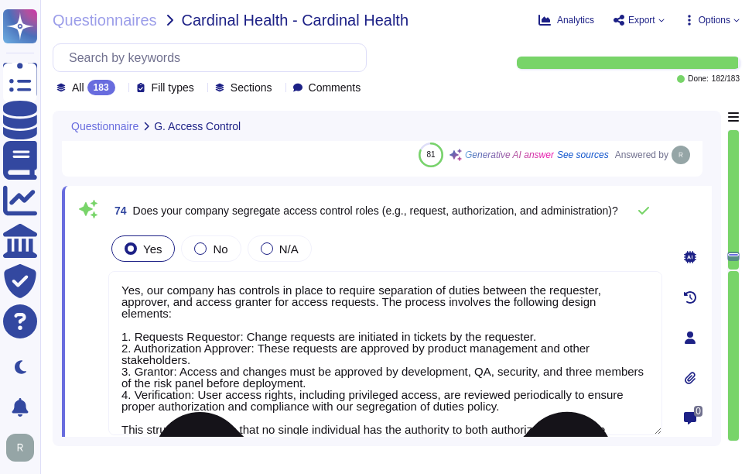
click at [378, 351] on textarea "Yes, our company has controls in place to require separation of duties between …" at bounding box center [385, 353] width 554 height 164
paste textarea "Additionally, responsibilities are organized so that no one person is responsib…"
type textarea "Yes, our company has controls in place to require separation of duties between …"
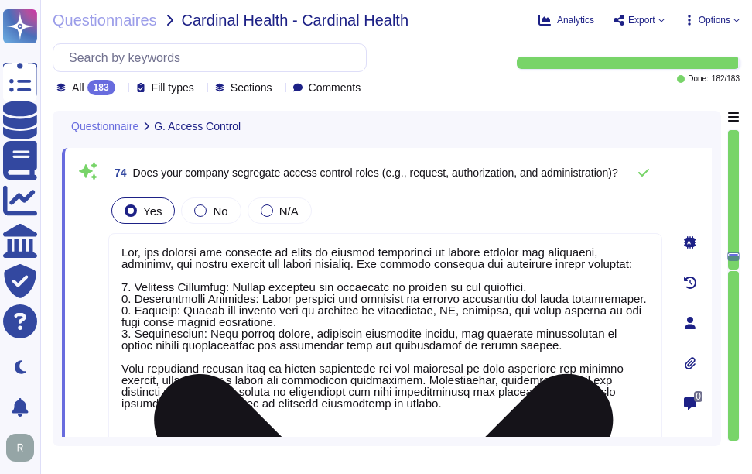
scroll to position [2, 0]
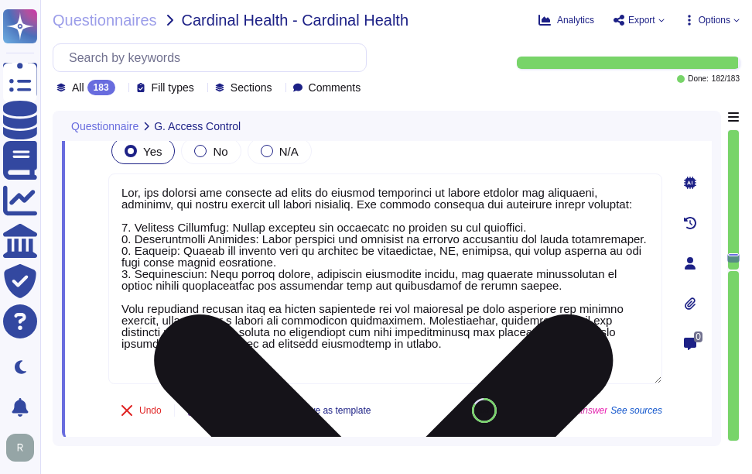
type textarea "Yes, our company maintains documented processes and procedures for tracking and…"
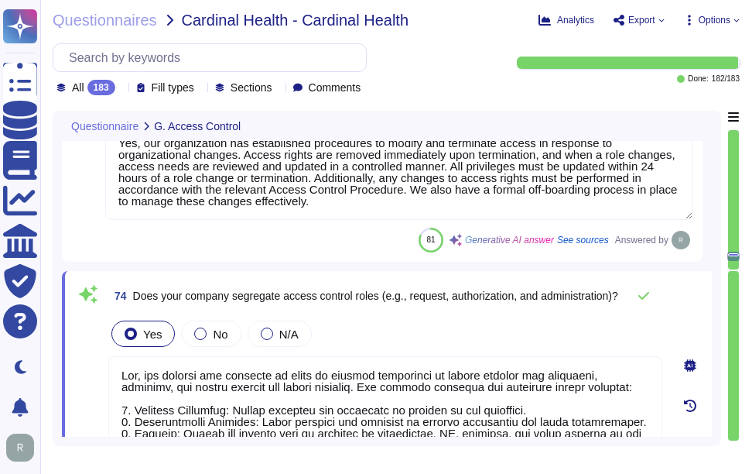
scroll to position [18786, 0]
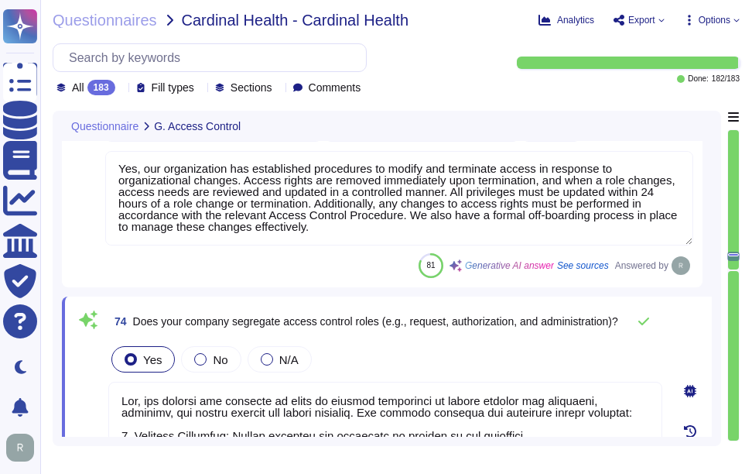
type textarea "Yes, our company has controls in place to require separation of duties between …"
click at [581, 361] on div "Yes No N/A" at bounding box center [385, 359] width 554 height 32
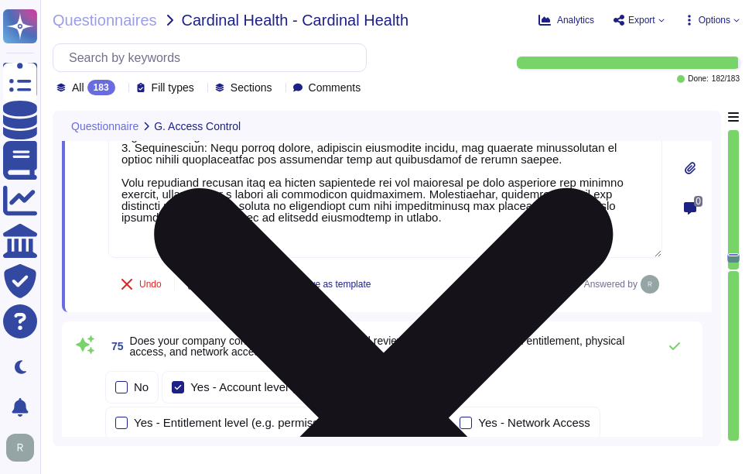
scroll to position [19173, 0]
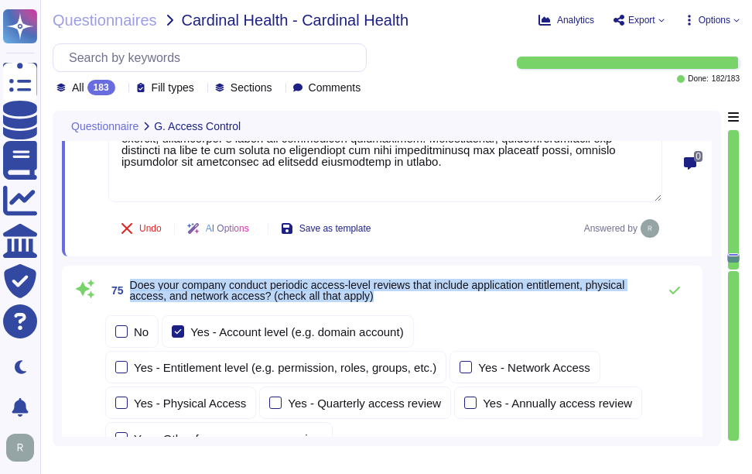
drag, startPoint x: 131, startPoint y: 282, endPoint x: 406, endPoint y: 295, distance: 275.7
click at [406, 295] on span "Does your company conduct periodic access-level reviews that include applicatio…" at bounding box center [390, 290] width 520 height 22
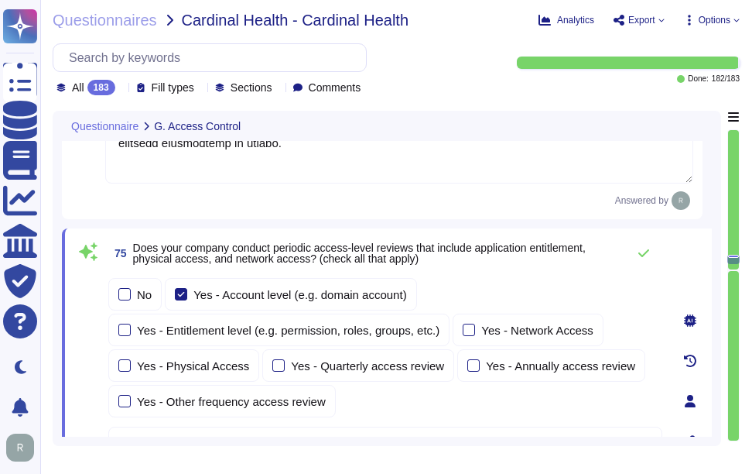
scroll to position [0, 0]
type textarea "Yes, our company has specific procedures for managing inactive accounts. Any us…"
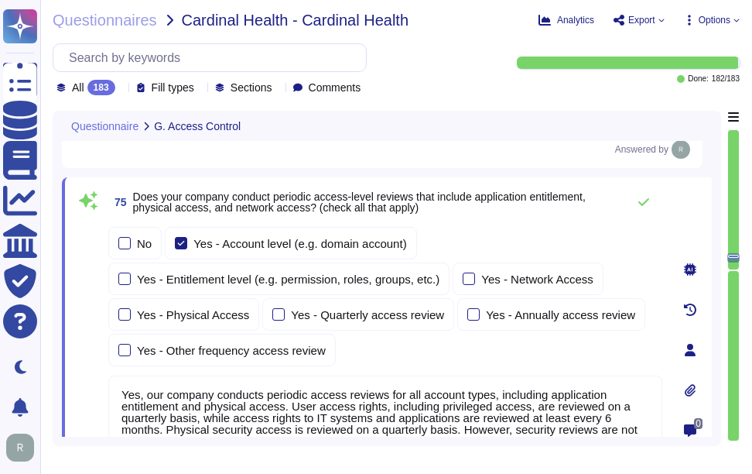
scroll to position [19209, 0]
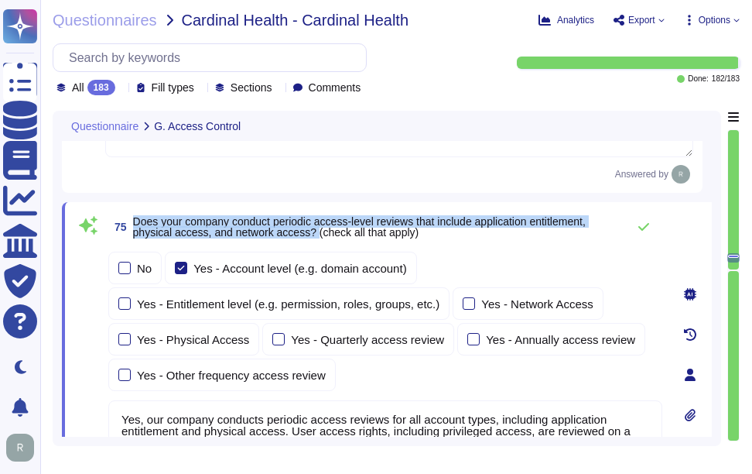
drag, startPoint x: 134, startPoint y: 221, endPoint x: 316, endPoint y: 232, distance: 182.9
click at [316, 232] on span "Does your company conduct periodic access-level reviews that include applicatio…" at bounding box center [359, 226] width 453 height 23
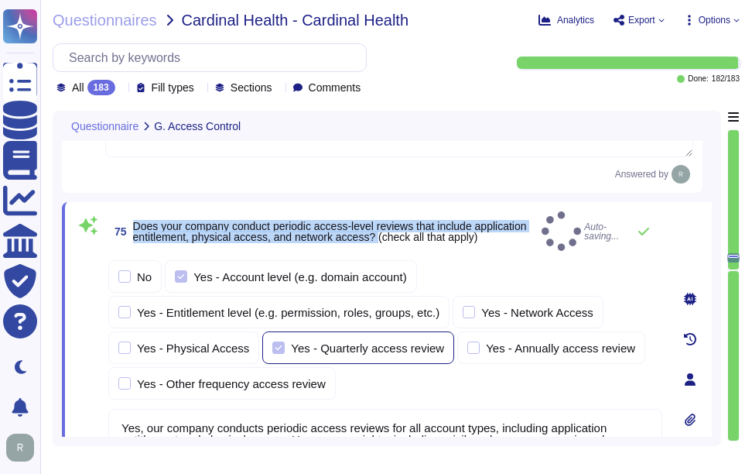
click at [262, 337] on div "Yes - Quarterly access review" at bounding box center [358, 347] width 192 height 32
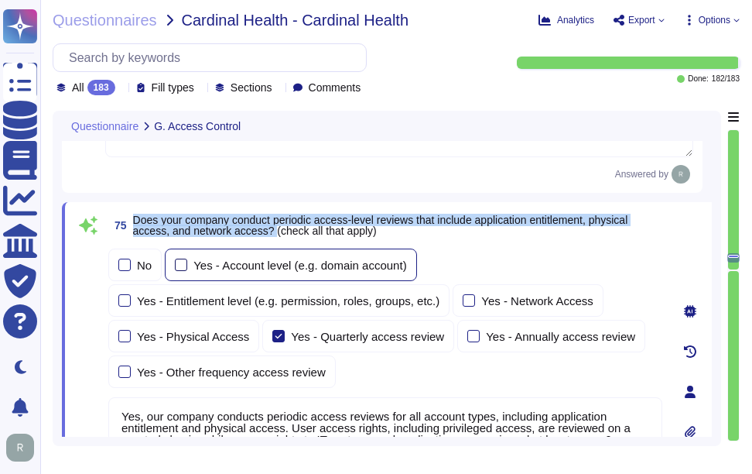
click at [182, 259] on div at bounding box center [181, 264] width 12 height 12
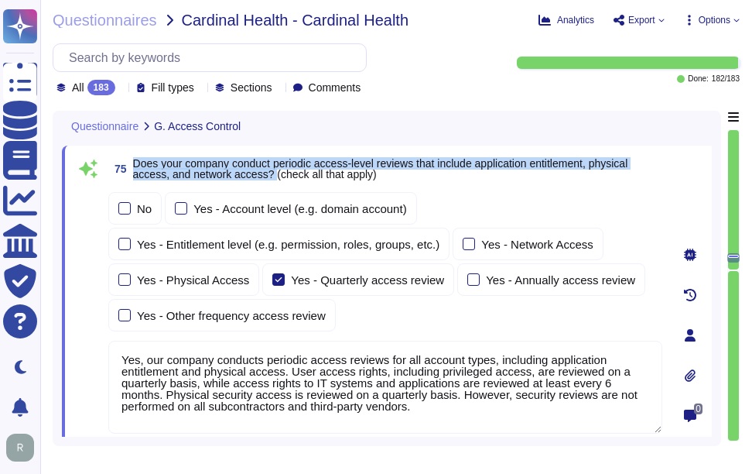
scroll to position [19286, 0]
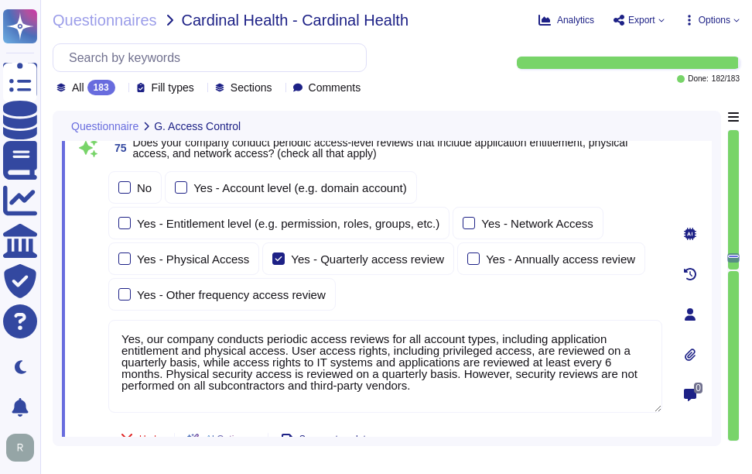
click at [545, 164] on div "75 Does your company conduct periodic access-level reviews that include applica…" at bounding box center [368, 314] width 588 height 361
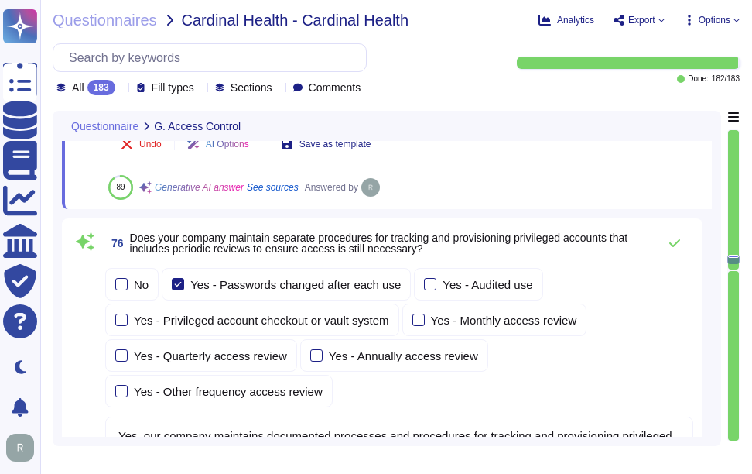
scroll to position [19596, 0]
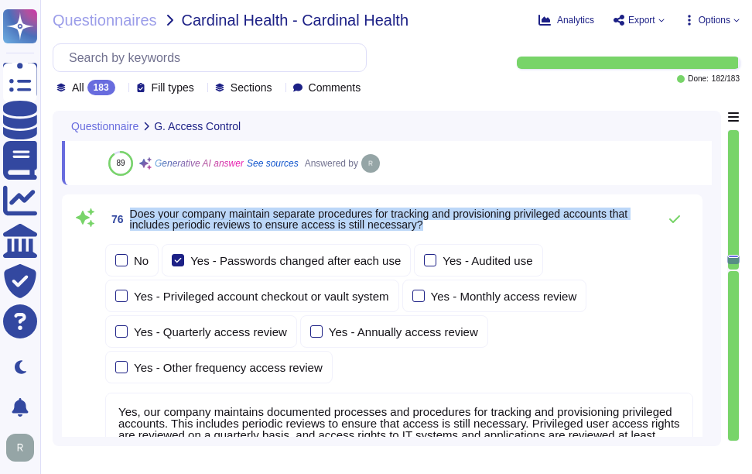
drag, startPoint x: 132, startPoint y: 211, endPoint x: 451, endPoint y: 222, distance: 319.0
click at [451, 222] on span "Does your company maintain separate procedures for tracking and provisioning pr…" at bounding box center [390, 219] width 520 height 22
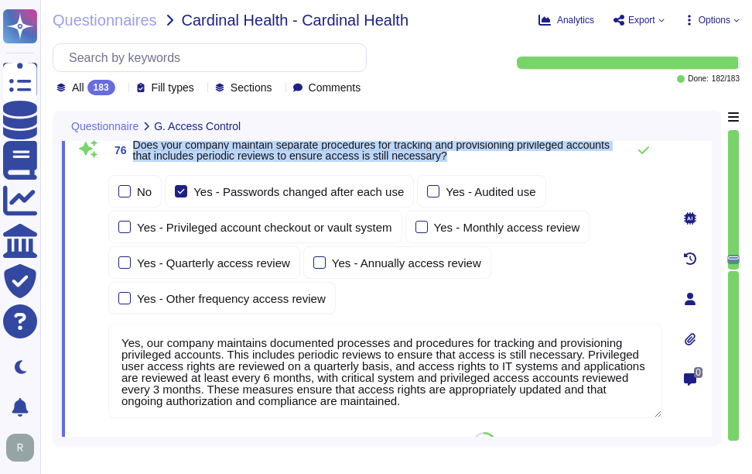
drag, startPoint x: 136, startPoint y: 143, endPoint x: 543, endPoint y: 159, distance: 407.3
click at [543, 159] on span "Does your company maintain separate procedures for tracking and provisioning pr…" at bounding box center [376, 150] width 486 height 22
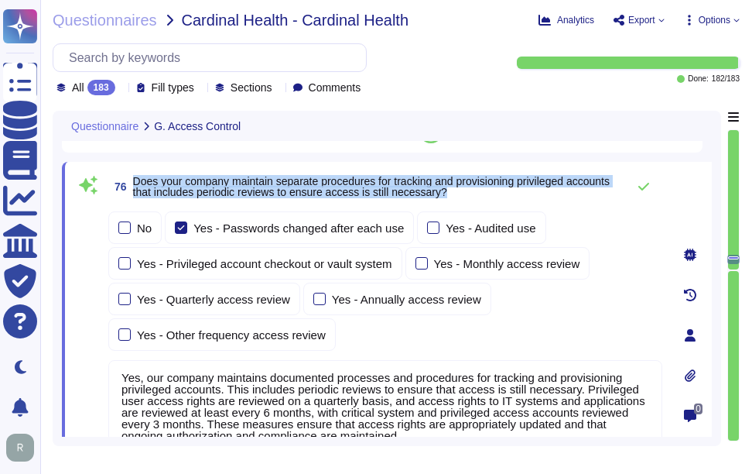
scroll to position [19572, 0]
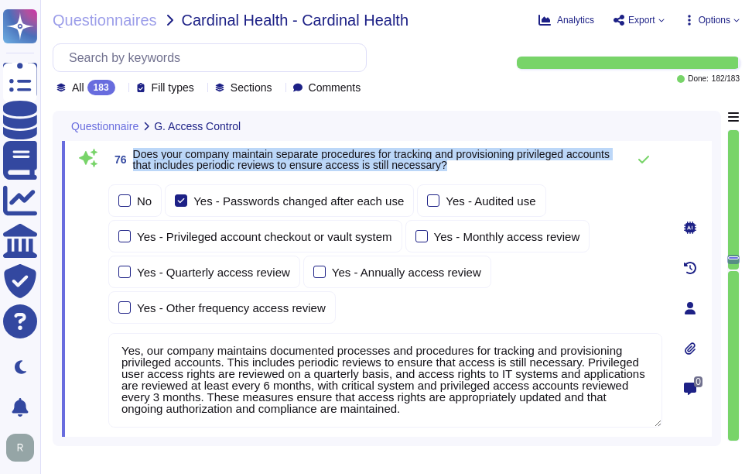
click at [228, 148] on span "Does your company maintain separate procedures for tracking and provisioning pr…" at bounding box center [371, 159] width 477 height 23
drag, startPoint x: 133, startPoint y: 153, endPoint x: 504, endPoint y: 163, distance: 370.8
click at [504, 163] on span "Does your company maintain separate procedures for tracking and provisioning pr…" at bounding box center [376, 160] width 486 height 22
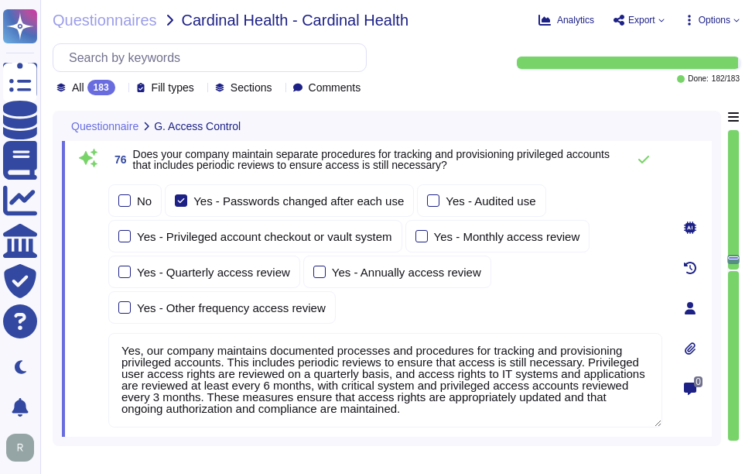
click at [313, 402] on textarea "Yes, our company maintains documented processes and procedures for tracking and…" at bounding box center [385, 380] width 554 height 94
paste textarea ", which"
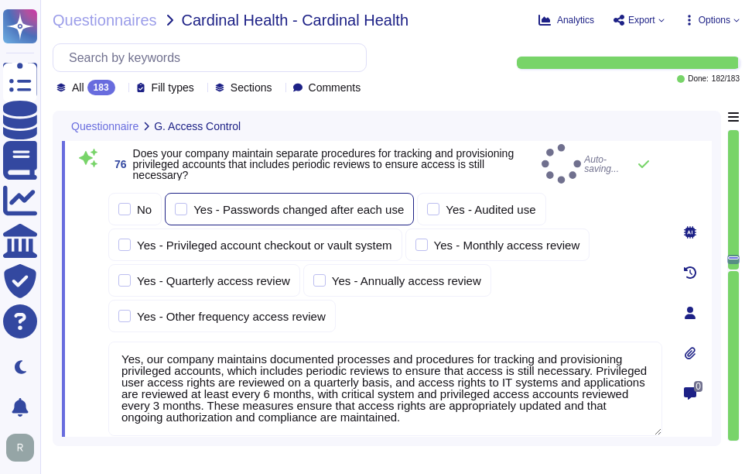
click at [184, 203] on div at bounding box center [181, 209] width 12 height 12
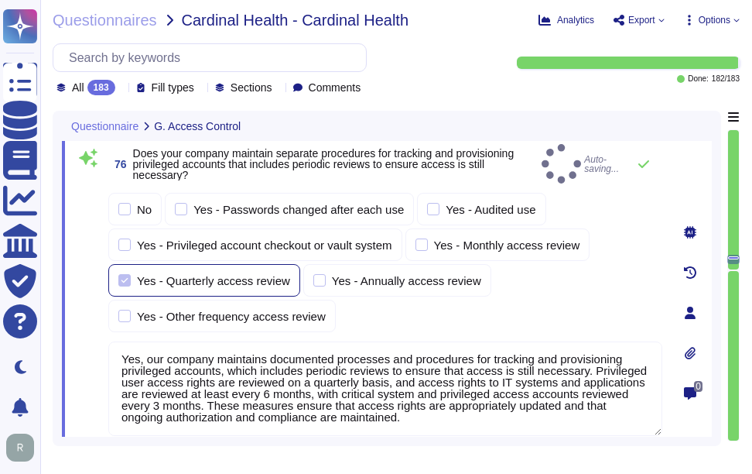
click at [128, 274] on div at bounding box center [124, 280] width 12 height 12
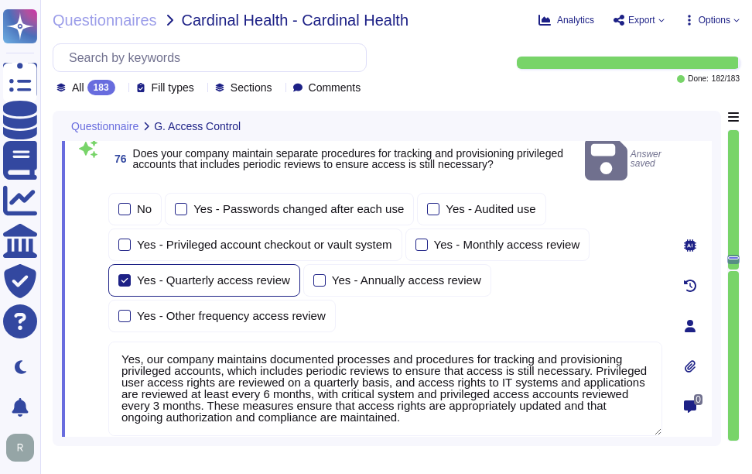
click at [208, 274] on div "Yes - Quarterly access review" at bounding box center [213, 280] width 153 height 12
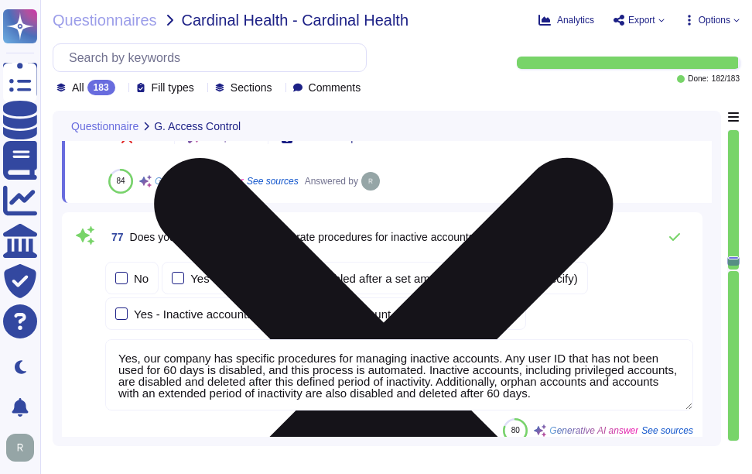
scroll to position [19882, 0]
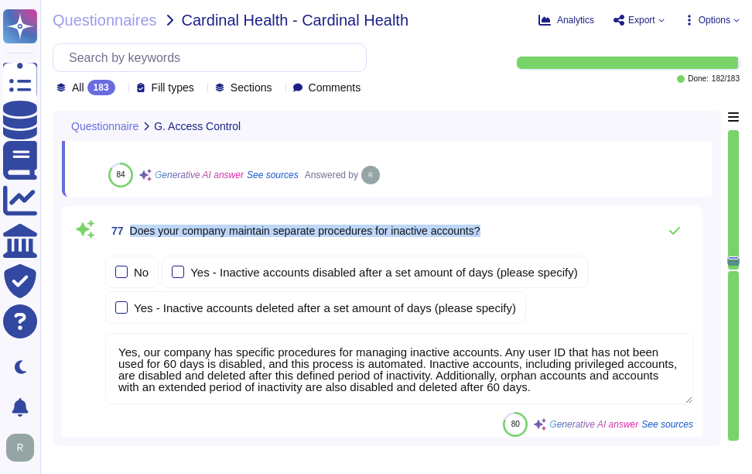
drag, startPoint x: 132, startPoint y: 229, endPoint x: 505, endPoint y: 231, distance: 373.7
click at [505, 231] on div "77 Does your company maintain separate procedures for inactive accounts?" at bounding box center [399, 230] width 588 height 31
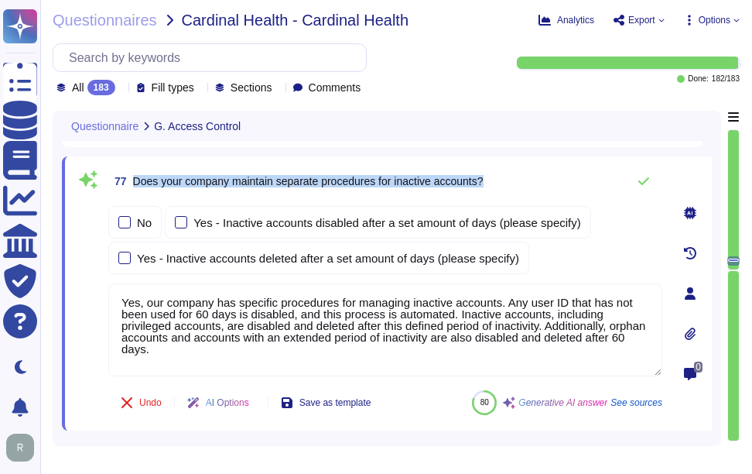
drag, startPoint x: 134, startPoint y: 178, endPoint x: 496, endPoint y: 178, distance: 362.1
click at [496, 178] on div "77 Does your company maintain separate procedures for inactive accounts?" at bounding box center [385, 181] width 554 height 31
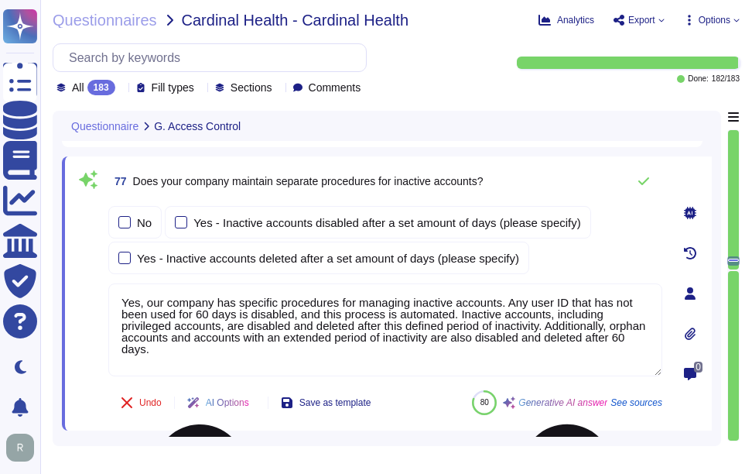
click at [234, 308] on textarea "Yes, our company has specific procedures for managing inactive accounts. Any us…" at bounding box center [385, 329] width 554 height 93
paste textarea "These measures are part of our comprehensive security protocols to enhance acce…"
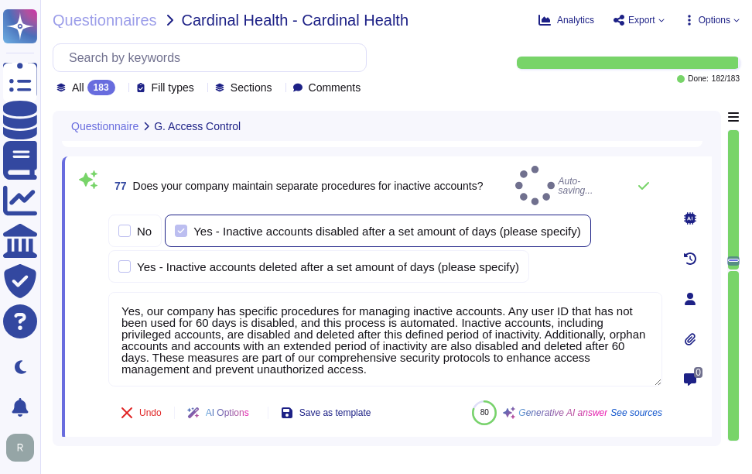
click at [179, 227] on div at bounding box center [181, 230] width 12 height 12
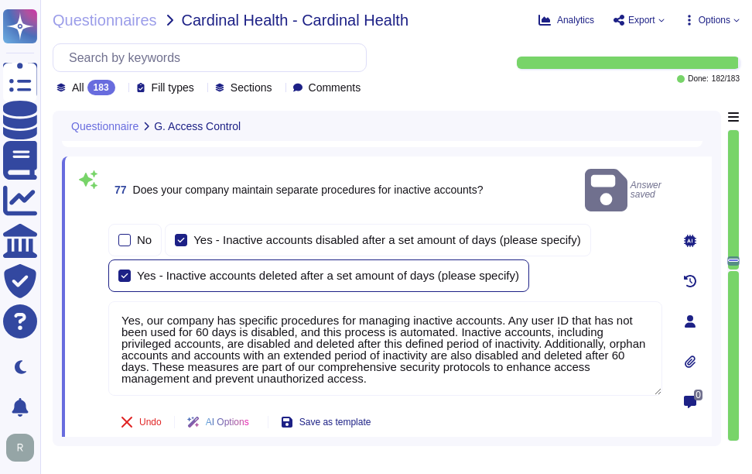
click at [128, 269] on div at bounding box center [124, 275] width 12 height 12
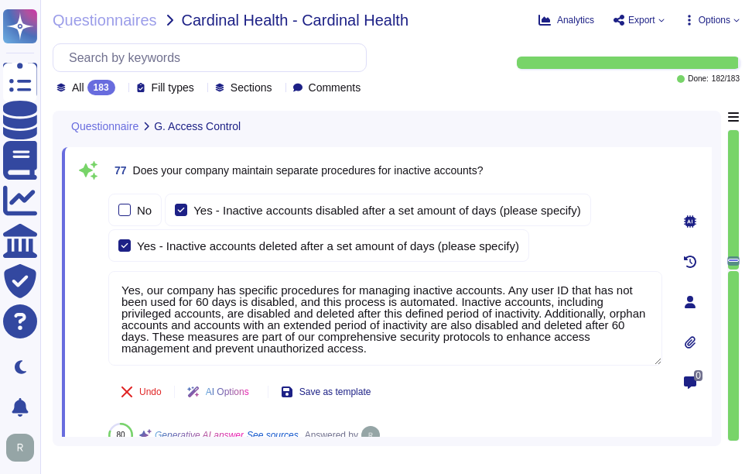
click at [594, 139] on div "Questionnaire G. Access Control" at bounding box center [387, 126] width 650 height 30
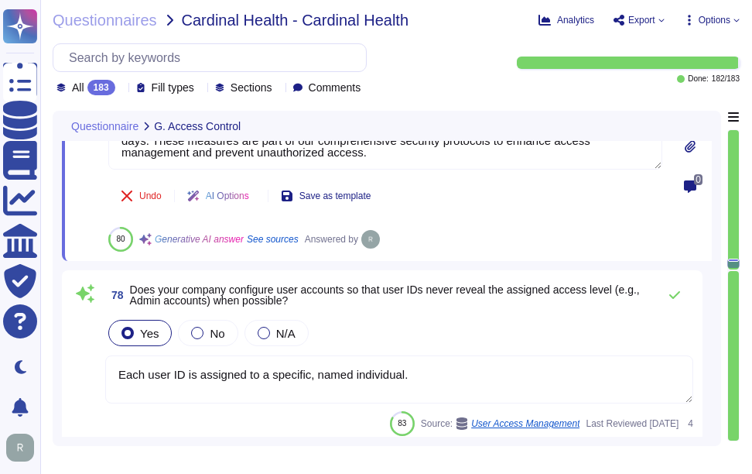
scroll to position [20114, 0]
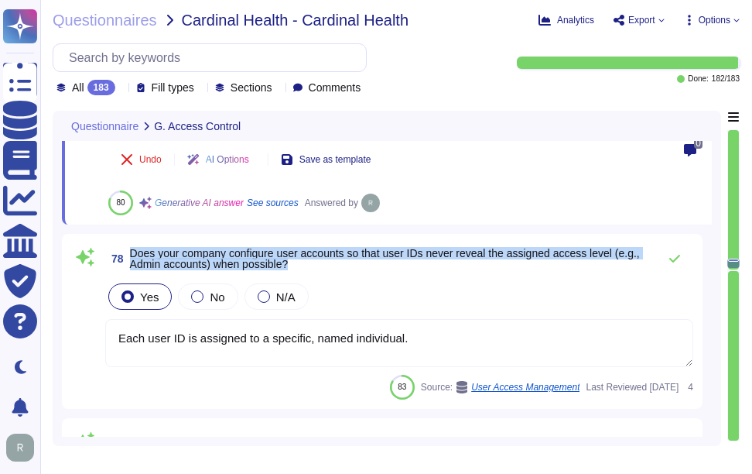
drag, startPoint x: 130, startPoint y: 250, endPoint x: 294, endPoint y: 266, distance: 164.8
click at [294, 266] on span "Does your company configure user accounts so that user IDs never reveal the ass…" at bounding box center [390, 259] width 520 height 22
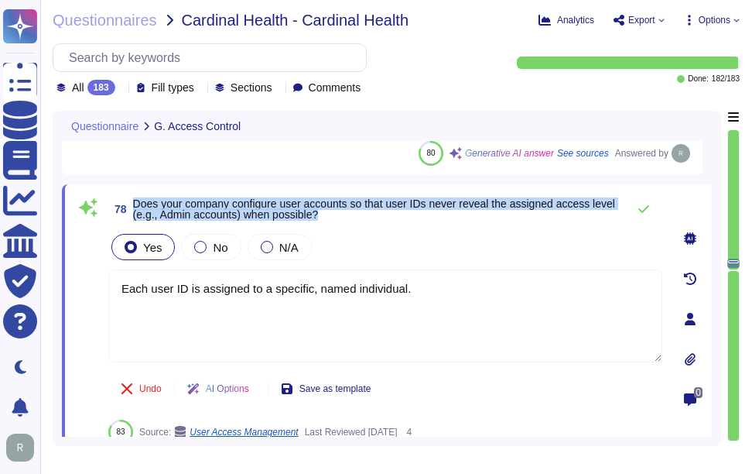
drag, startPoint x: 133, startPoint y: 200, endPoint x: 417, endPoint y: 220, distance: 284.6
click at [417, 220] on span "78 Does your company configure user accounts so that user IDs never reveal the …" at bounding box center [363, 209] width 511 height 28
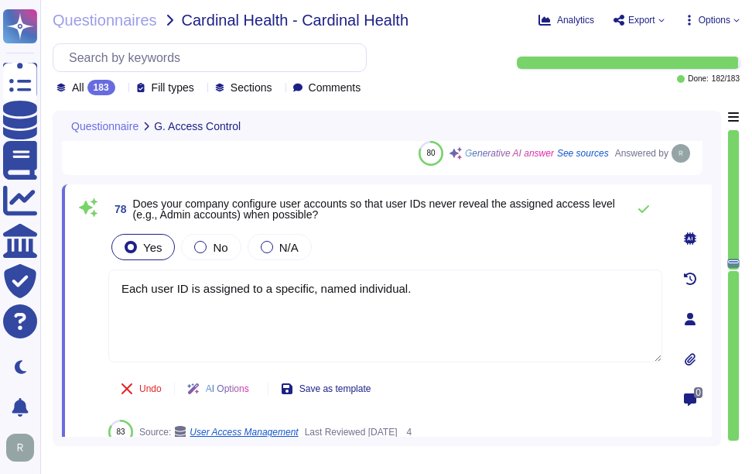
drag, startPoint x: 417, startPoint y: 220, endPoint x: 372, endPoint y: 230, distance: 46.0
click at [372, 230] on div "78 Does your company configure user accounts so that user IDs never reveal the …" at bounding box center [368, 318] width 588 height 251
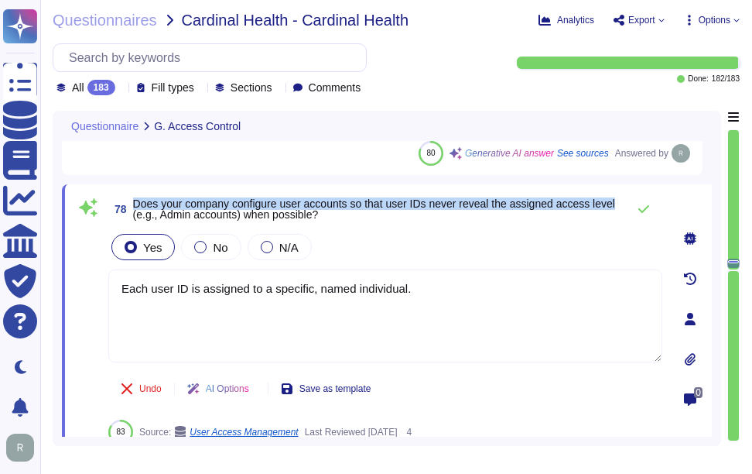
drag, startPoint x: 135, startPoint y: 200, endPoint x: 619, endPoint y: 204, distance: 484.4
click at [619, 204] on div "78 Does your company configure user accounts so that user IDs never reveal the …" at bounding box center [385, 208] width 554 height 31
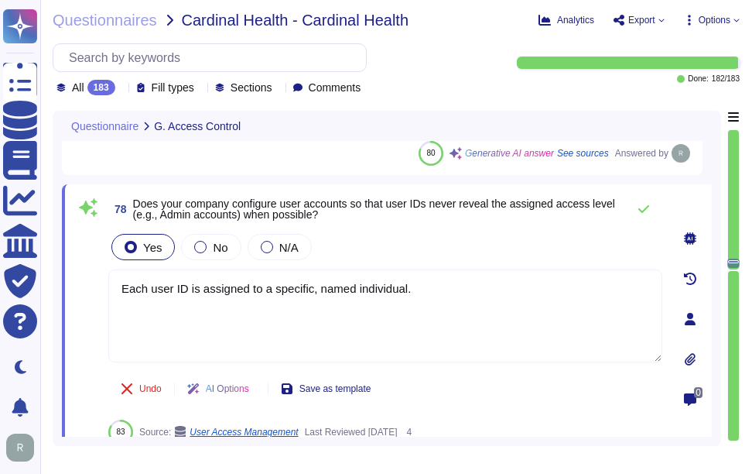
click at [465, 242] on div "Yes No N/A" at bounding box center [385, 247] width 554 height 32
click at [518, 220] on span "78 Does your company configure user accounts so that user IDs never reveal the …" at bounding box center [363, 209] width 511 height 28
click at [641, 207] on icon at bounding box center [644, 209] width 12 height 12
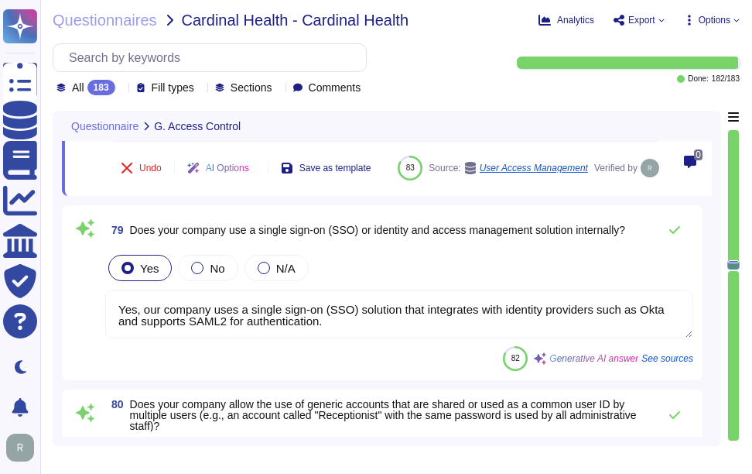
scroll to position [20346, 0]
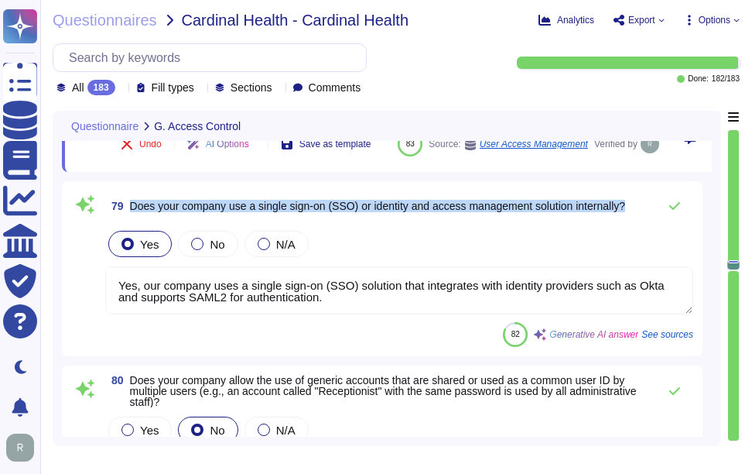
drag, startPoint x: 131, startPoint y: 206, endPoint x: 636, endPoint y: 214, distance: 505.3
click at [636, 214] on div "79 Does your company use a single sign-on (SSO) or identity and access manageme…" at bounding box center [399, 205] width 588 height 31
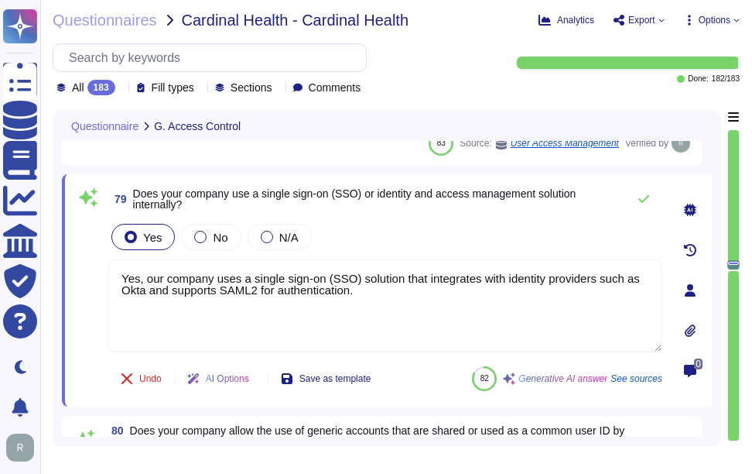
scroll to position [20269, 0]
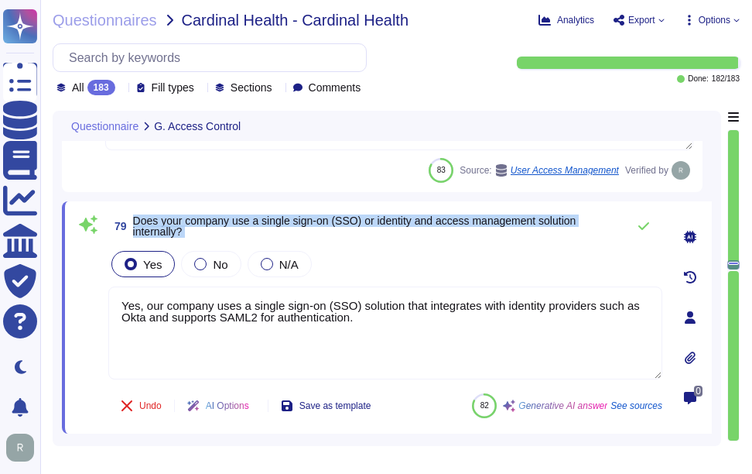
drag, startPoint x: 134, startPoint y: 219, endPoint x: 281, endPoint y: 249, distance: 150.1
click at [281, 249] on div "79 Does your company use a single sign-on (SSO) or identity and access manageme…" at bounding box center [368, 317] width 588 height 214
click at [573, 268] on div "Yes No N/A" at bounding box center [385, 264] width 554 height 32
click at [645, 227] on icon at bounding box center [644, 226] width 12 height 12
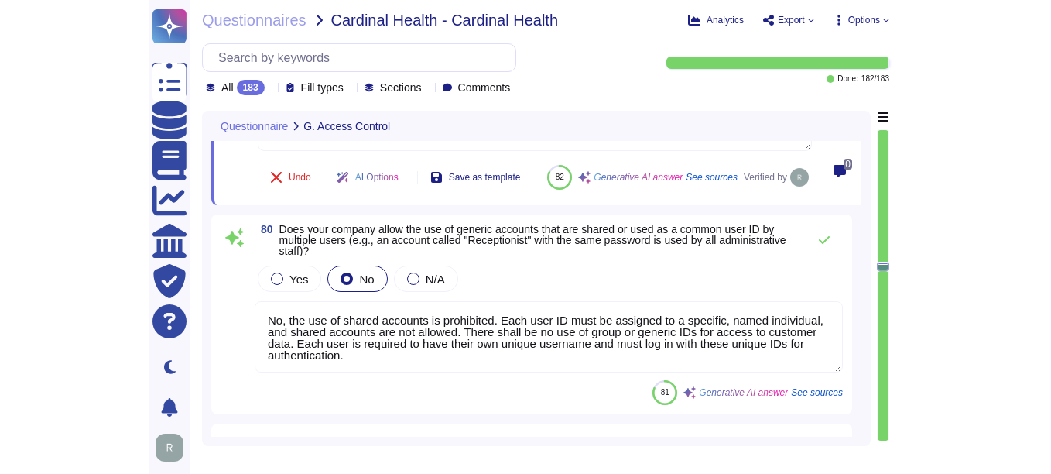
scroll to position [20501, 0]
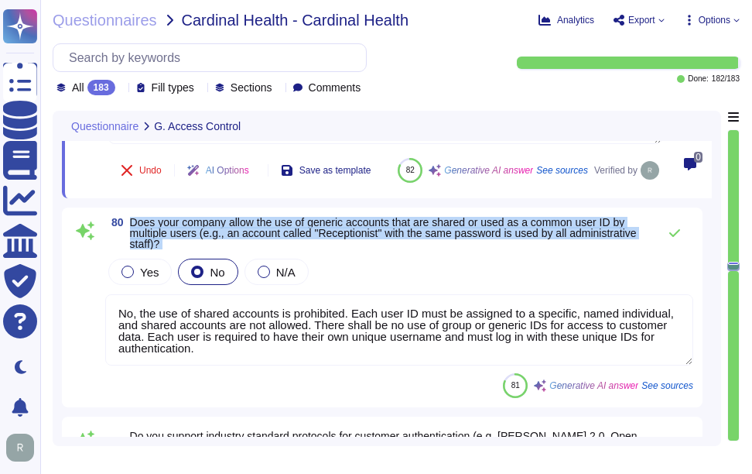
drag, startPoint x: 129, startPoint y: 258, endPoint x: 210, endPoint y: 290, distance: 87.2
click at [210, 290] on div "80 Does your company allow the use of generic accounts that are shared or used …" at bounding box center [382, 307] width 622 height 181
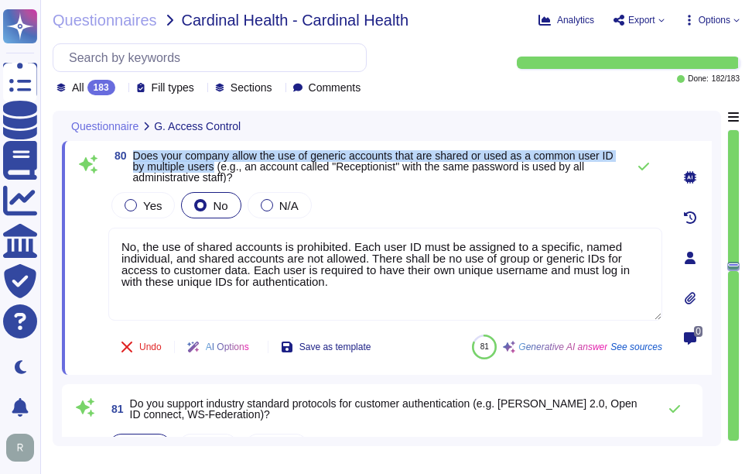
drag, startPoint x: 132, startPoint y: 152, endPoint x: 230, endPoint y: 170, distance: 99.1
click at [230, 170] on span "80 Does your company allow the use of generic accounts that are shared or used …" at bounding box center [363, 166] width 511 height 32
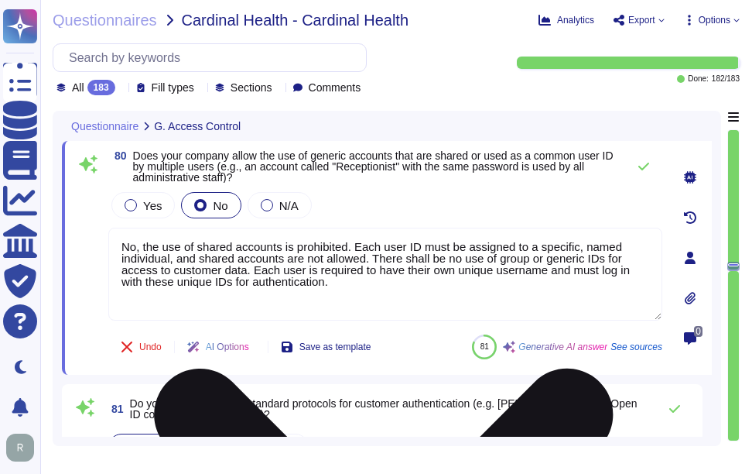
click at [339, 291] on textarea "No, the use of shared accounts is prohibited. Each user ID must be assigned to …" at bounding box center [385, 273] width 554 height 93
paste textarea "All users are required to have their own unique usernames for authentication an…"
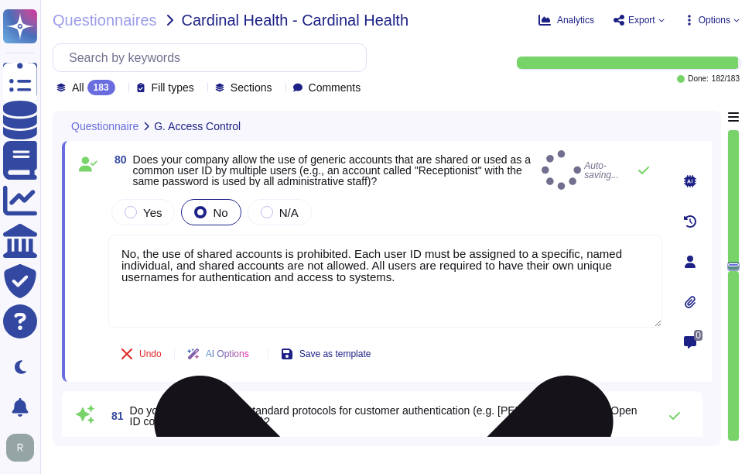
click at [289, 279] on textarea "No, the use of shared accounts is prohibited. Each user ID must be assigned to …" at bounding box center [385, 280] width 554 height 93
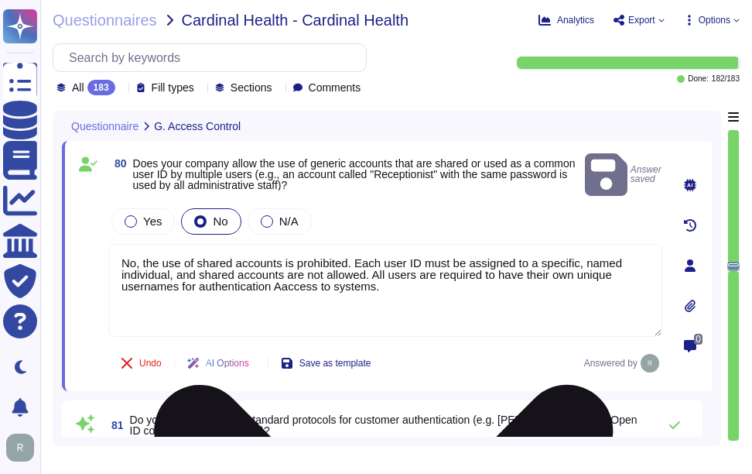
click at [381, 257] on textarea "No, the use of shared accounts is prohibited. Each user ID must be assigned to …" at bounding box center [385, 290] width 554 height 93
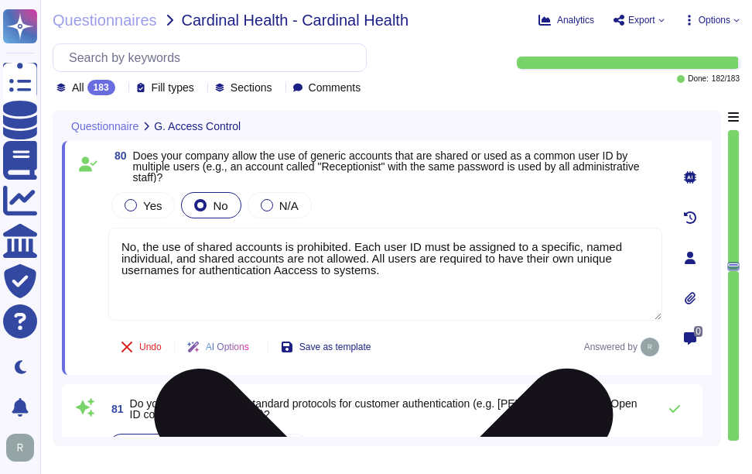
paste textarea "and"
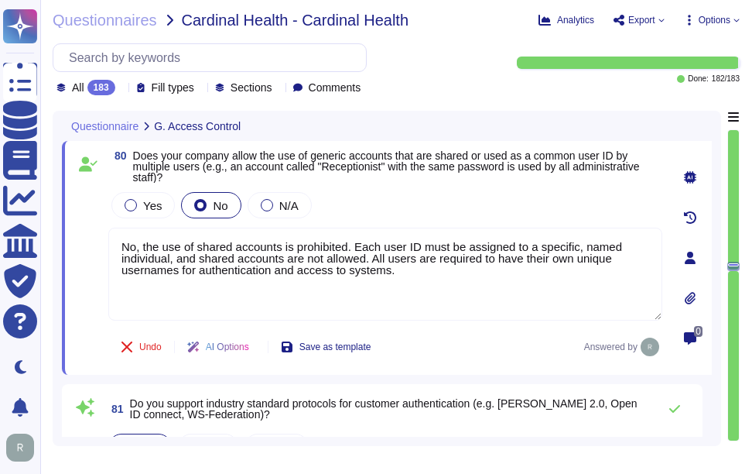
click at [420, 207] on div "Yes No N/A" at bounding box center [385, 205] width 554 height 32
click at [417, 209] on div "Yes No N/A" at bounding box center [385, 205] width 554 height 32
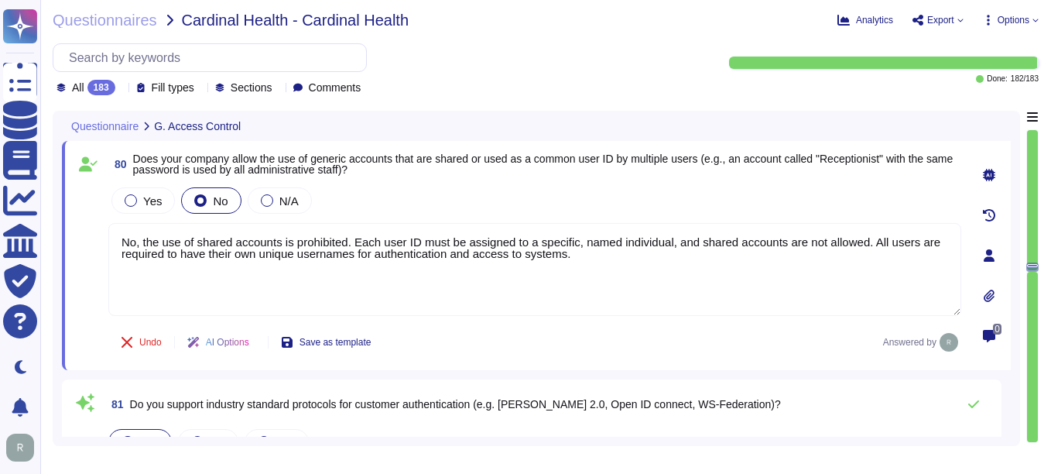
click at [437, 275] on textarea "No, the use of shared accounts is prohibited. Each user ID must be assigned to …" at bounding box center [534, 269] width 853 height 93
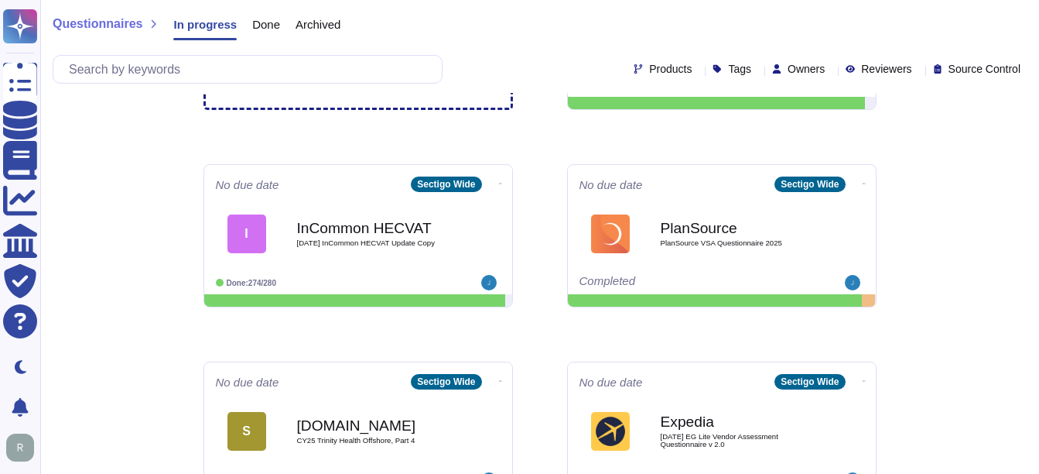
scroll to position [155, 0]
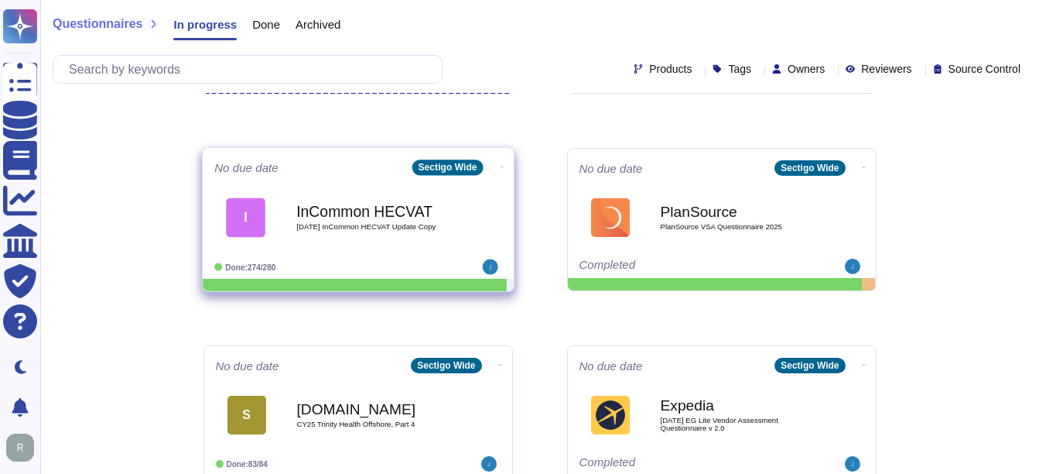
click at [396, 227] on span "2025 08 29 InCommon HECVAT Update Copy" at bounding box center [374, 227] width 156 height 8
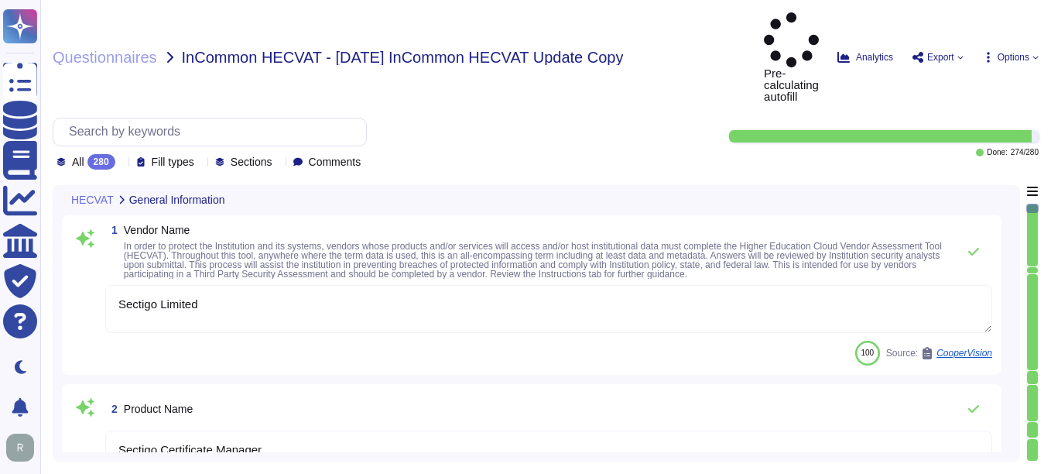
type textarea "Sectigo Limited"
type textarea "Sectigo Certificate Manager"
type textarea "Sectigo offers a comprehensive range of digital identity solutions and certific…"
type textarea "The web link to the Product Privacy Notice is https://www.sectigo.com/privacy-p…"
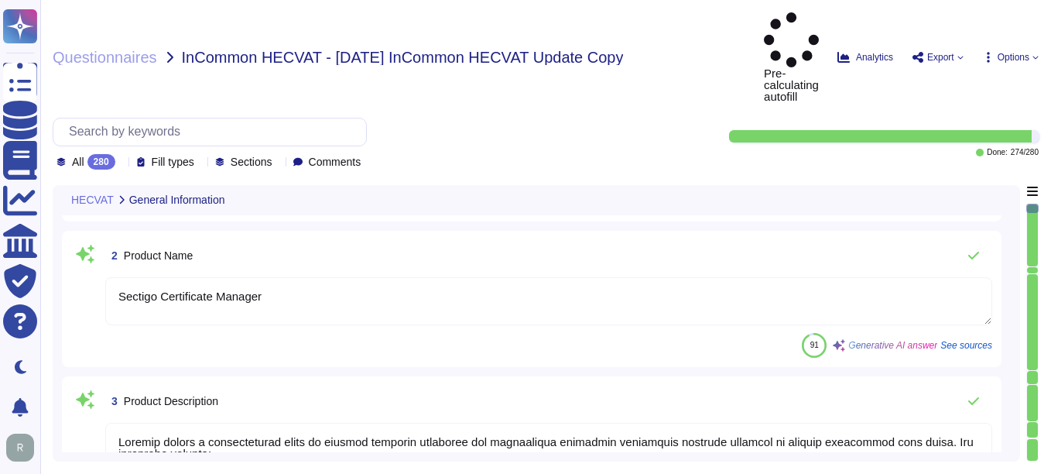
type textarea "Your Enterprise Sales Representative can provide this information."
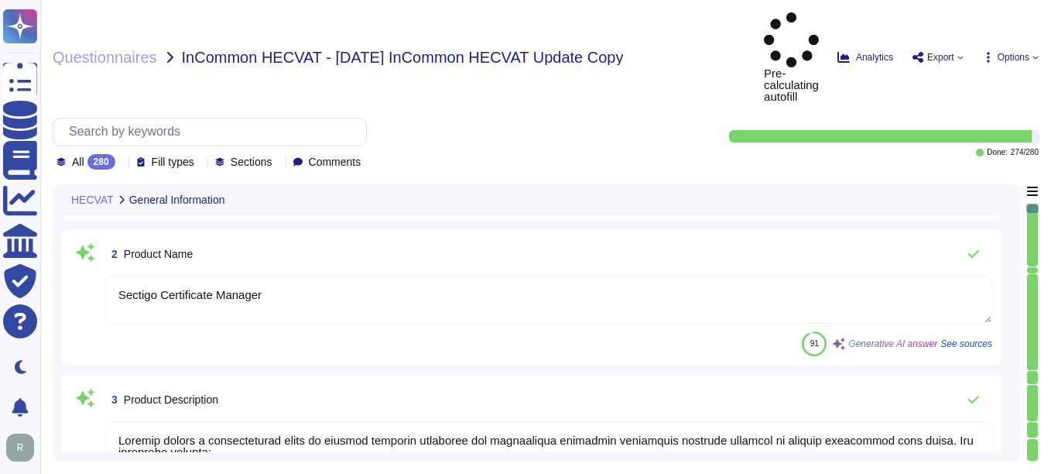
scroll to position [2, 0]
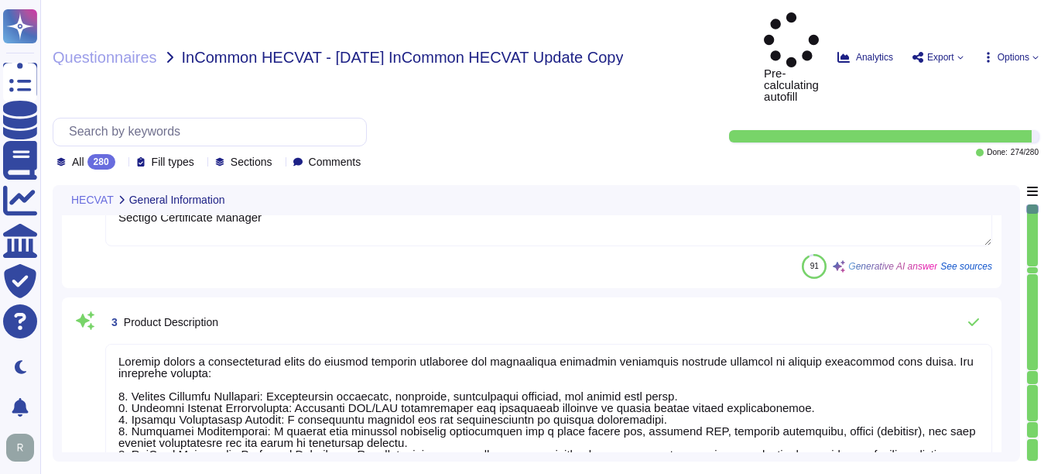
type textarea "Sectigo Limited"
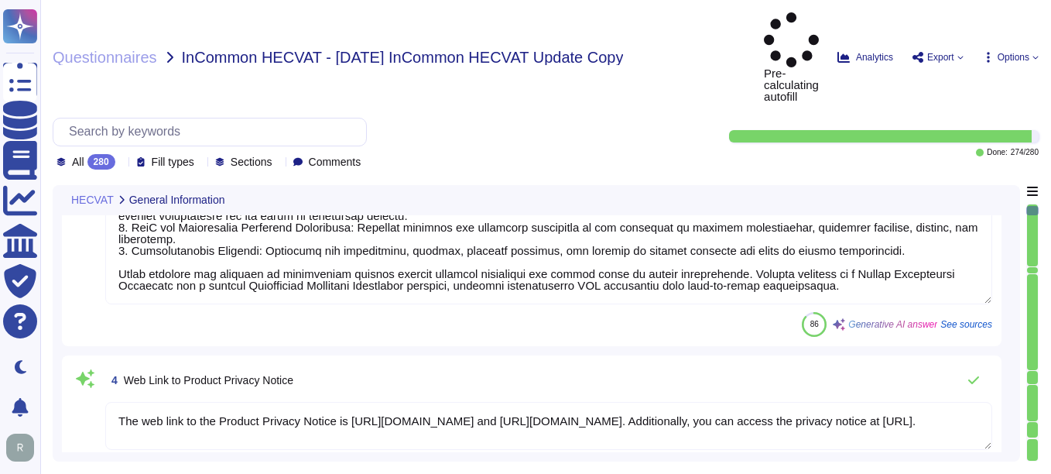
type textarea "invoicing@billing.sectigo.com"
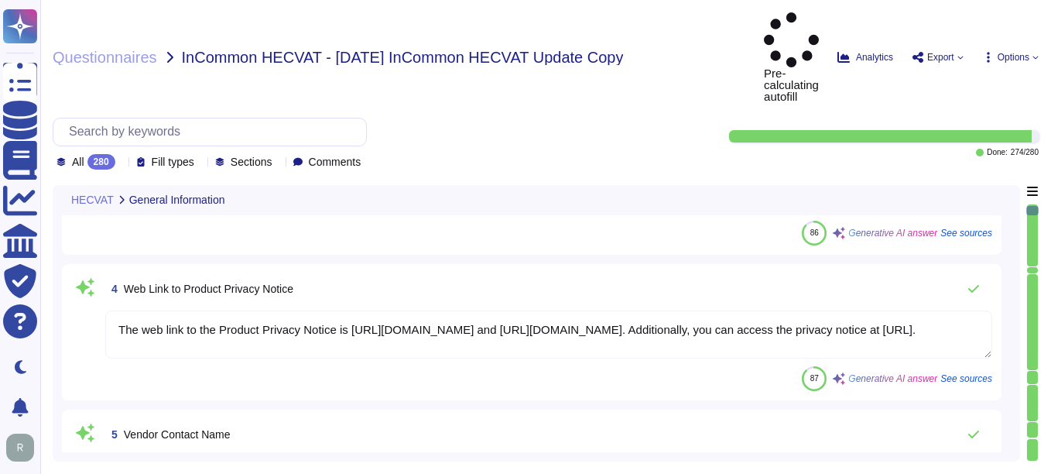
scroll to position [542, 0]
type textarea "The contact telephone number for Sectigo is 1-888-266-6361."
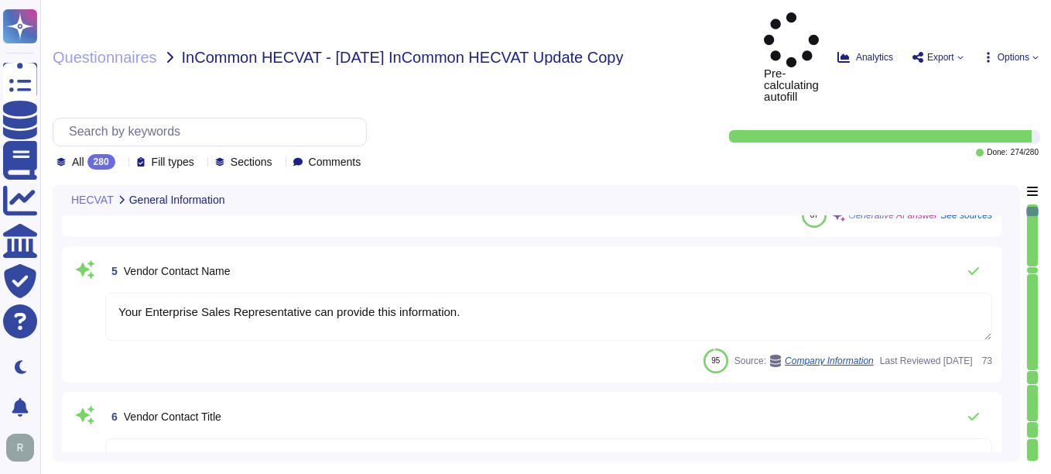
type textarea "Sectigo Limited"
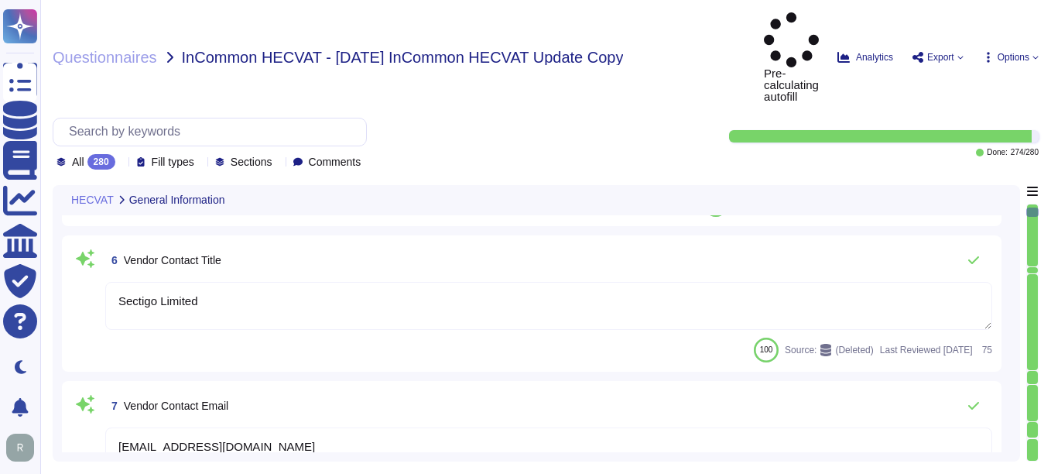
type textarea "Yes. Systems are located in Secaucus, New Jersey and Manchester, England."
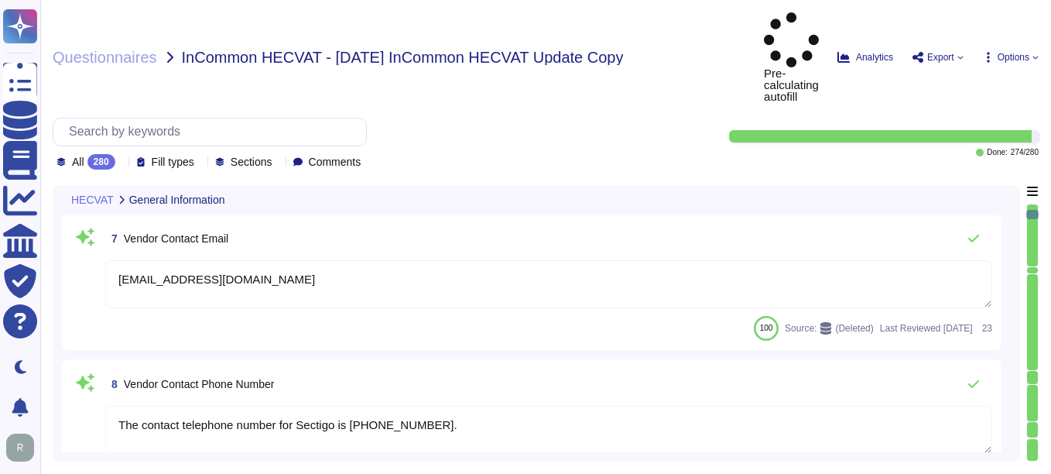
type textarea "Yes. The Chief Information Security Officer (CISO) oversees and implements the …"
type textarea "Your enterprise sales representative will share the details."
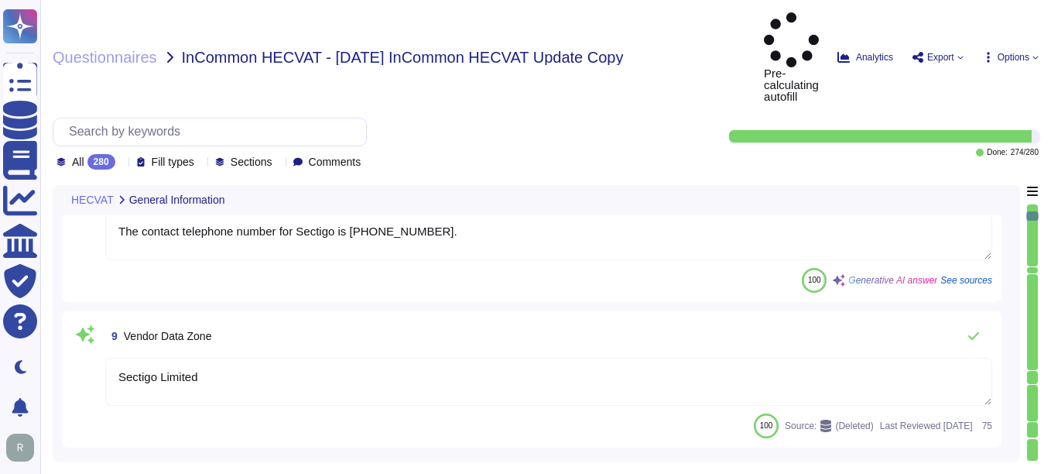
type textarea "No, our product does not process protected health information (PHI) or any data…"
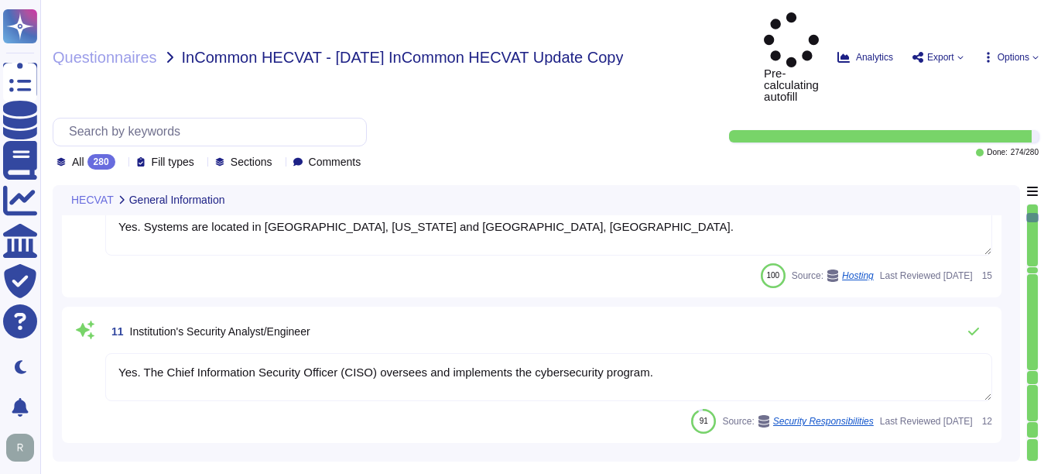
type textarea "No, the service does not have a mobile app/access component. It is a SaaS offer…"
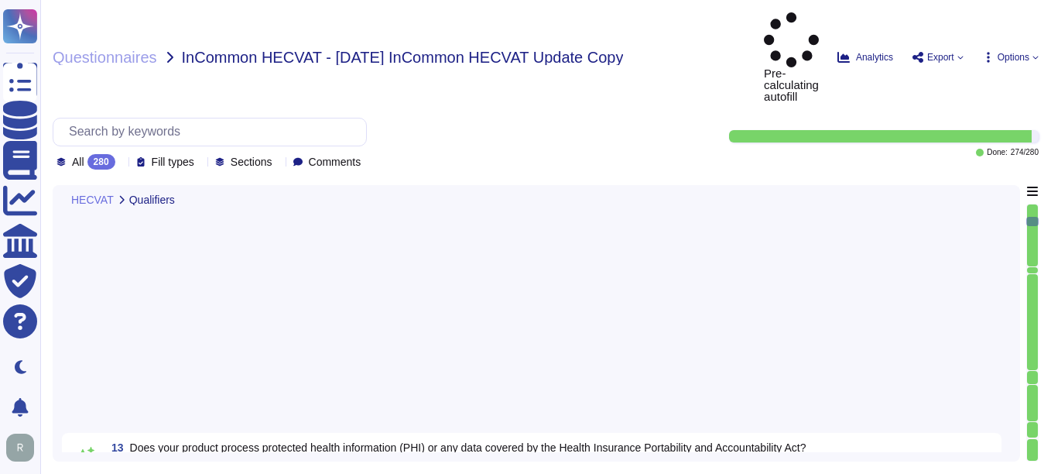
type textarea "No, Sectigo does not disclose customer data to any third parties, and the infor…"
type textarea "Yes, we have a well-documented Business Continuity Plan (BCP) in place that is …"
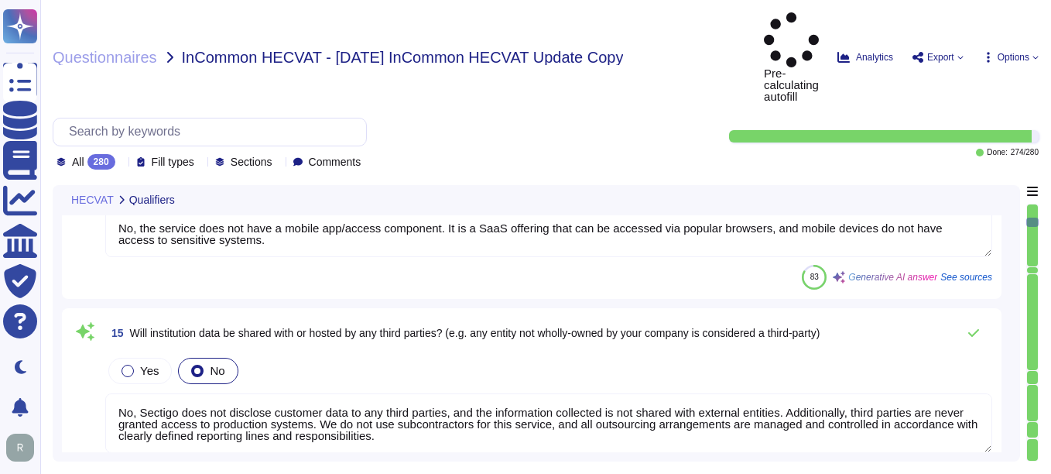
type textarea "Yes, we have a well-documented Disaster Recovery Plan (DRP) in place, which is …"
type textarea "No, data regulated by PCI DSS will not reside in the vended product. The organi…"
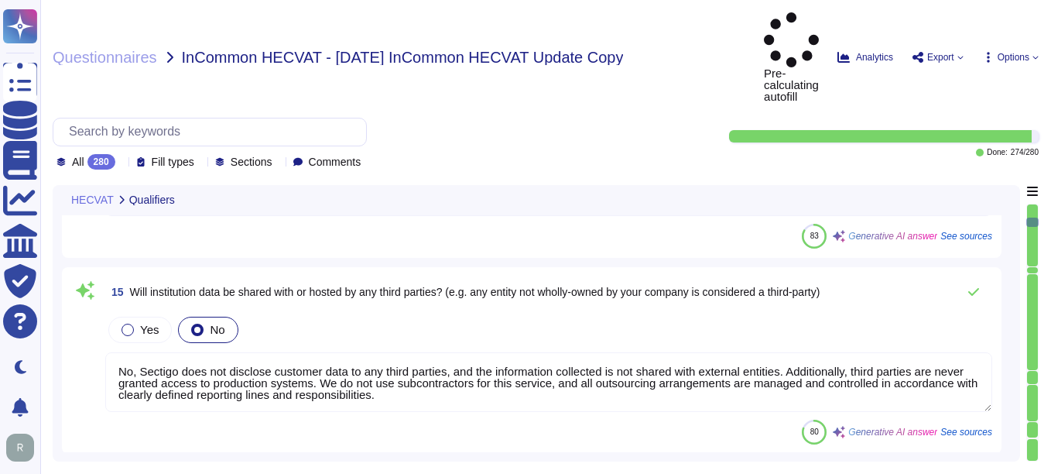
scroll to position [2, 0]
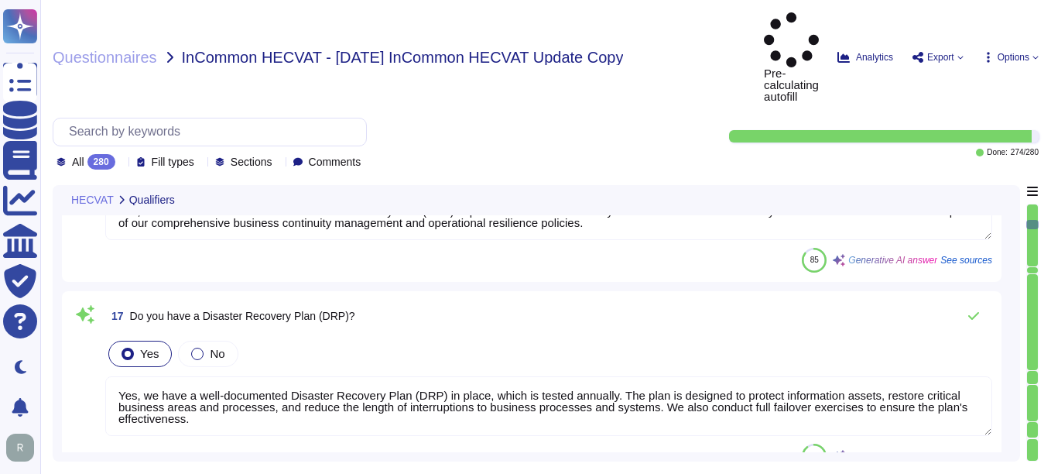
type textarea "No. Sectigo is a leading provider of digital certificates and automated Certifi…"
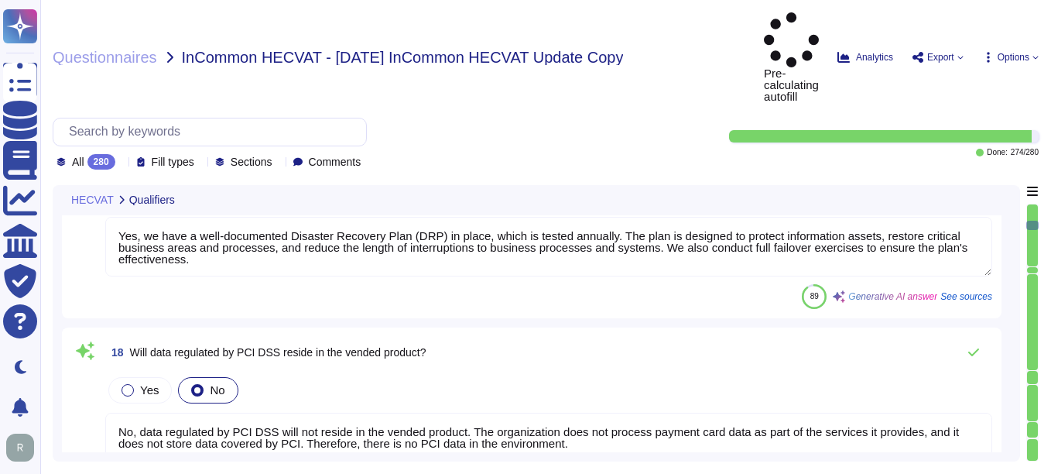
scroll to position [2708, 0]
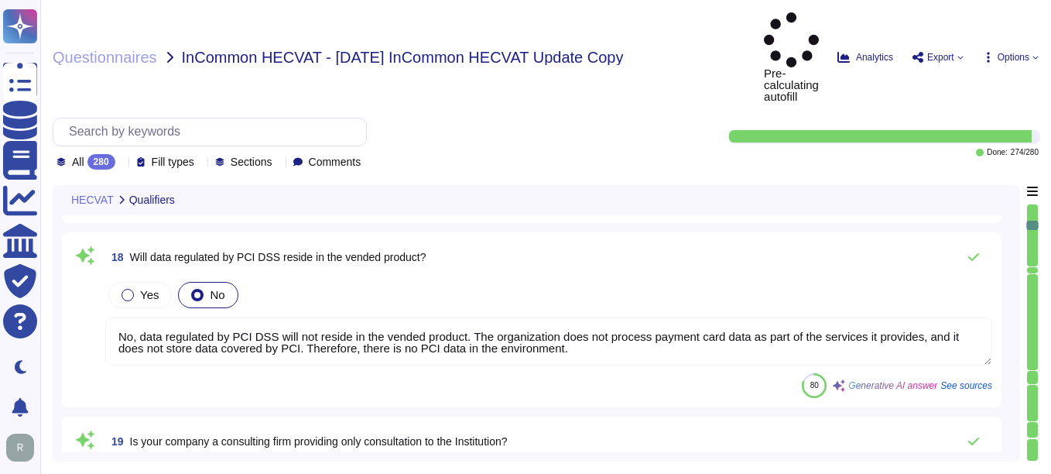
type textarea "Yes. We have a SOC 2 Type 2 report available."
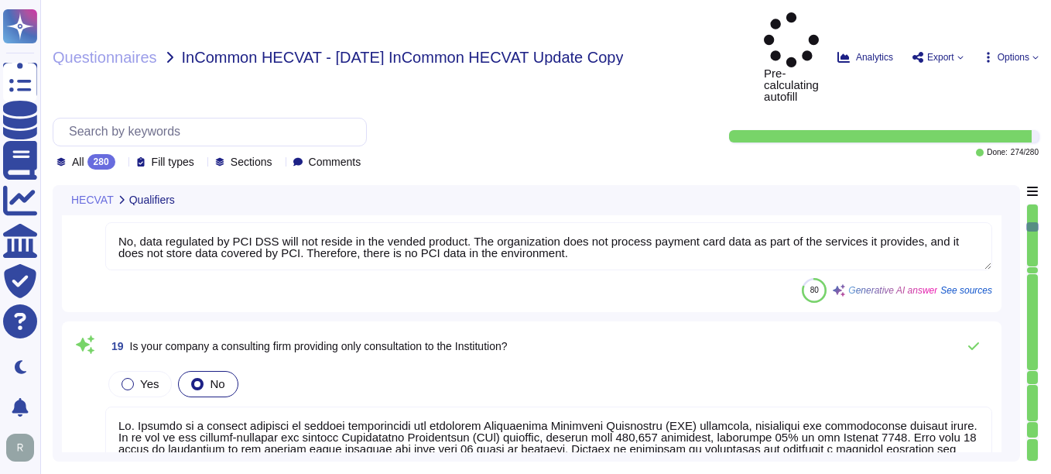
scroll to position [2, 0]
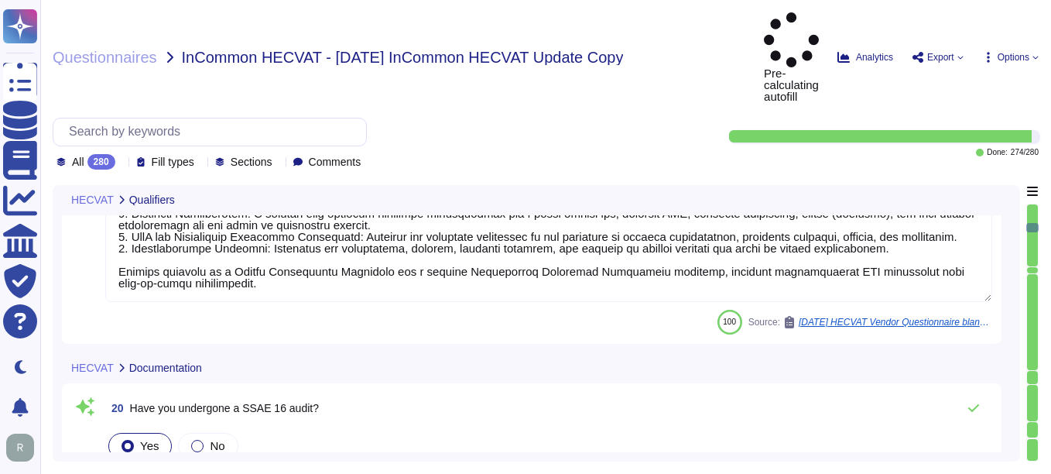
type textarea "Sectigo conducts the overall certification management within the Sectigo PKI; e…"
type textarea "We maintain WebTrust, SOC 2, and ISO 27001 certifications."
type textarea "Yes, we conform to the ISO 27001 standard security framework, along with other …"
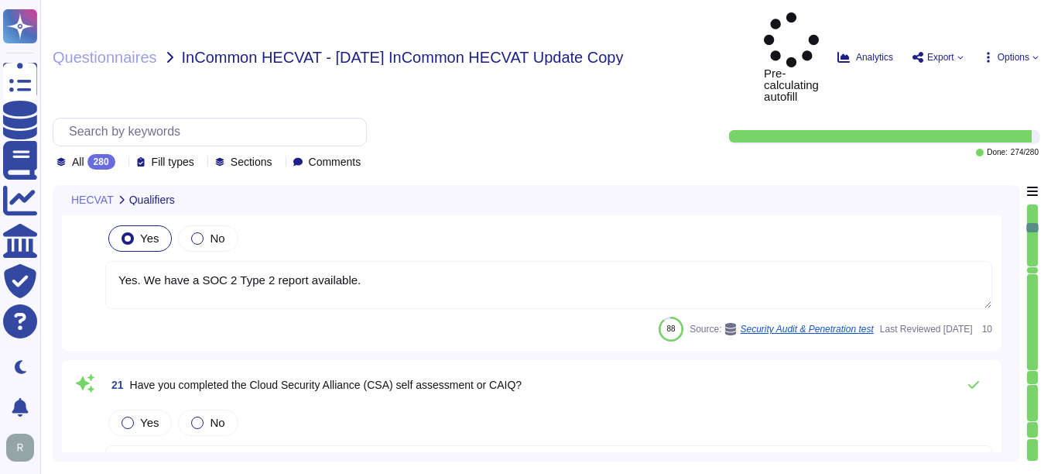
scroll to position [3791, 0]
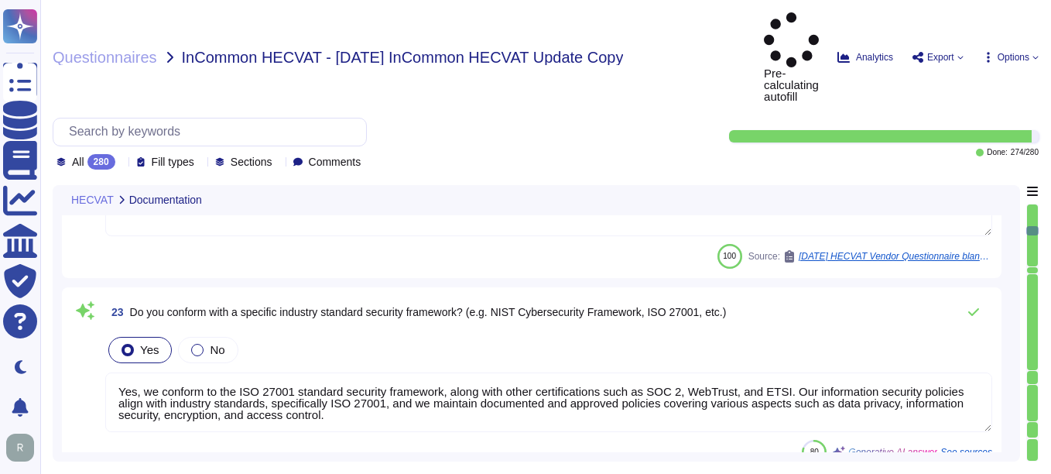
type textarea "We have no current plans to become FISMA compliant."
type textarea "Yes, our organization has a documented privacy policy that outlines our policie…"
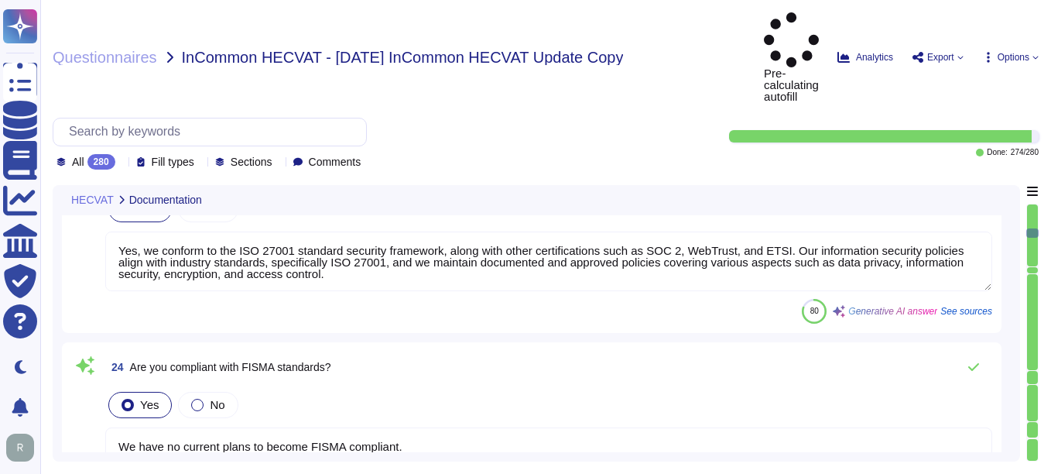
type textarea "Sectigo, formally known as Comodo CA Ltd, is a privately owned company incorpor…"
type textarea "Sectigo has been in business for more than 25 years."
type textarea "Yes"
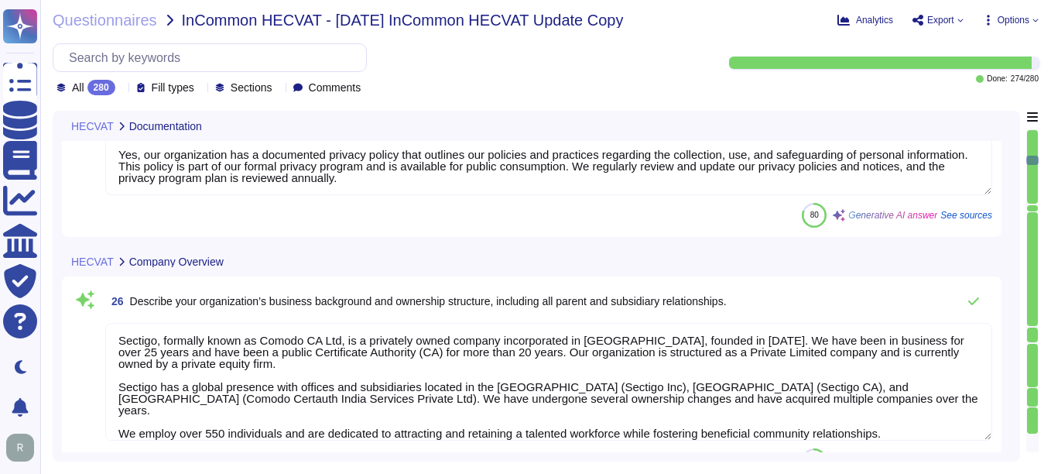
scroll to position [4333, 0]
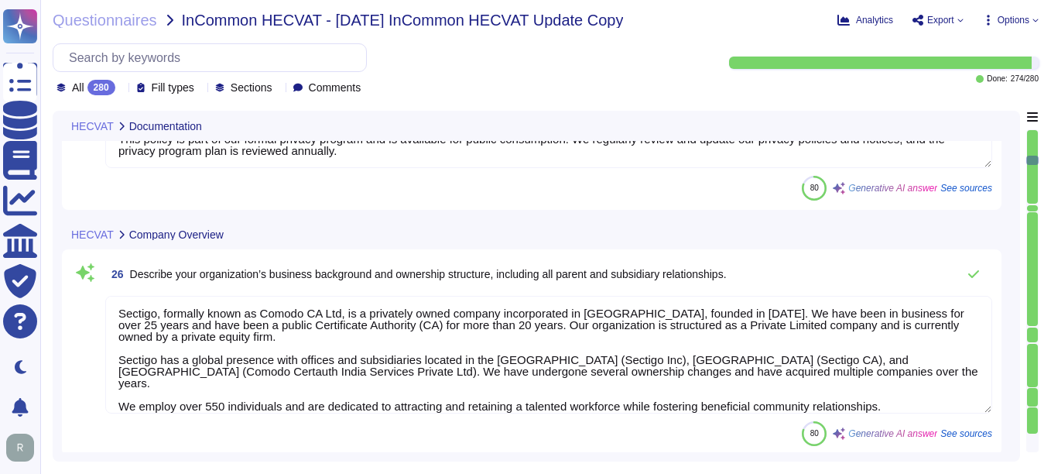
type textarea "No, we have not encountered any significant security breaches in the past three…"
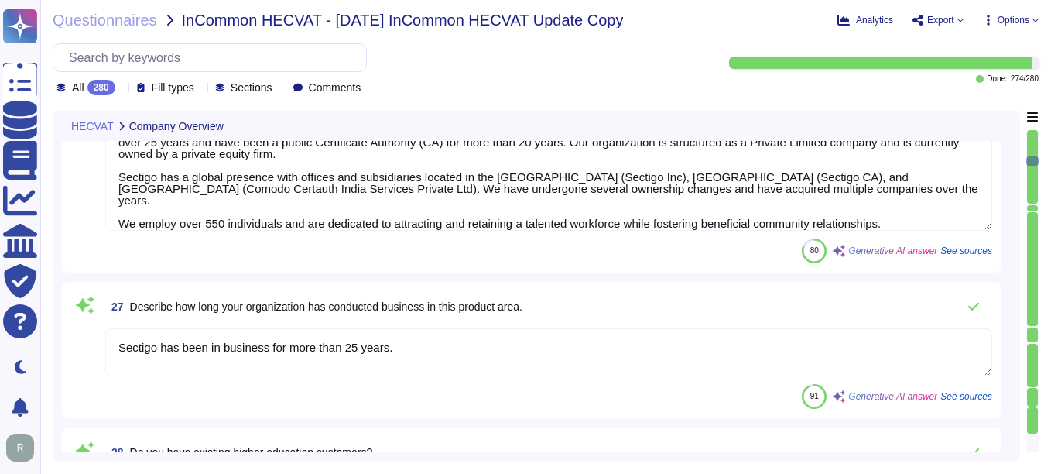
type textarea "Yes, we have a dedicated information security team composed of qualified IT sec…"
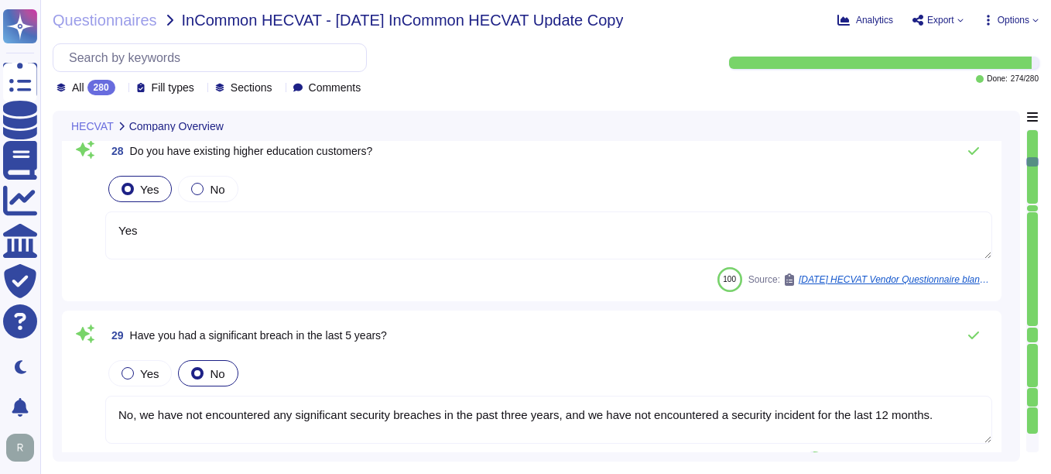
type textarea "Yes, we have dedicated development teams located in the UK, Romania, and Canada…"
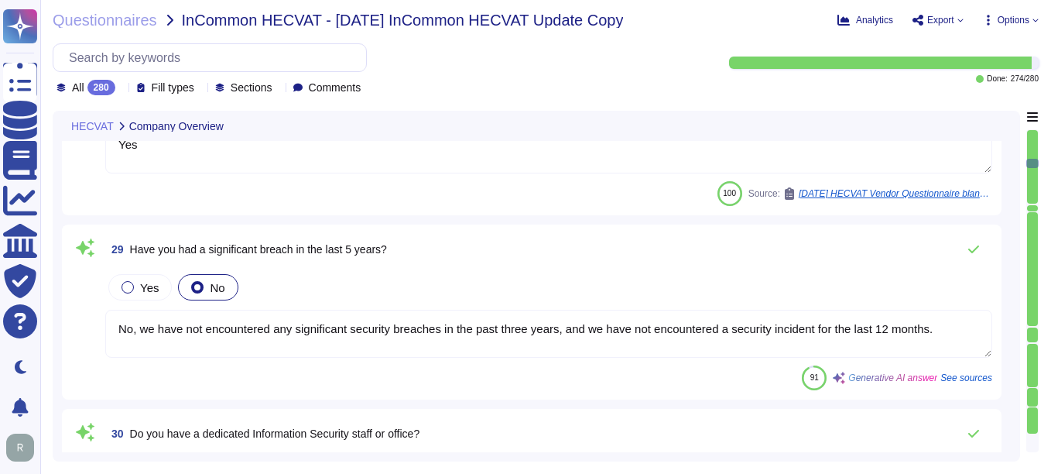
type textarea "At Sectigo, we have established a comprehensive data security program that enco…"
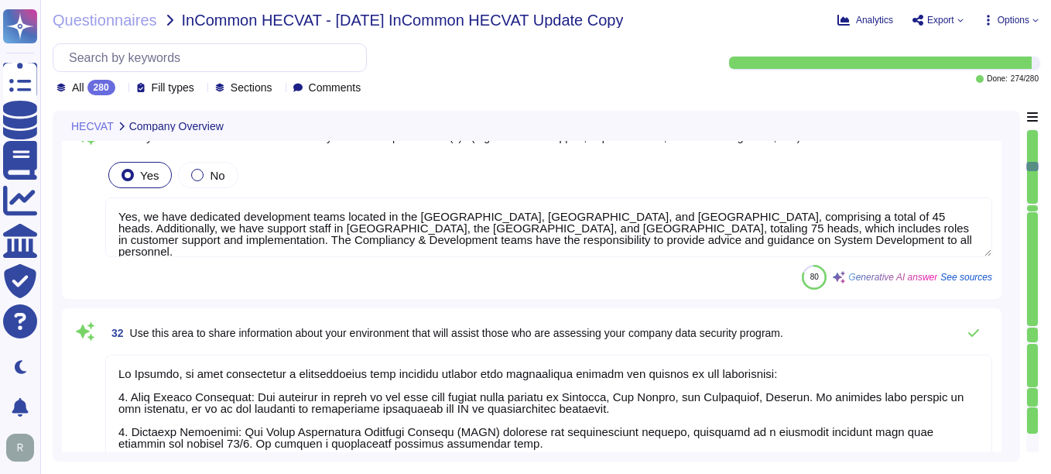
type textarea "Sectigo does not share data with third-party companies, as we maintain full con…"
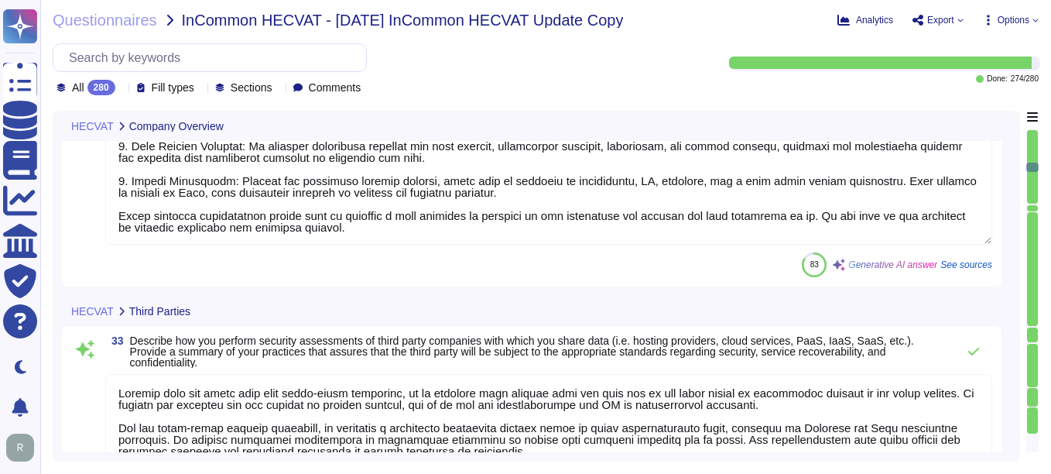
type textarea "No party other than the customer will have access to customer data. Third parti…"
type textarea "We do not have legal agreements or contracts with third parties addressing liab…"
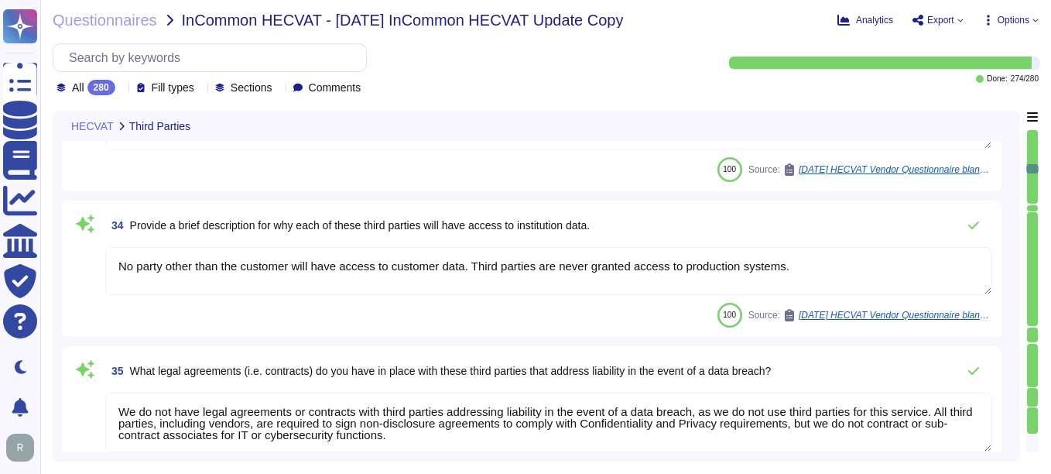
scroll to position [6190, 0]
type textarea "Sectigo has established a comprehensive third-party management strategy encapsu…"
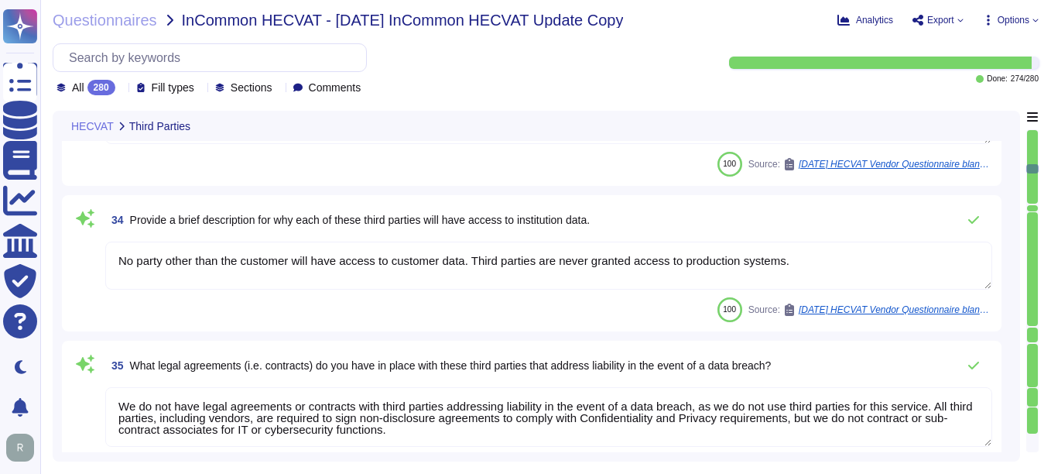
scroll to position [2, 0]
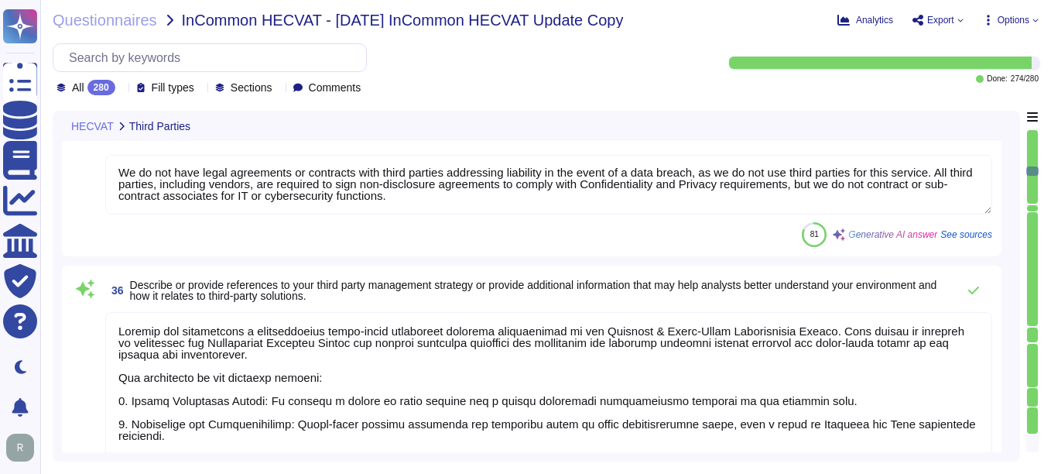
type textarea "Our production infrastructure is housed in commercial colocation facilities. Th…"
type textarea "no"
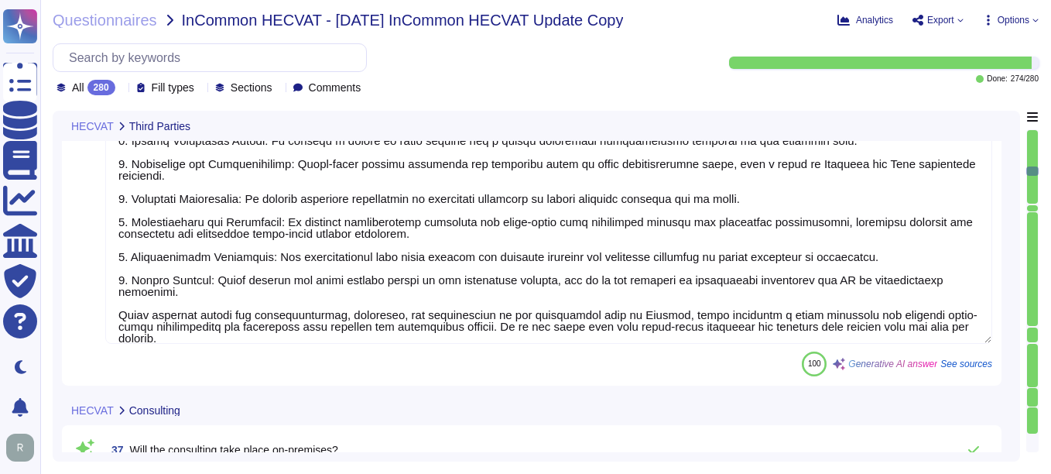
scroll to position [6809, 0]
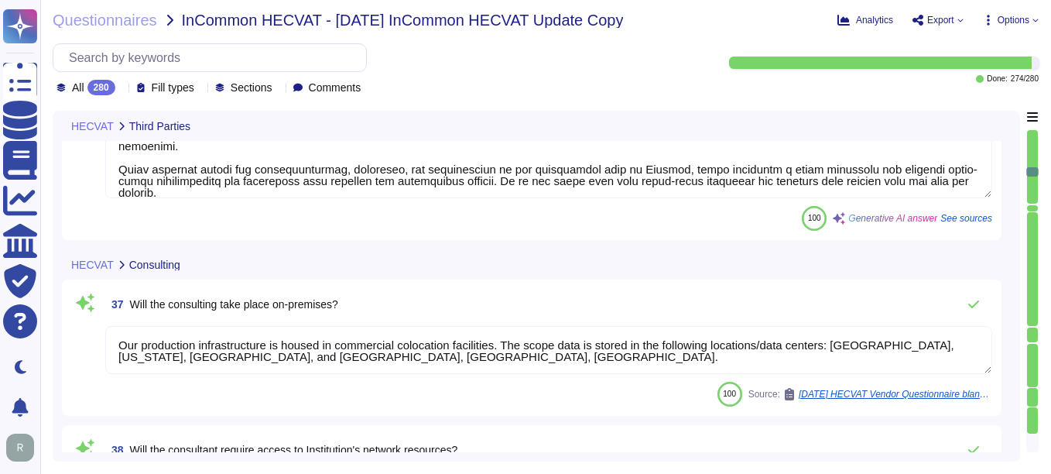
type textarea "no"
type textarea "No. It is not required."
